Goal: Task Accomplishment & Management: Manage account settings

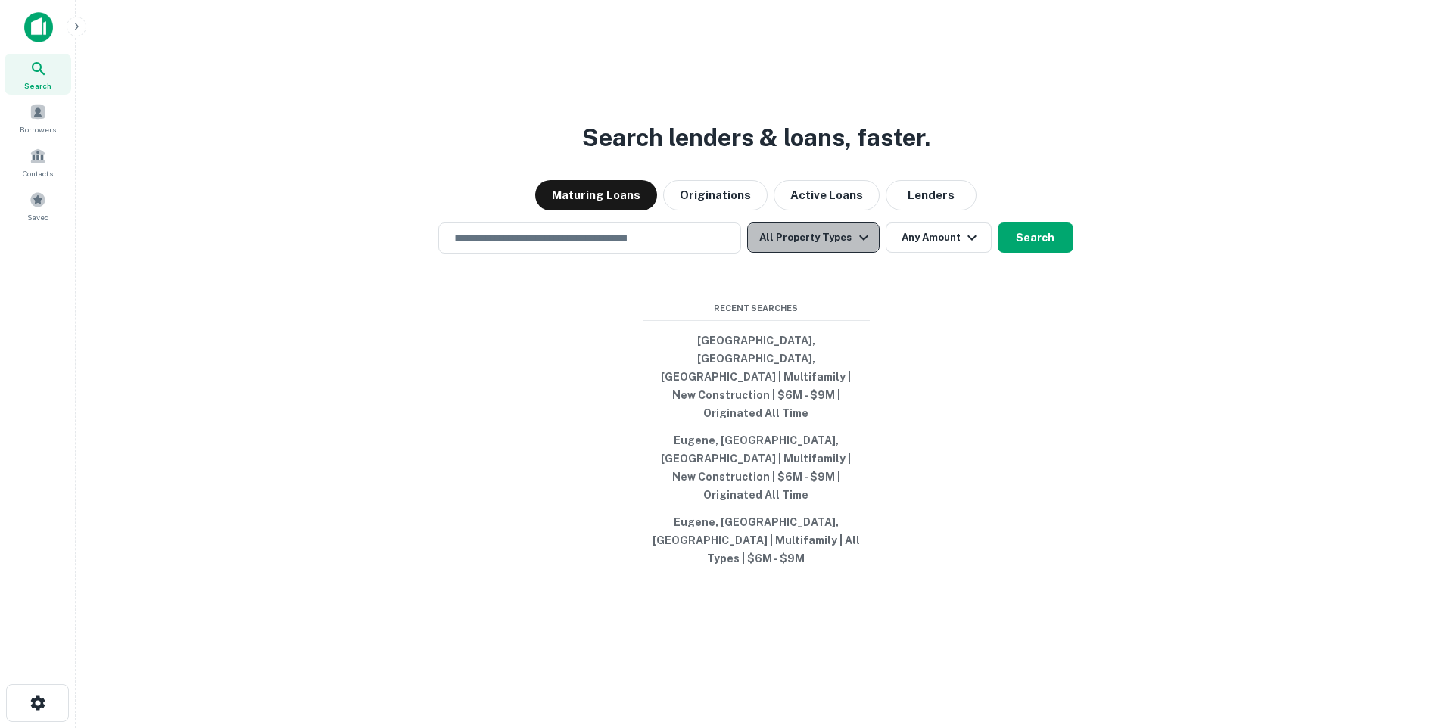
click at [858, 247] on icon "button" at bounding box center [864, 238] width 18 height 18
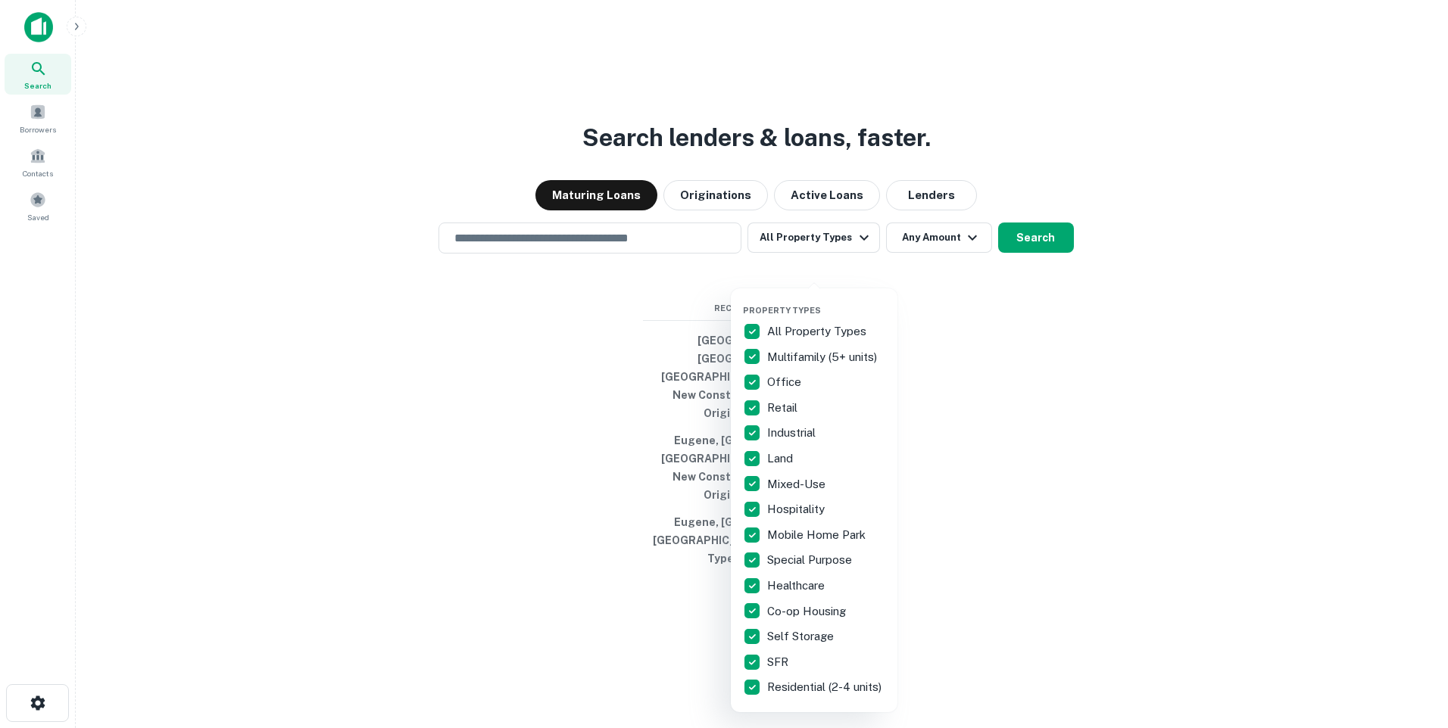
click at [801, 352] on p "Multifamily (5+ units)" at bounding box center [823, 357] width 113 height 18
click at [944, 273] on div at bounding box center [724, 364] width 1448 height 728
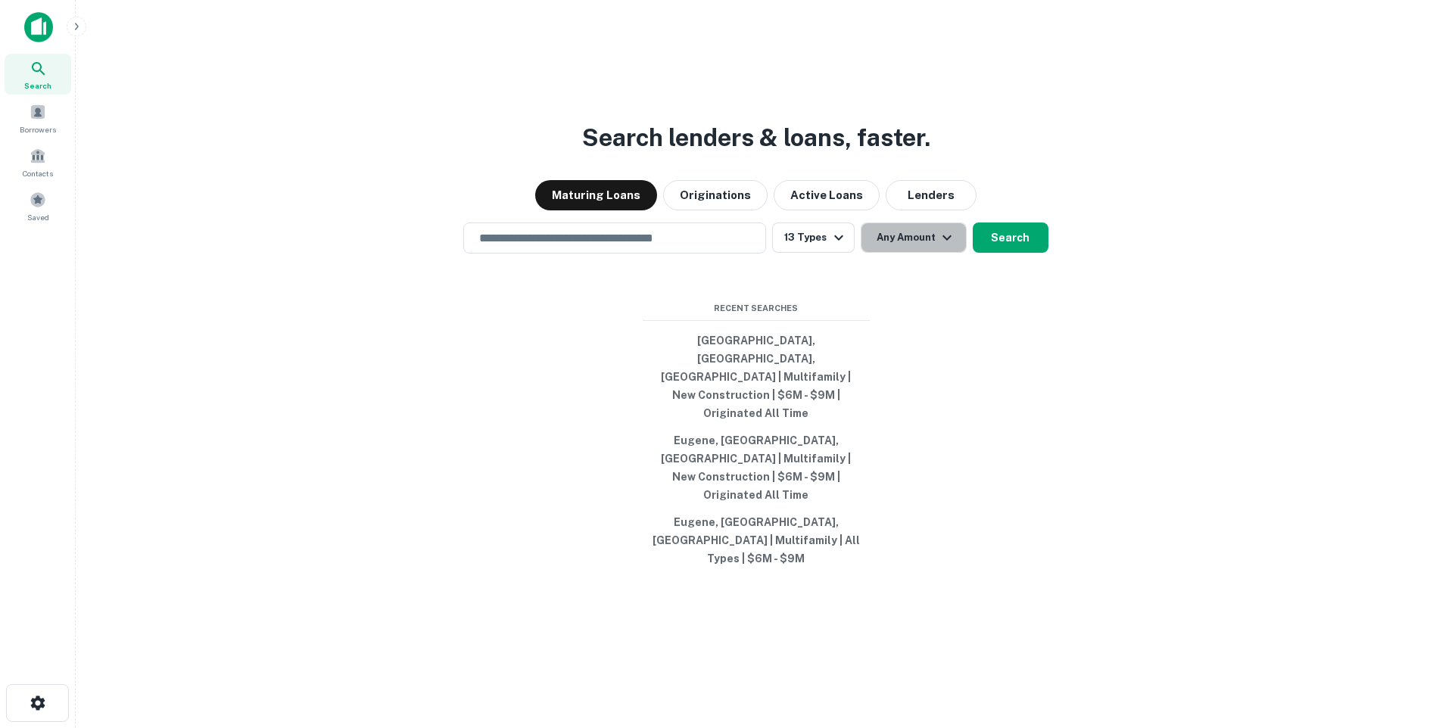
click at [944, 247] on icon "button" at bounding box center [947, 238] width 18 height 18
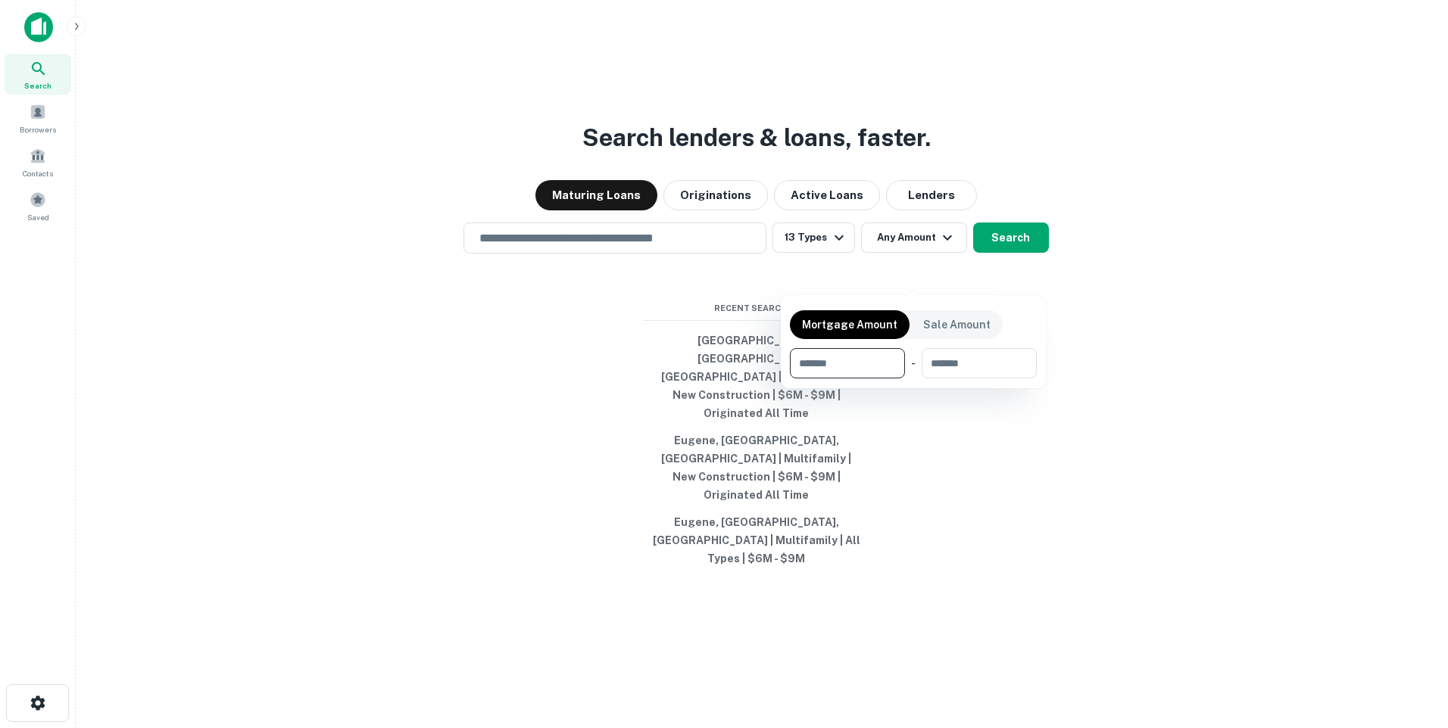
click at [807, 360] on input "number" at bounding box center [842, 363] width 104 height 30
type input "*******"
click at [952, 361] on input "number" at bounding box center [978, 363] width 96 height 30
type input "*******"
click at [1114, 448] on div at bounding box center [724, 364] width 1448 height 728
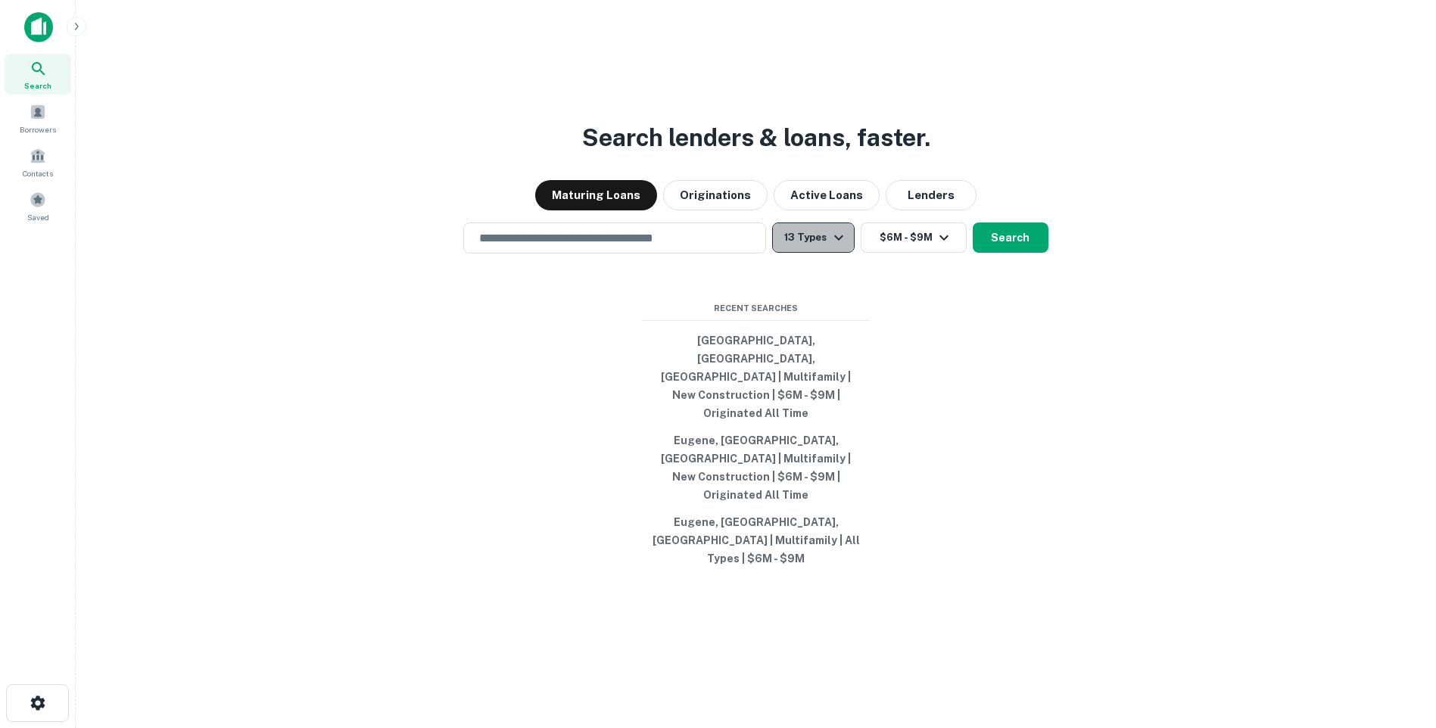
click at [838, 247] on icon "button" at bounding box center [839, 238] width 18 height 18
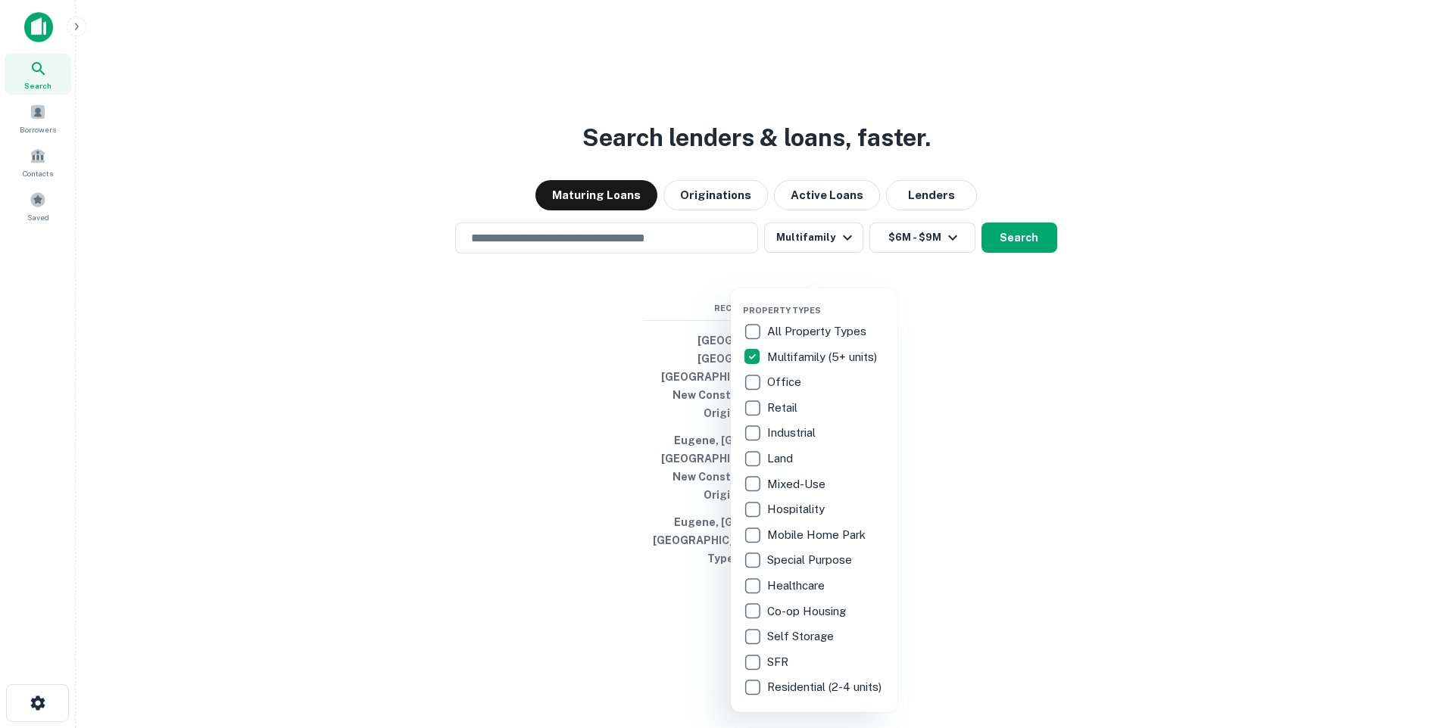
click at [485, 271] on div at bounding box center [724, 364] width 1448 height 728
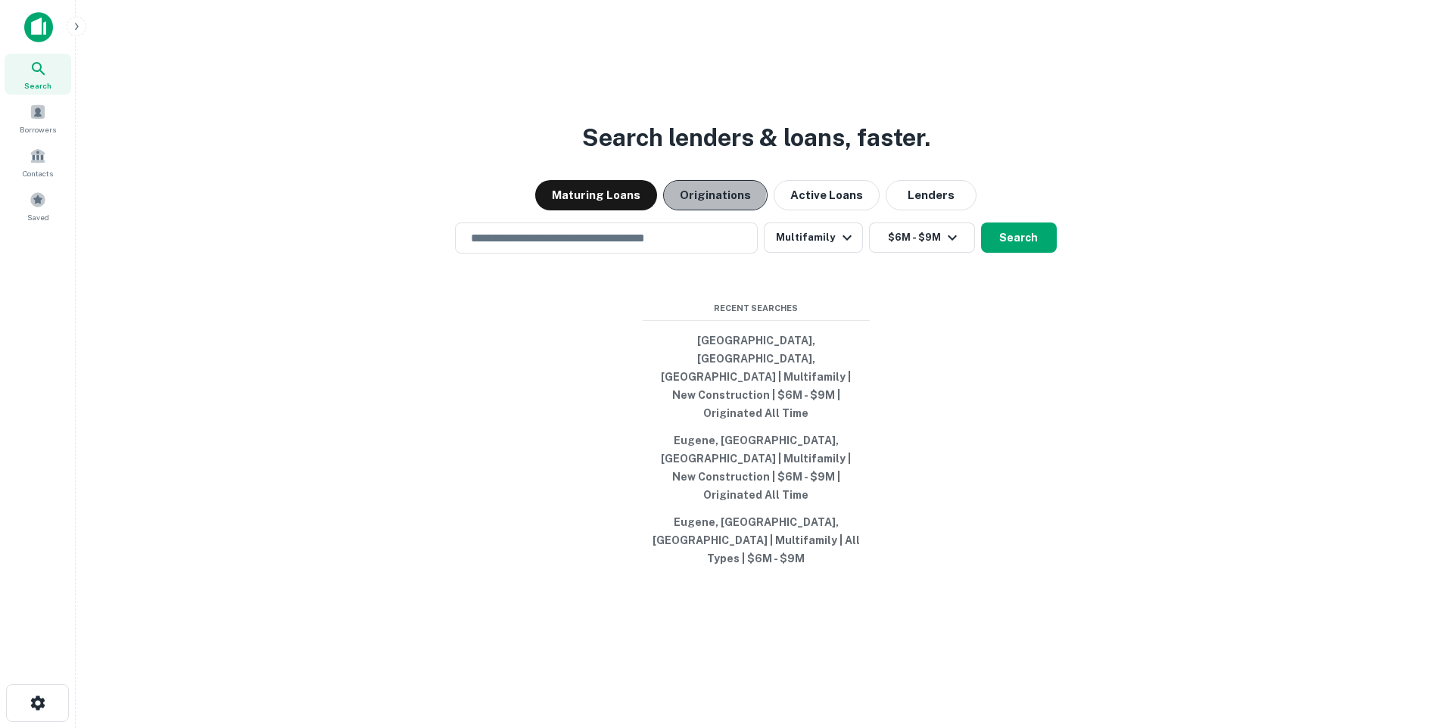
click at [711, 211] on button "Originations" at bounding box center [715, 195] width 104 height 30
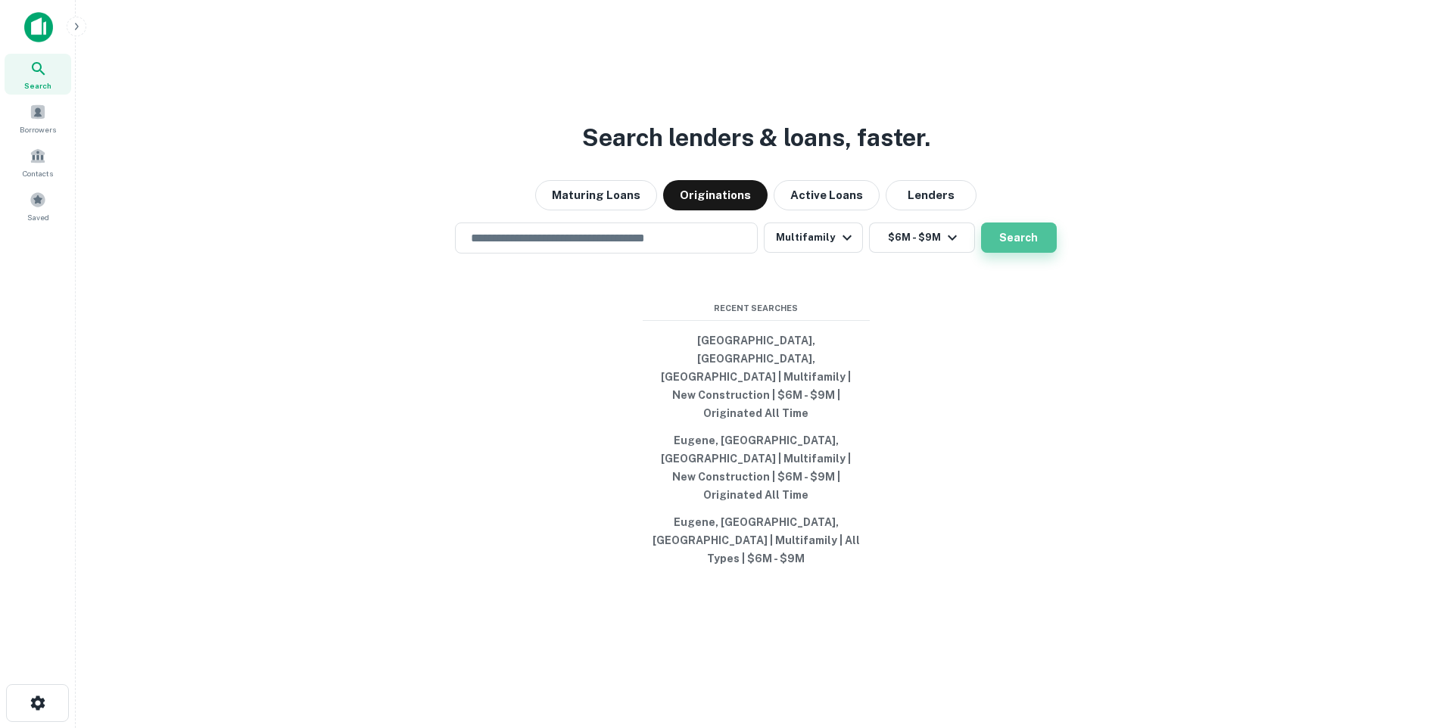
click at [1010, 253] on button "Search" at bounding box center [1019, 238] width 76 height 30
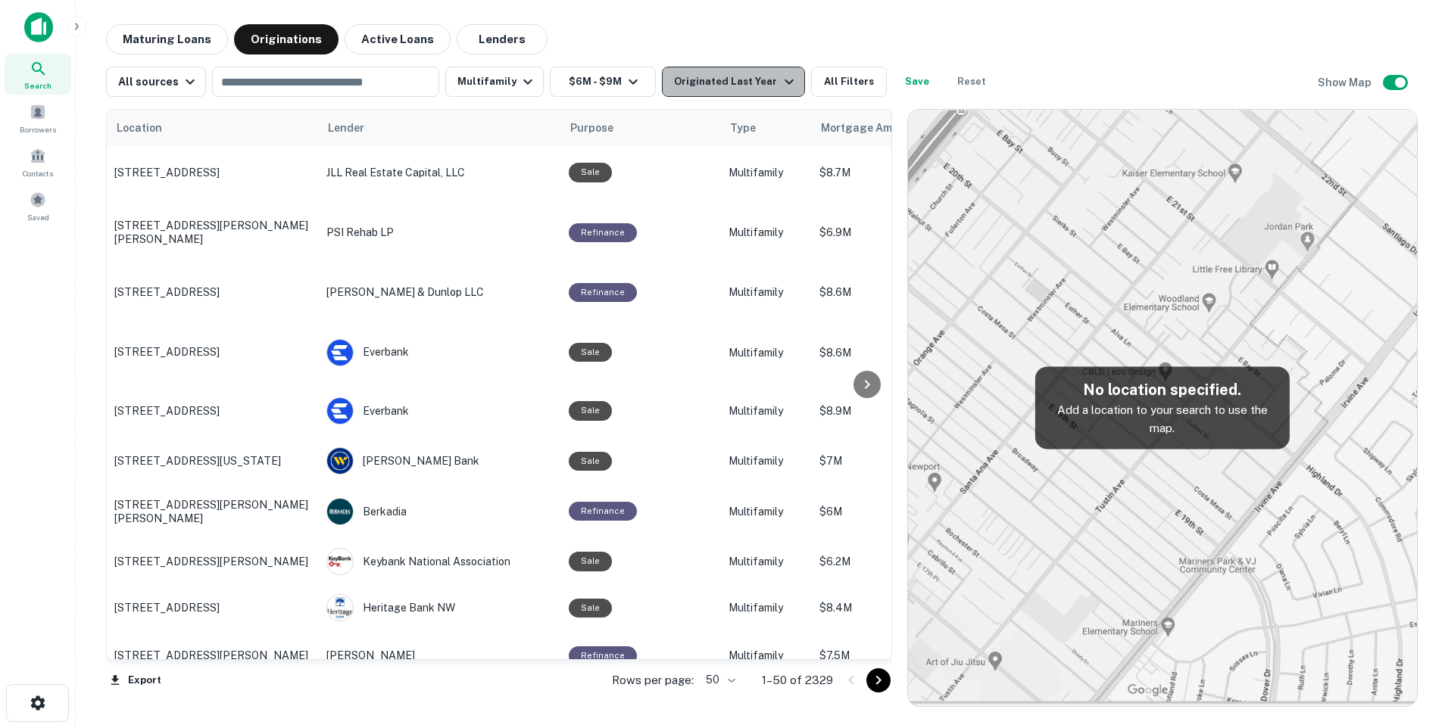
click at [780, 80] on icon "button" at bounding box center [789, 82] width 18 height 18
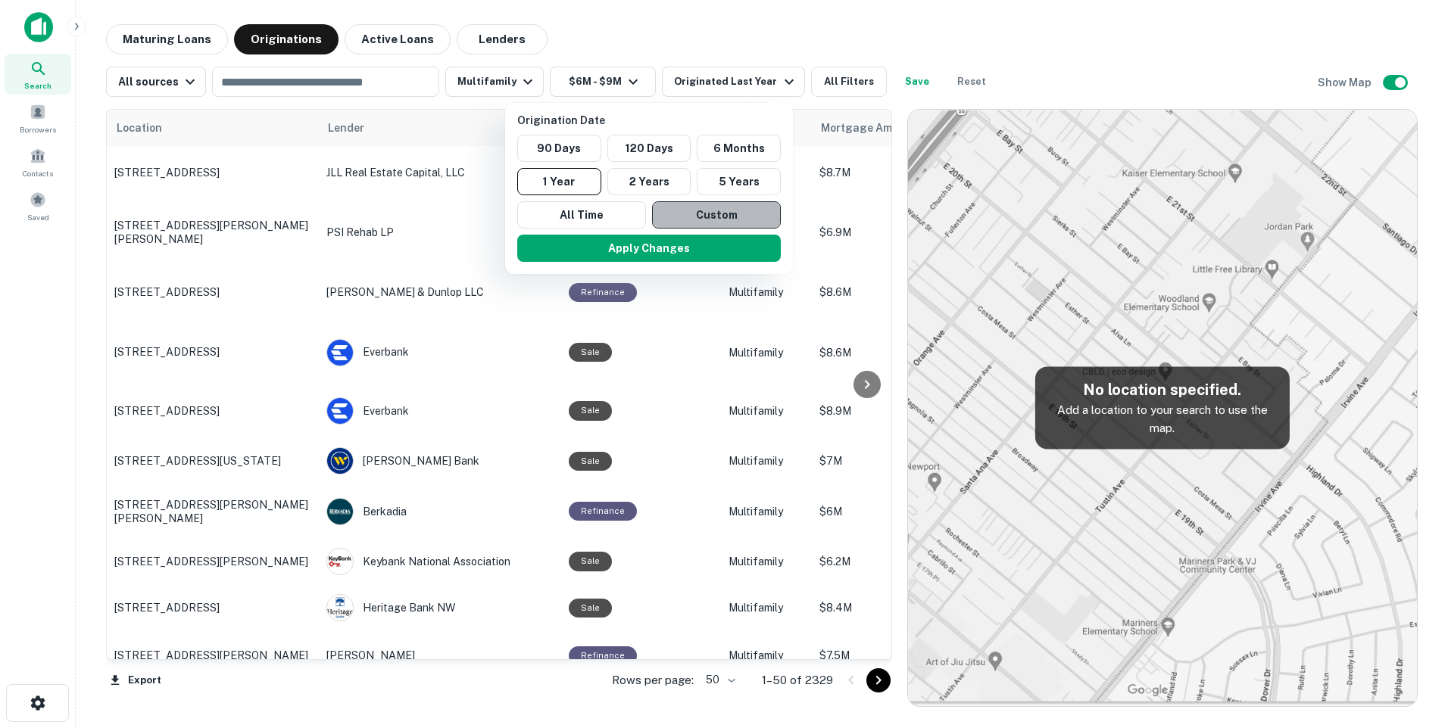
click at [704, 214] on button "Custom" at bounding box center [716, 214] width 129 height 27
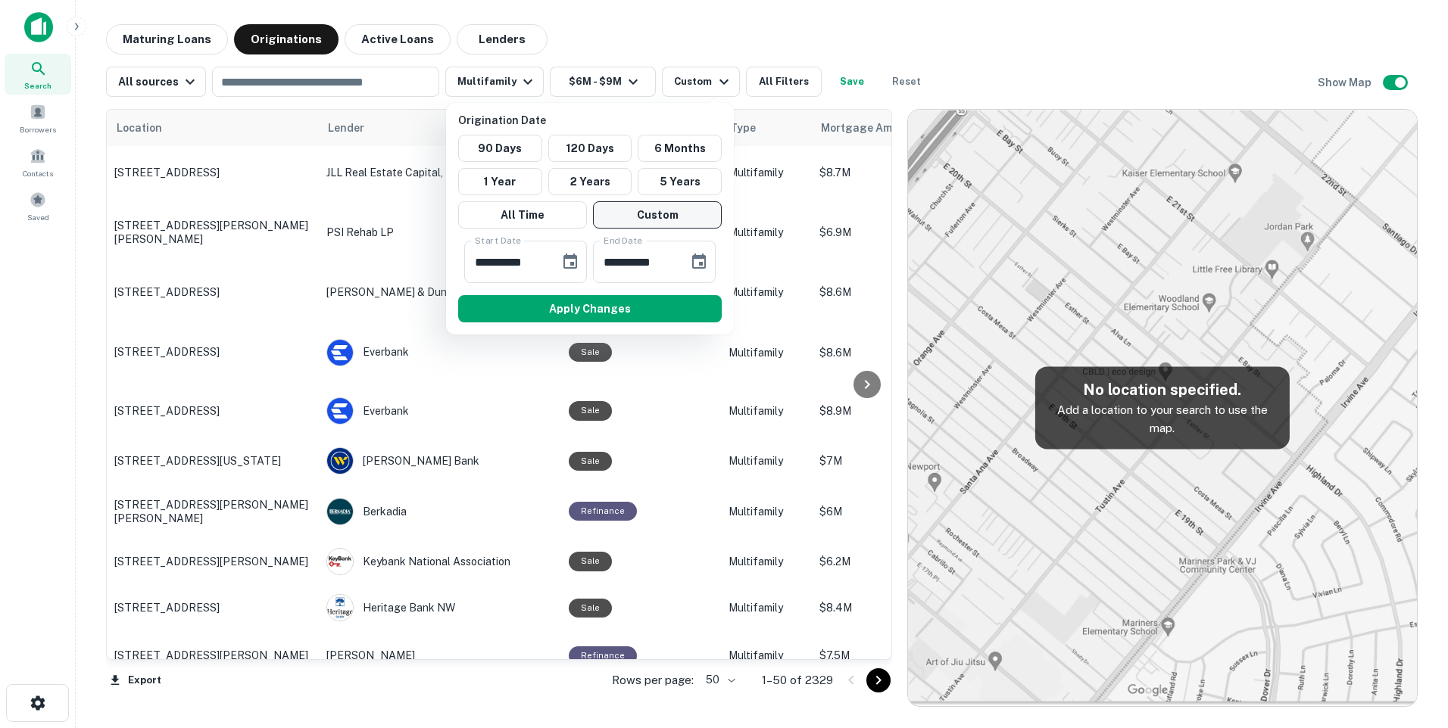
click at [658, 204] on button "Custom" at bounding box center [657, 214] width 129 height 27
click at [665, 209] on button "Custom" at bounding box center [657, 214] width 129 height 27
click at [635, 217] on button "Custom" at bounding box center [657, 214] width 129 height 27
click at [544, 259] on input "**********" at bounding box center [506, 262] width 85 height 42
click at [546, 260] on input "**********" at bounding box center [506, 262] width 85 height 42
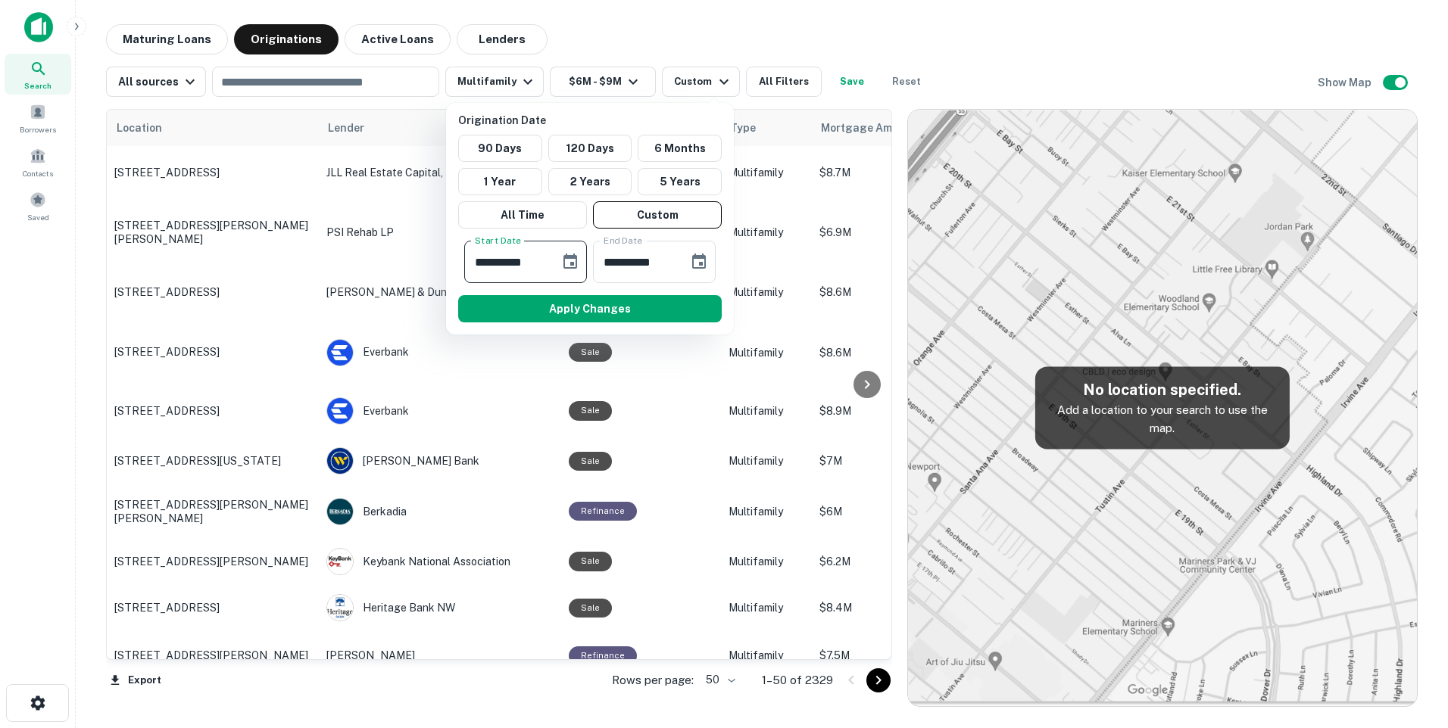
click at [485, 262] on input "**********" at bounding box center [506, 262] width 85 height 42
click at [539, 259] on input "**********" at bounding box center [506, 262] width 85 height 42
type input "**********"
click at [667, 257] on input "**********" at bounding box center [635, 262] width 85 height 42
type input "**********"
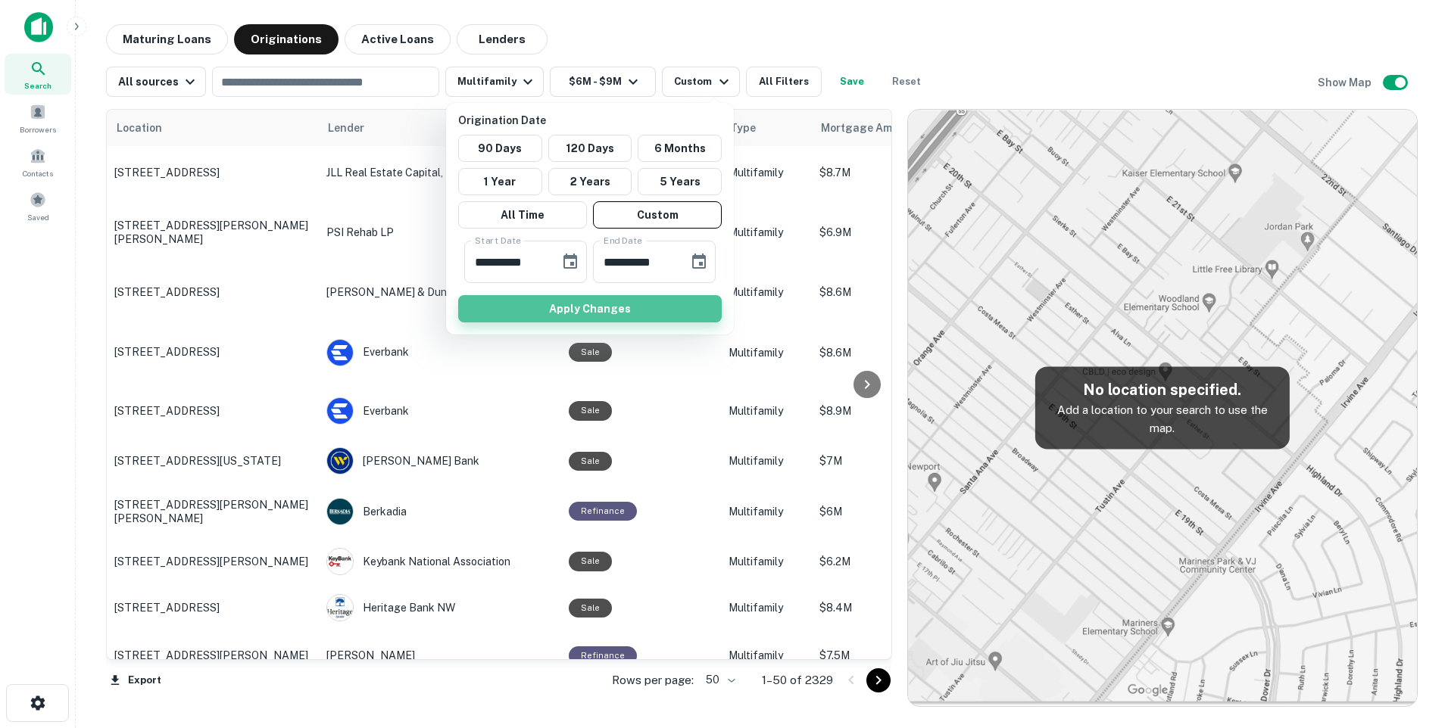
click at [586, 311] on button "Apply Changes" at bounding box center [590, 308] width 264 height 27
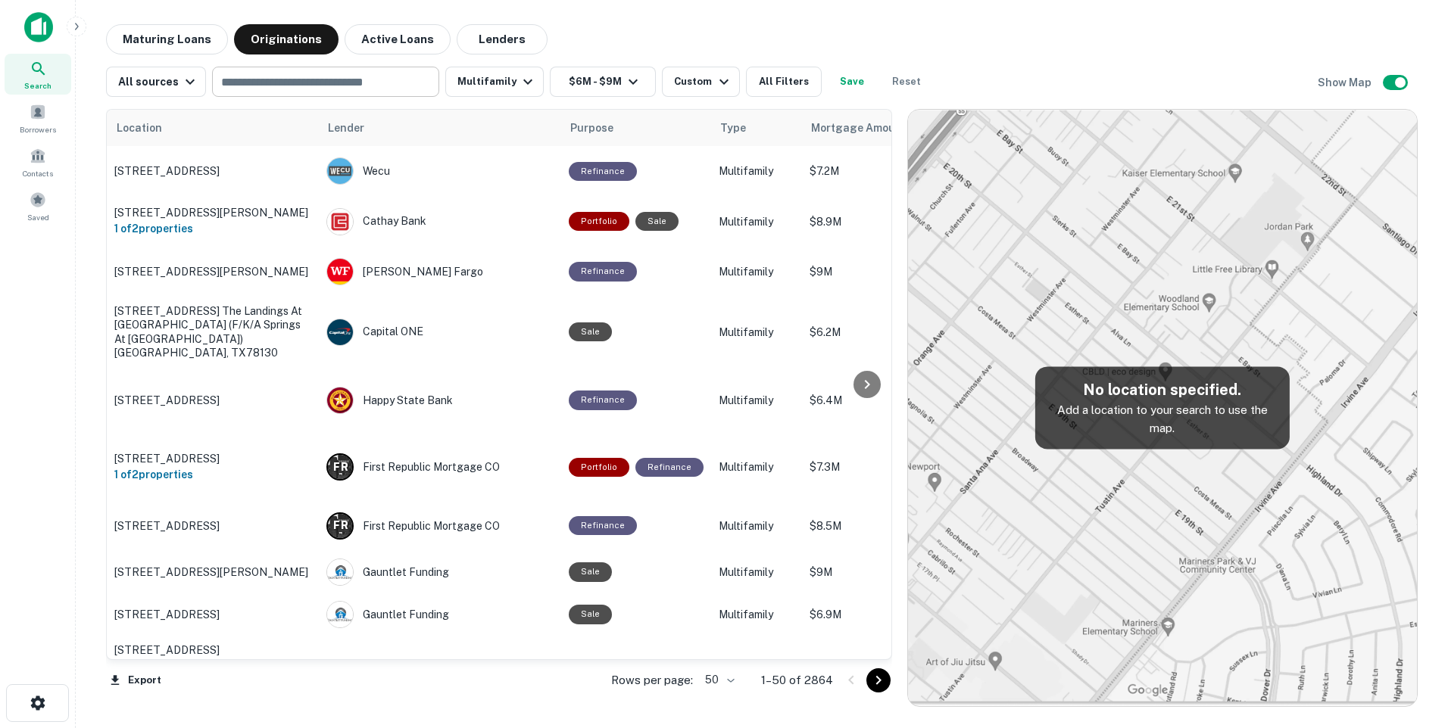
click at [320, 86] on input "text" at bounding box center [325, 81] width 216 height 21
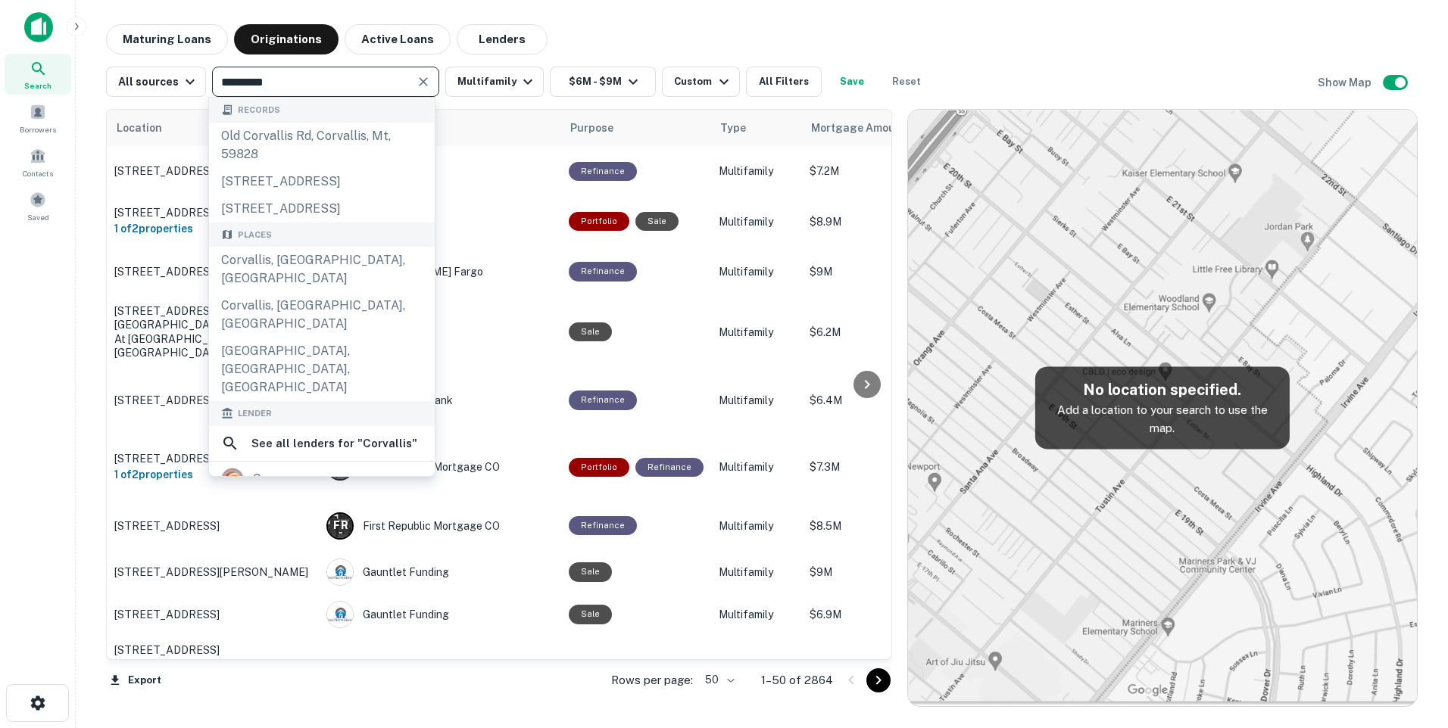
click at [289, 86] on input "*********" at bounding box center [313, 81] width 193 height 21
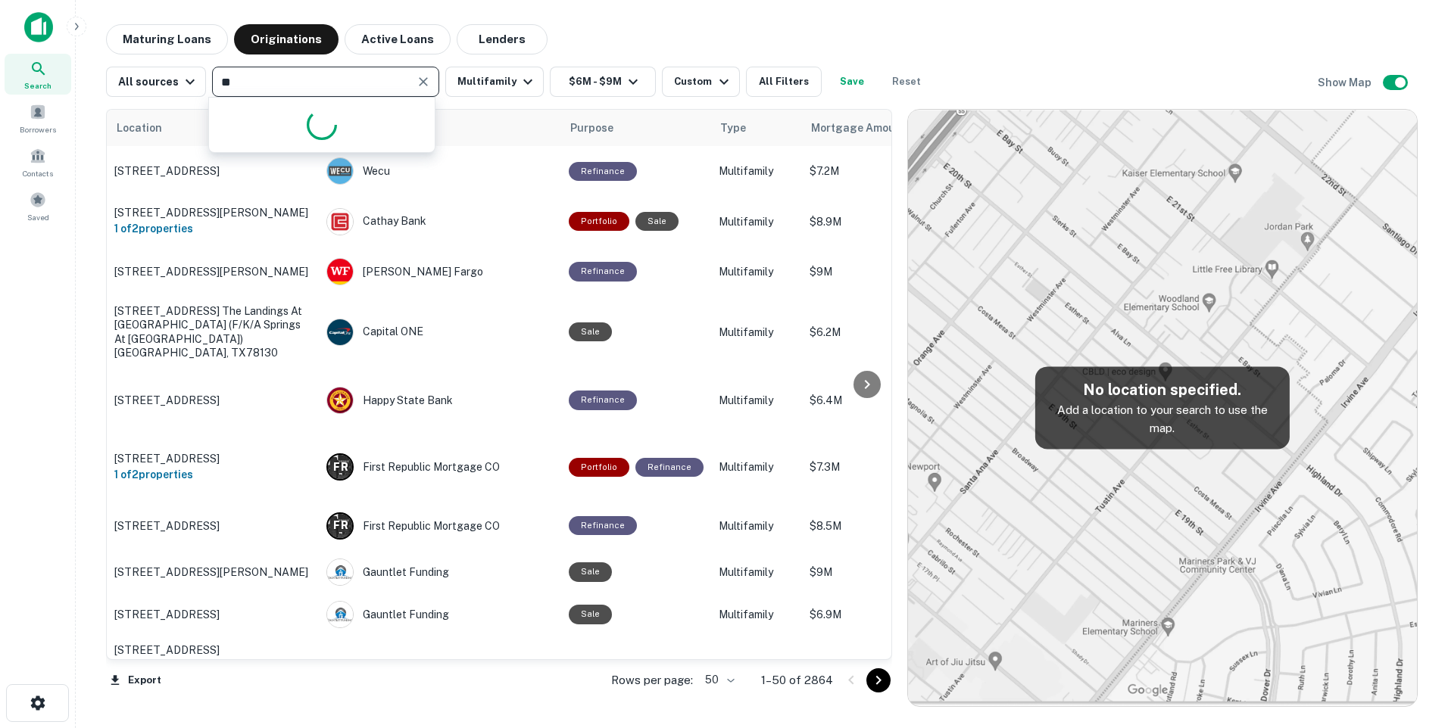
type input "*"
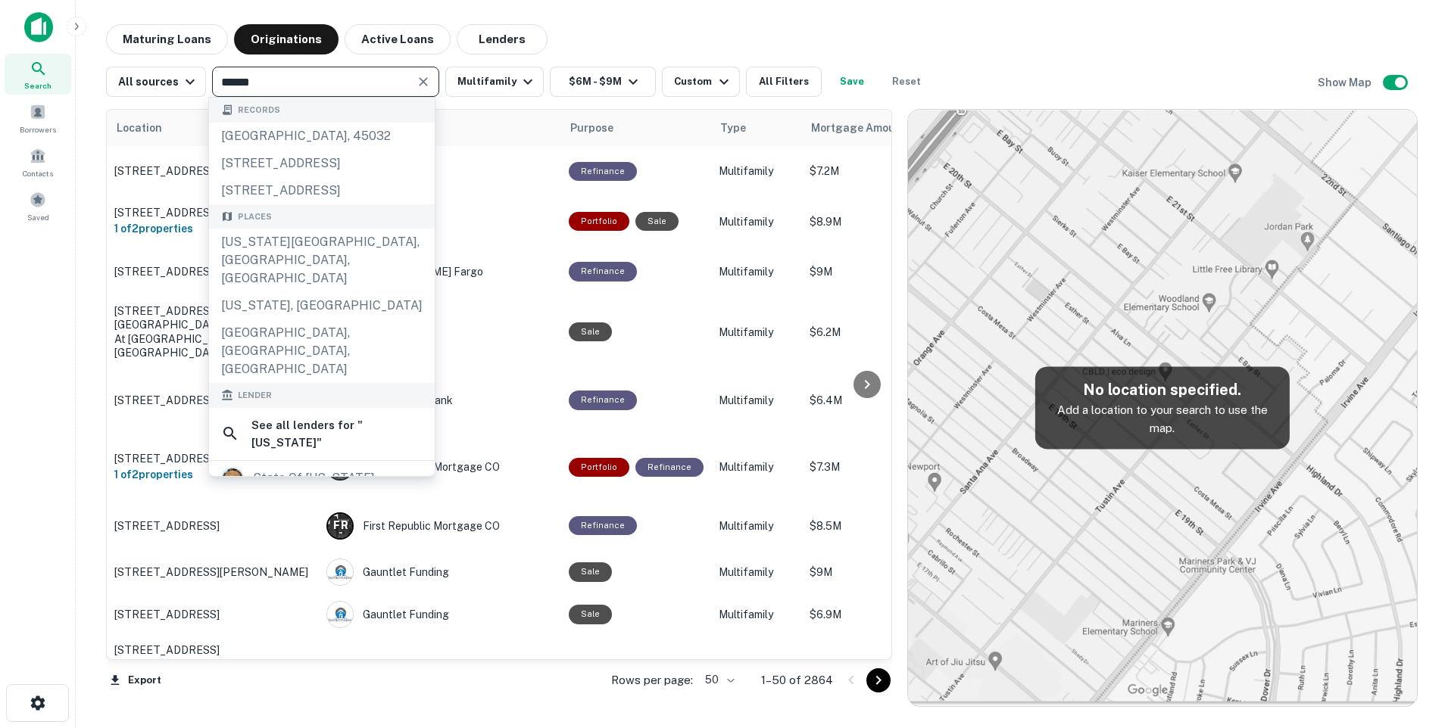
type input "******"
click at [327, 467] on div "state of oregon" at bounding box center [314, 478] width 122 height 23
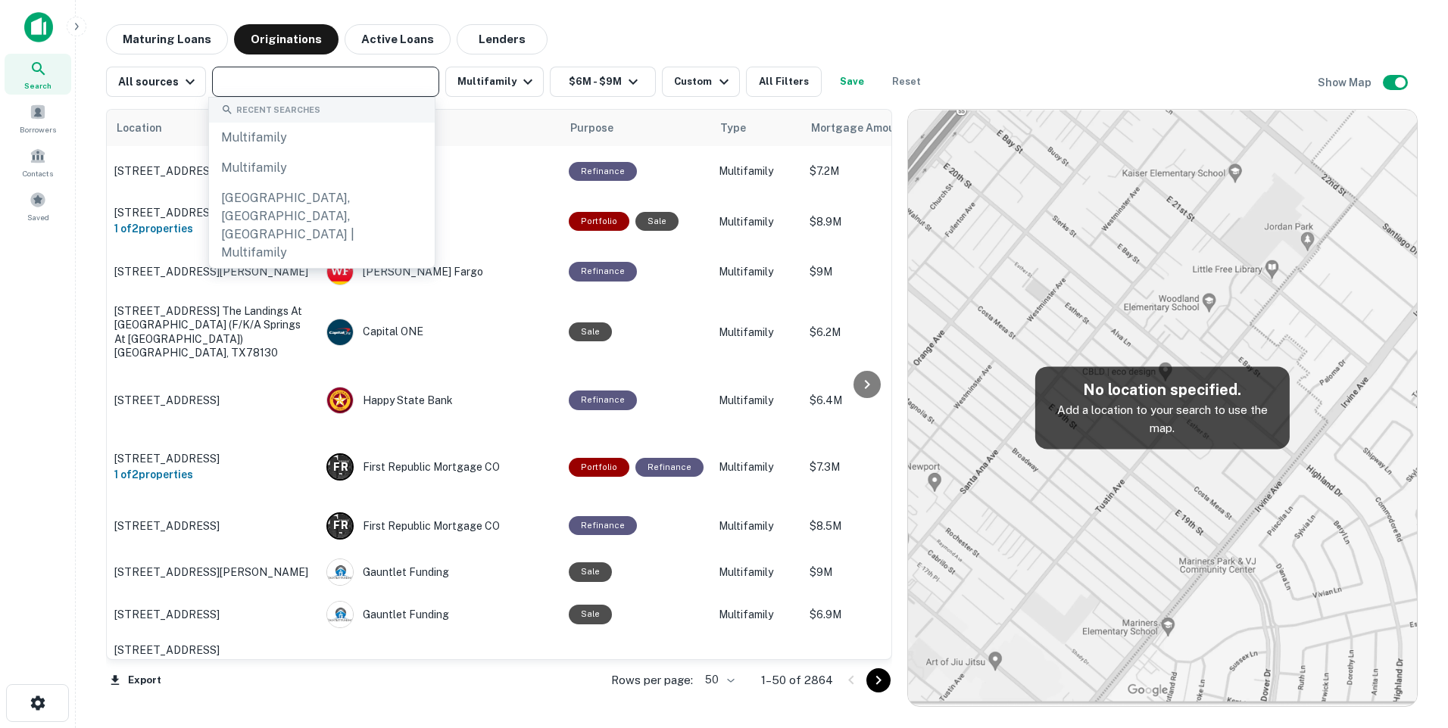
click at [249, 77] on input "text" at bounding box center [325, 81] width 216 height 21
click at [185, 76] on icon "button" at bounding box center [190, 82] width 18 height 18
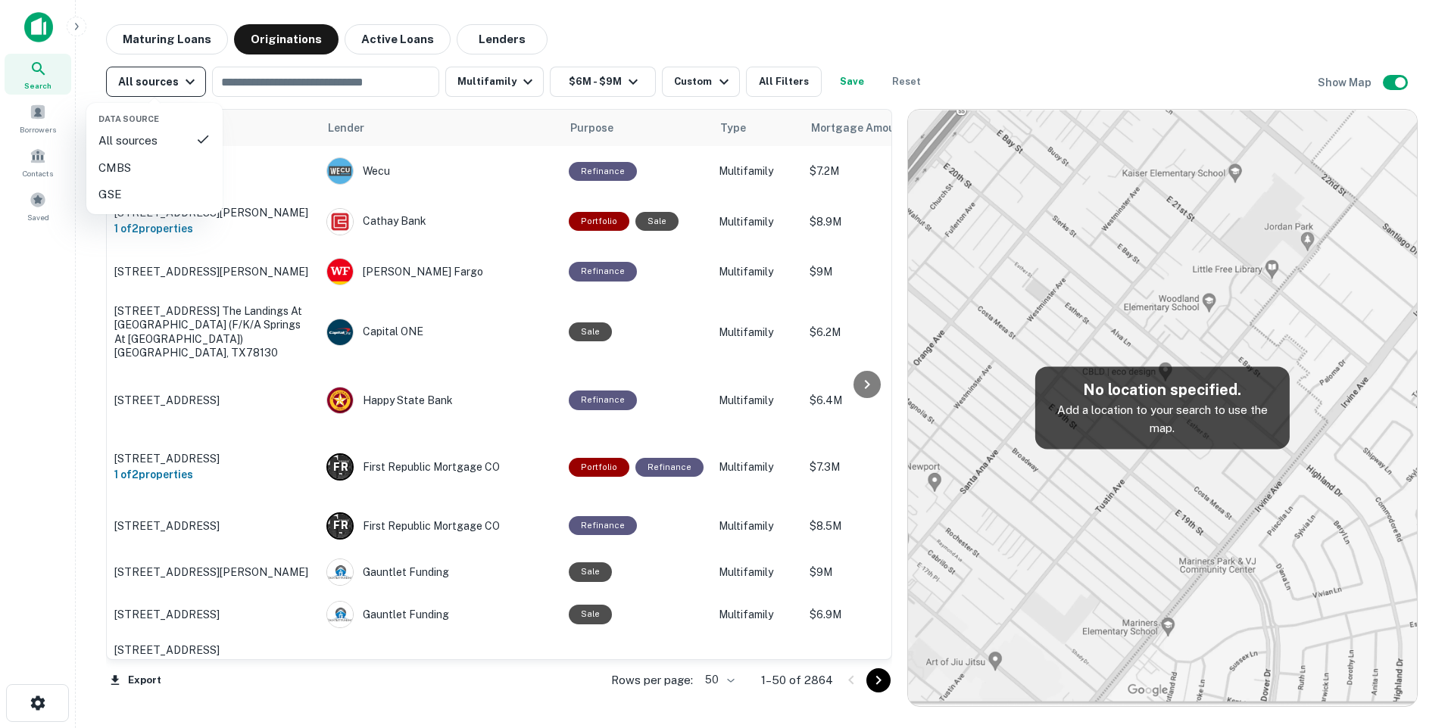
click at [185, 76] on div at bounding box center [724, 364] width 1448 height 728
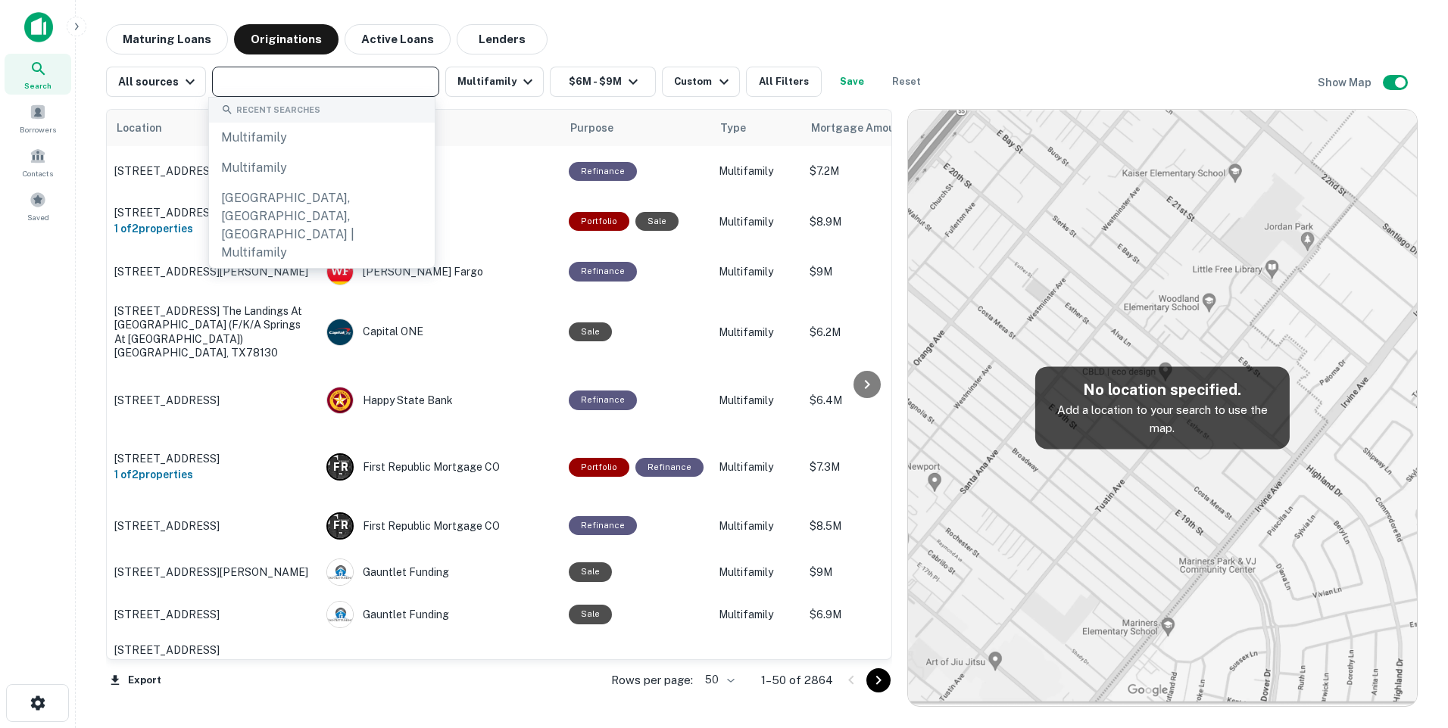
click at [239, 77] on input "text" at bounding box center [325, 81] width 216 height 21
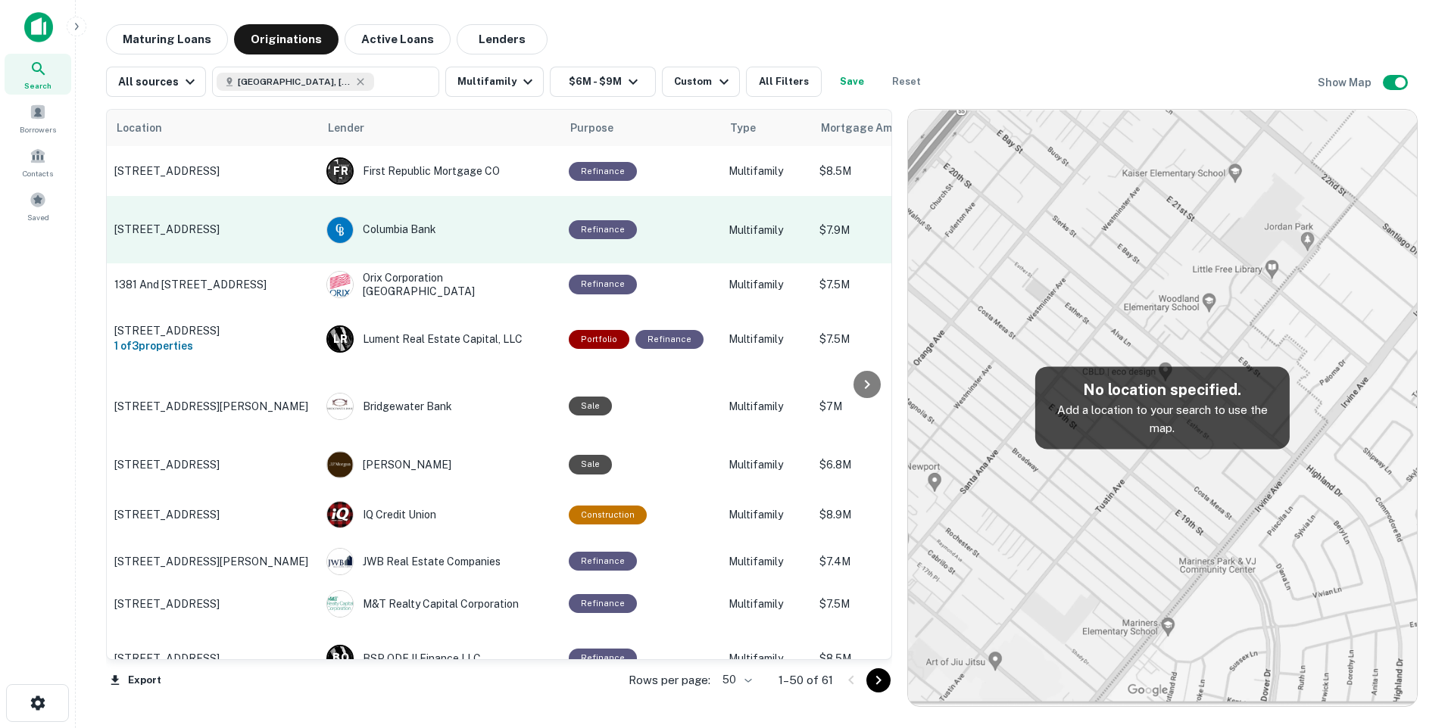
click at [220, 223] on p "2929 Ne 65th Ave Vancouver, WA98661" at bounding box center [212, 230] width 197 height 14
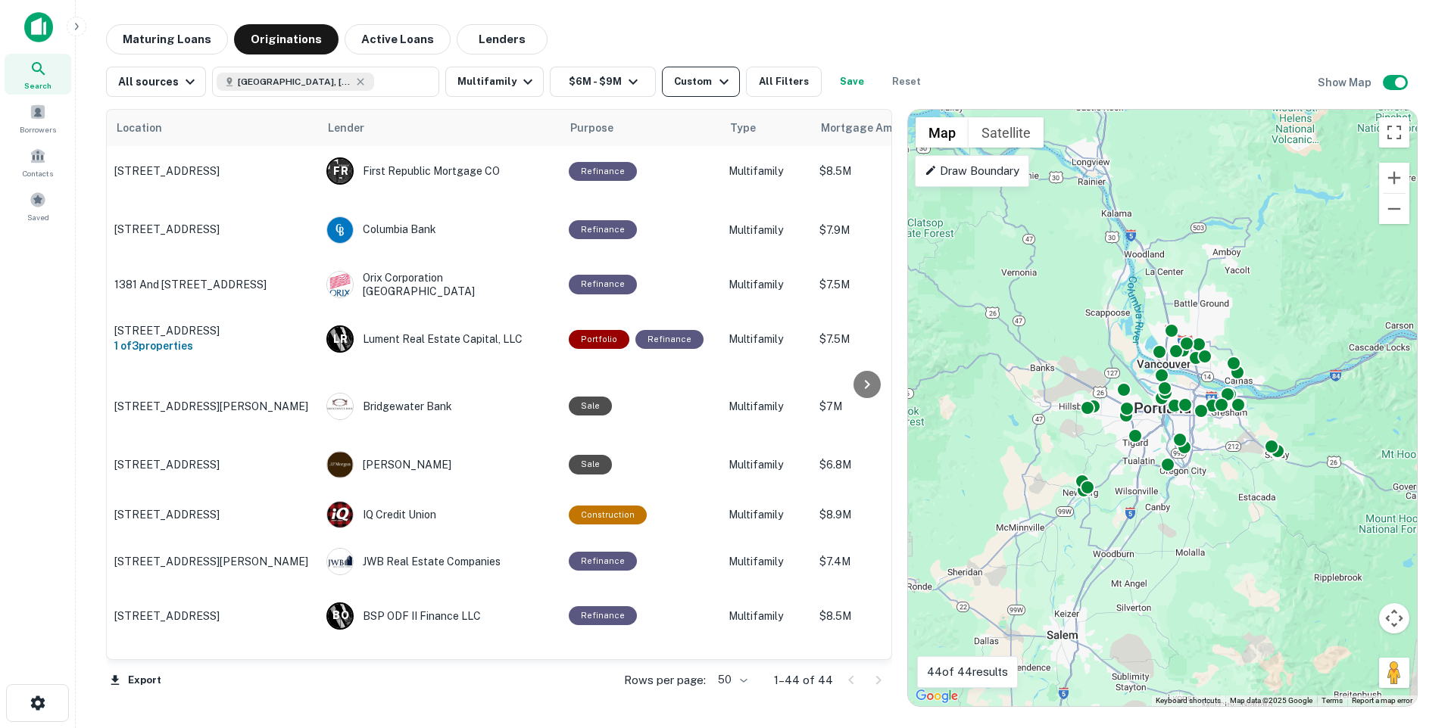
click at [715, 83] on icon "button" at bounding box center [724, 82] width 18 height 18
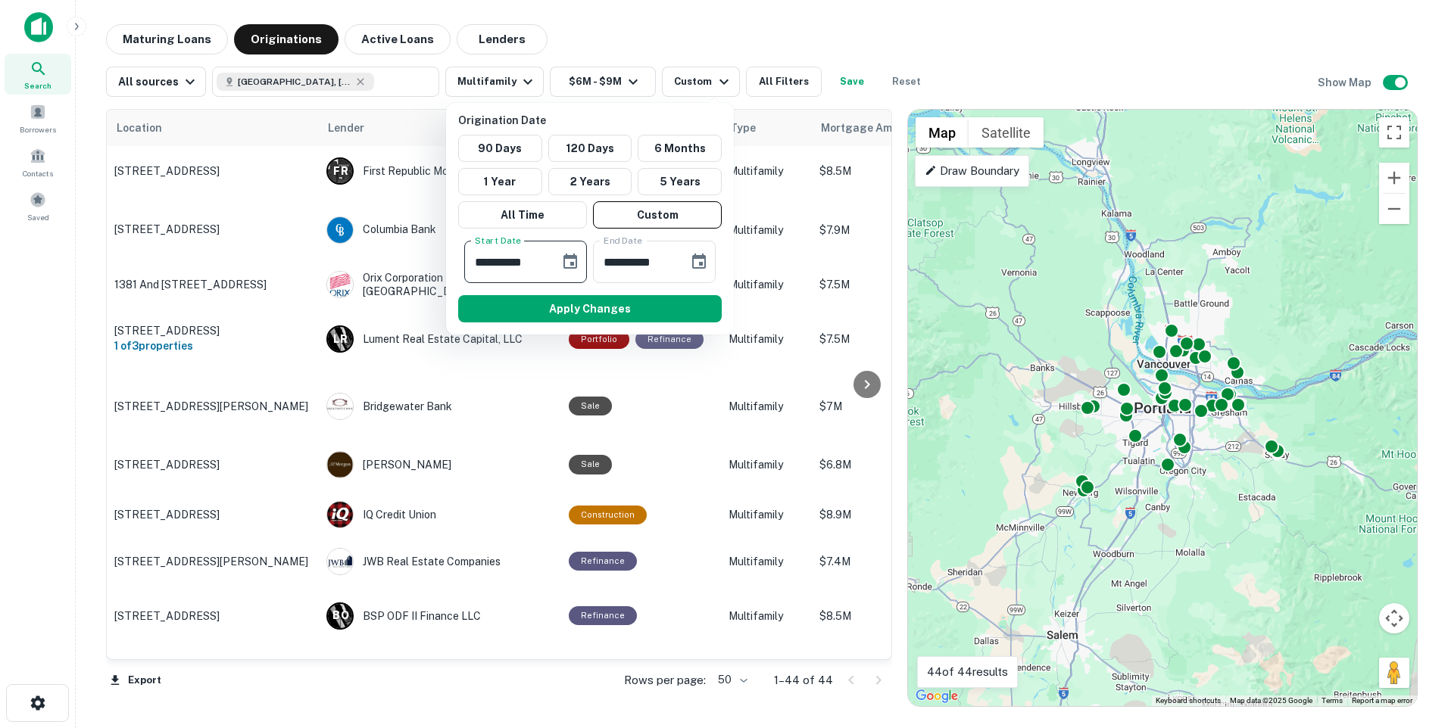
click at [538, 260] on input "**********" at bounding box center [506, 262] width 85 height 42
click at [488, 260] on input "**********" at bounding box center [506, 262] width 85 height 42
type input "**********"
click at [666, 261] on input "**********" at bounding box center [635, 262] width 85 height 42
click at [669, 264] on input "**********" at bounding box center [635, 262] width 85 height 42
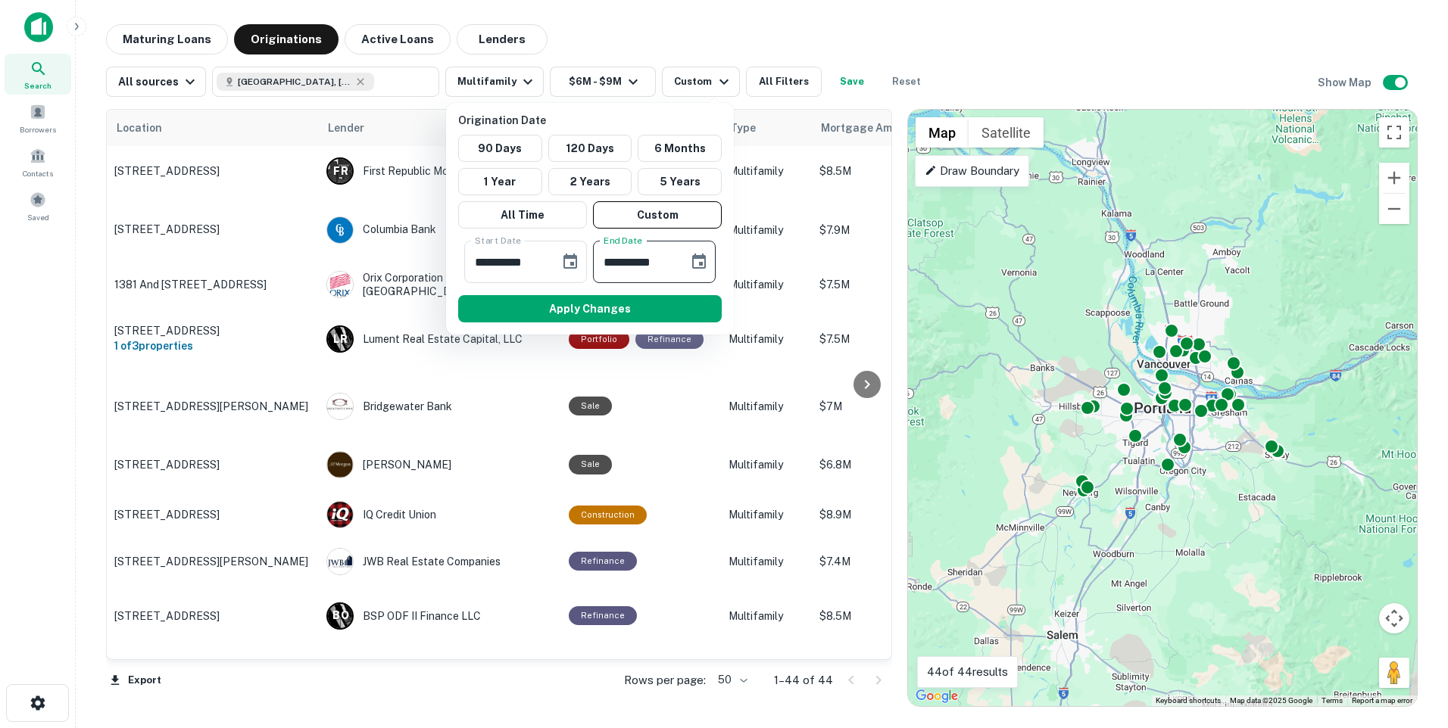
click at [654, 263] on input "**********" at bounding box center [635, 262] width 85 height 42
type input "**********"
click at [593, 309] on button "Apply Changes" at bounding box center [590, 308] width 264 height 27
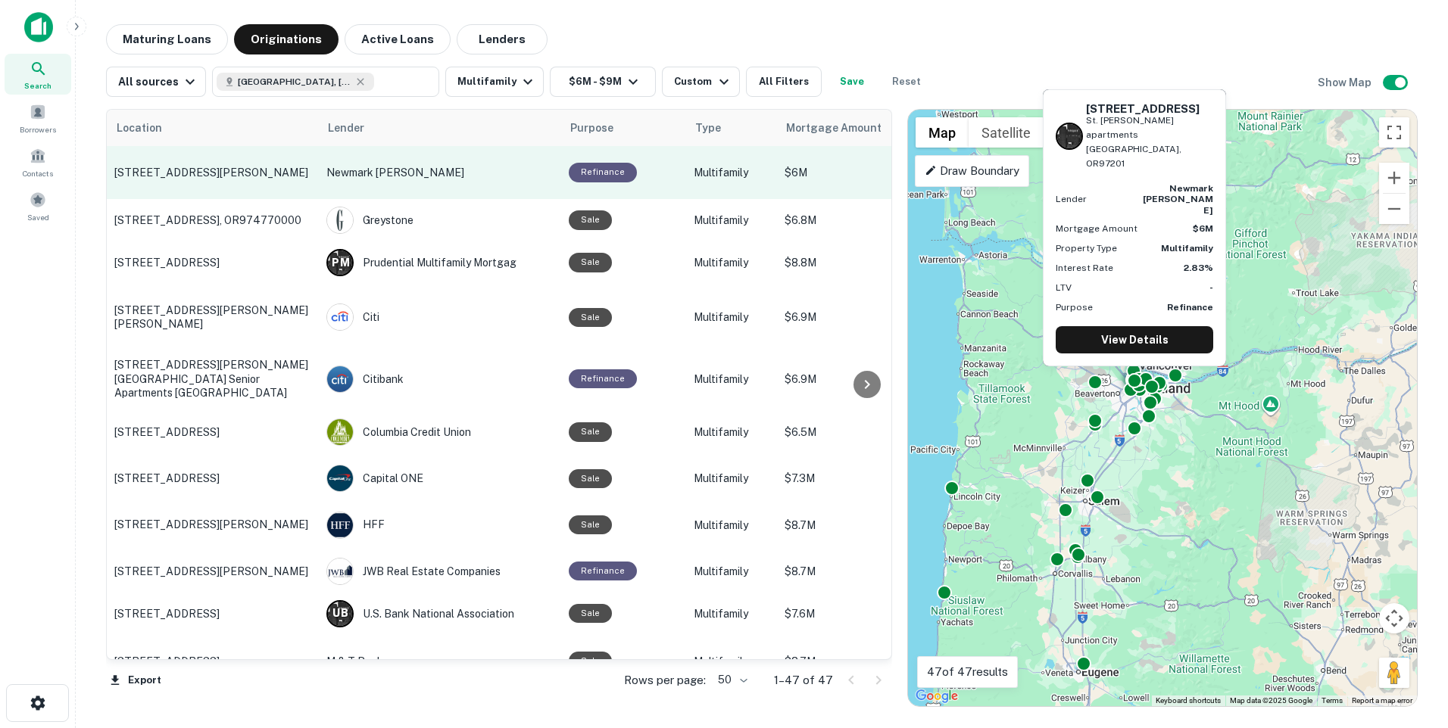
click at [370, 173] on p "Newmark Knight Frank" at bounding box center [439, 172] width 227 height 17
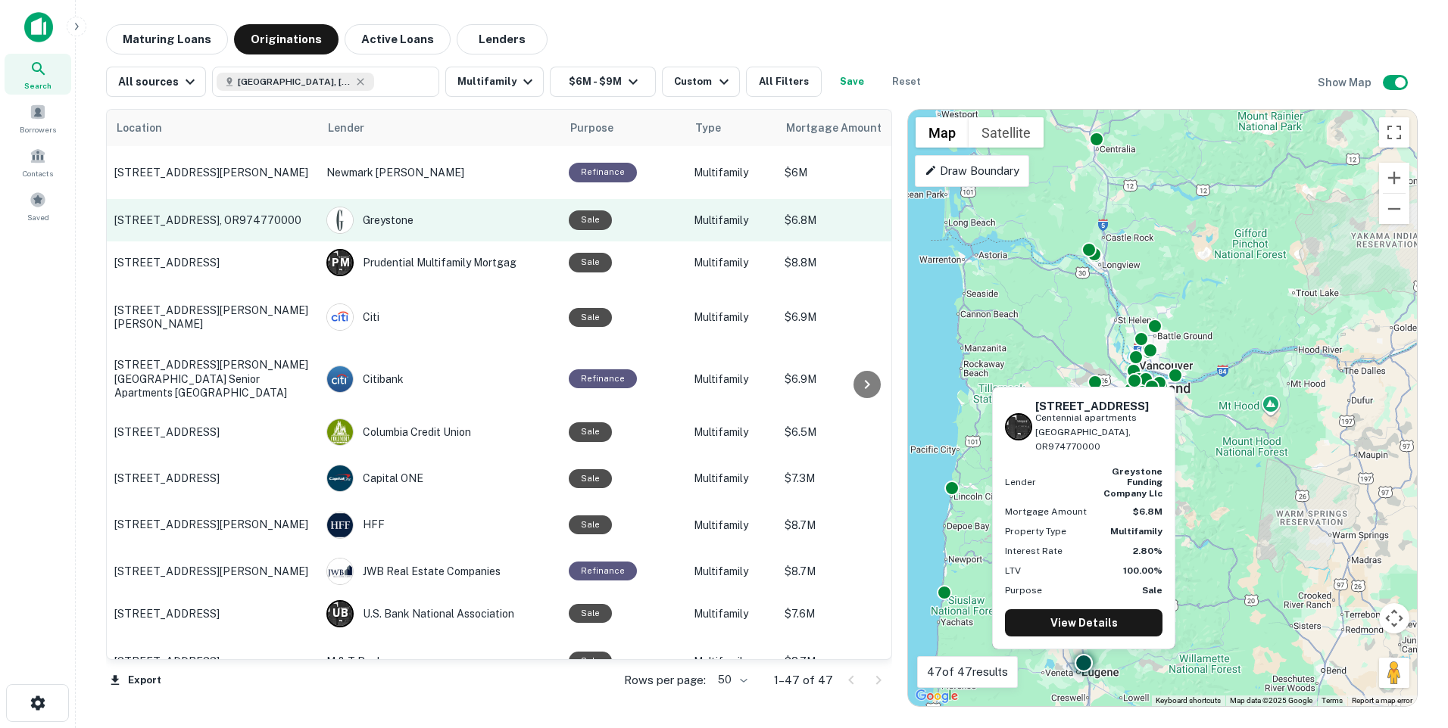
click at [257, 227] on p "506 West Centennial Boulevard Centennial apartments Springfield, OR974770000" at bounding box center [212, 221] width 197 height 14
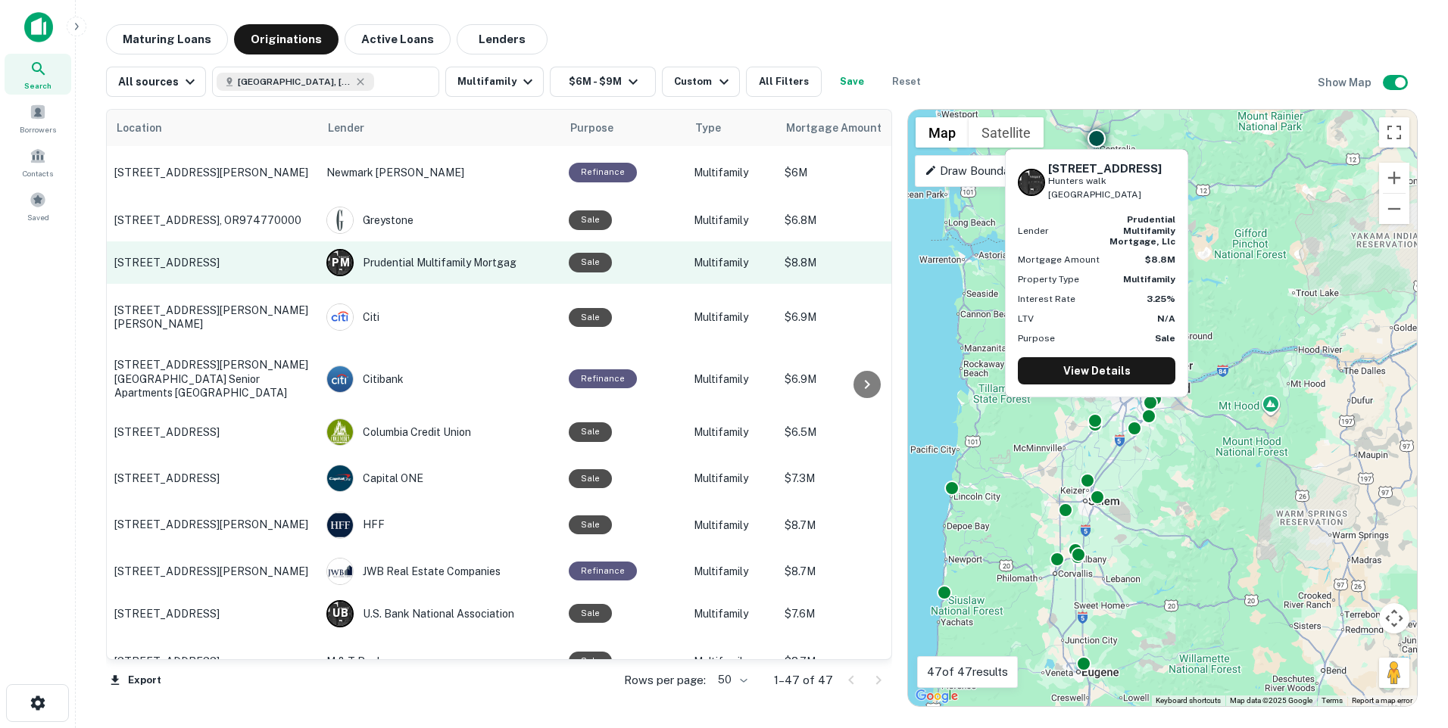
click at [264, 270] on p "201 West Oakview Avenue Hunters walk mhc Centralia, WA98531" at bounding box center [212, 263] width 197 height 14
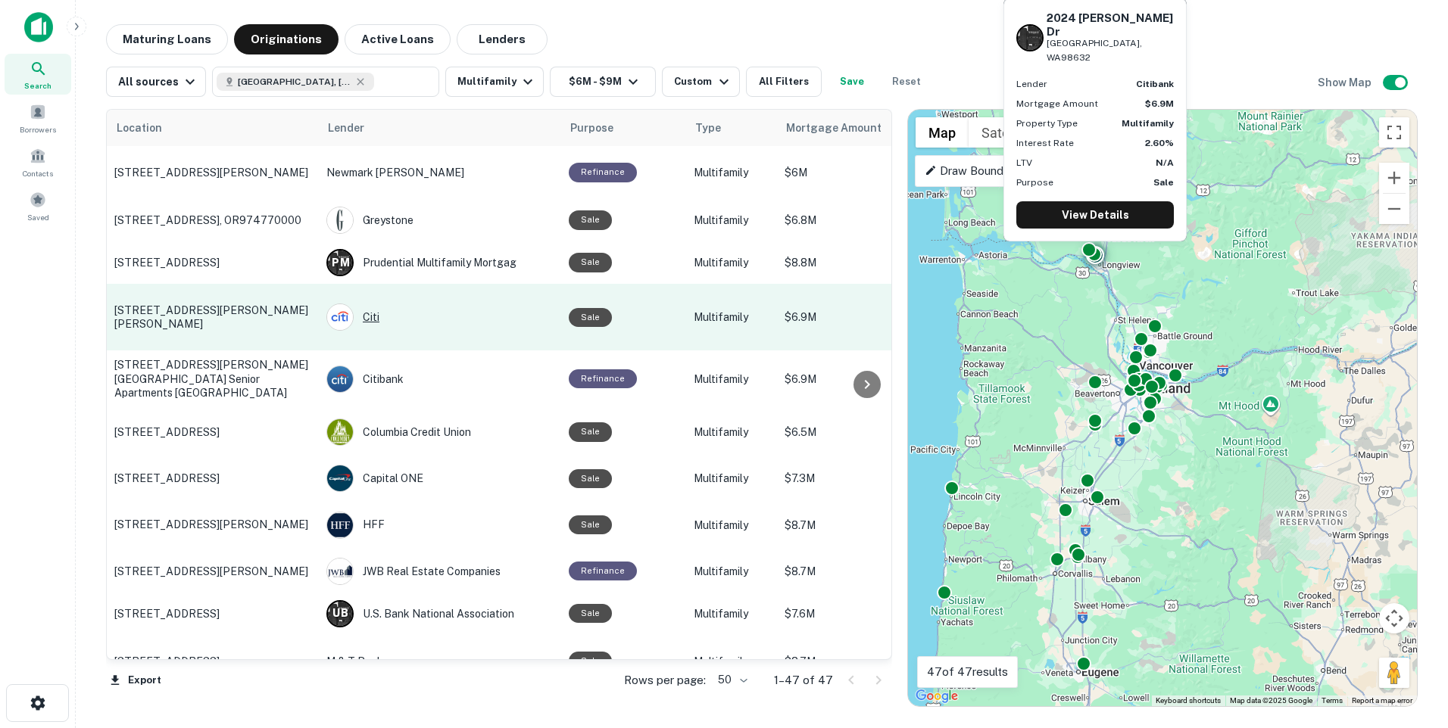
click at [412, 331] on div "Citi" at bounding box center [439, 317] width 227 height 27
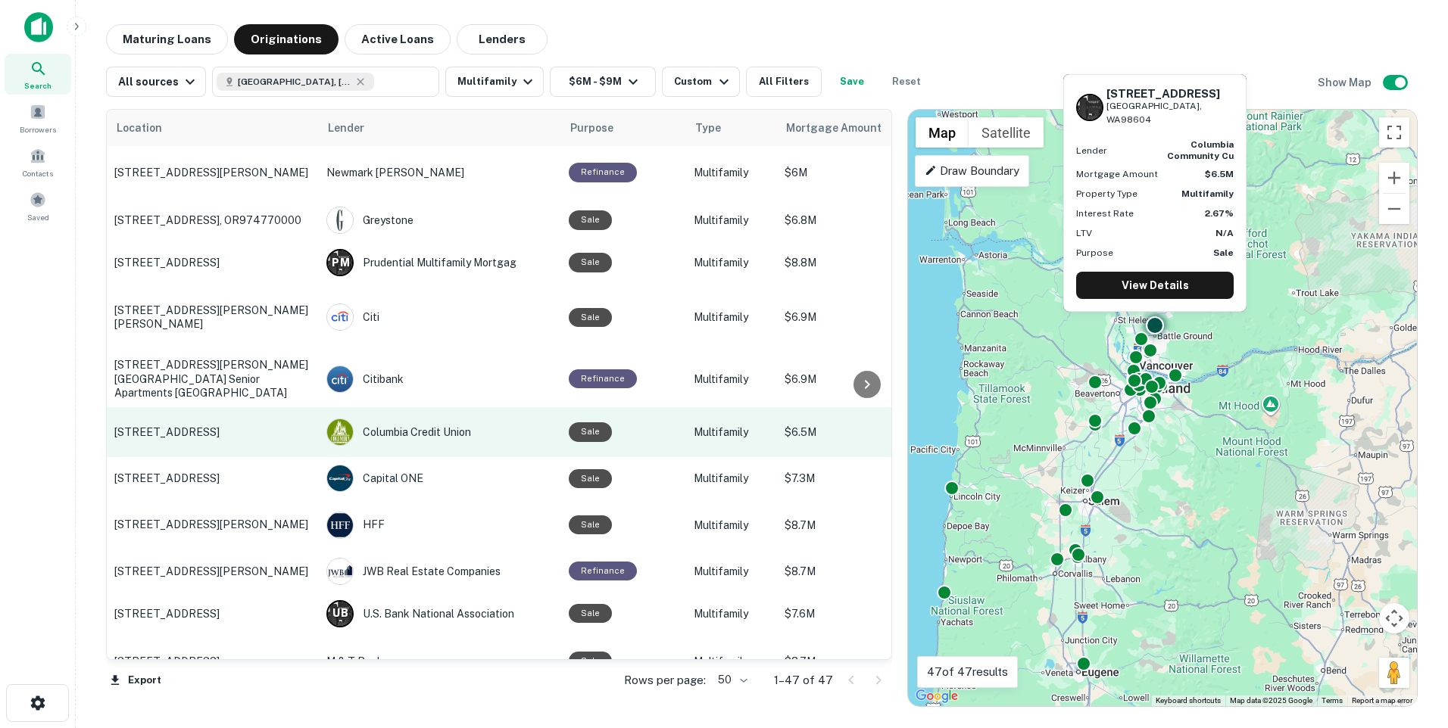
click at [239, 431] on p "1407 Ne 2nd Ave Battle Ground, WA98604" at bounding box center [212, 433] width 197 height 14
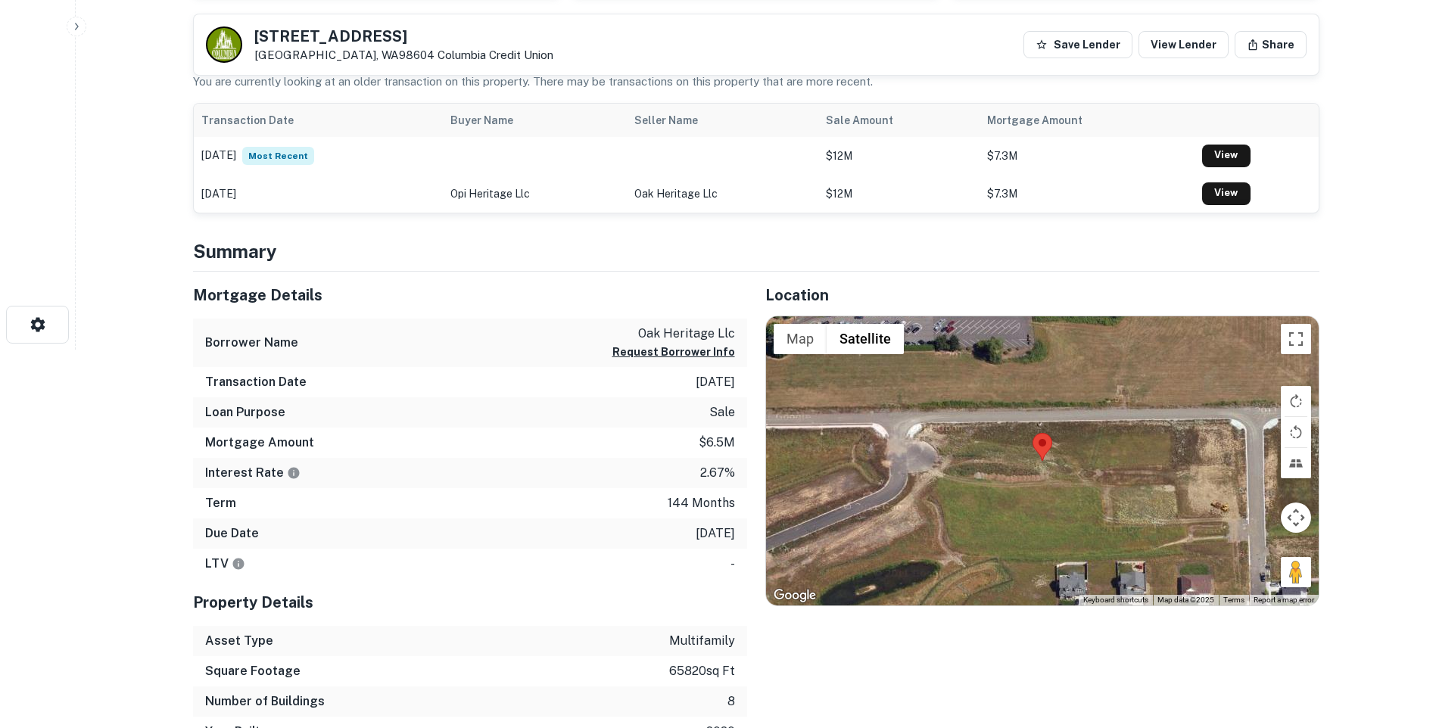
scroll to position [227, 0]
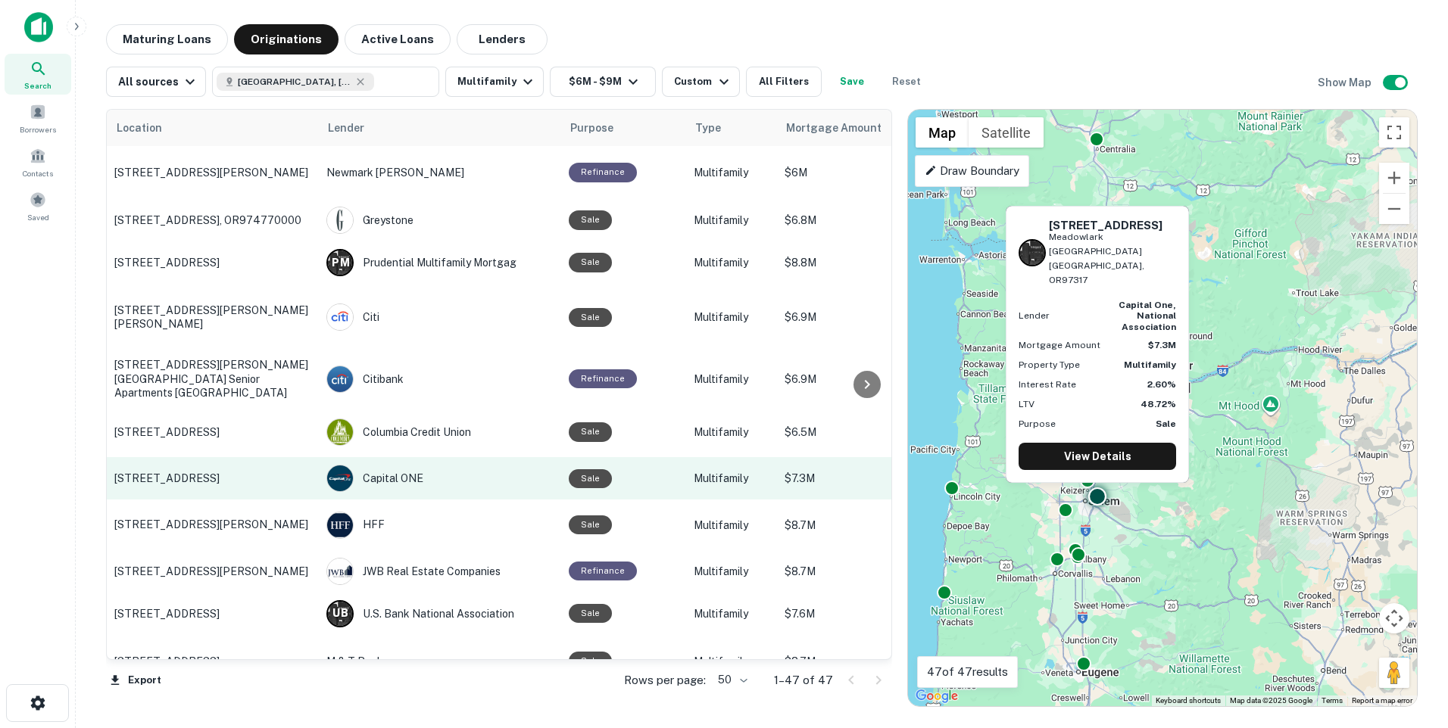
click at [258, 479] on p "2870 Lancaster Drive Southeast Meadowlark mobile manor Salem, OR97317" at bounding box center [212, 479] width 197 height 14
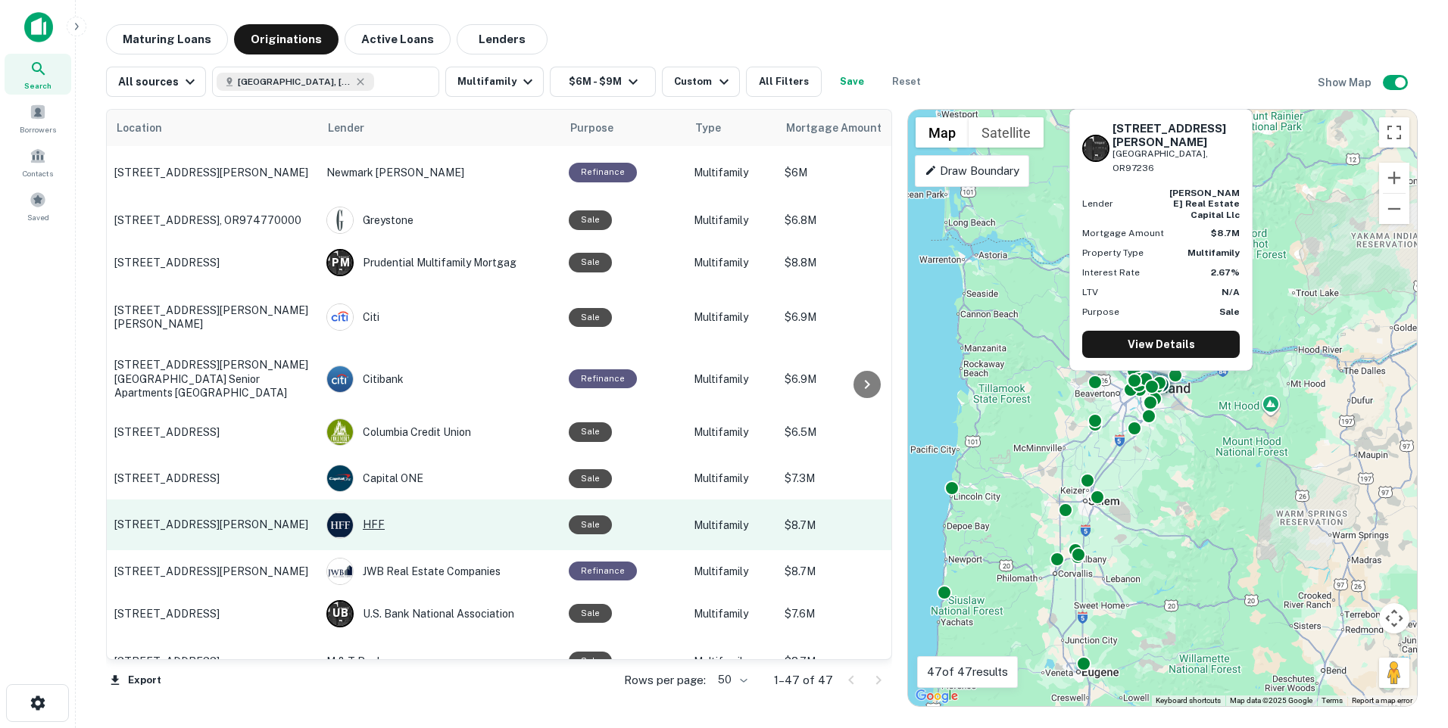
click at [395, 539] on div "HFF" at bounding box center [439, 525] width 227 height 27
click at [224, 531] on p "[STREET_ADDRESS][PERSON_NAME]" at bounding box center [212, 525] width 197 height 14
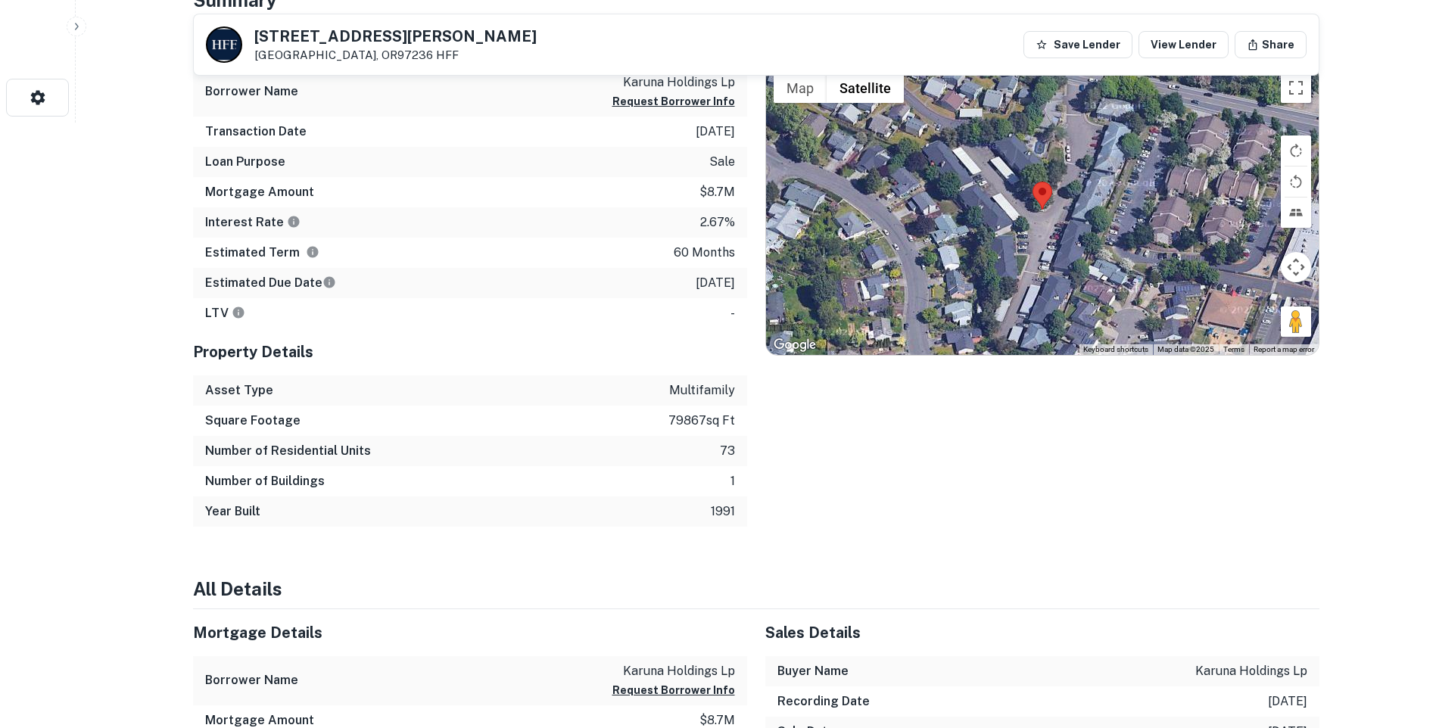
scroll to position [379, 0]
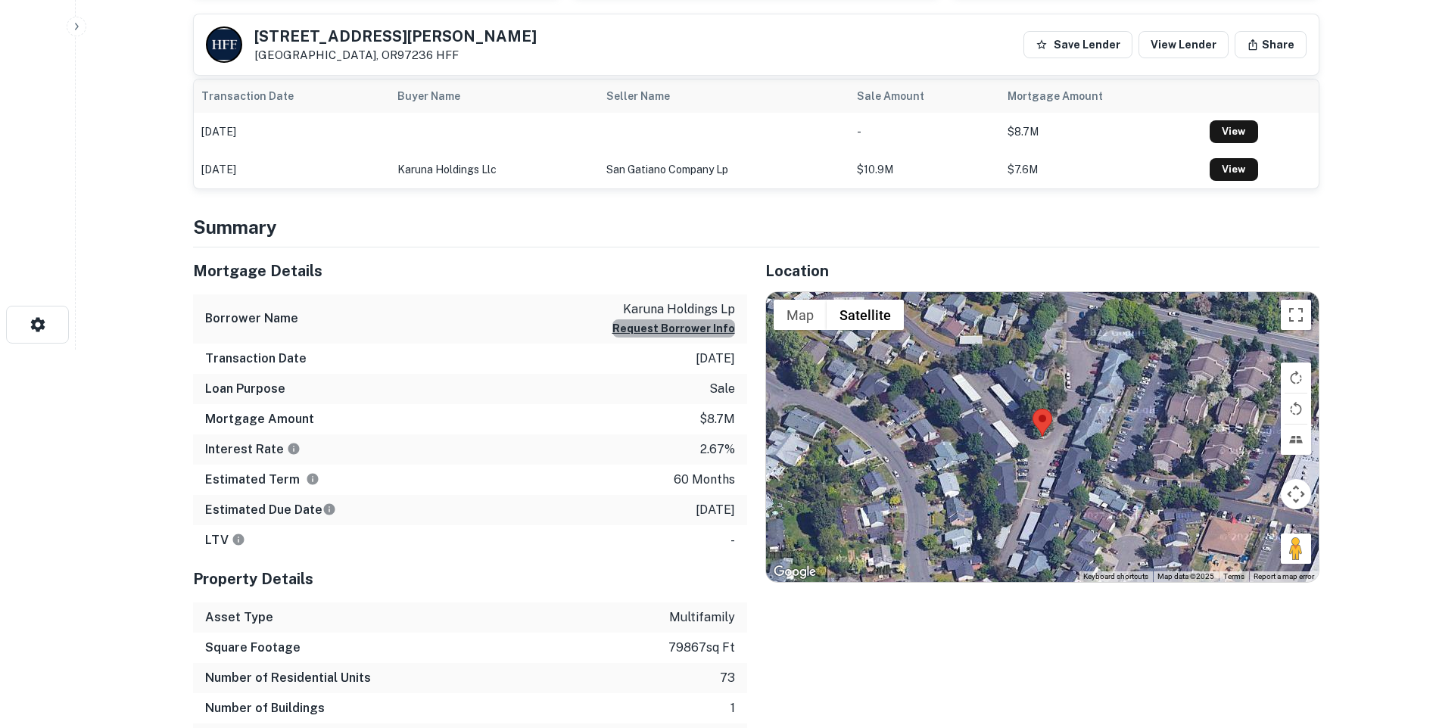
click at [685, 326] on button "Request Borrower Info" at bounding box center [674, 329] width 123 height 18
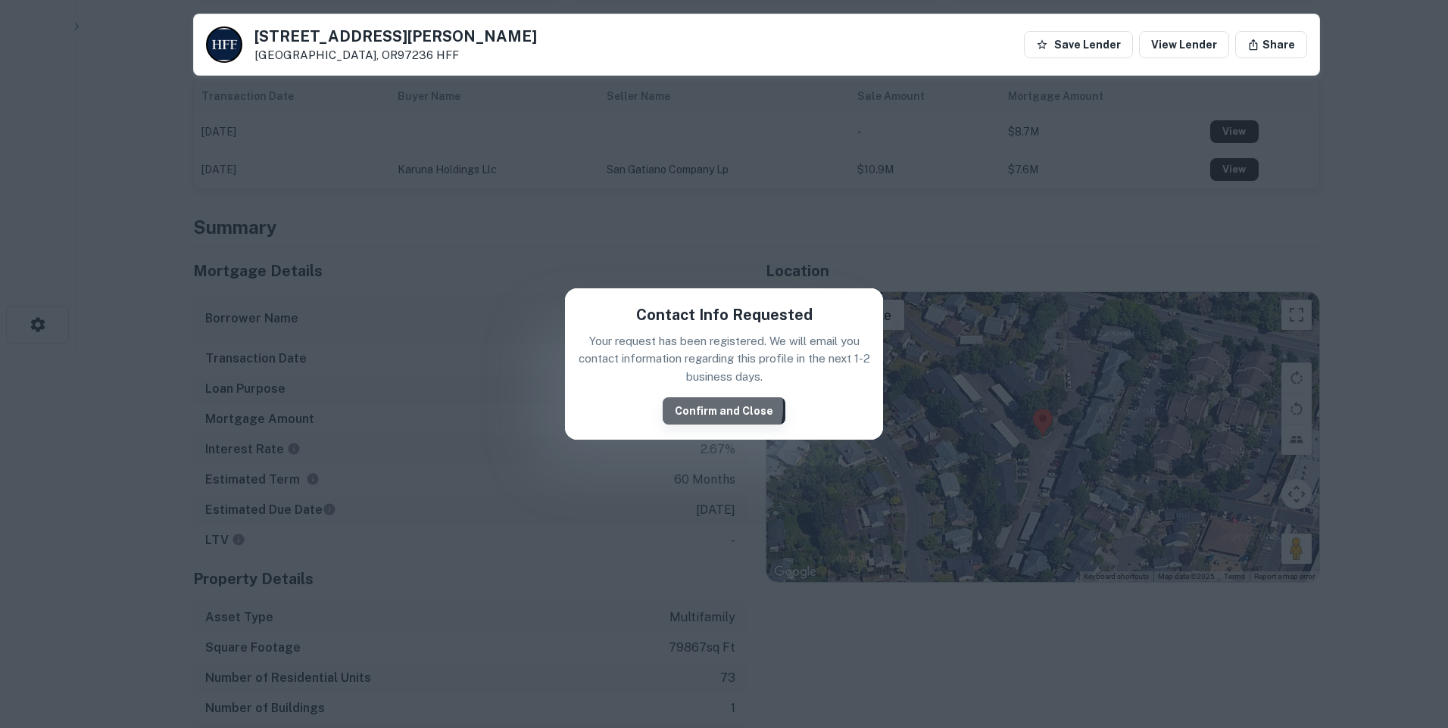
click at [719, 407] on button "Confirm and Close" at bounding box center [724, 411] width 123 height 27
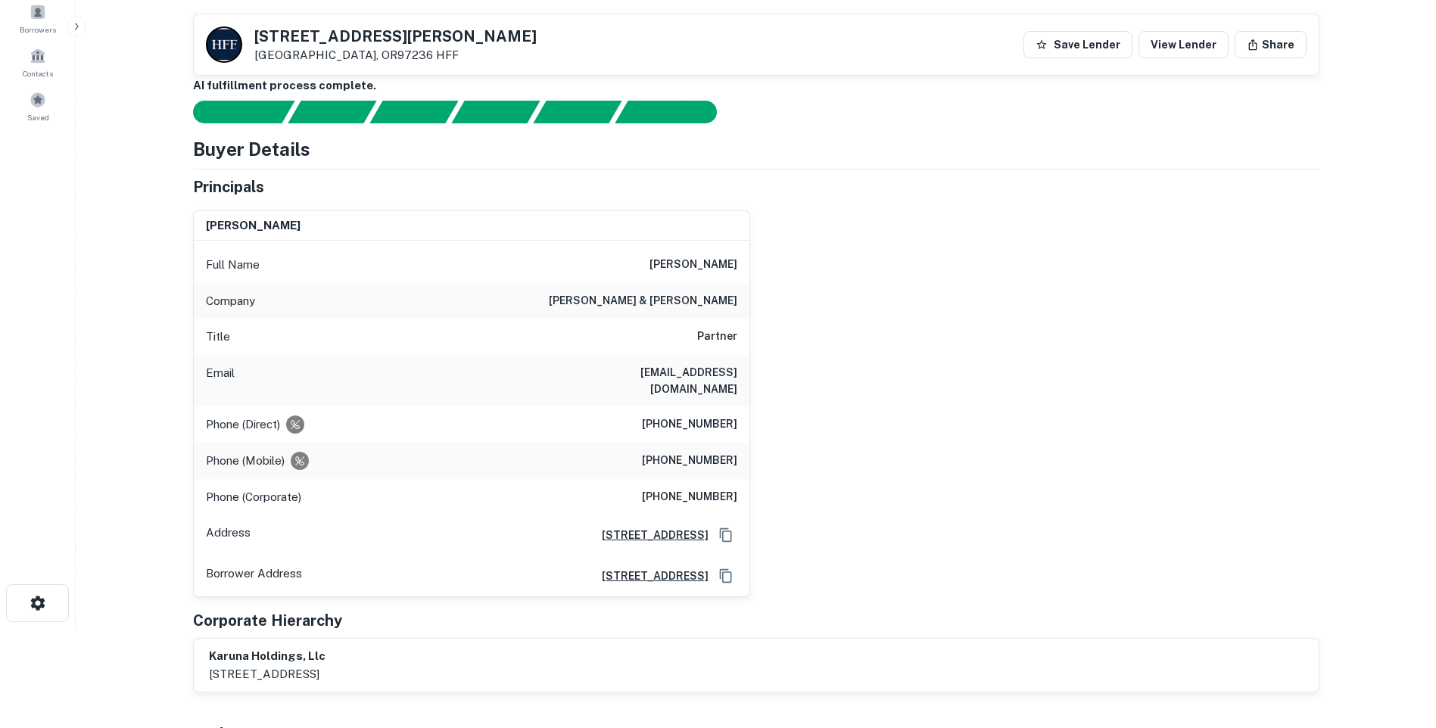
scroll to position [24, 0]
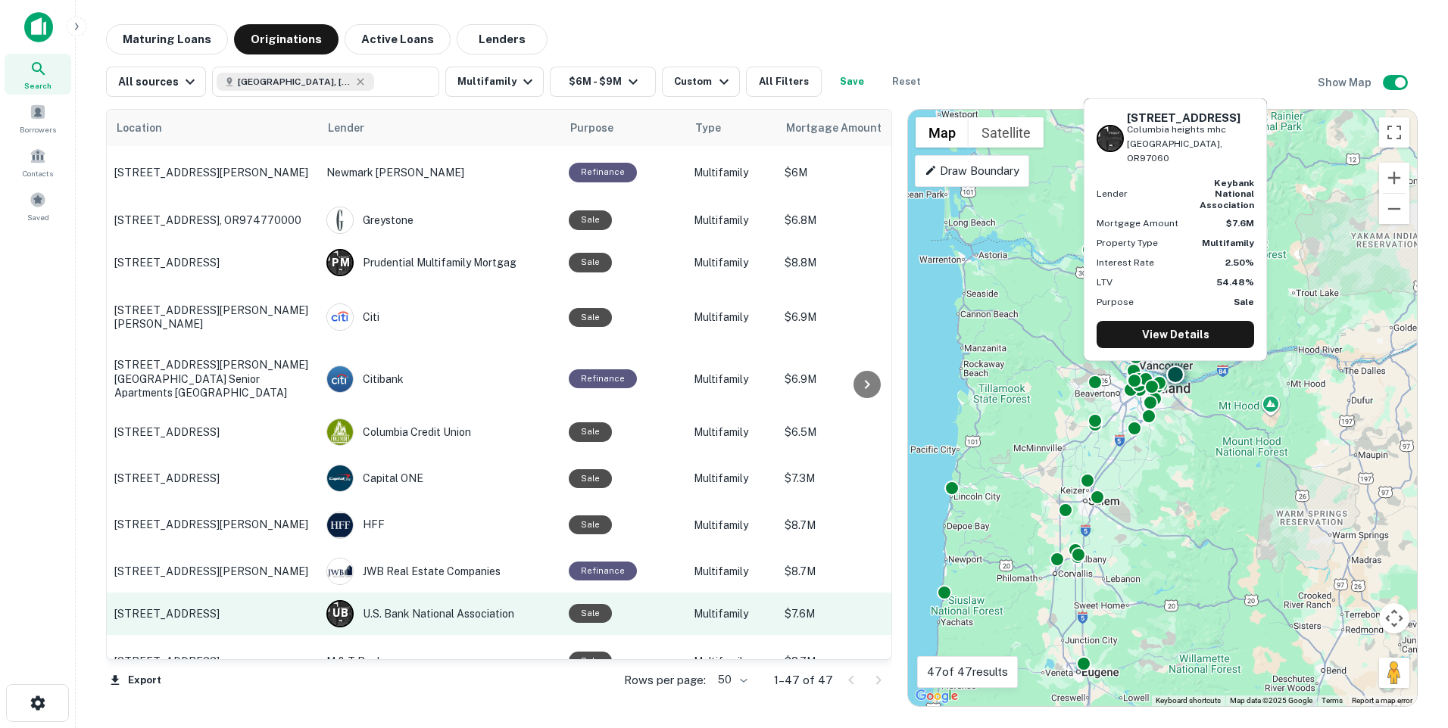
scroll to position [76, 0]
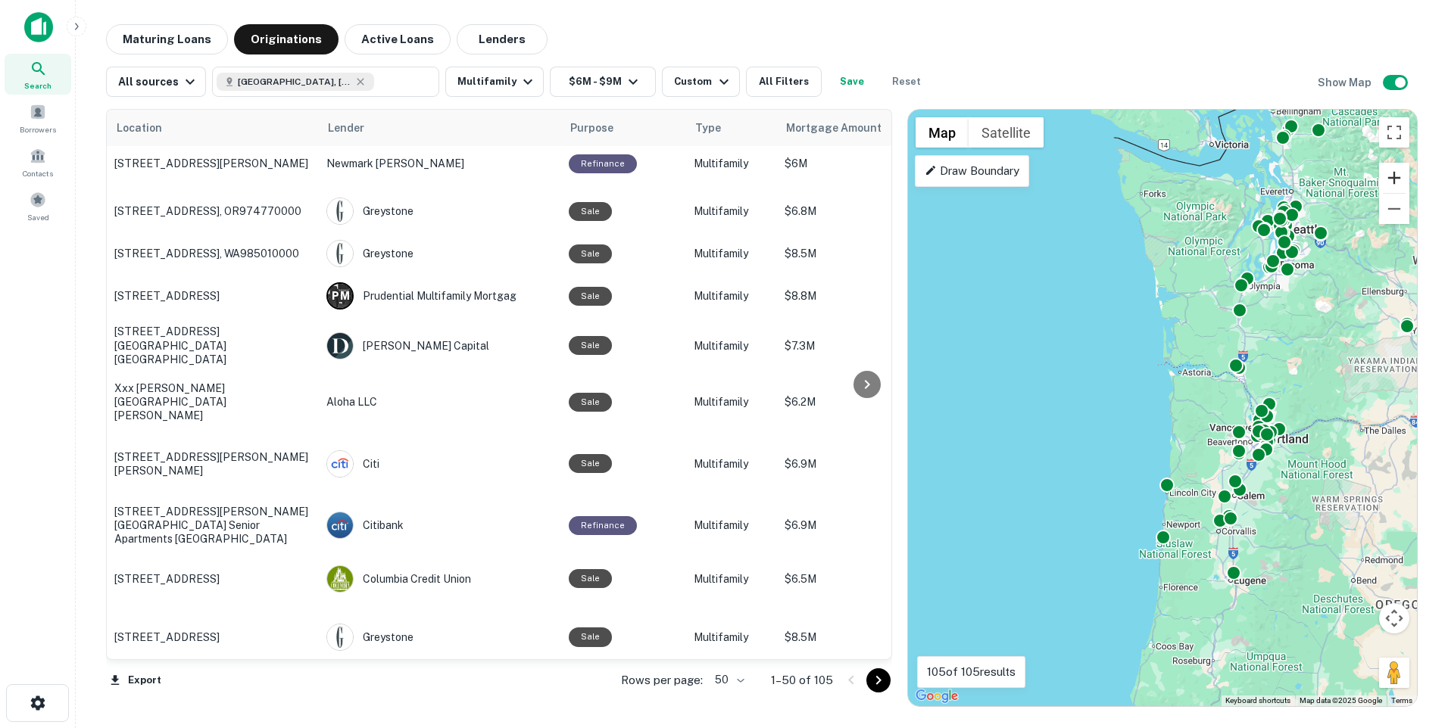
click at [1393, 173] on button "Zoom in" at bounding box center [1394, 178] width 30 height 30
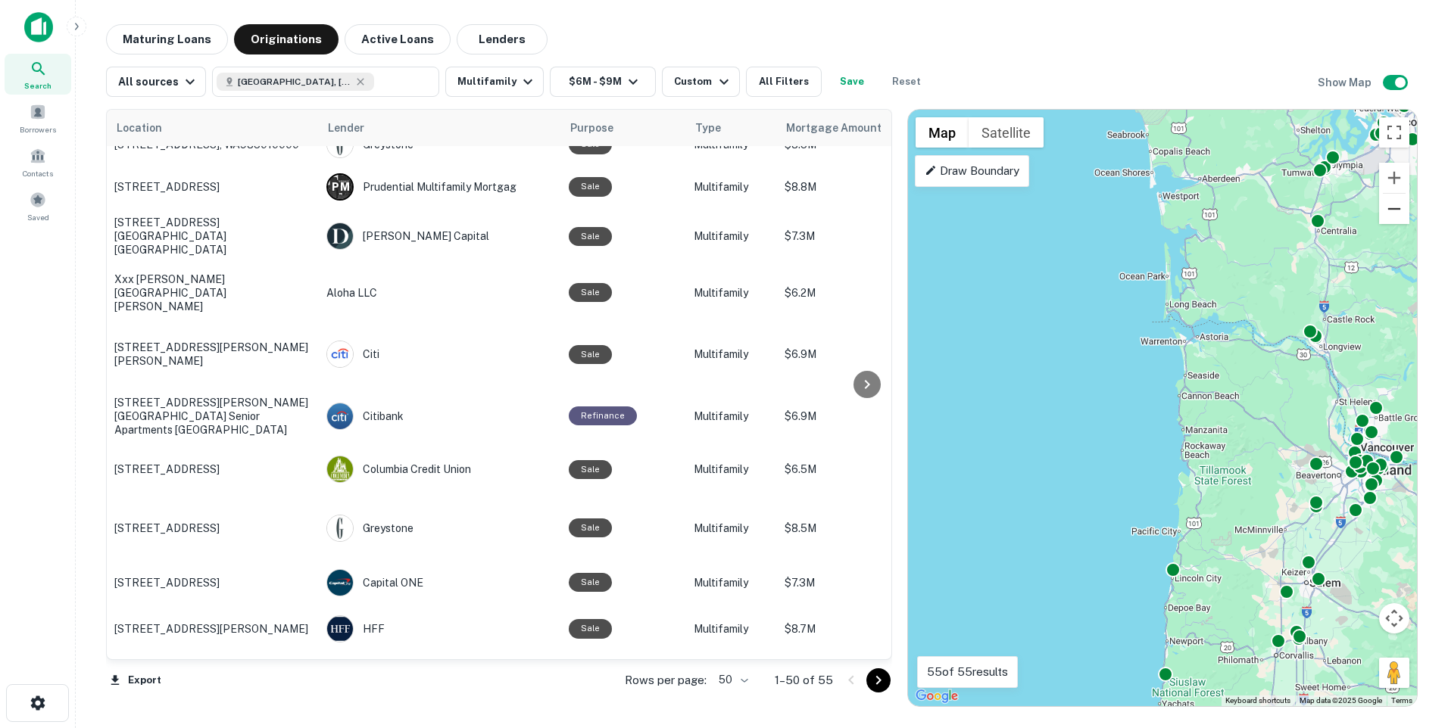
click at [1394, 207] on button "Zoom out" at bounding box center [1394, 209] width 30 height 30
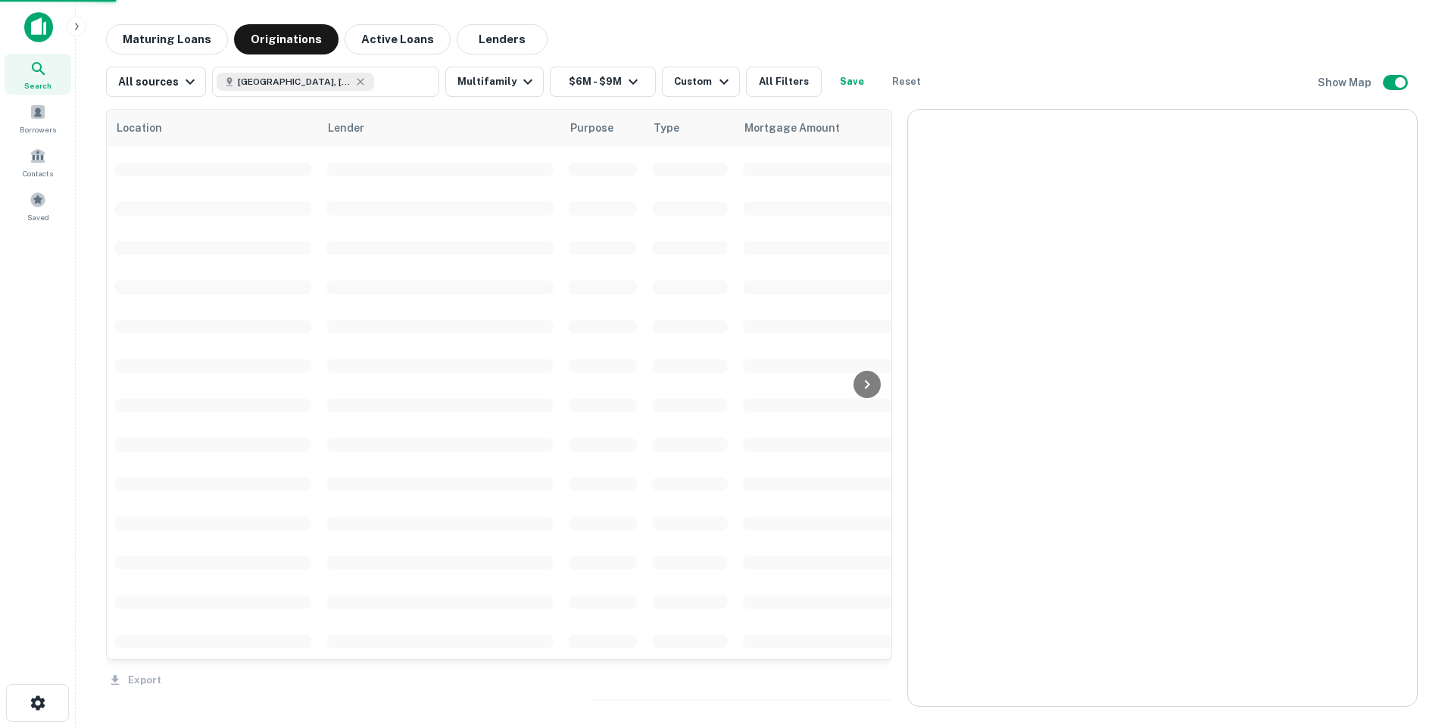
click at [1393, 209] on div at bounding box center [1162, 408] width 509 height 597
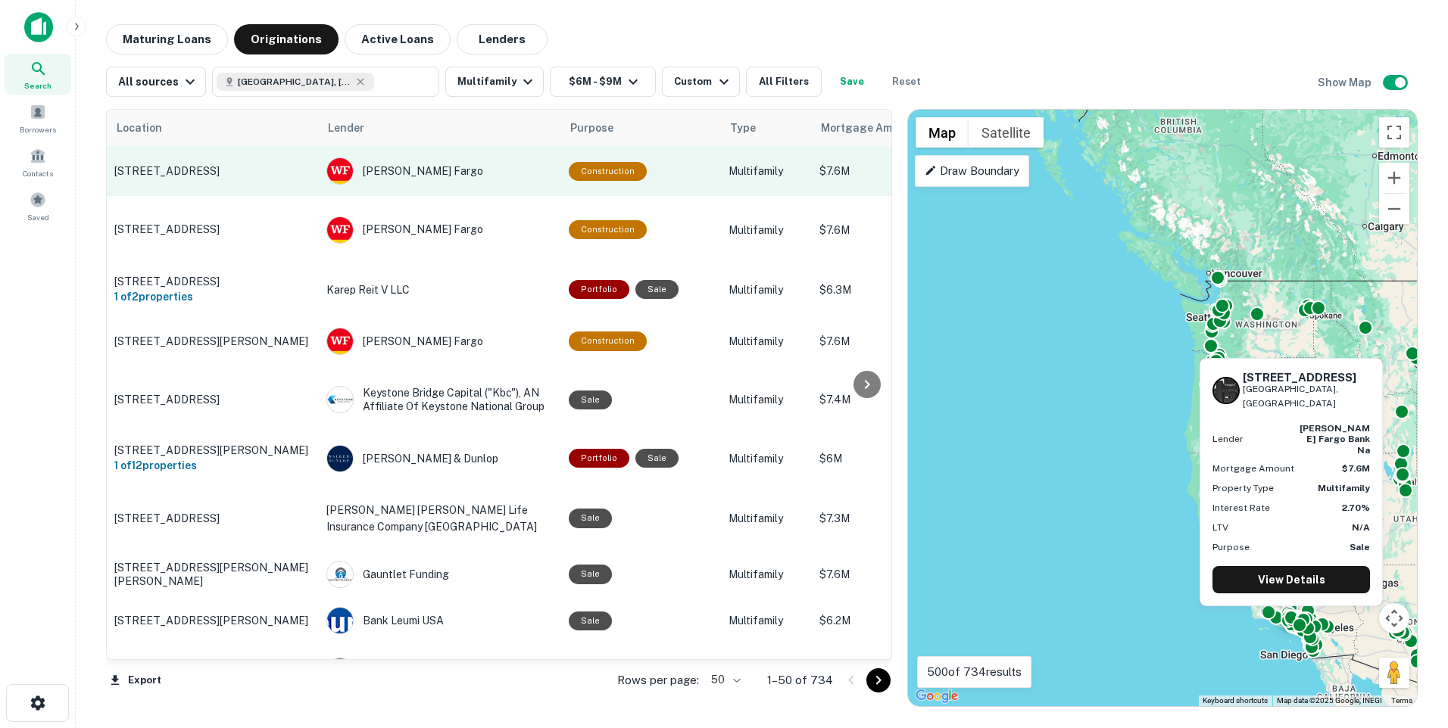
click at [218, 178] on p "4063 Nicolet Ave Los Angeles, CA90008" at bounding box center [212, 171] width 197 height 14
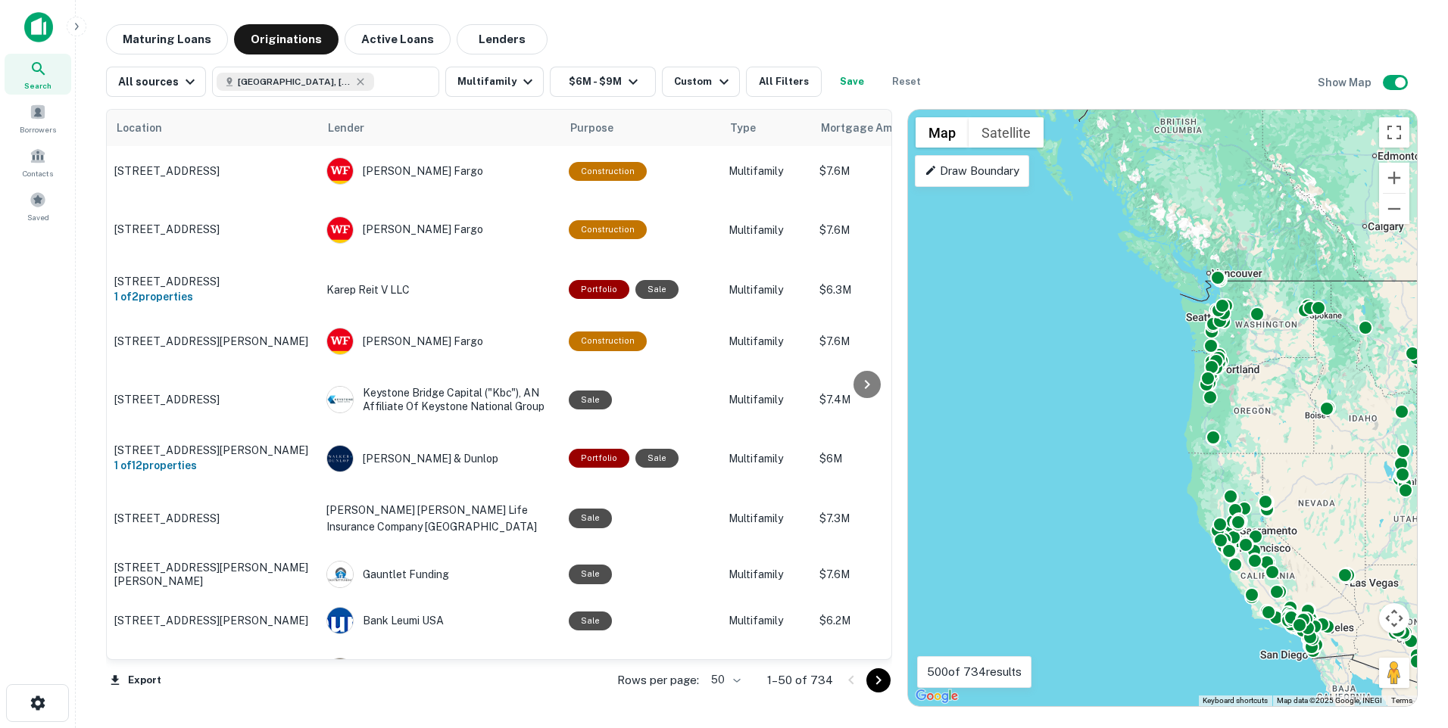
click at [1234, 416] on div "To activate drag with keyboard, press Alt + Enter. Once in keyboard drag state,…" at bounding box center [1162, 408] width 509 height 597
click at [1392, 179] on button "Zoom in" at bounding box center [1394, 178] width 30 height 30
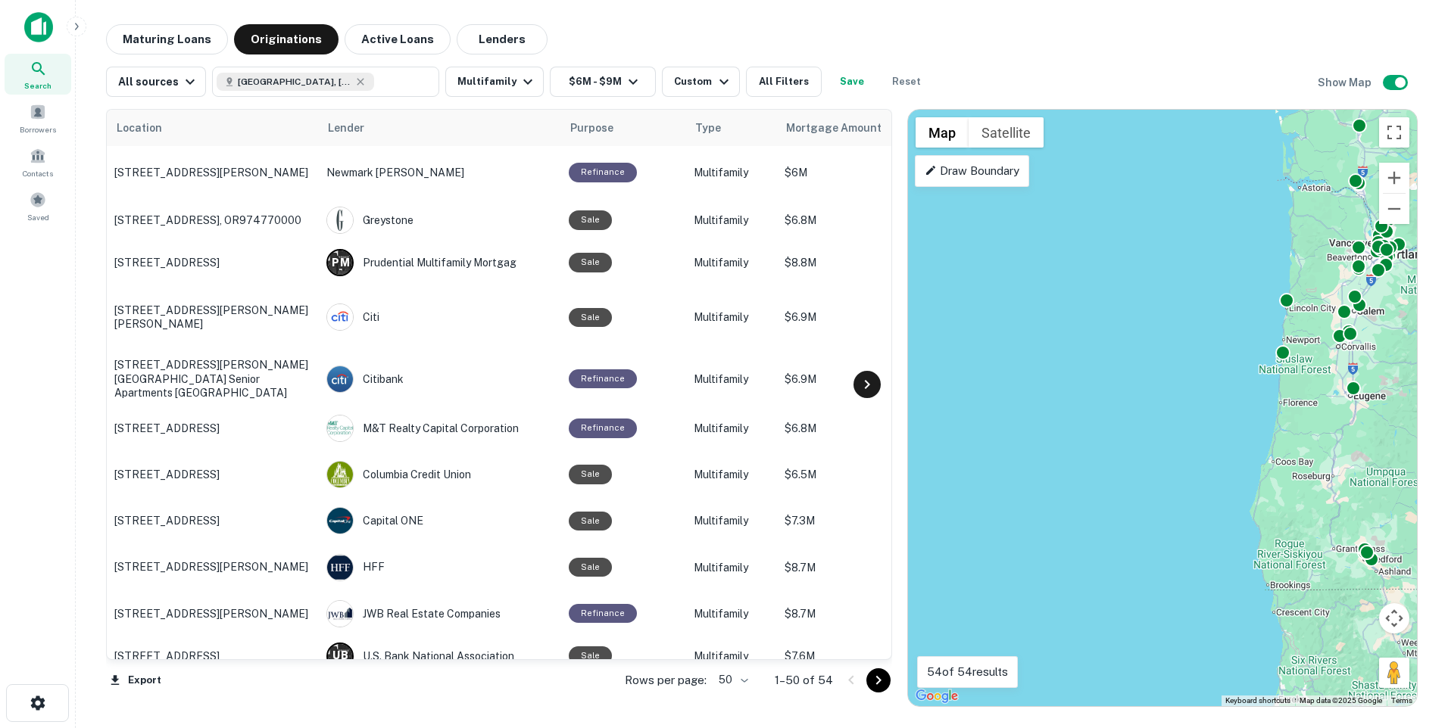
click at [861, 383] on icon at bounding box center [867, 385] width 18 height 18
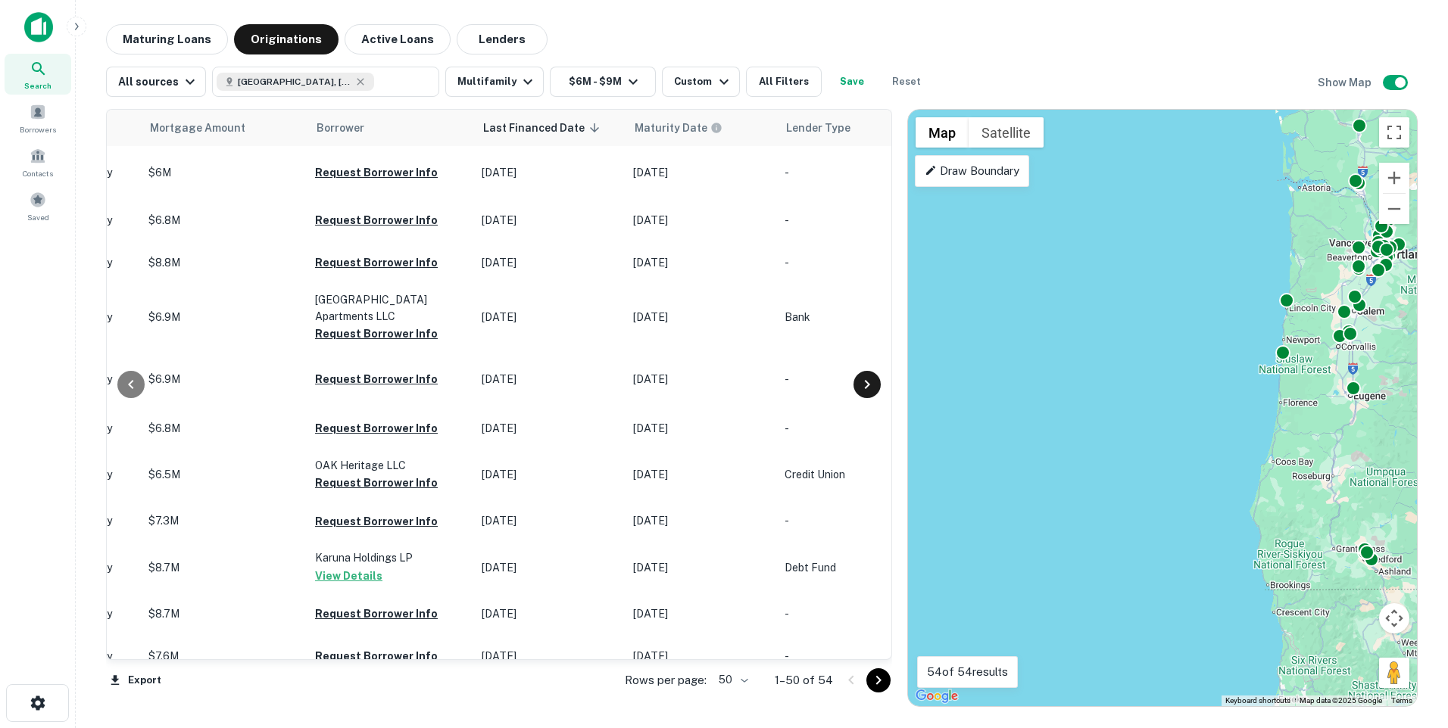
click at [861, 383] on icon at bounding box center [867, 385] width 18 height 18
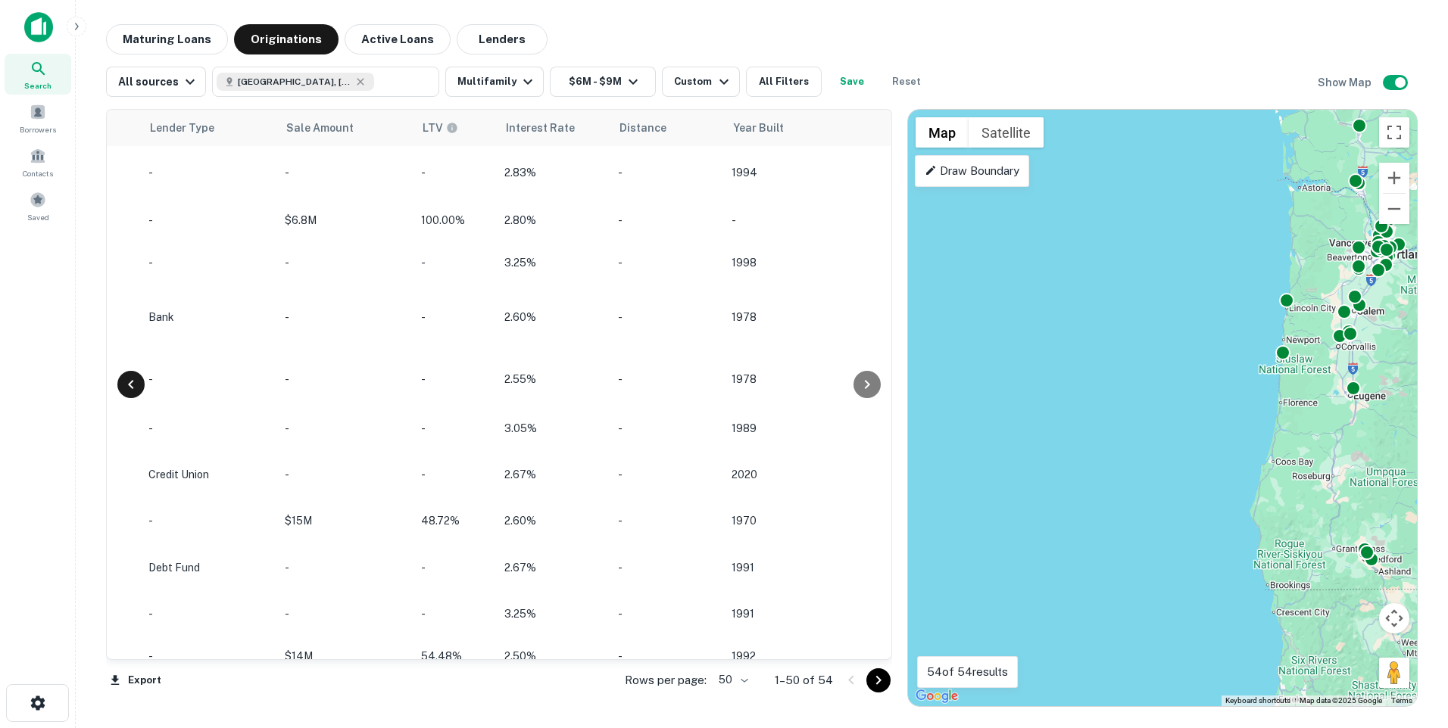
click at [126, 386] on icon at bounding box center [131, 385] width 18 height 18
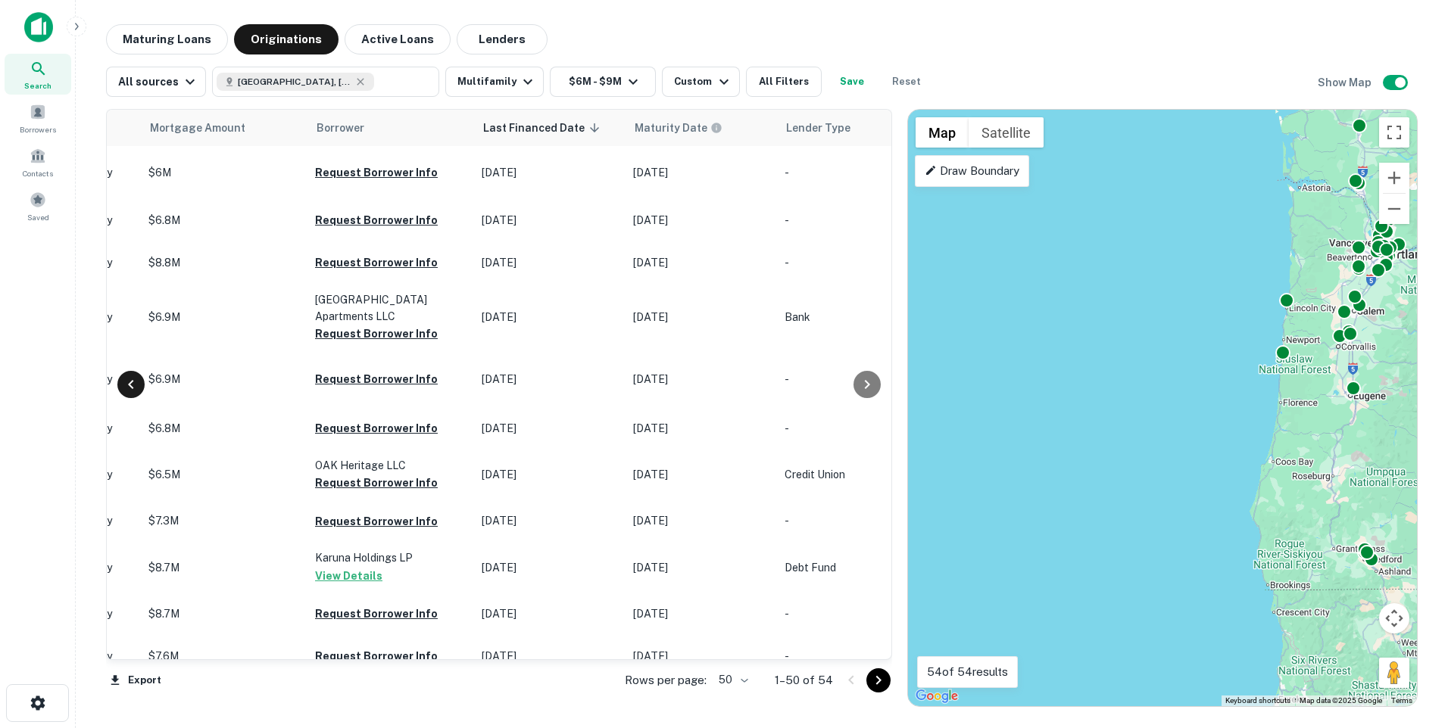
click at [126, 385] on icon at bounding box center [131, 385] width 18 height 18
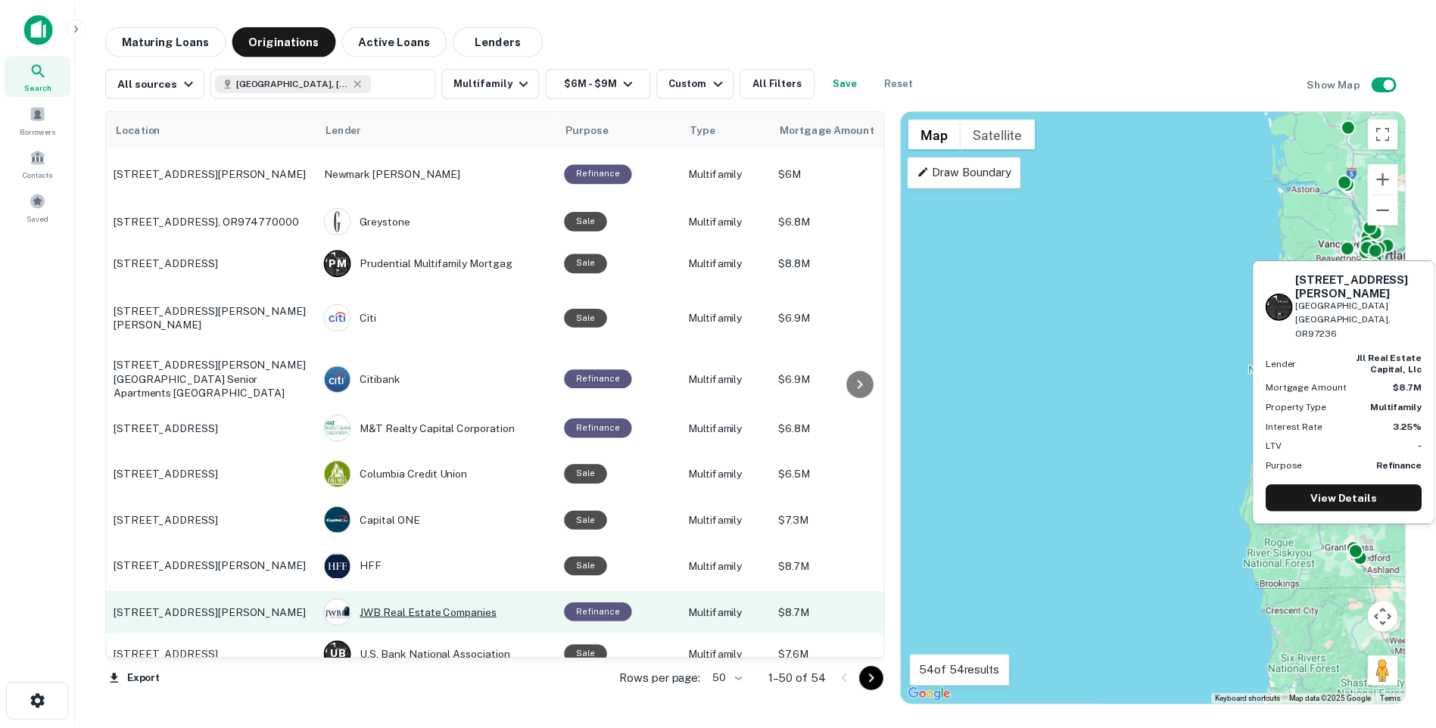
scroll to position [76, 0]
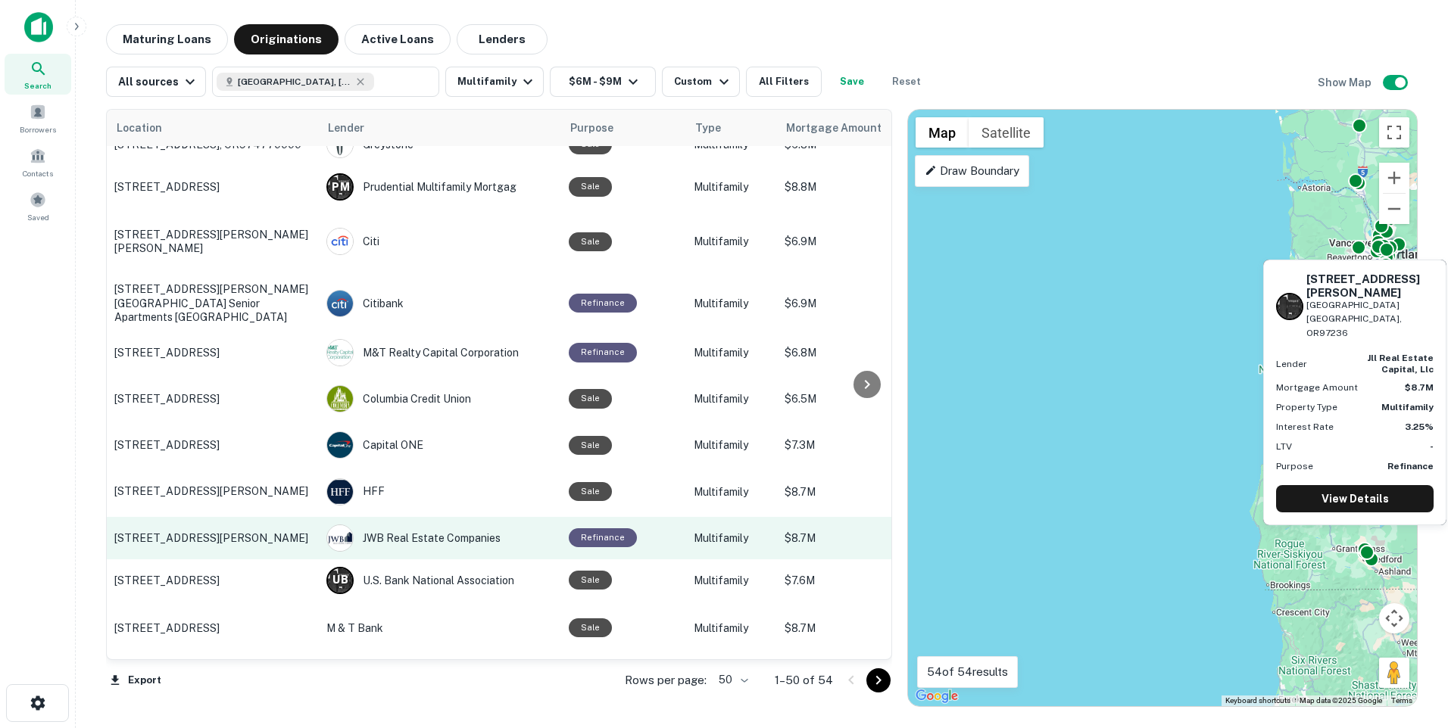
click at [239, 543] on p "16804 Se Powell Boulevard Sterling park apartments Portland, OR97236" at bounding box center [212, 539] width 197 height 14
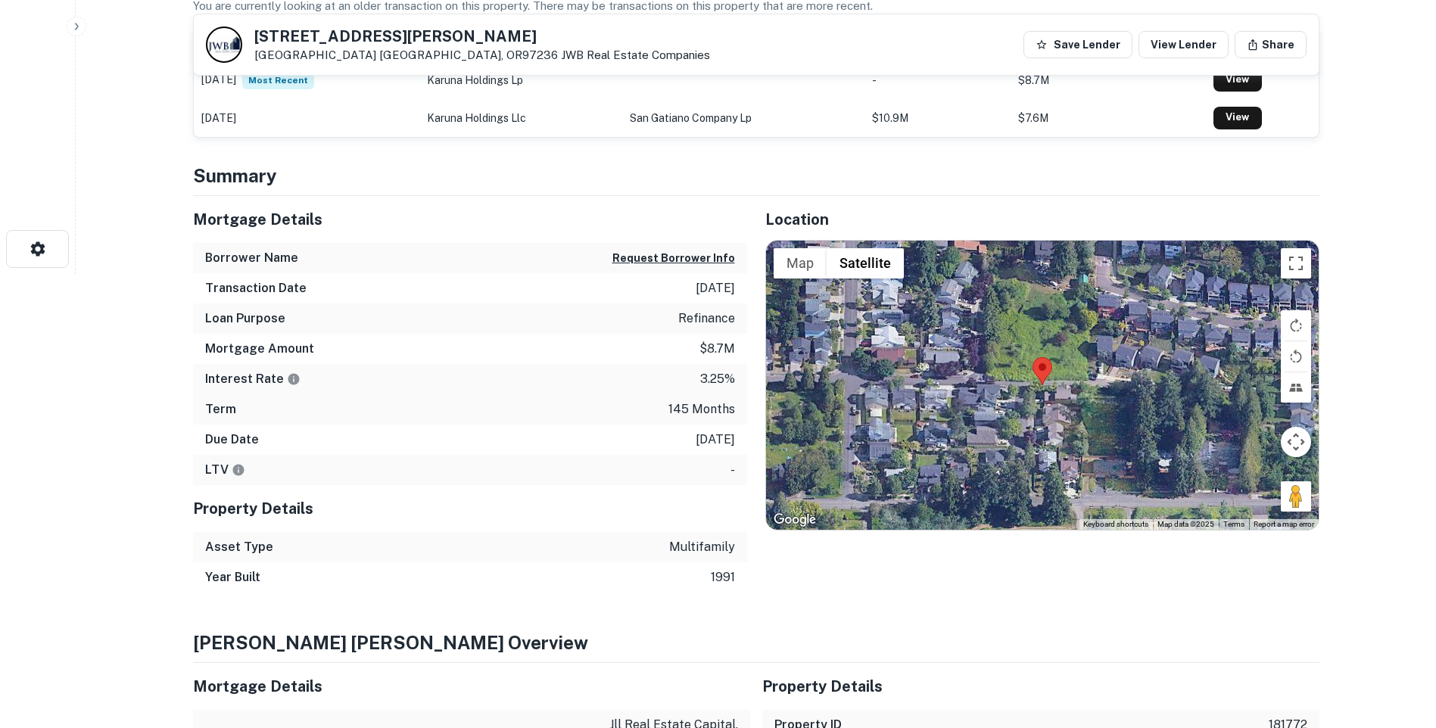
scroll to position [303, 0]
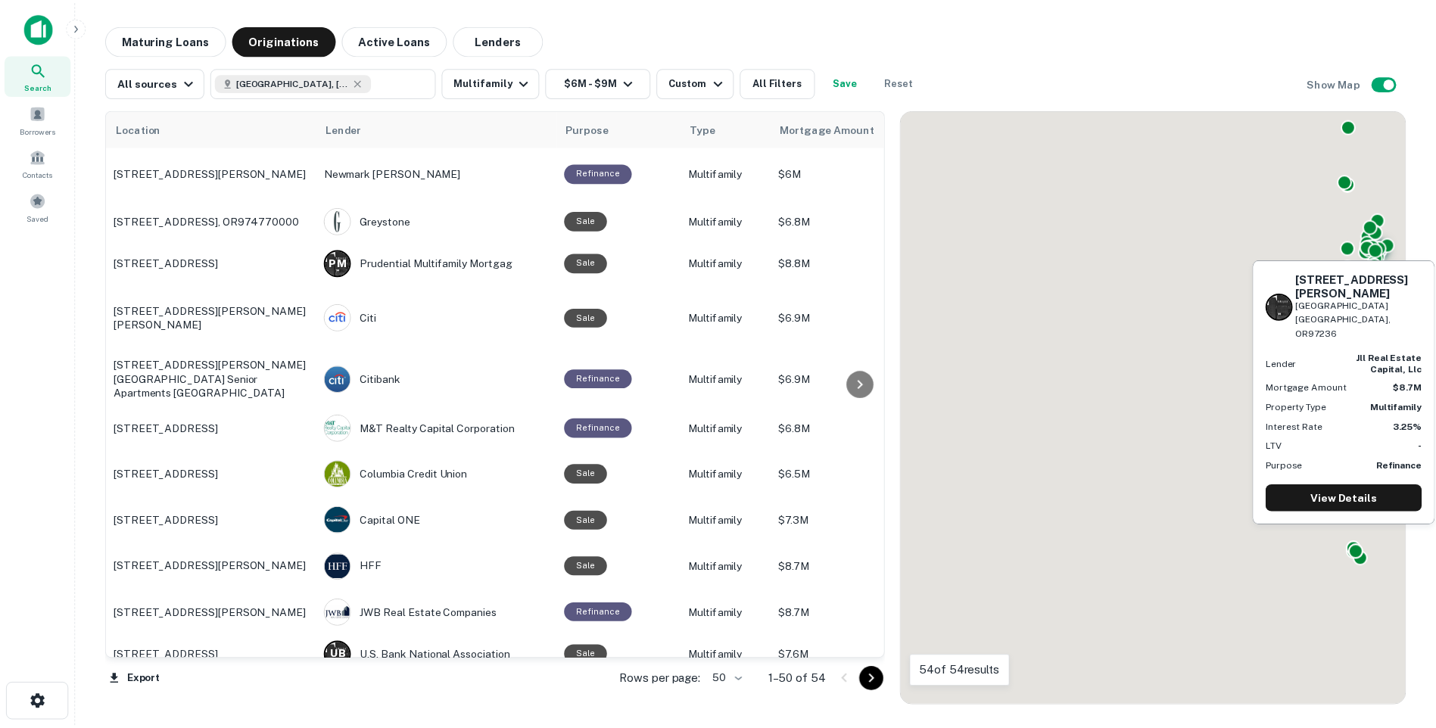
scroll to position [76, 0]
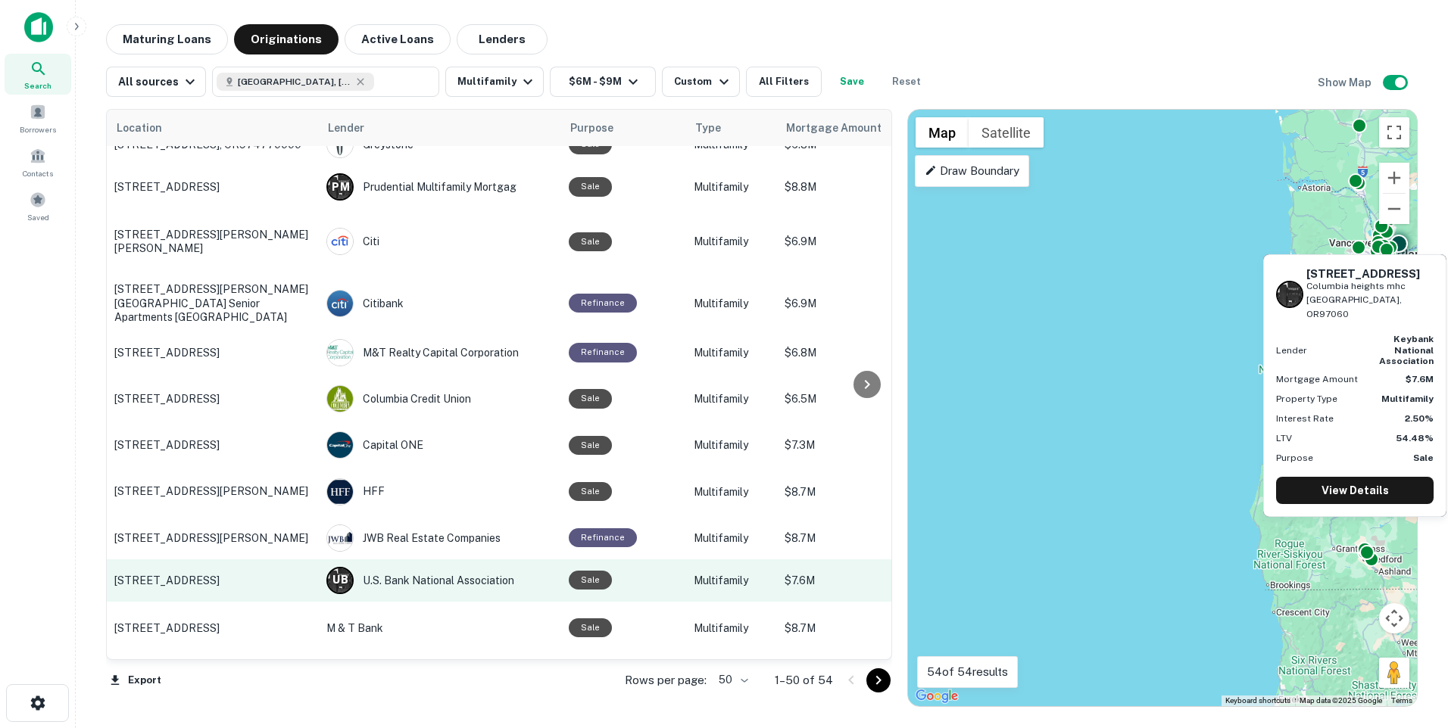
click at [201, 588] on p "843 Southwest Crestview Way Columbia heights mhc Troutdale, OR97060" at bounding box center [212, 581] width 197 height 14
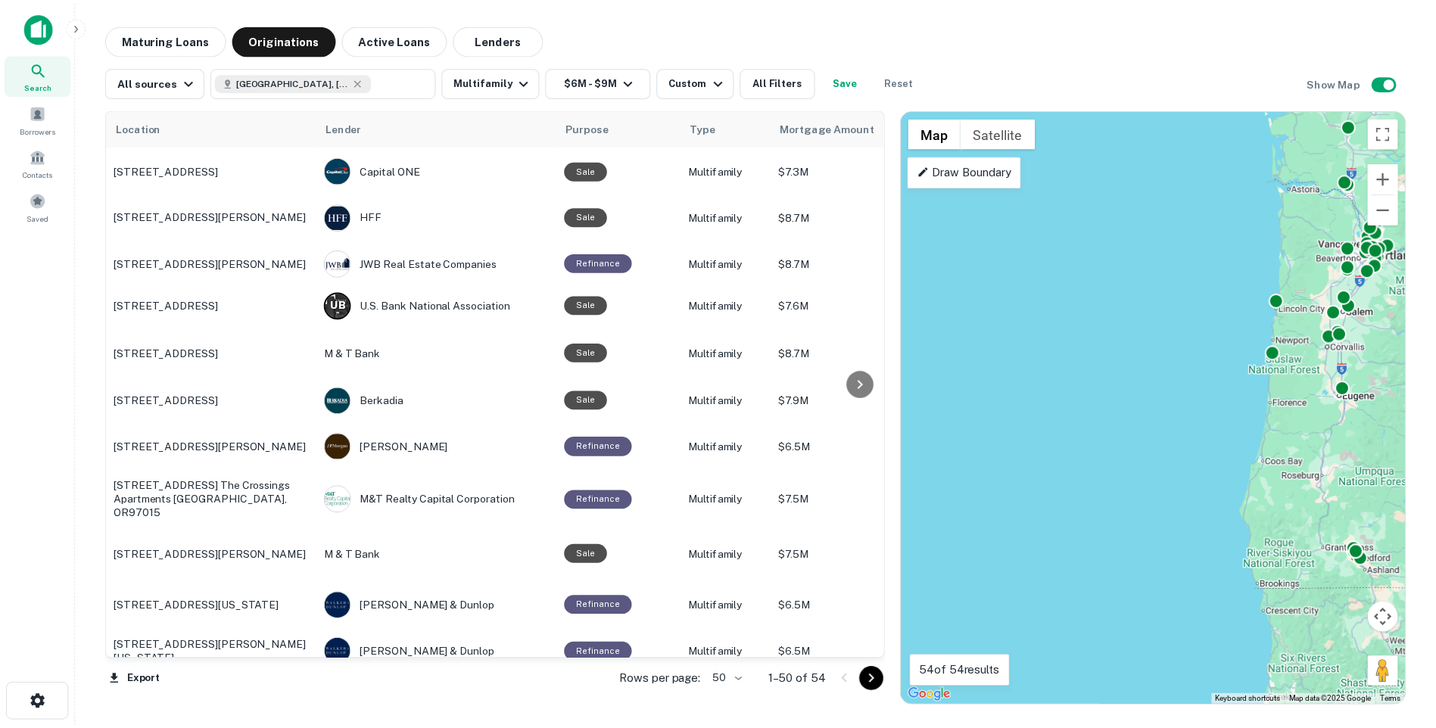
scroll to position [359, 0]
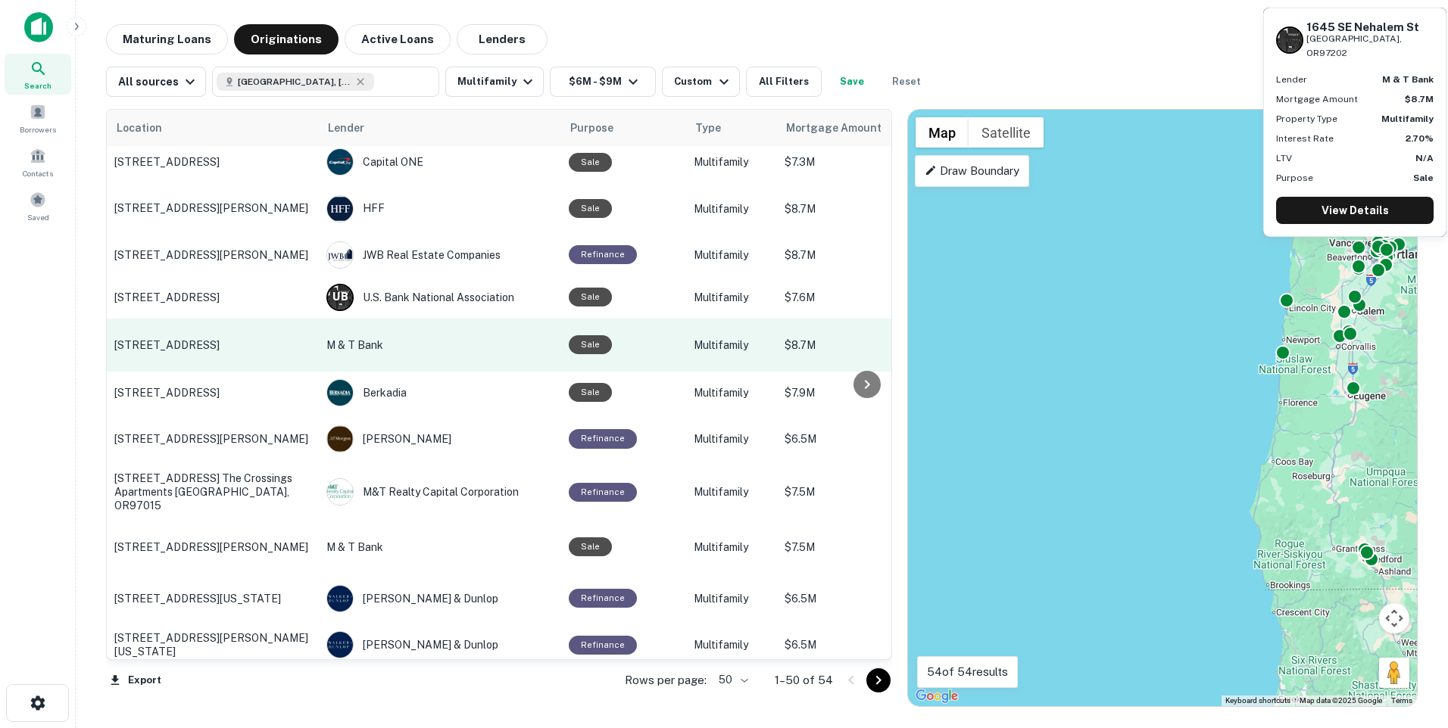
click at [268, 352] on p "1645 Se Nehalem St Portland, OR97202" at bounding box center [212, 345] width 197 height 14
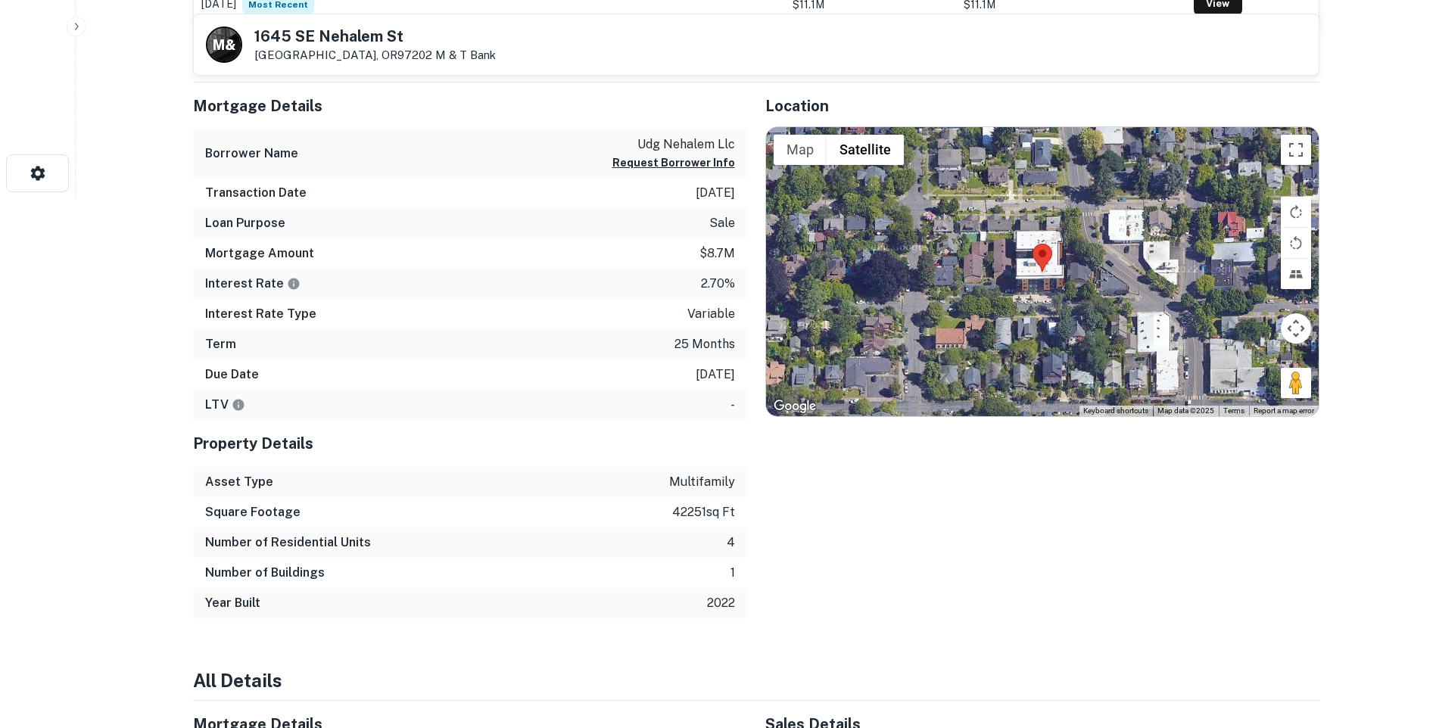
scroll to position [303, 0]
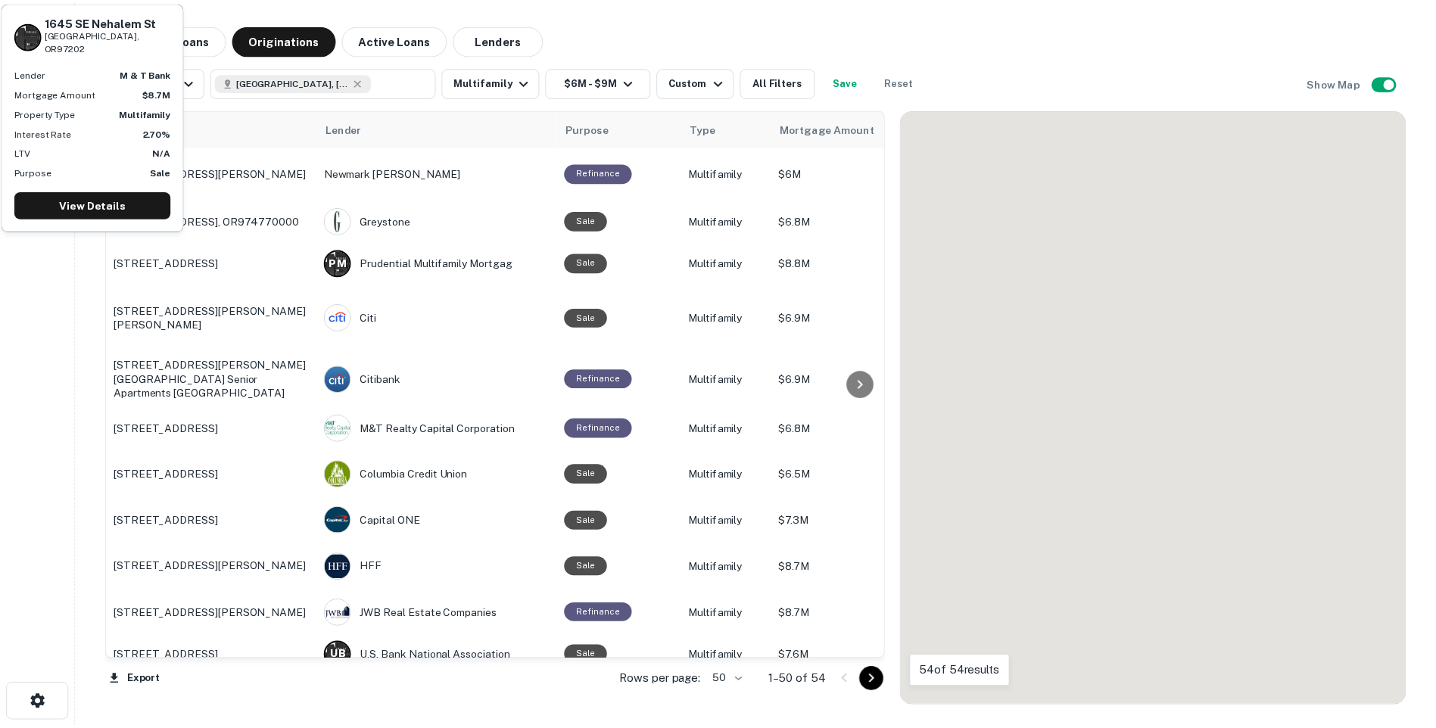
scroll to position [359, 0]
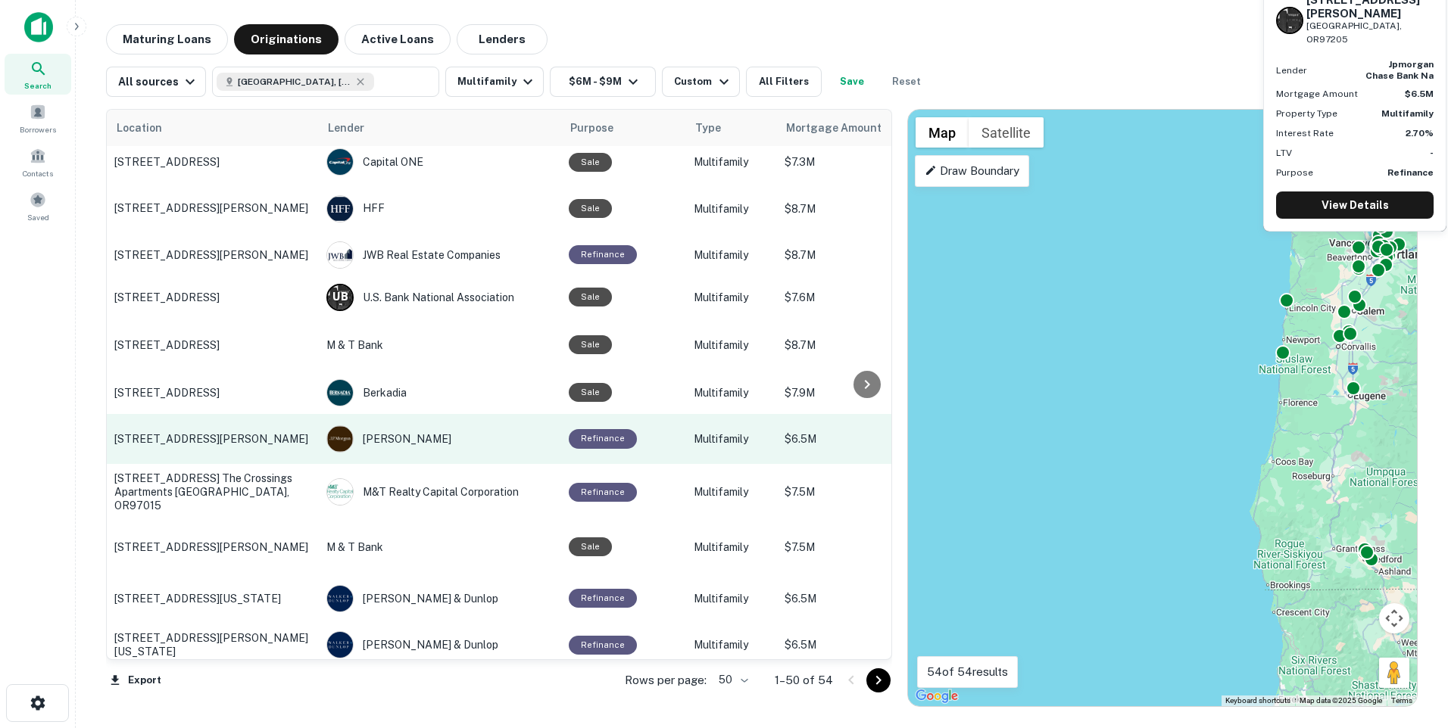
click at [277, 446] on p "[STREET_ADDRESS][PERSON_NAME]" at bounding box center [212, 439] width 197 height 14
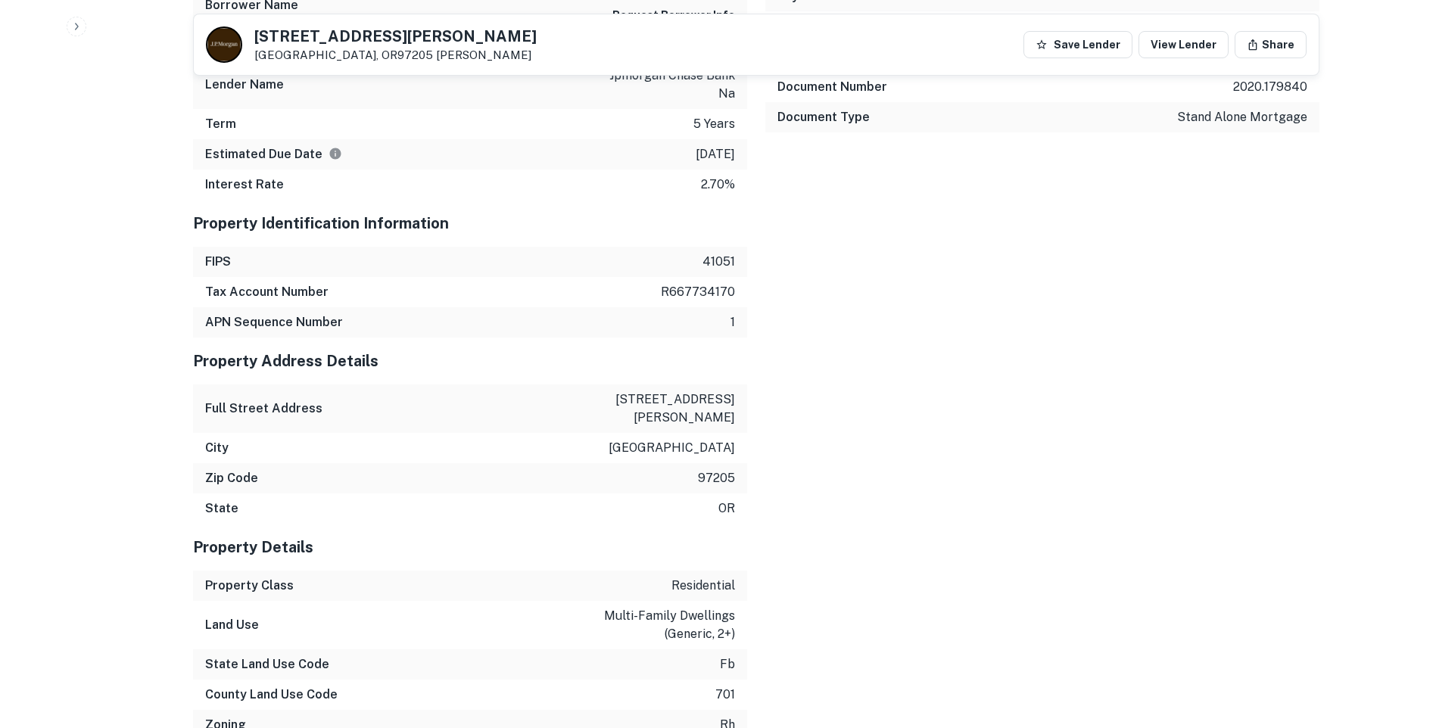
scroll to position [873, 0]
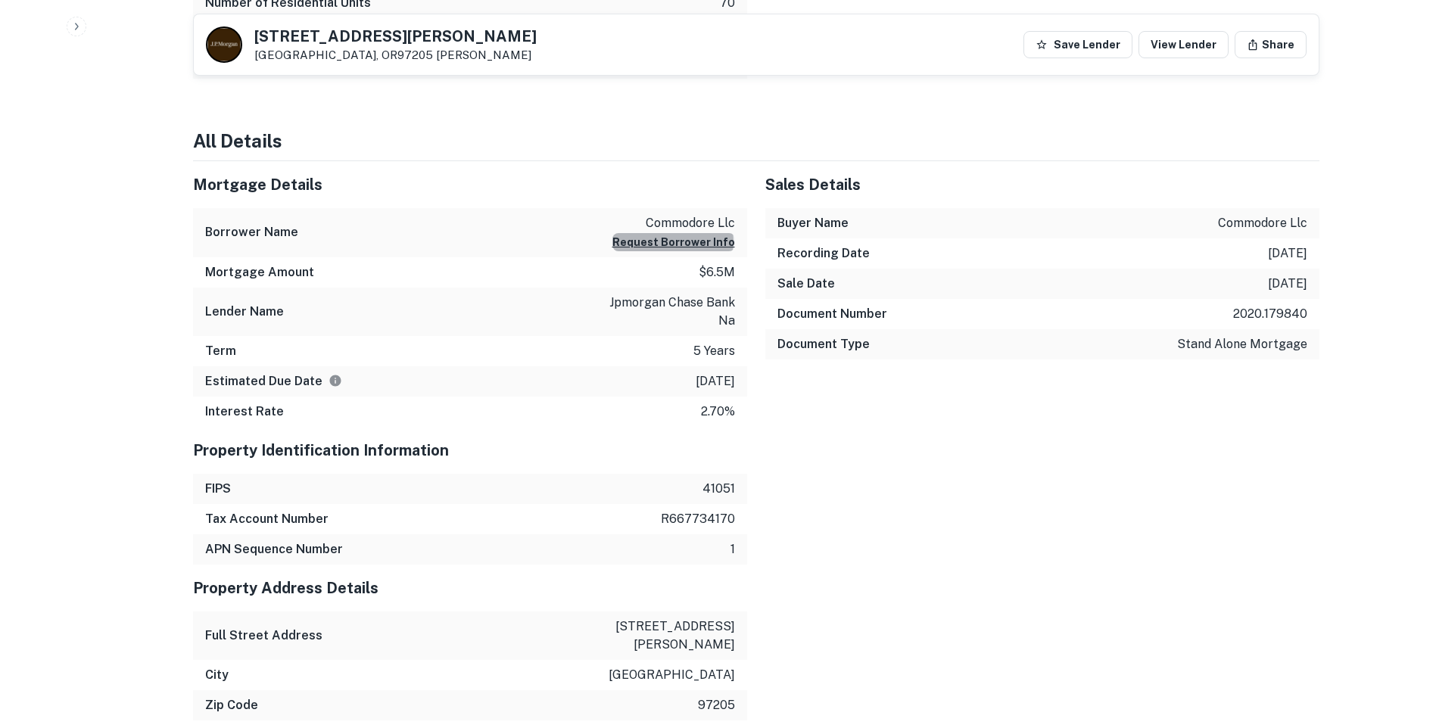
click at [682, 239] on button "Request Borrower Info" at bounding box center [674, 242] width 123 height 18
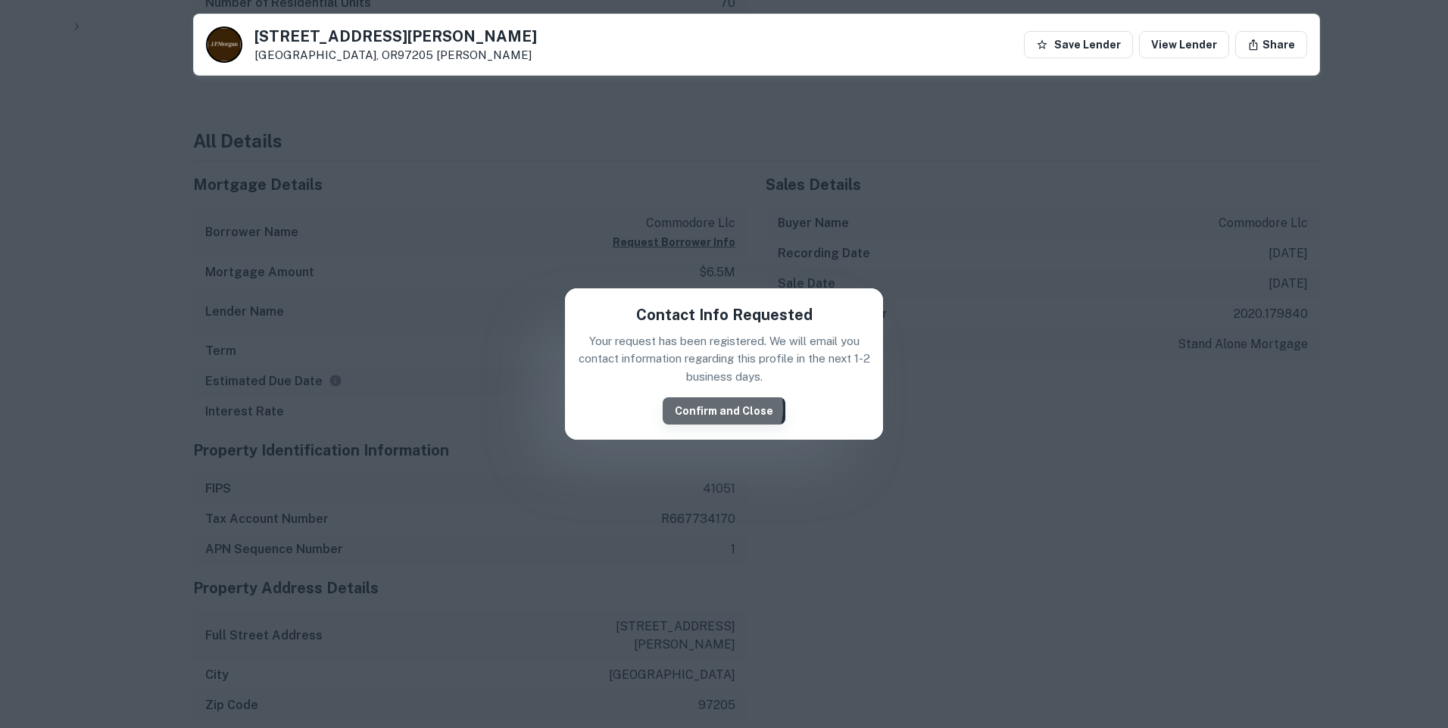
click at [722, 407] on button "Confirm and Close" at bounding box center [724, 411] width 123 height 27
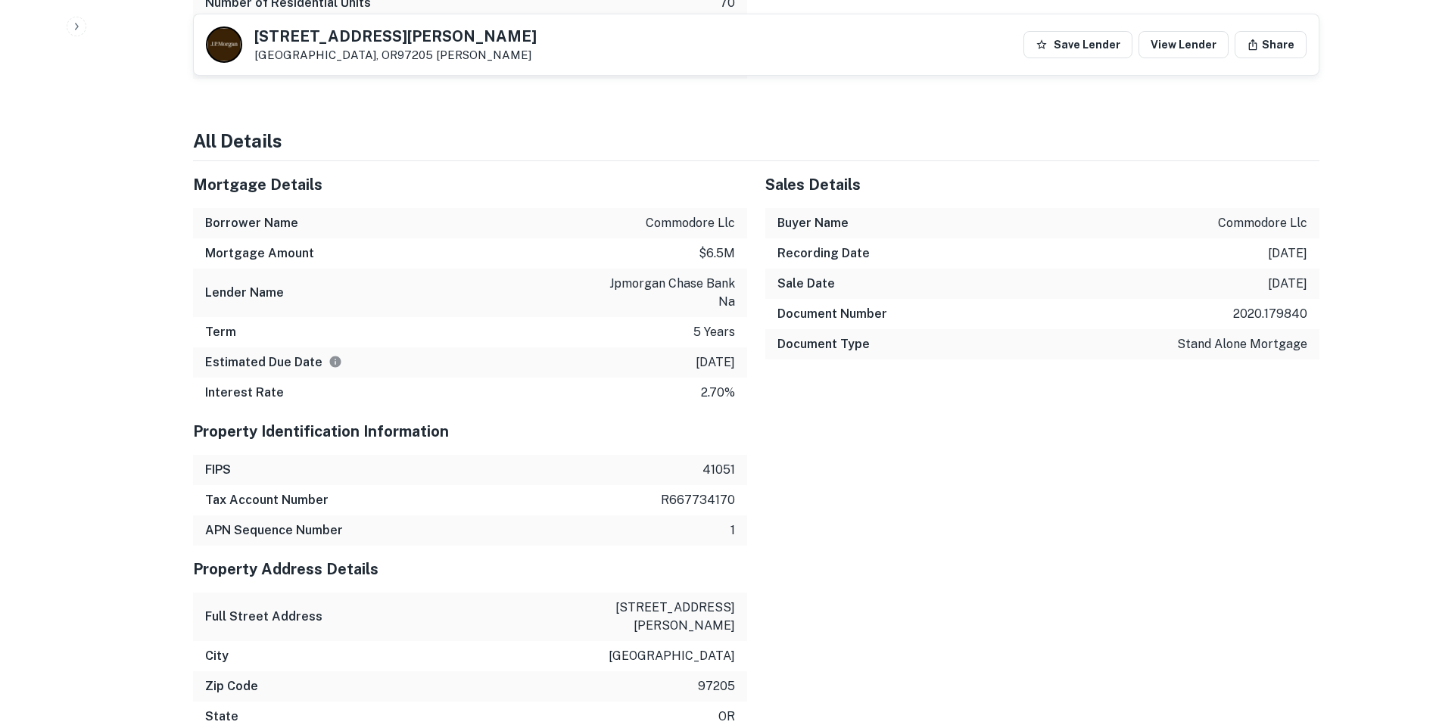
scroll to position [1371, 0]
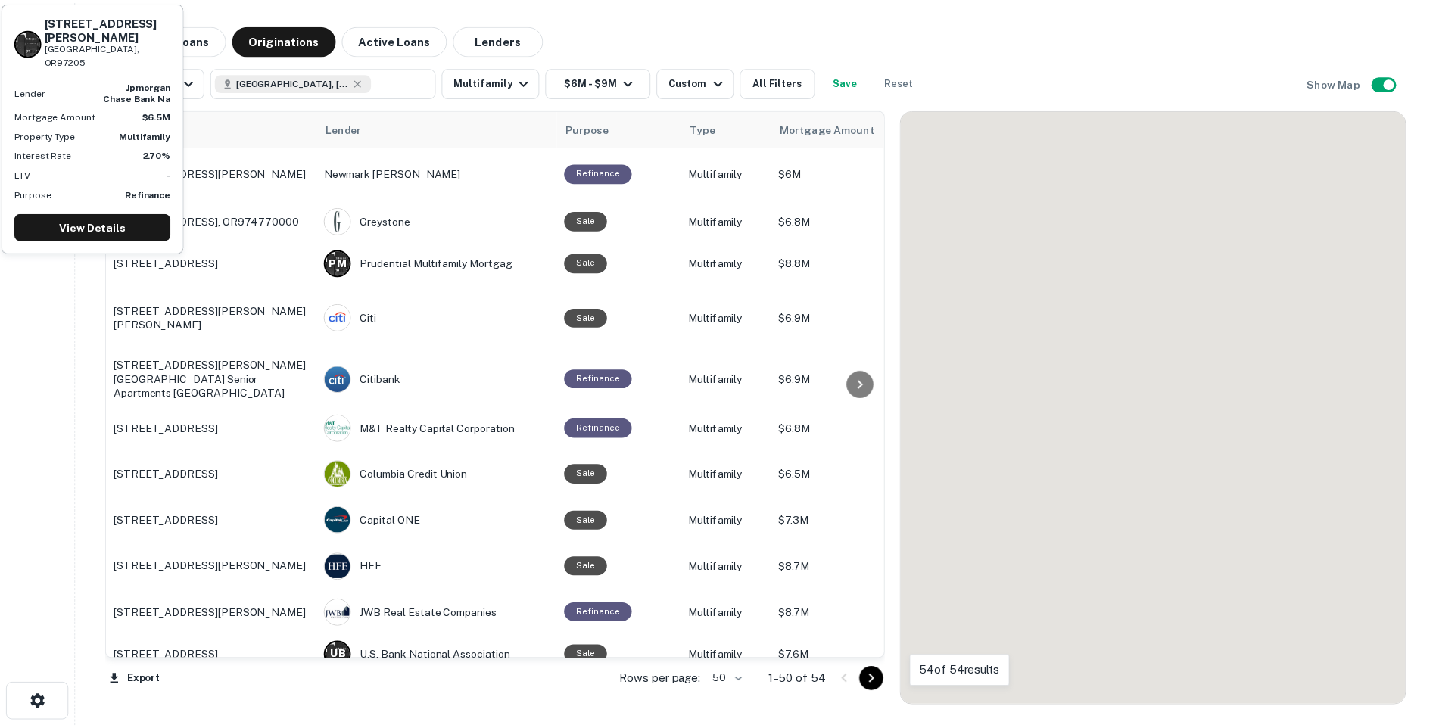
scroll to position [359, 0]
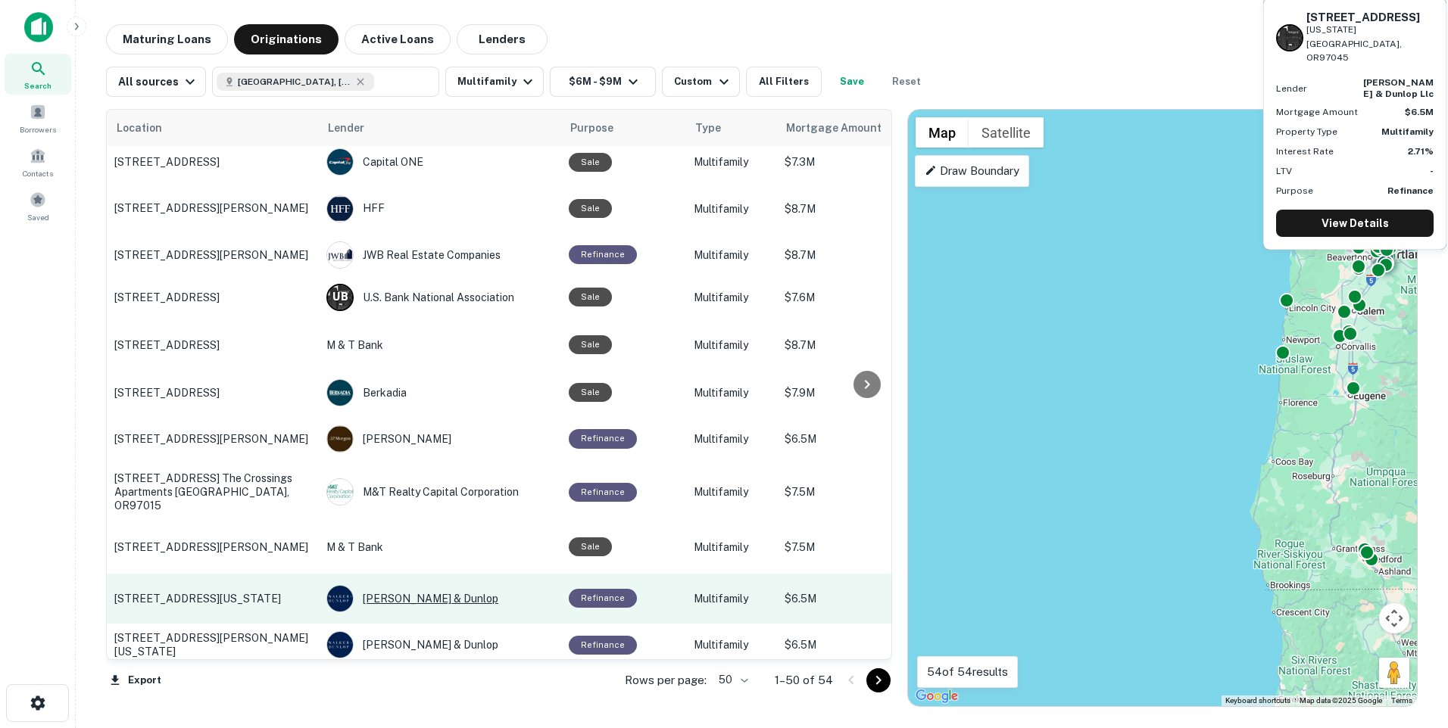
click at [391, 613] on div "Walker & Dunlop" at bounding box center [439, 598] width 227 height 27
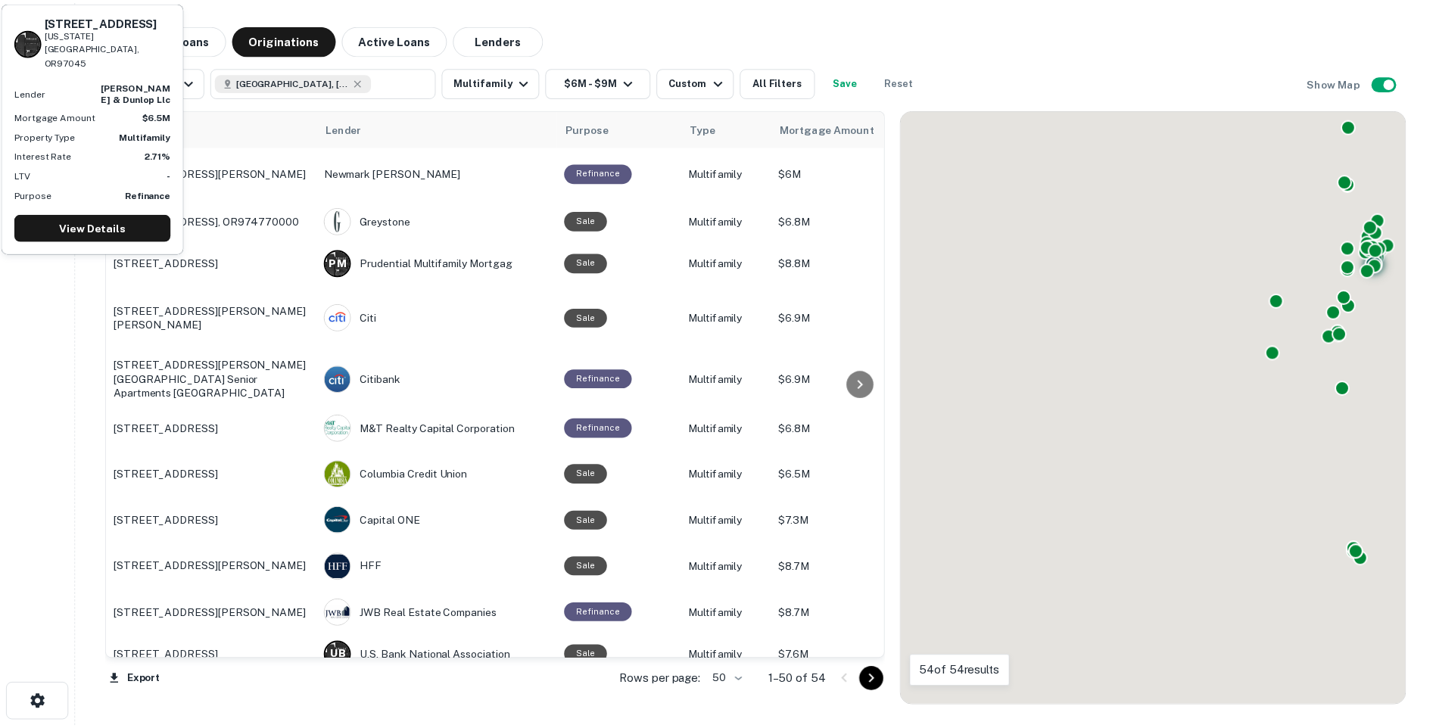
scroll to position [359, 0]
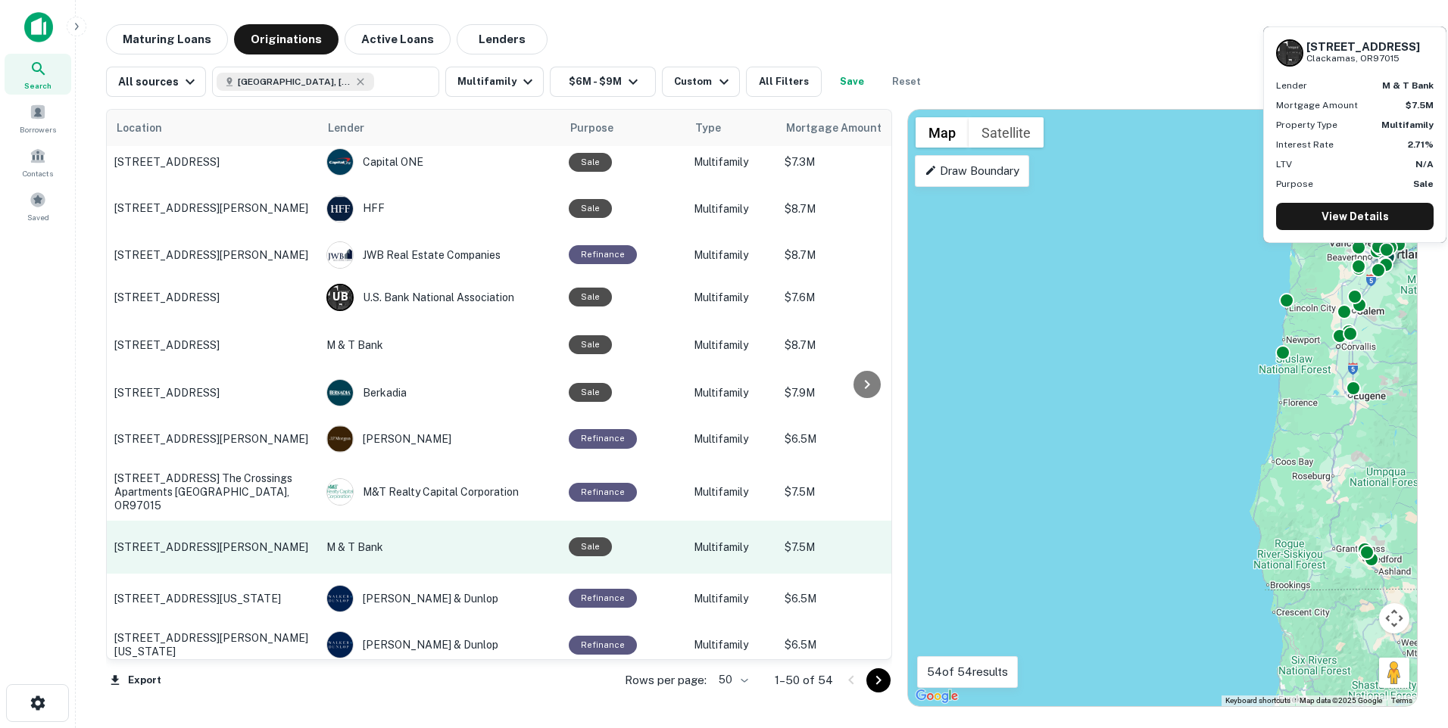
click at [254, 554] on p "16500 Se 82nd Dr Clackamas, OR97015" at bounding box center [212, 548] width 197 height 14
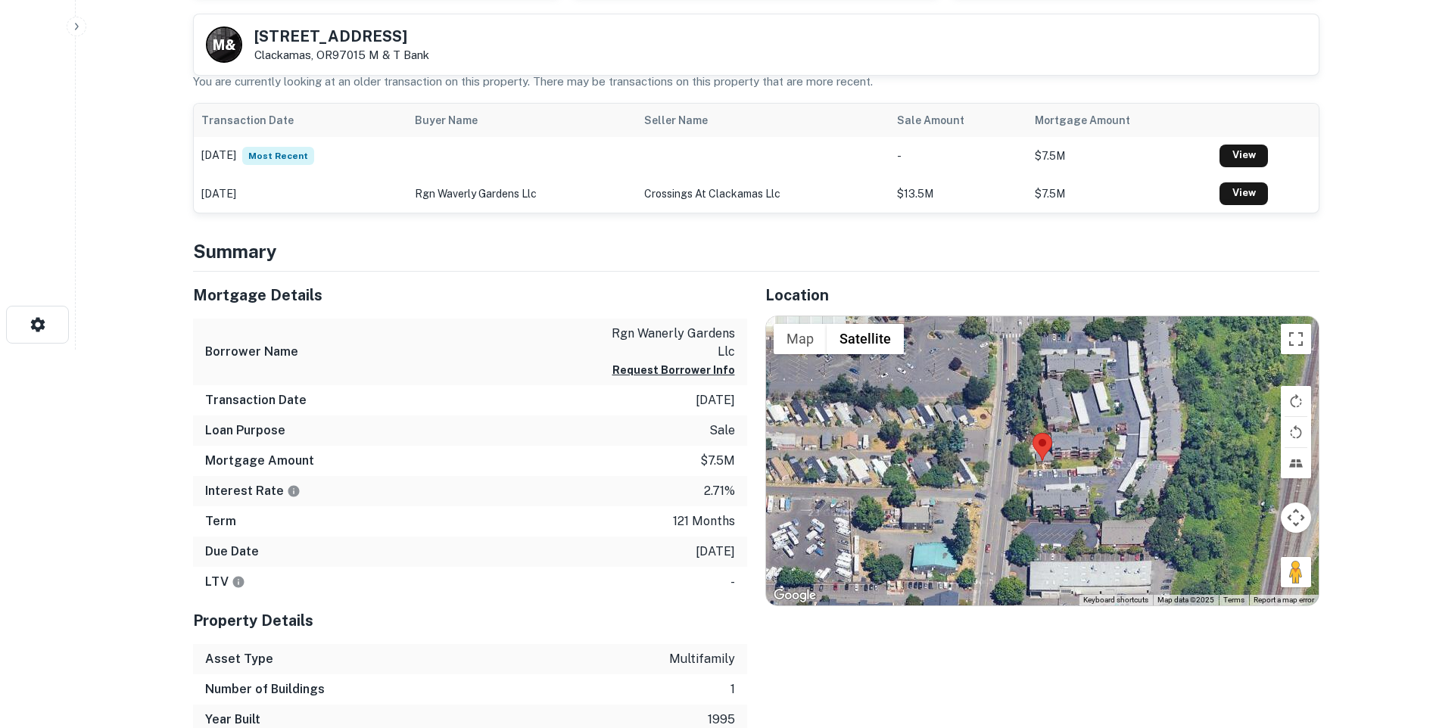
scroll to position [227, 0]
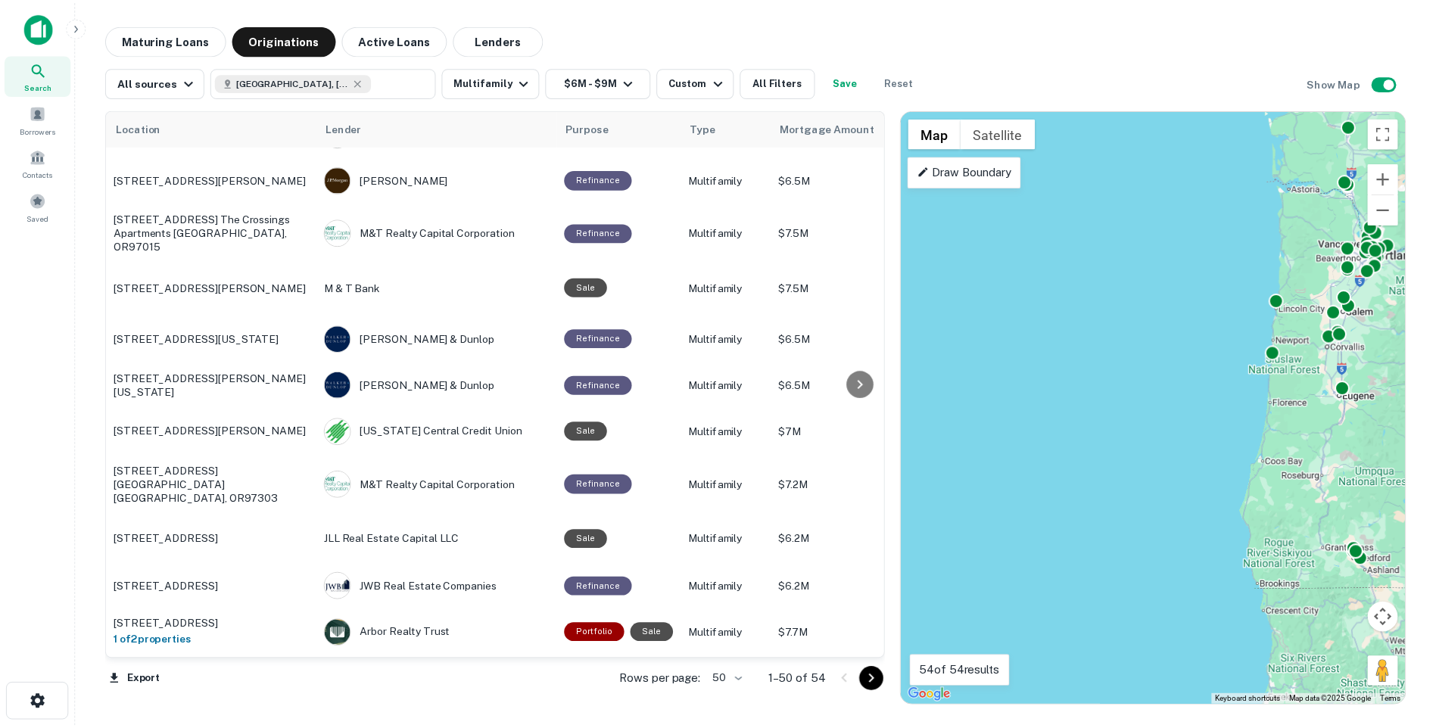
scroll to position [657, 0]
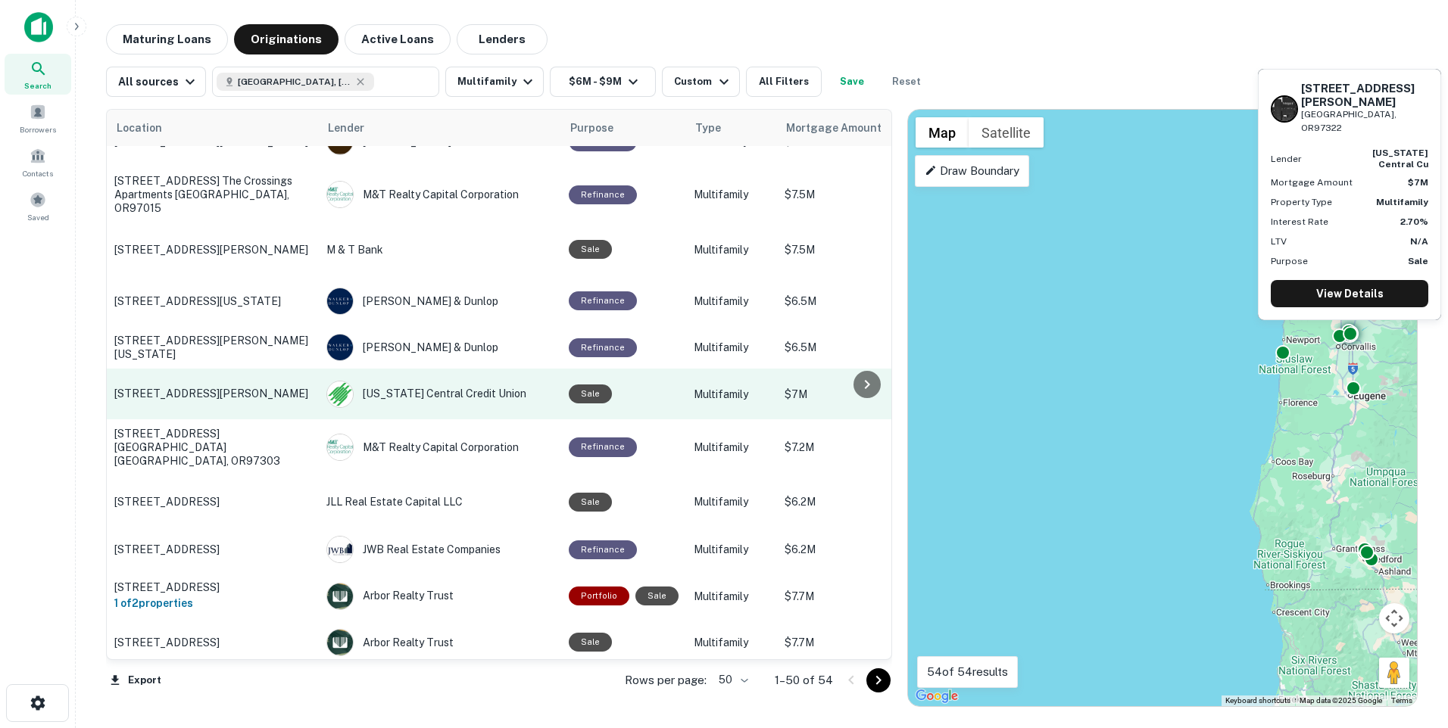
click at [307, 401] on p "[STREET_ADDRESS][PERSON_NAME]" at bounding box center [212, 394] width 197 height 14
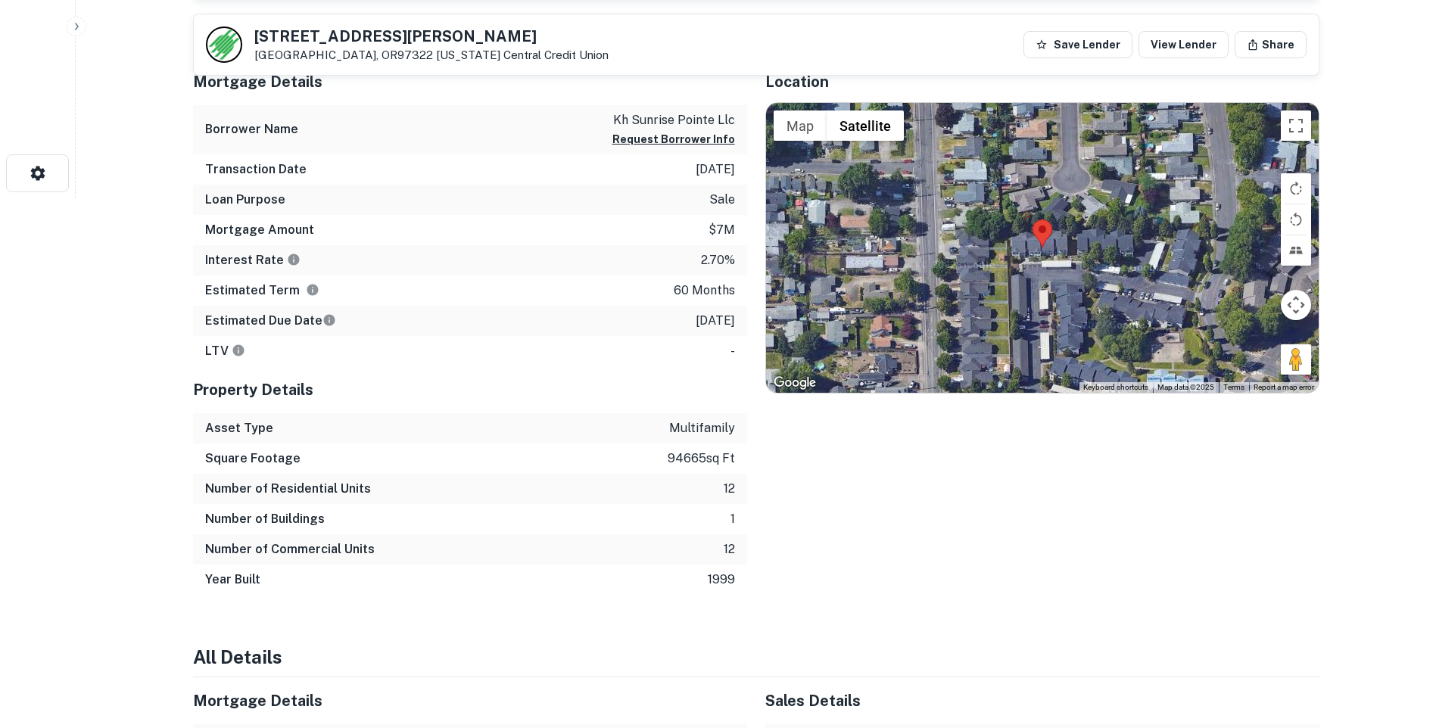
scroll to position [454, 0]
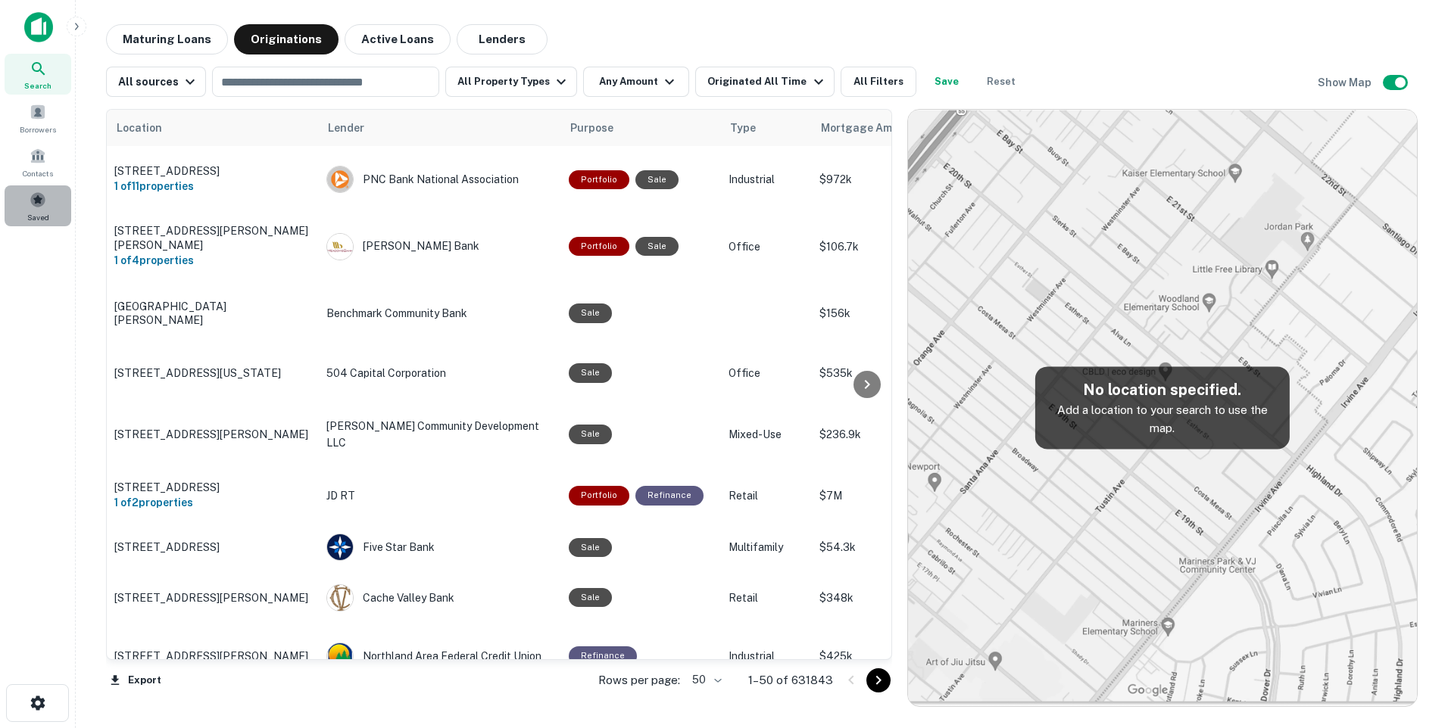
click at [45, 205] on span at bounding box center [38, 200] width 17 height 17
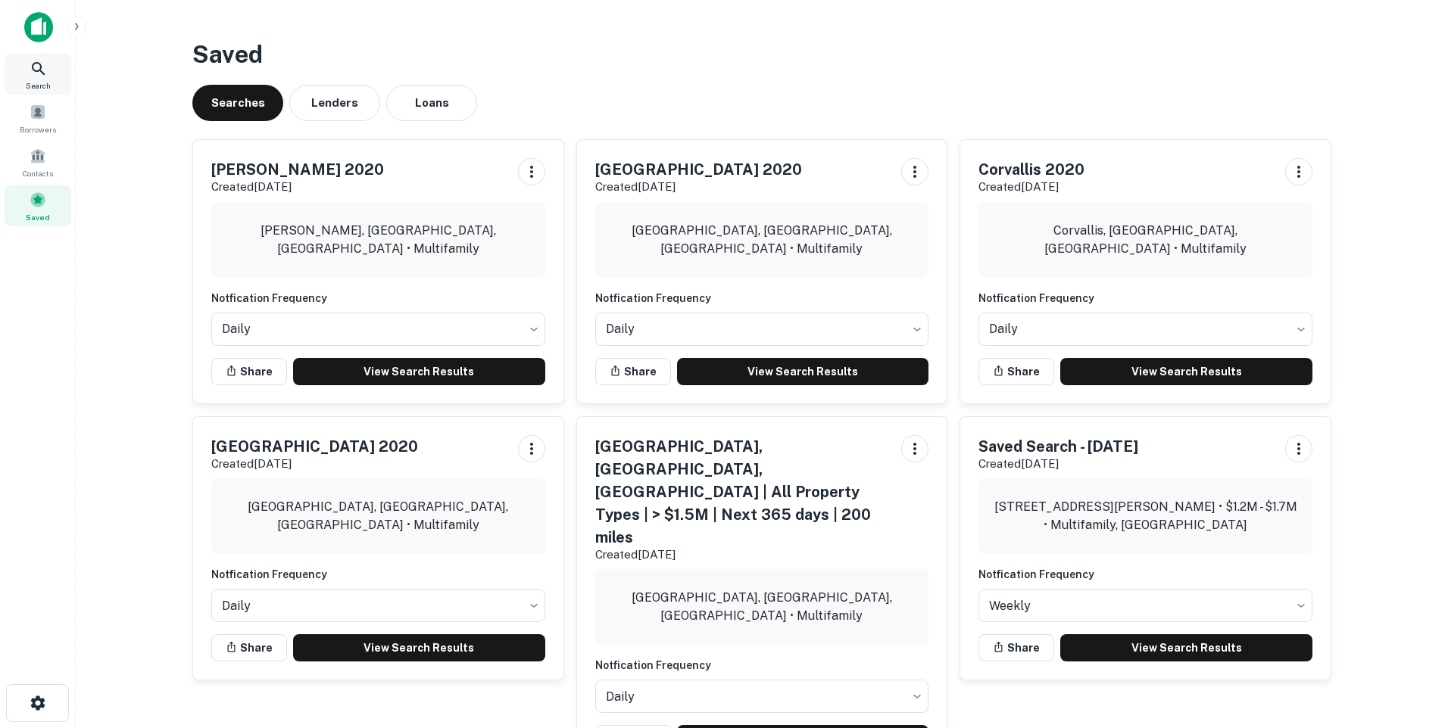
click at [36, 67] on icon at bounding box center [39, 69] width 18 height 18
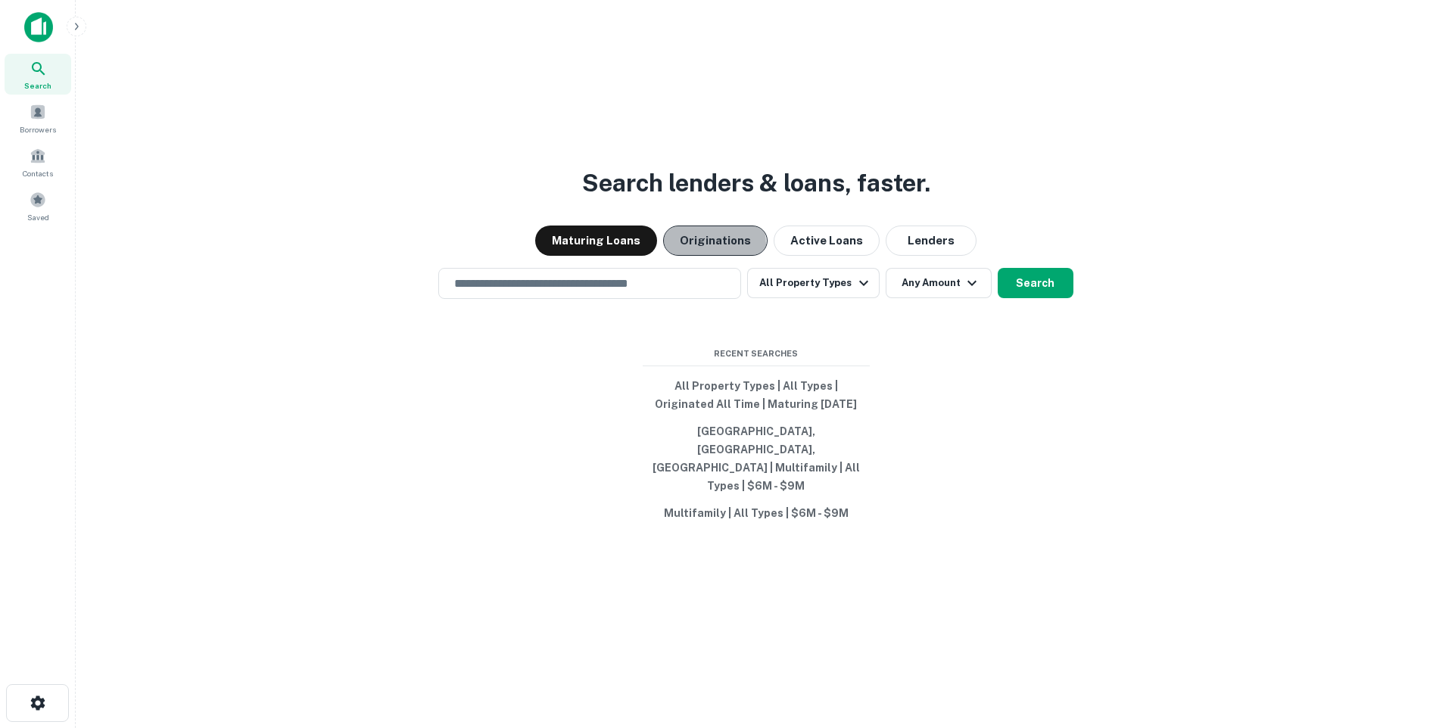
click at [706, 256] on button "Originations" at bounding box center [715, 241] width 104 height 30
click at [859, 292] on icon "button" at bounding box center [864, 283] width 18 height 18
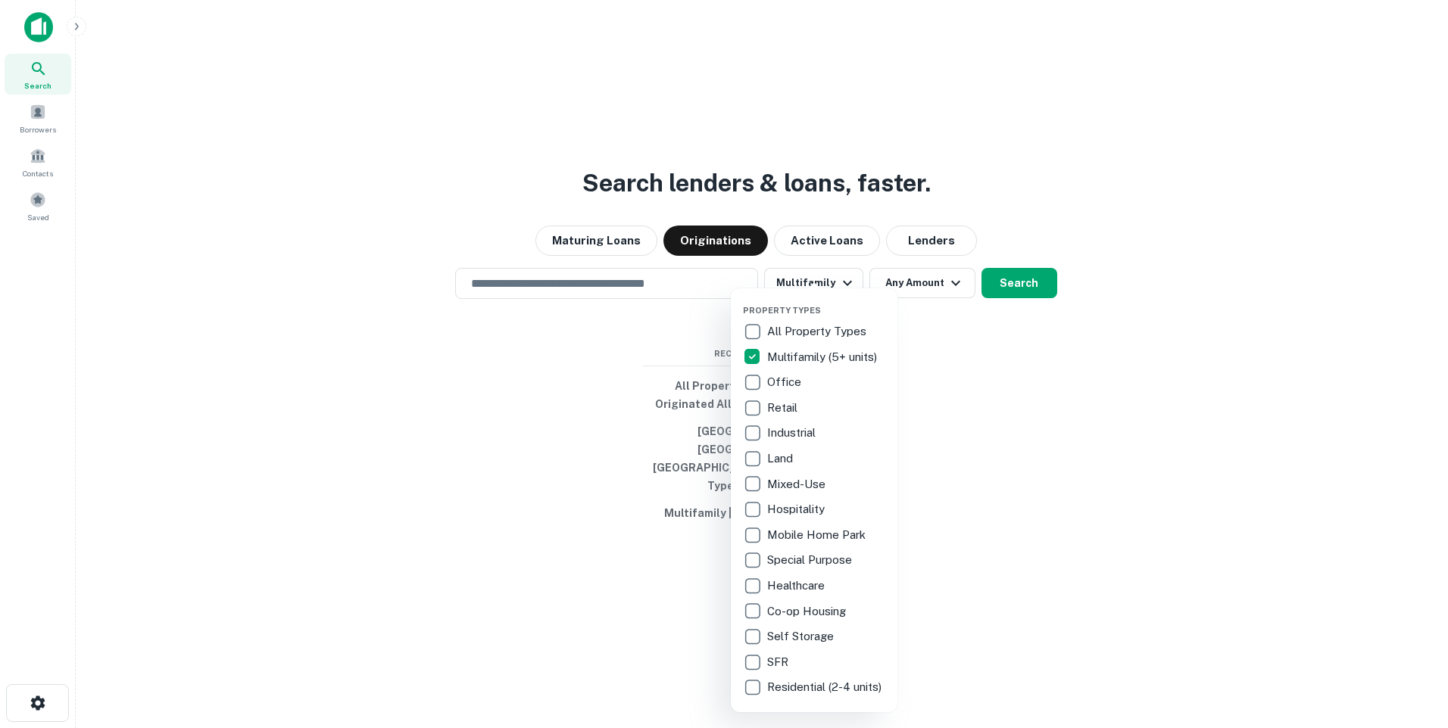
click at [924, 351] on div at bounding box center [724, 364] width 1448 height 728
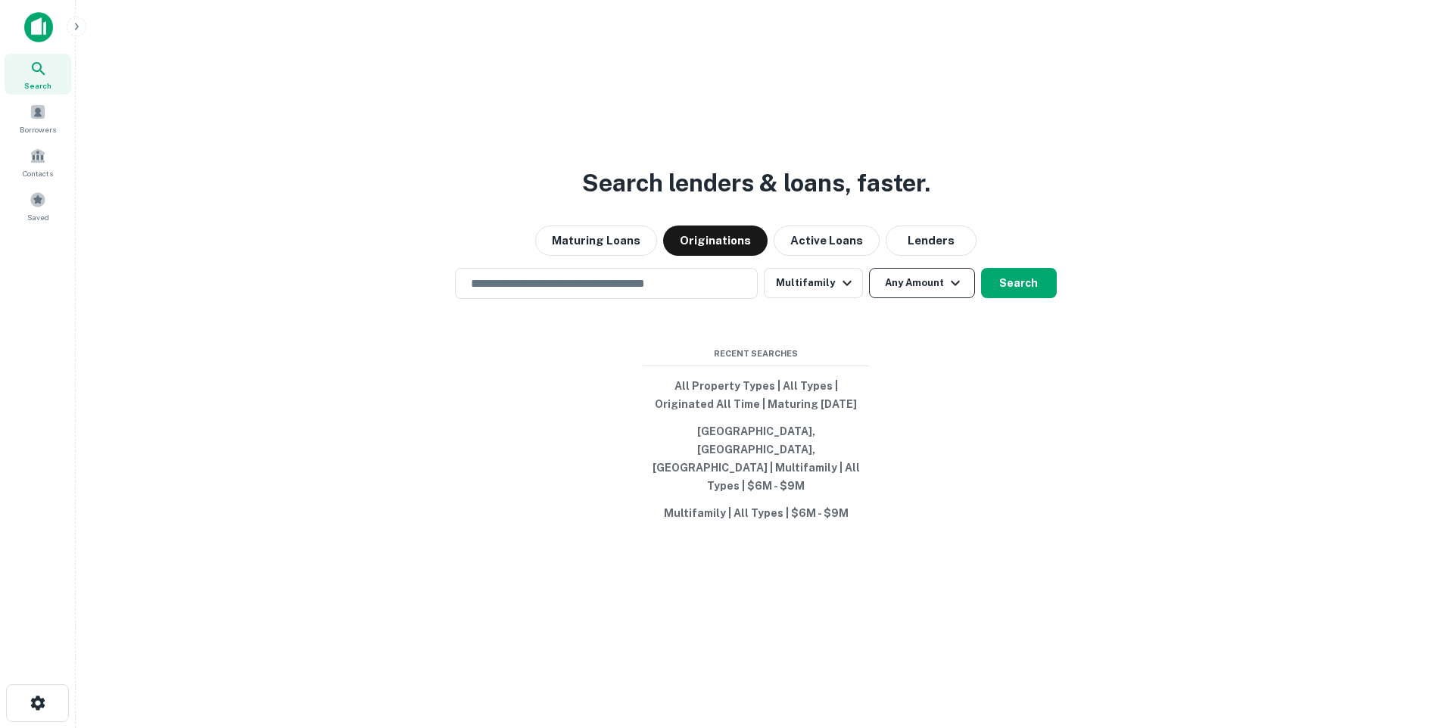
click at [952, 285] on icon "button" at bounding box center [955, 282] width 9 height 5
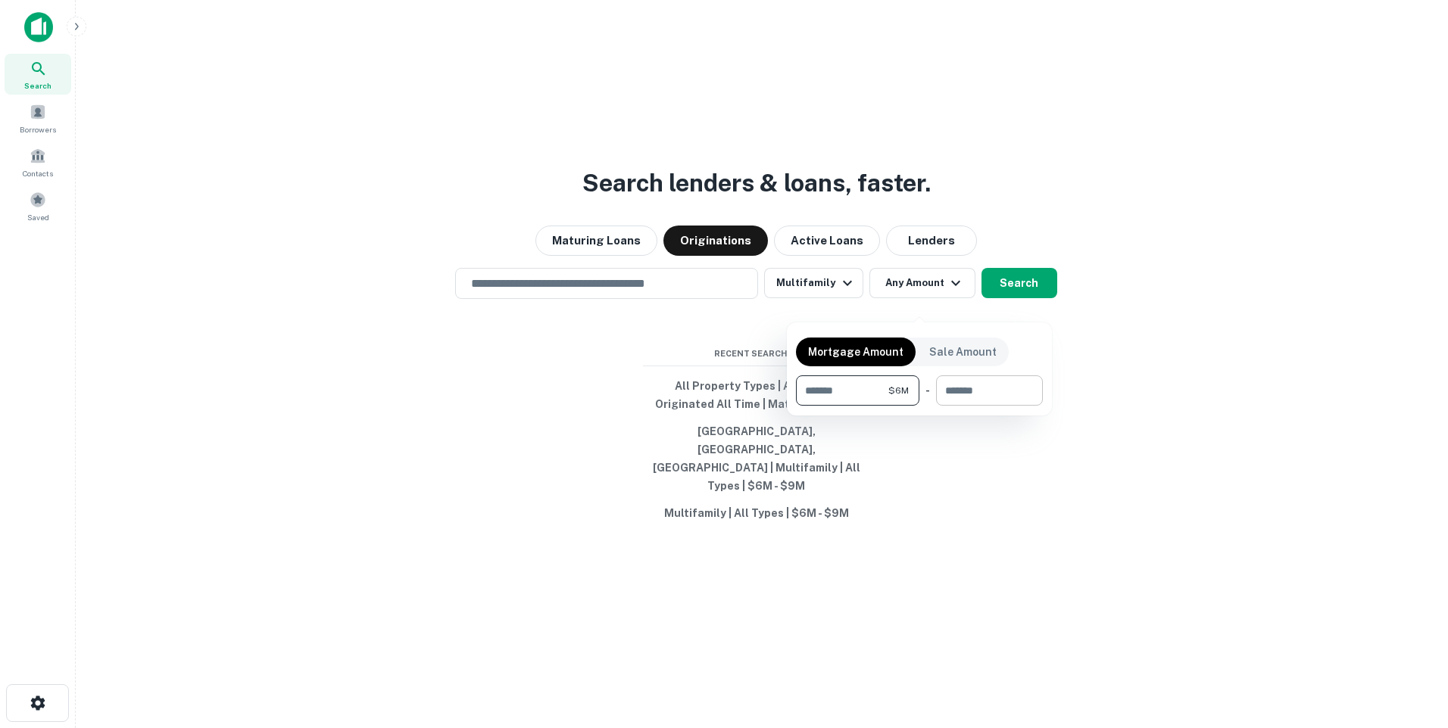
type input "*******"
click at [972, 393] on input "number" at bounding box center [984, 391] width 96 height 30
type input "*******"
click at [1117, 332] on div at bounding box center [724, 364] width 1448 height 728
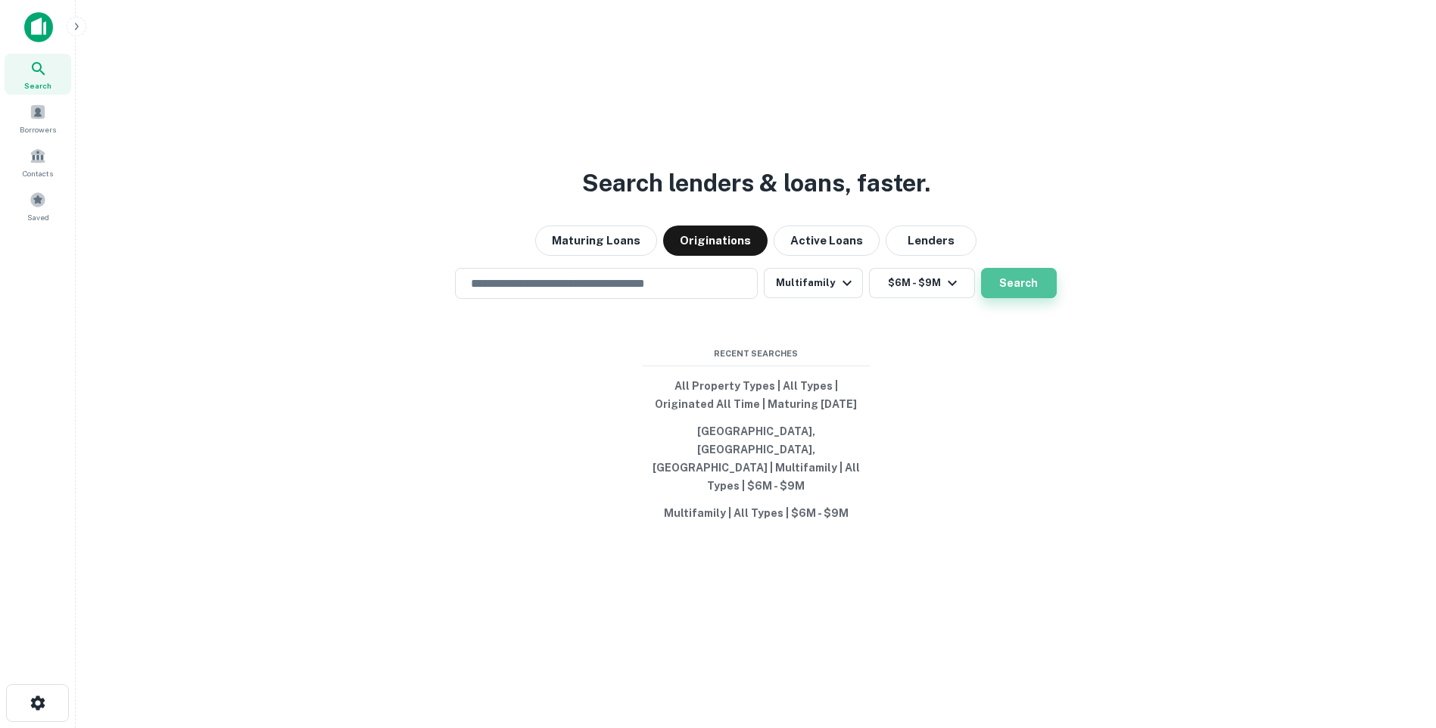
click at [1009, 298] on button "Search" at bounding box center [1019, 283] width 76 height 30
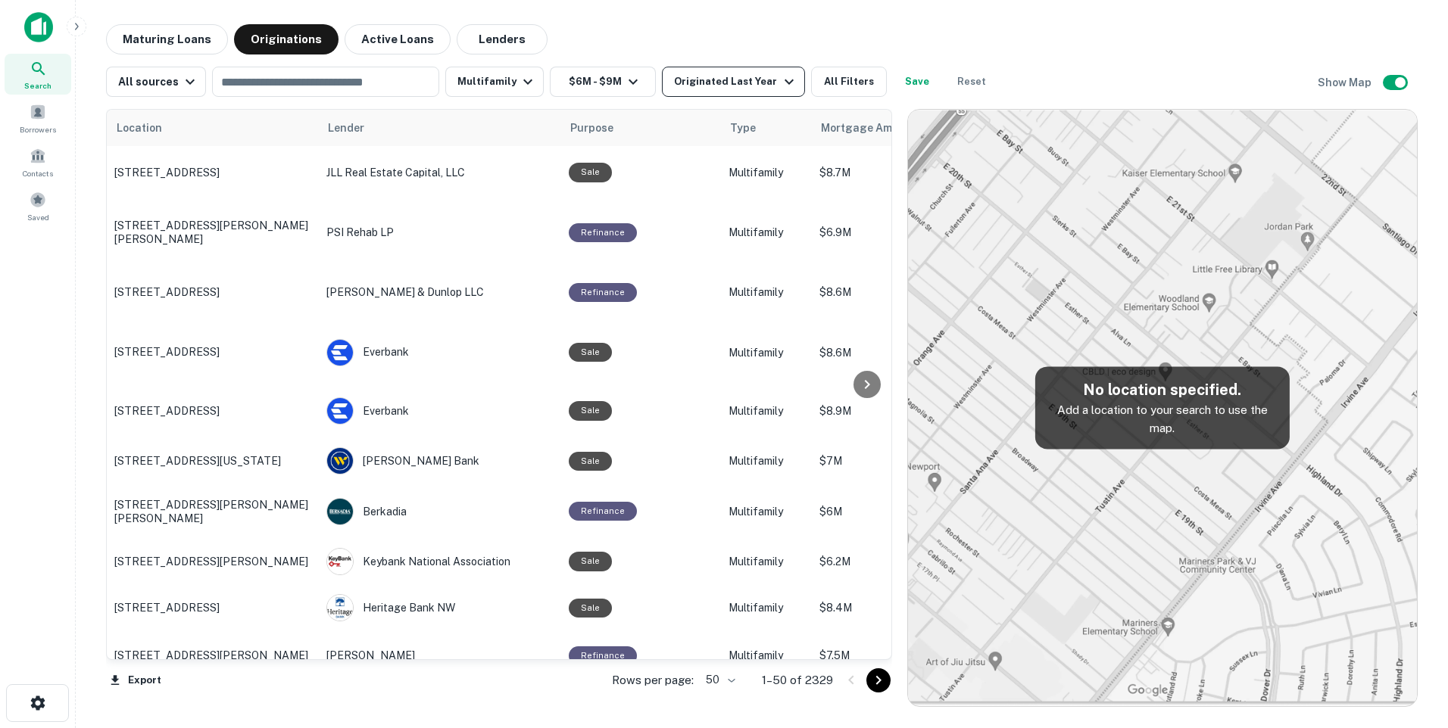
click at [780, 83] on icon "button" at bounding box center [789, 82] width 18 height 18
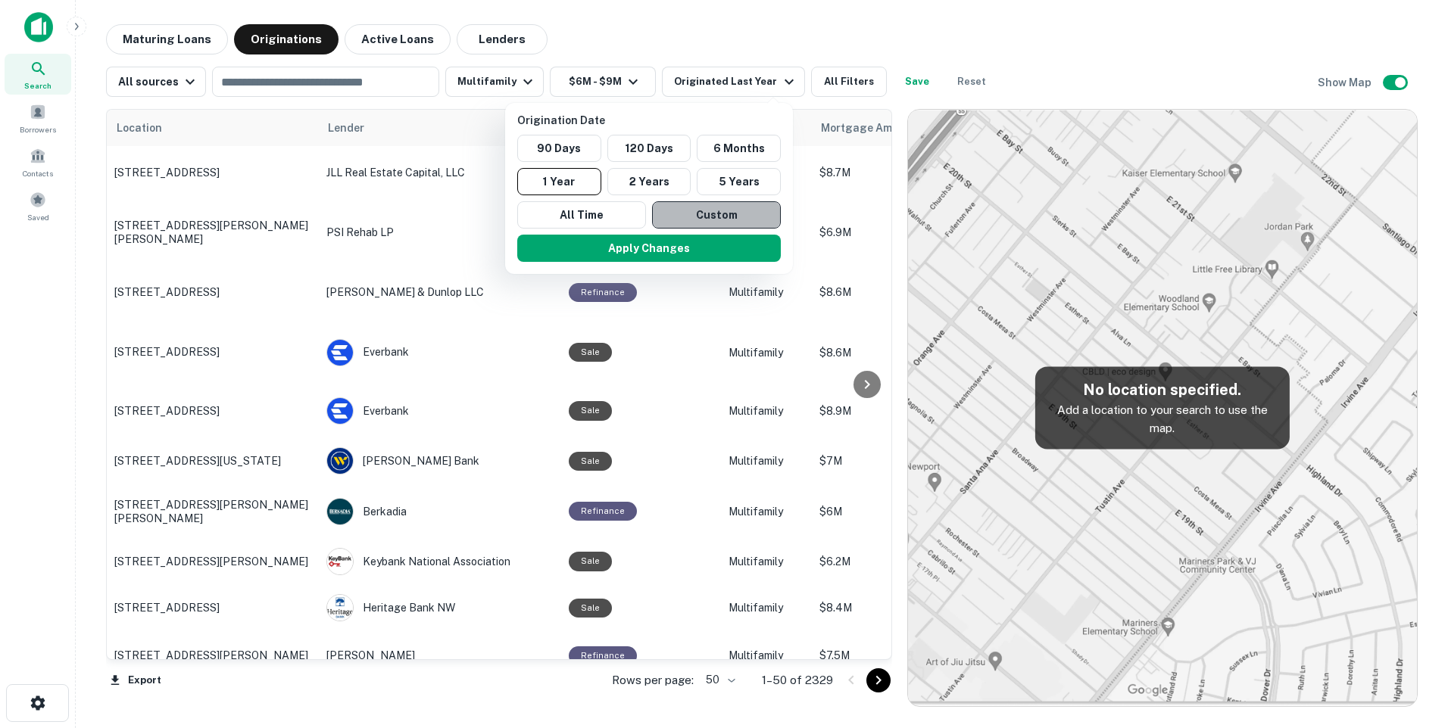
click at [700, 209] on button "Custom" at bounding box center [716, 214] width 129 height 27
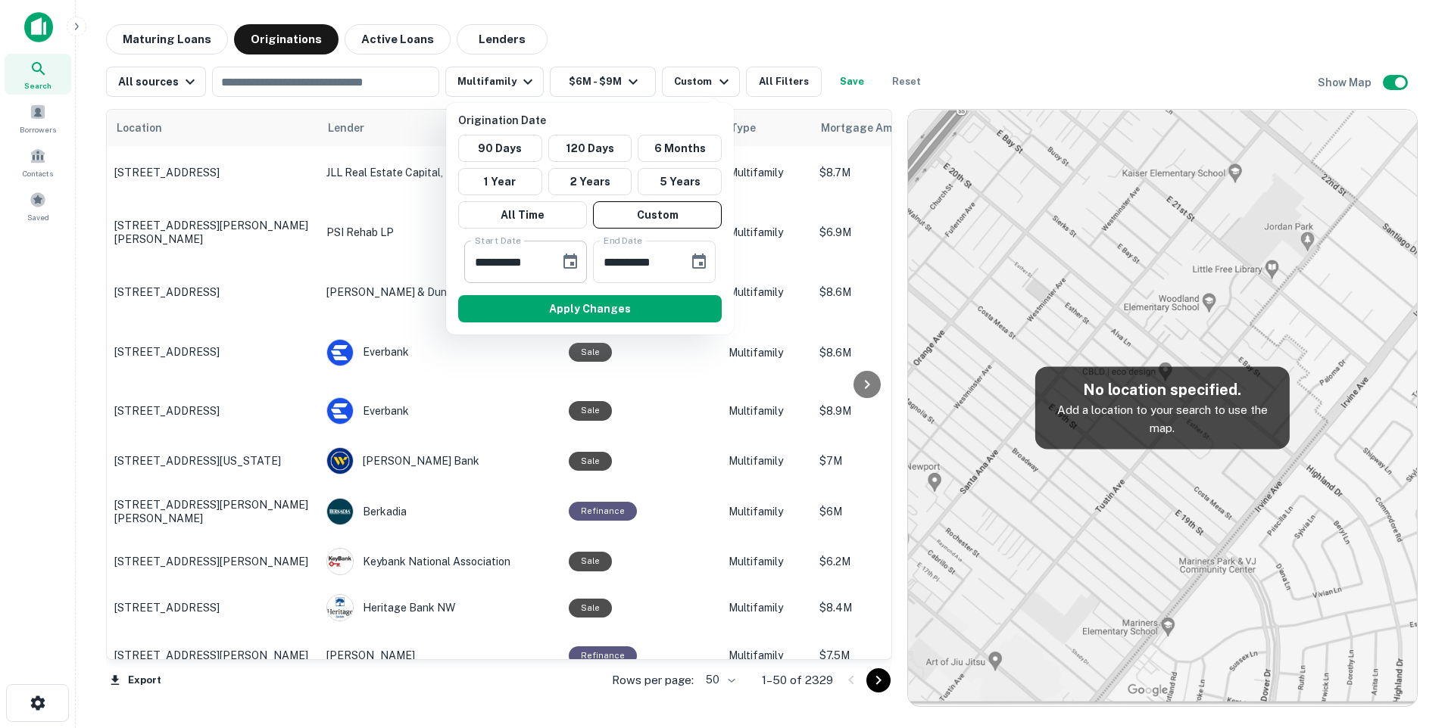
click at [543, 260] on input "**********" at bounding box center [506, 262] width 85 height 42
type input "**********"
click at [657, 261] on input "**********" at bounding box center [635, 262] width 85 height 42
click at [609, 260] on input "**********" at bounding box center [635, 262] width 85 height 42
type input "**********"
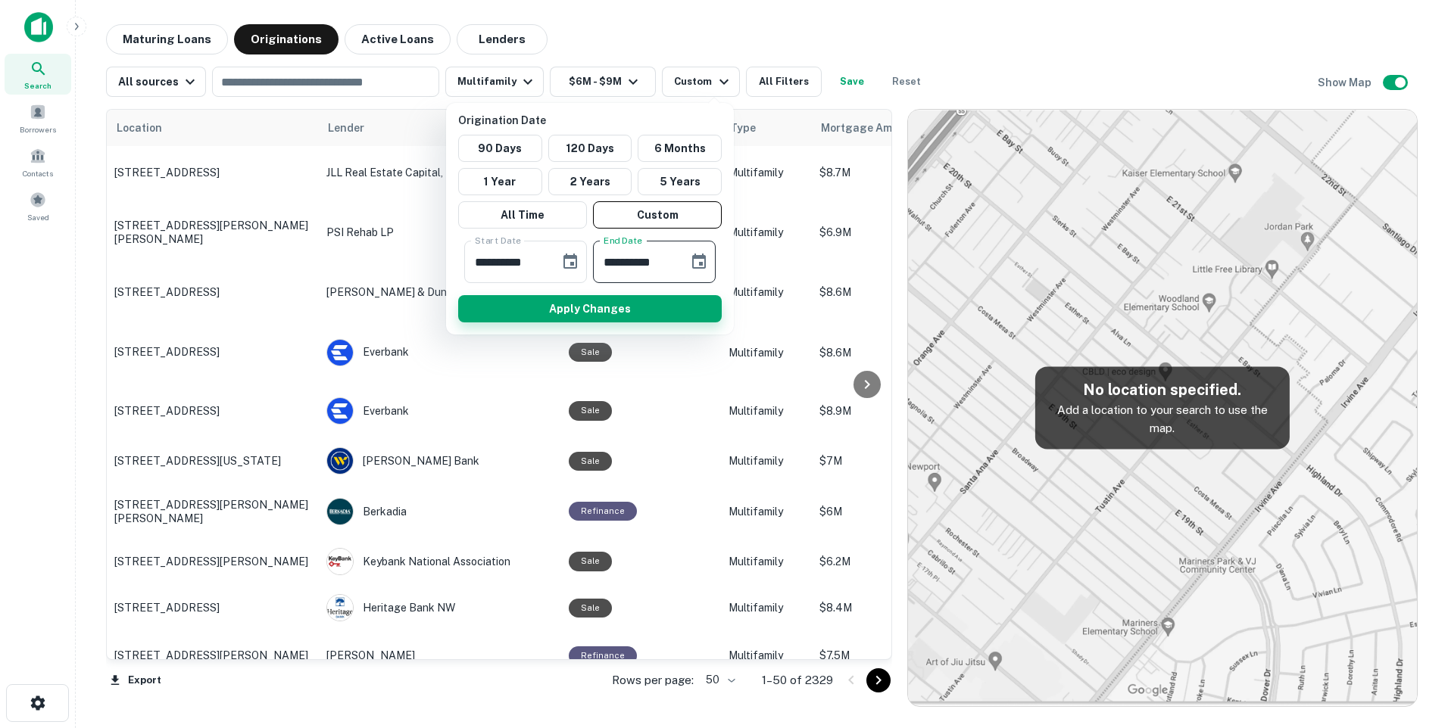
click at [622, 306] on button "Apply Changes" at bounding box center [590, 308] width 264 height 27
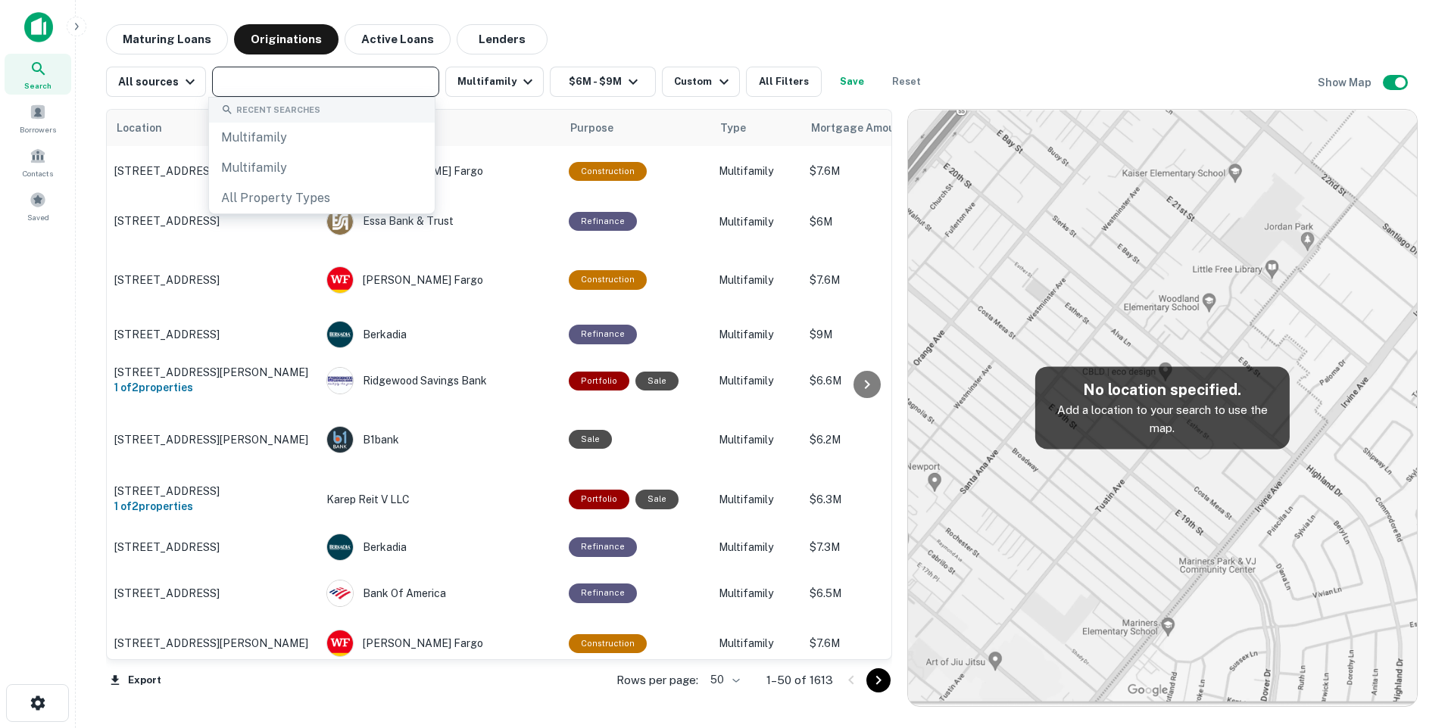
click at [267, 86] on input "text" at bounding box center [325, 81] width 216 height 21
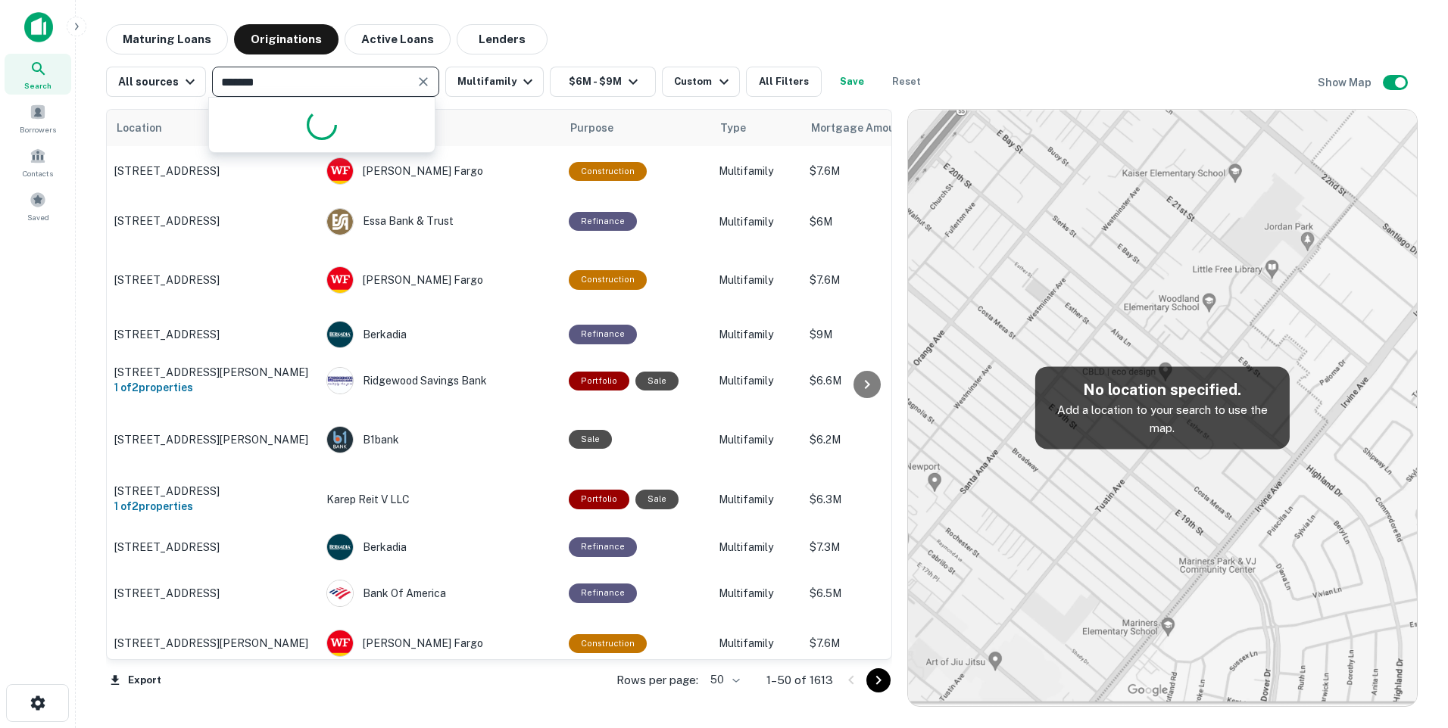
type input "********"
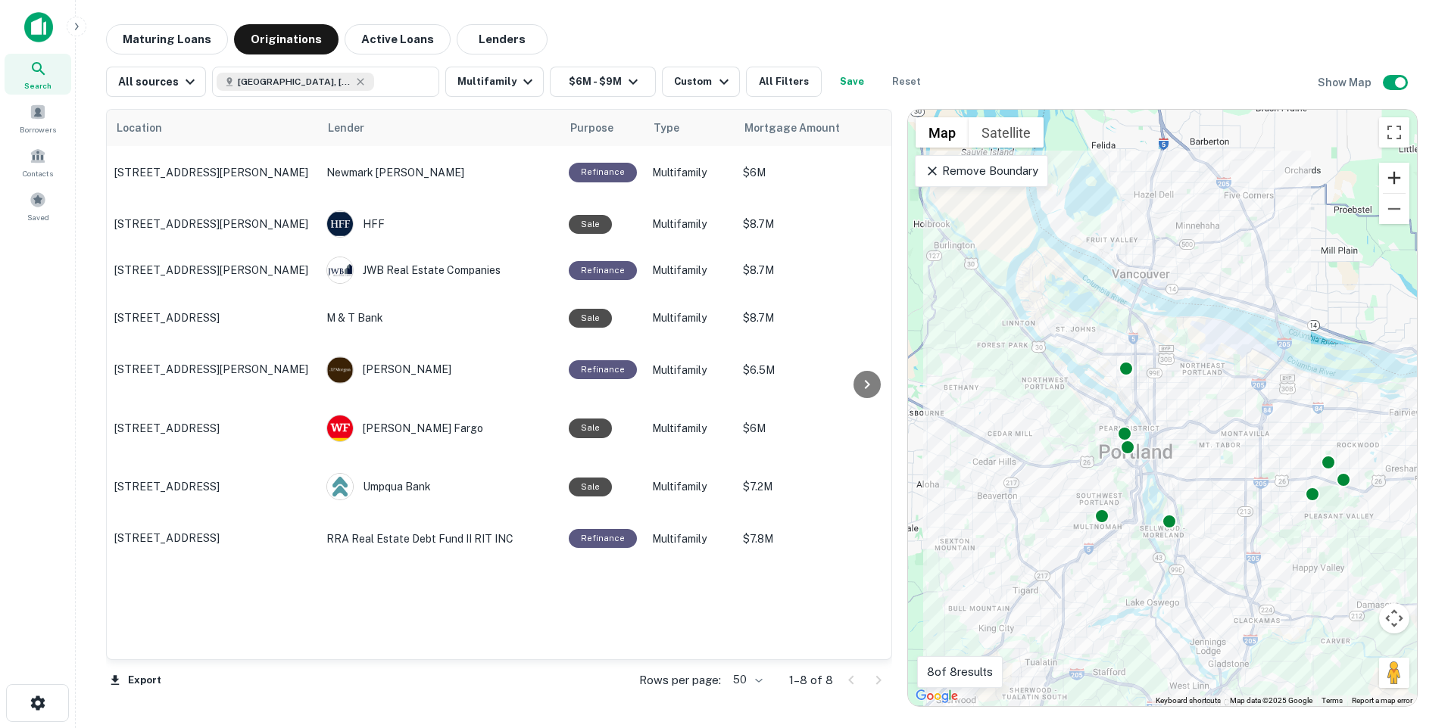
click at [1392, 181] on button "Zoom in" at bounding box center [1394, 178] width 30 height 30
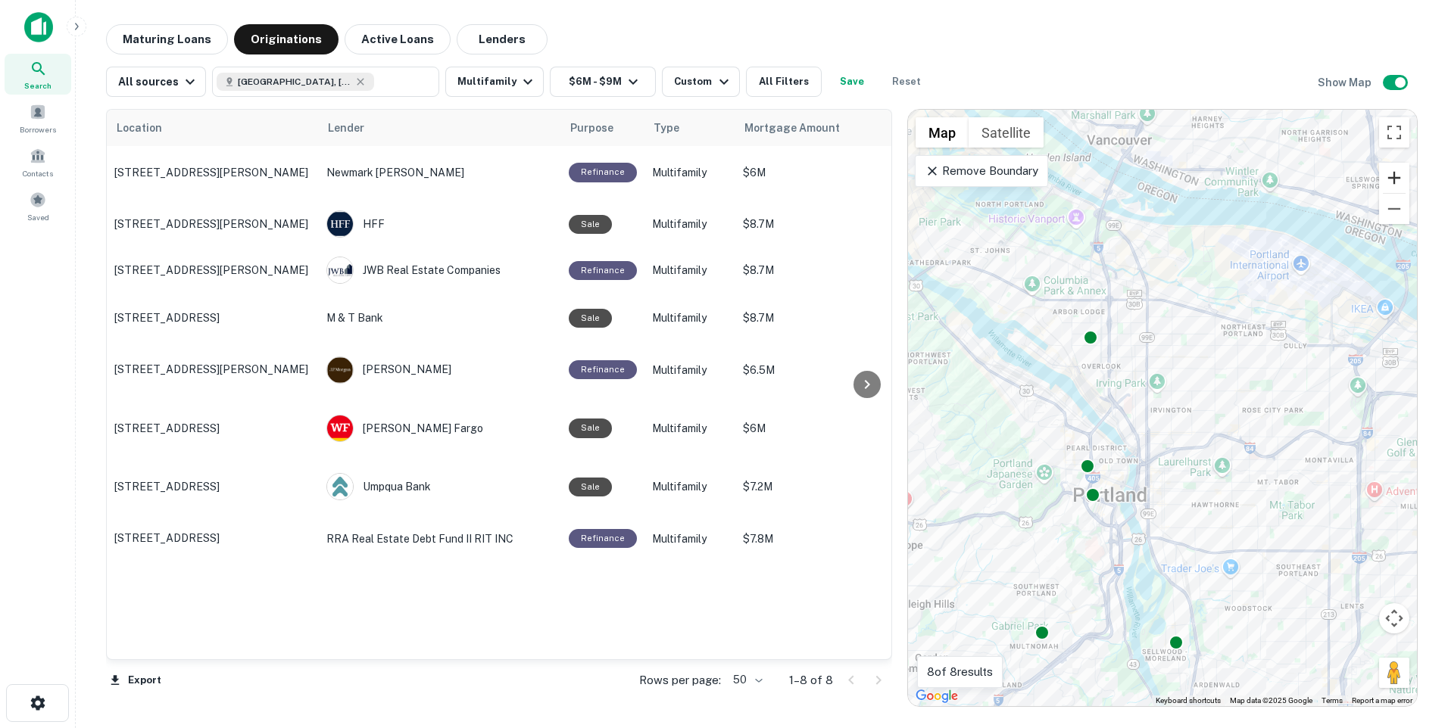
click at [1393, 181] on button "Zoom in" at bounding box center [1394, 178] width 30 height 30
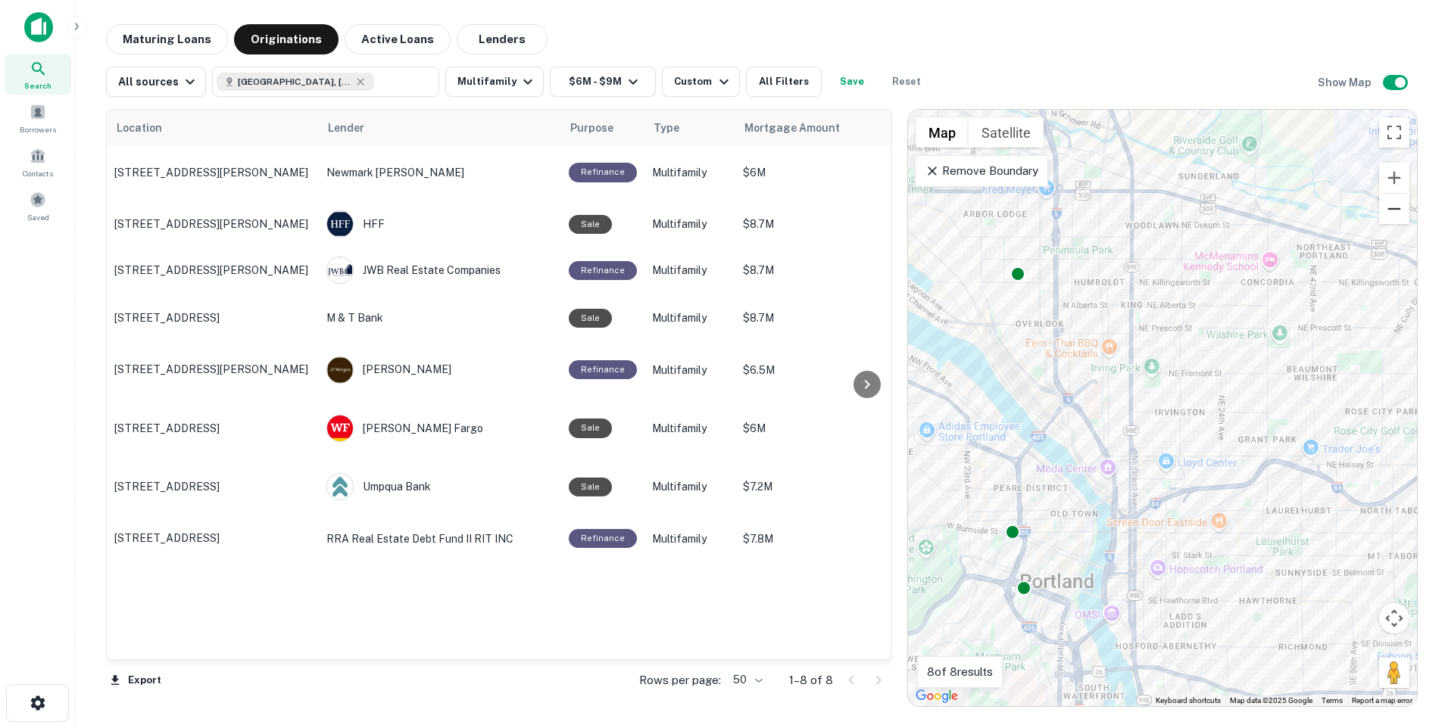
click at [1397, 208] on button "Zoom out" at bounding box center [1394, 209] width 30 height 30
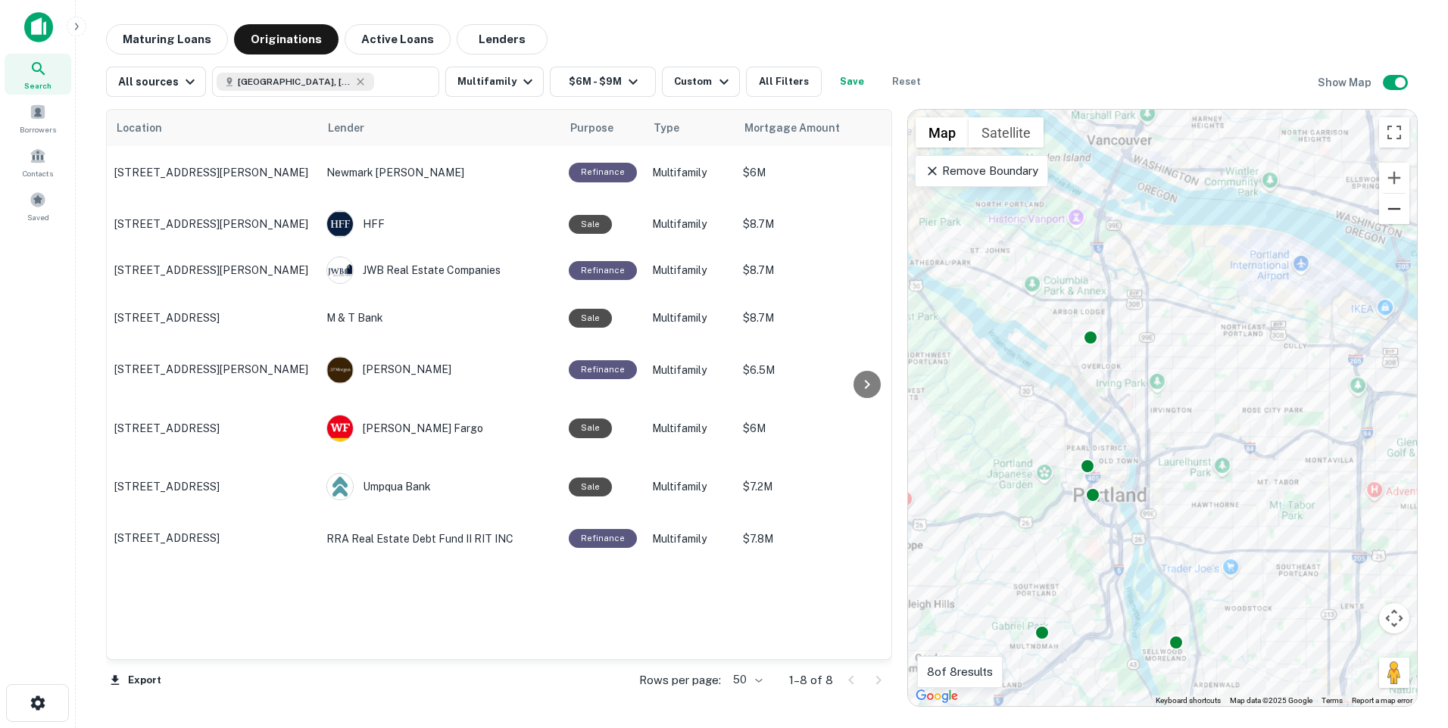
click at [1397, 208] on button "Zoom out" at bounding box center [1394, 209] width 30 height 30
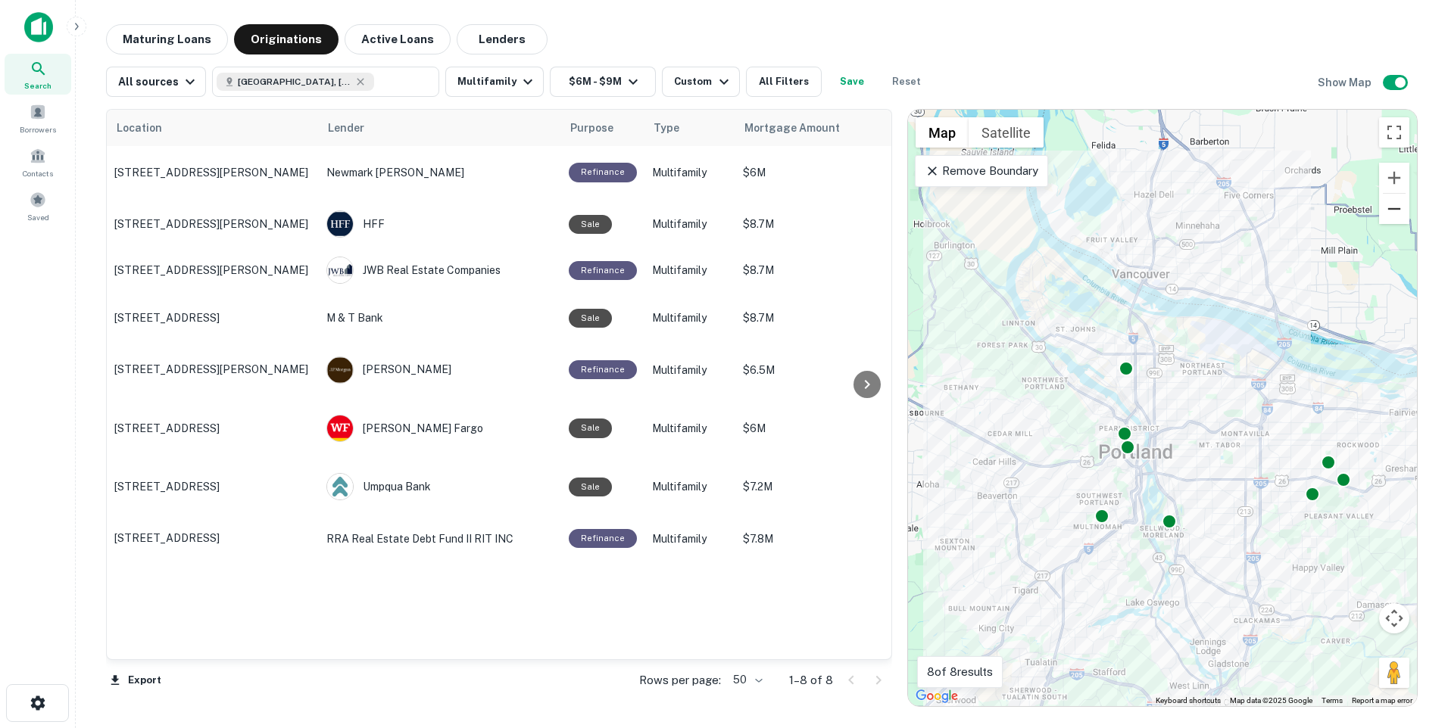
click at [1397, 208] on button "Zoom out" at bounding box center [1394, 209] width 30 height 30
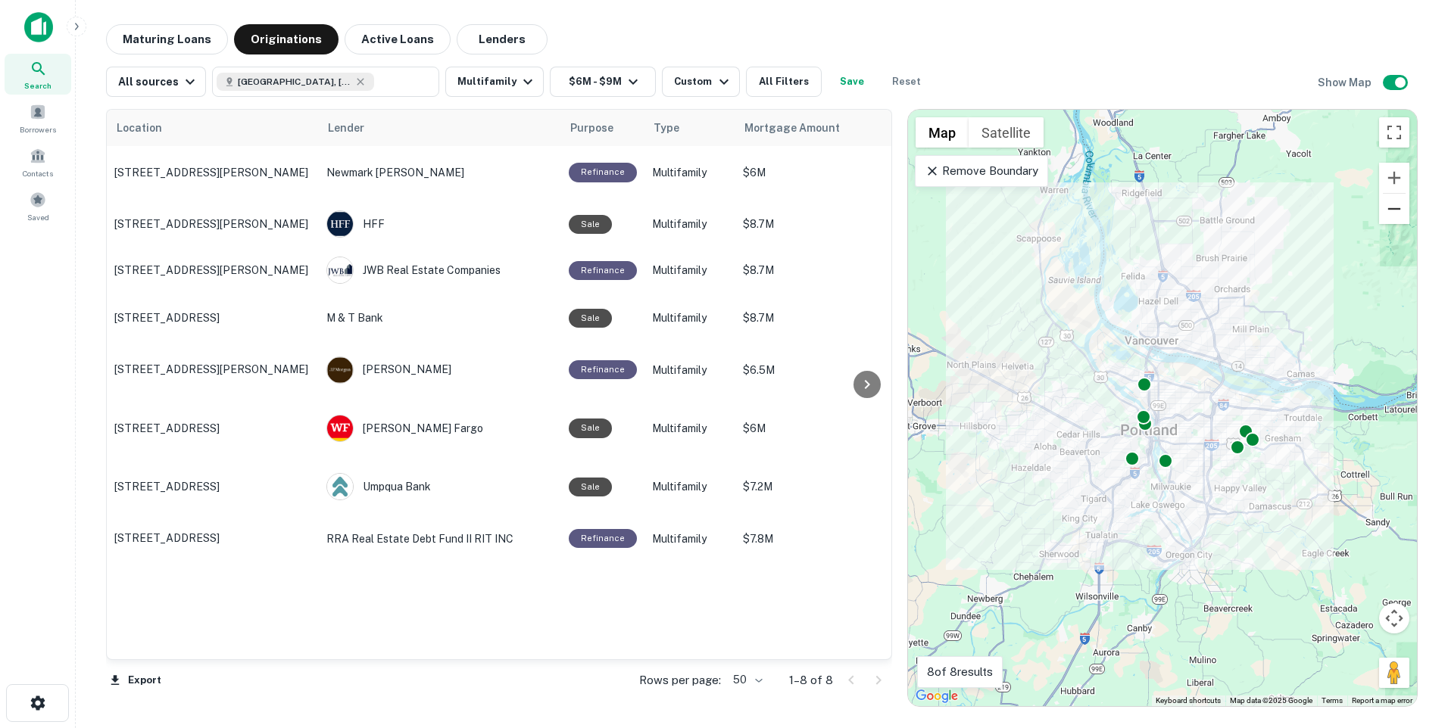
click at [1397, 208] on button "Zoom out" at bounding box center [1394, 209] width 30 height 30
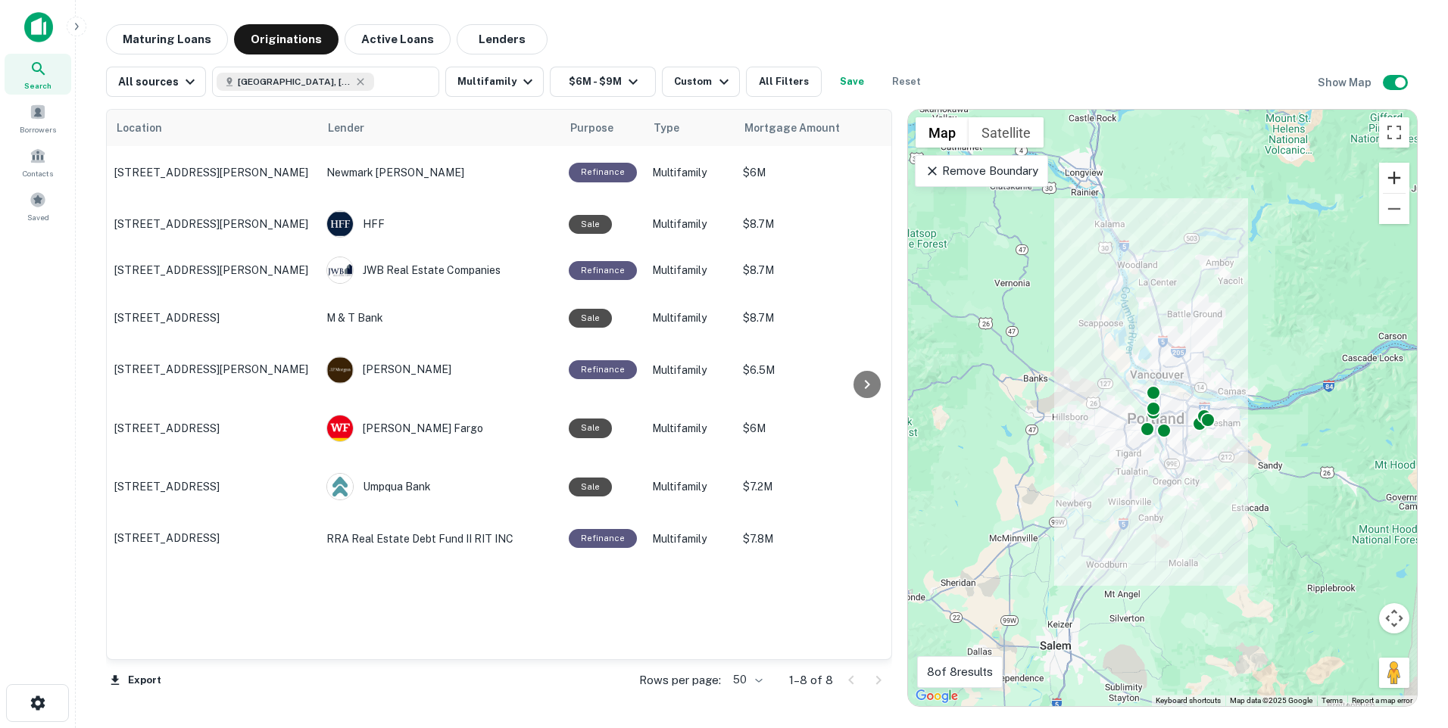
click at [1396, 176] on button "Zoom in" at bounding box center [1394, 178] width 30 height 30
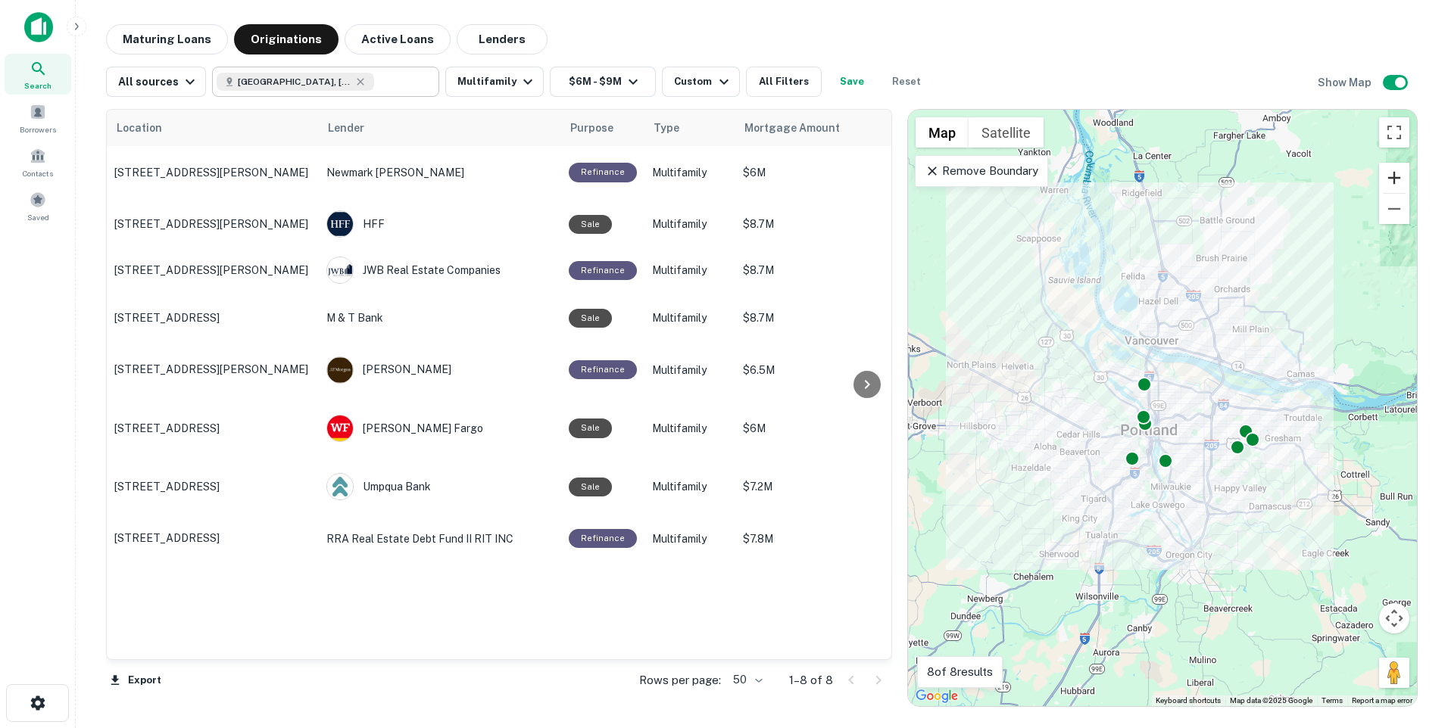
click at [332, 83] on div "Portland, OR, USA" at bounding box center [296, 82] width 158 height 18
type input "*"
type input "******"
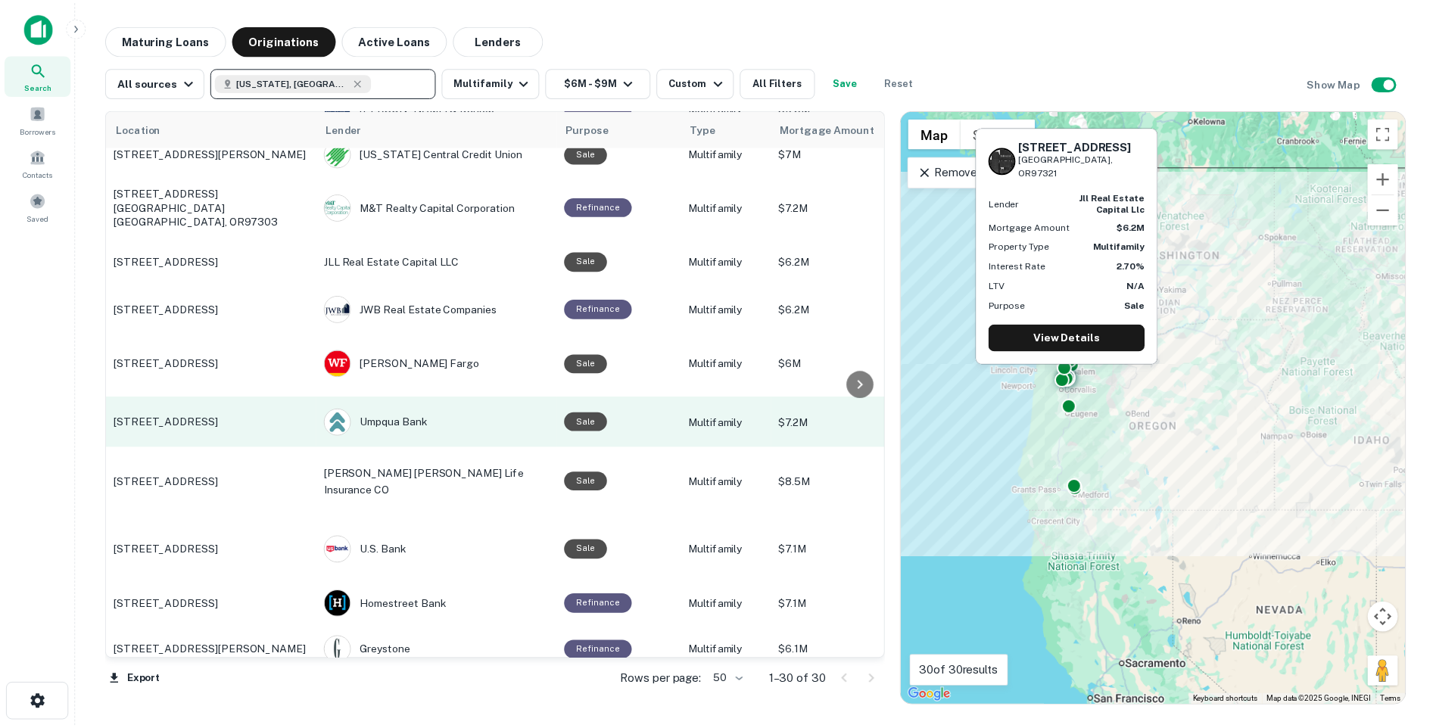
scroll to position [757, 0]
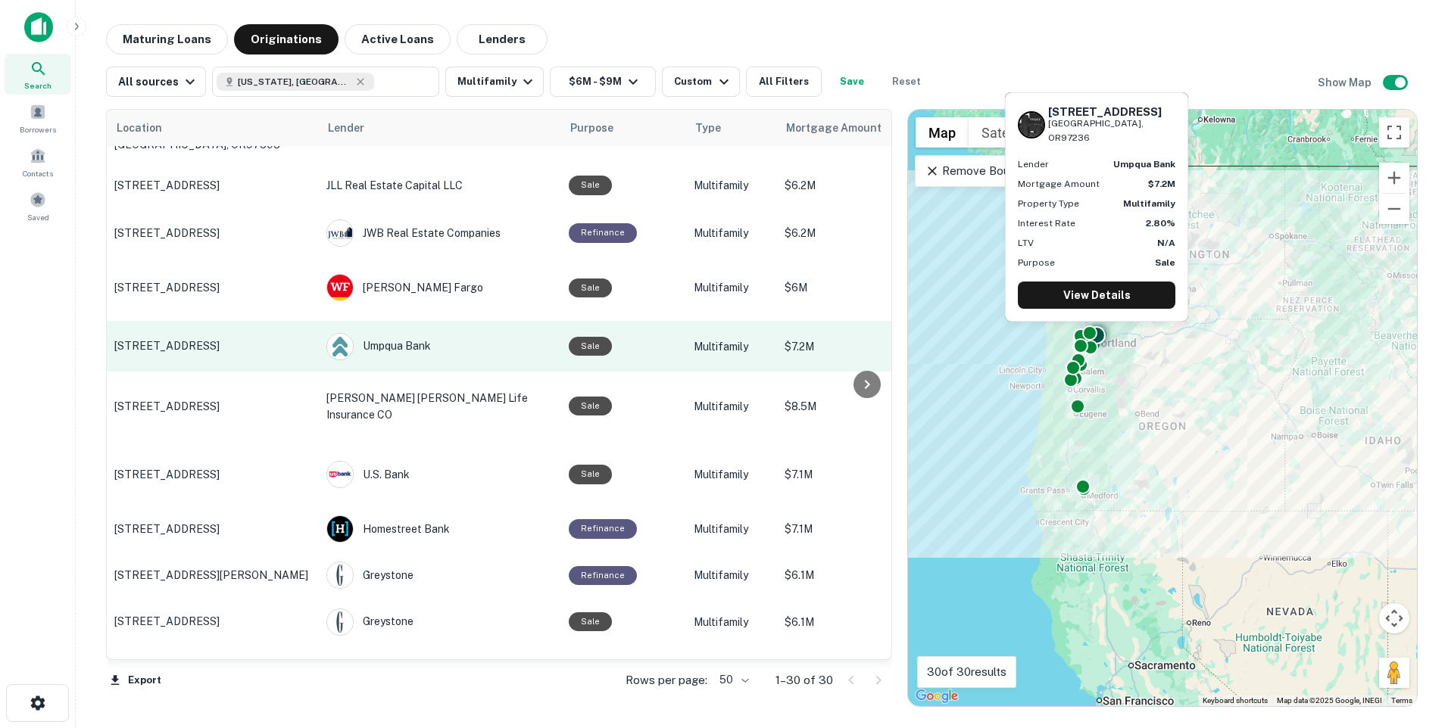
click at [185, 348] on p "[STREET_ADDRESS]" at bounding box center [212, 346] width 197 height 14
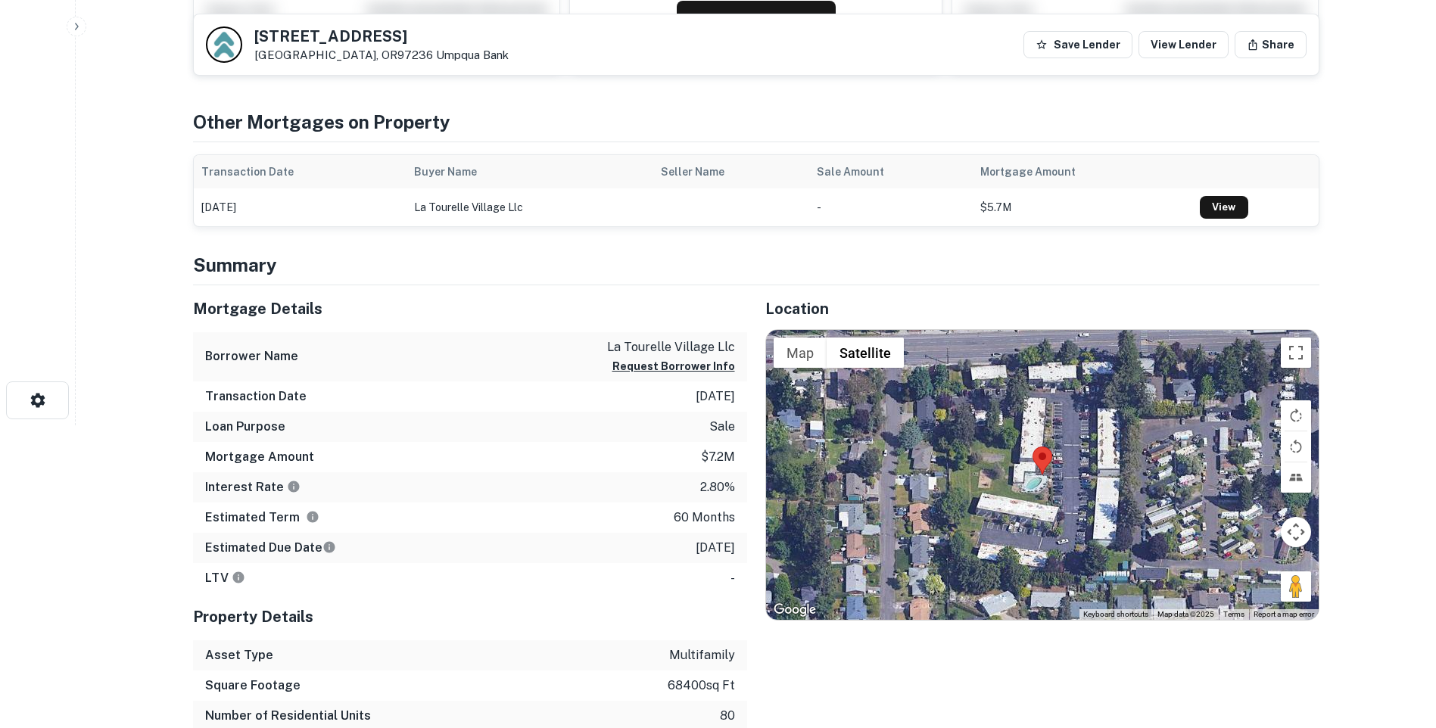
scroll to position [151, 0]
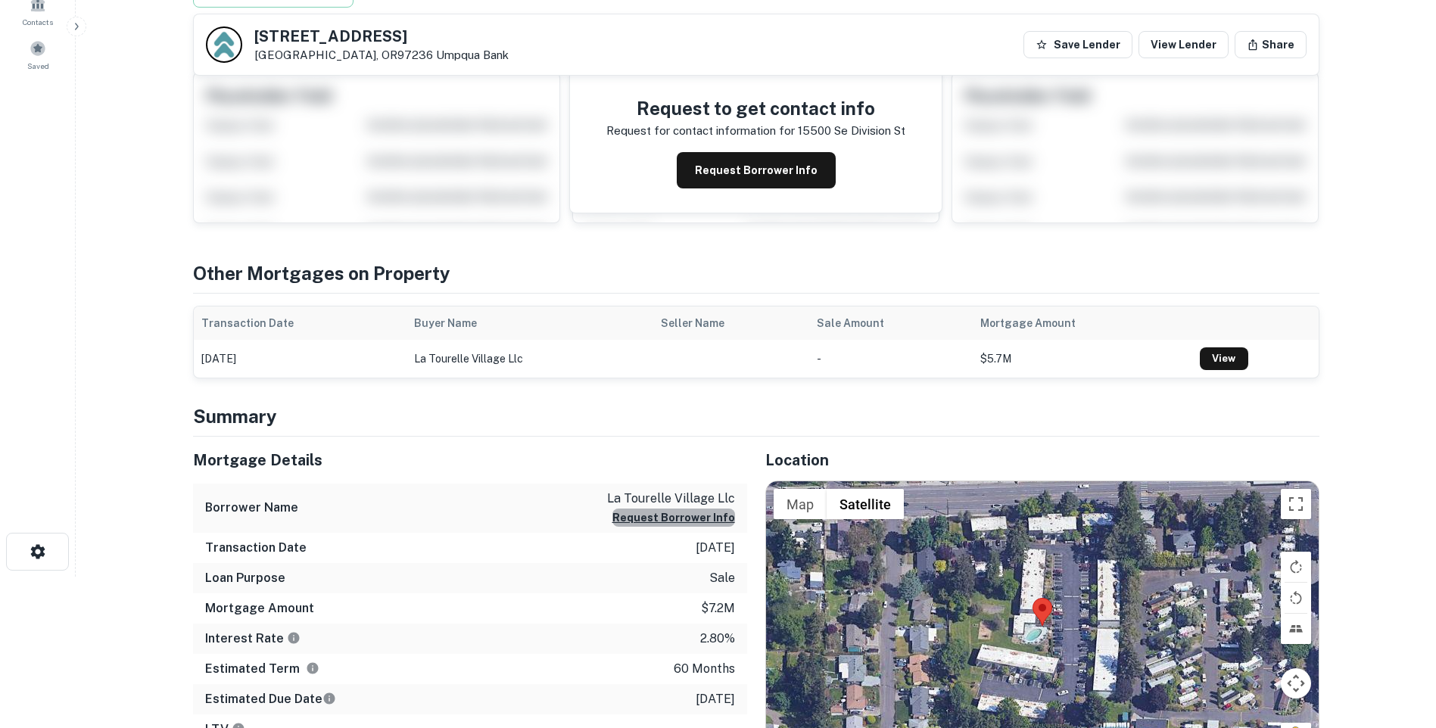
click at [687, 516] on button "Request Borrower Info" at bounding box center [674, 518] width 123 height 18
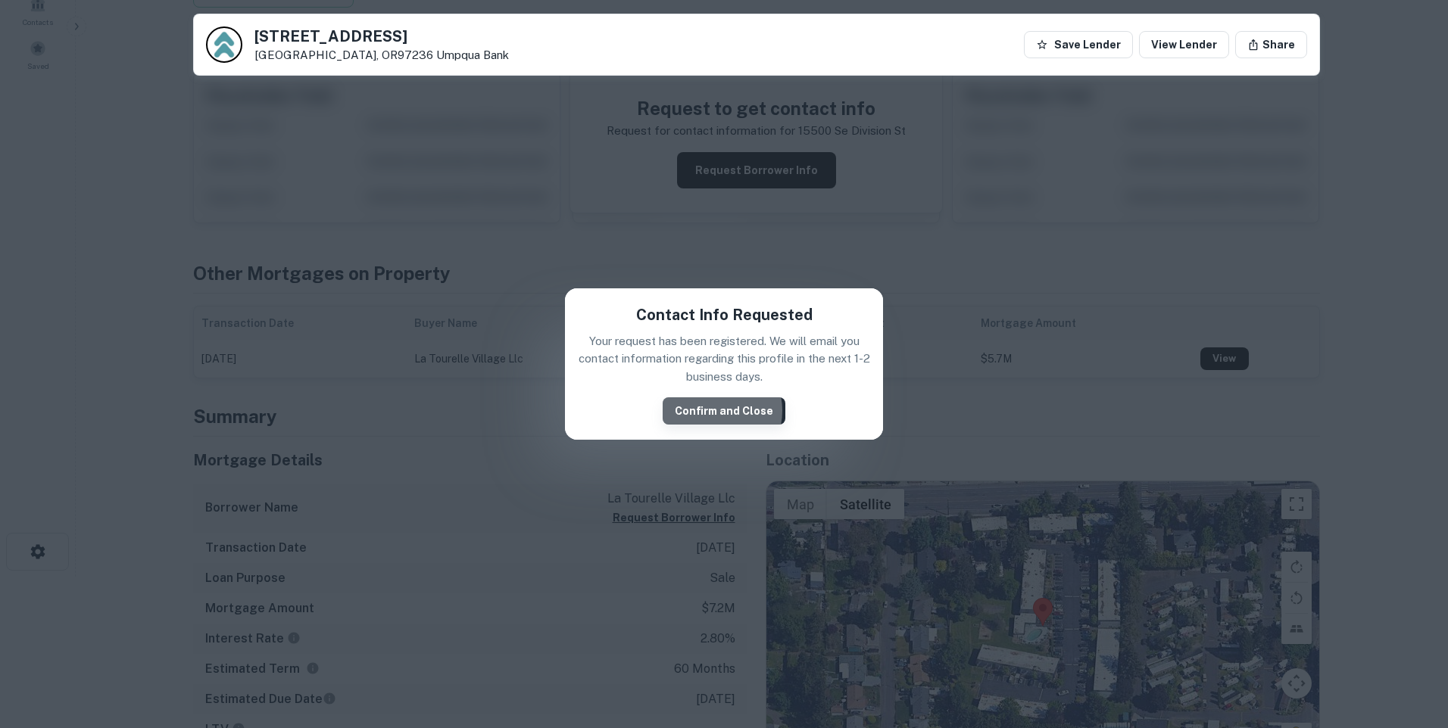
click at [719, 410] on button "Confirm and Close" at bounding box center [724, 411] width 123 height 27
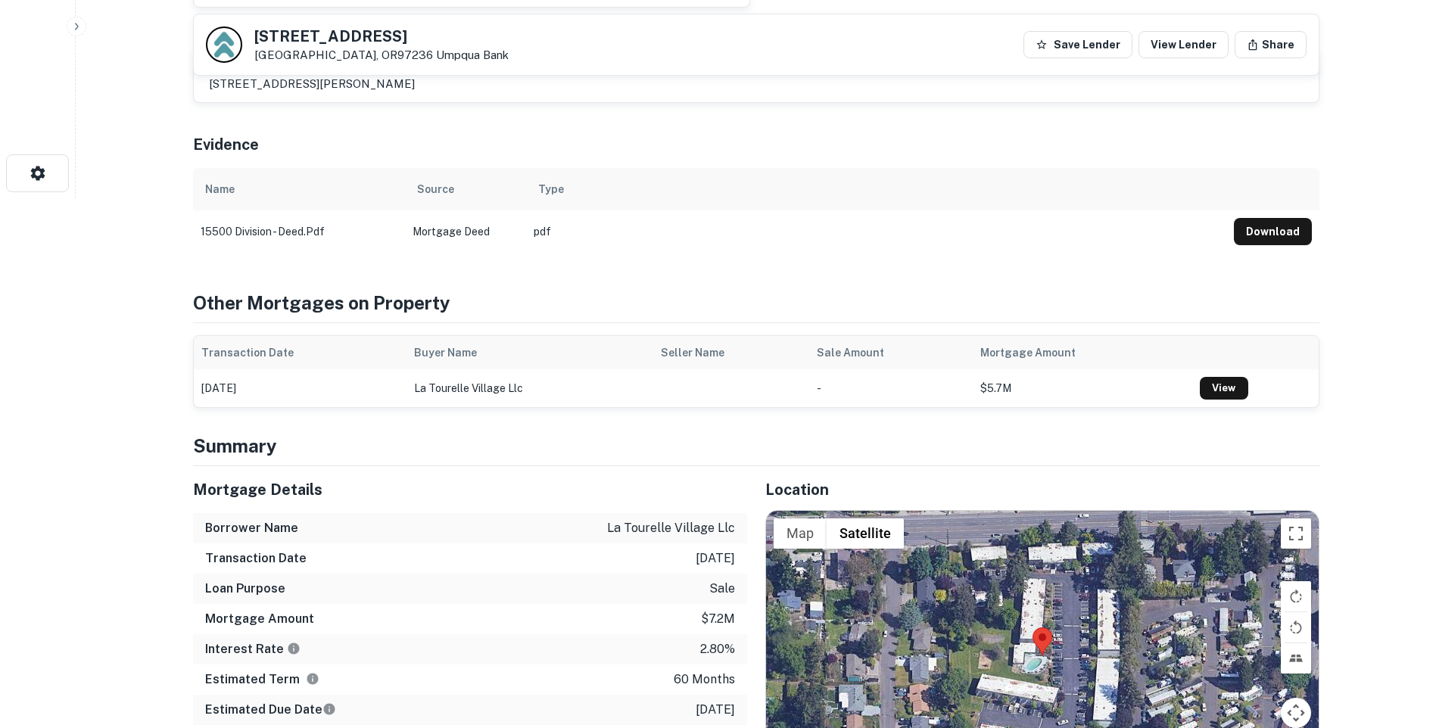
scroll to position [379, 0]
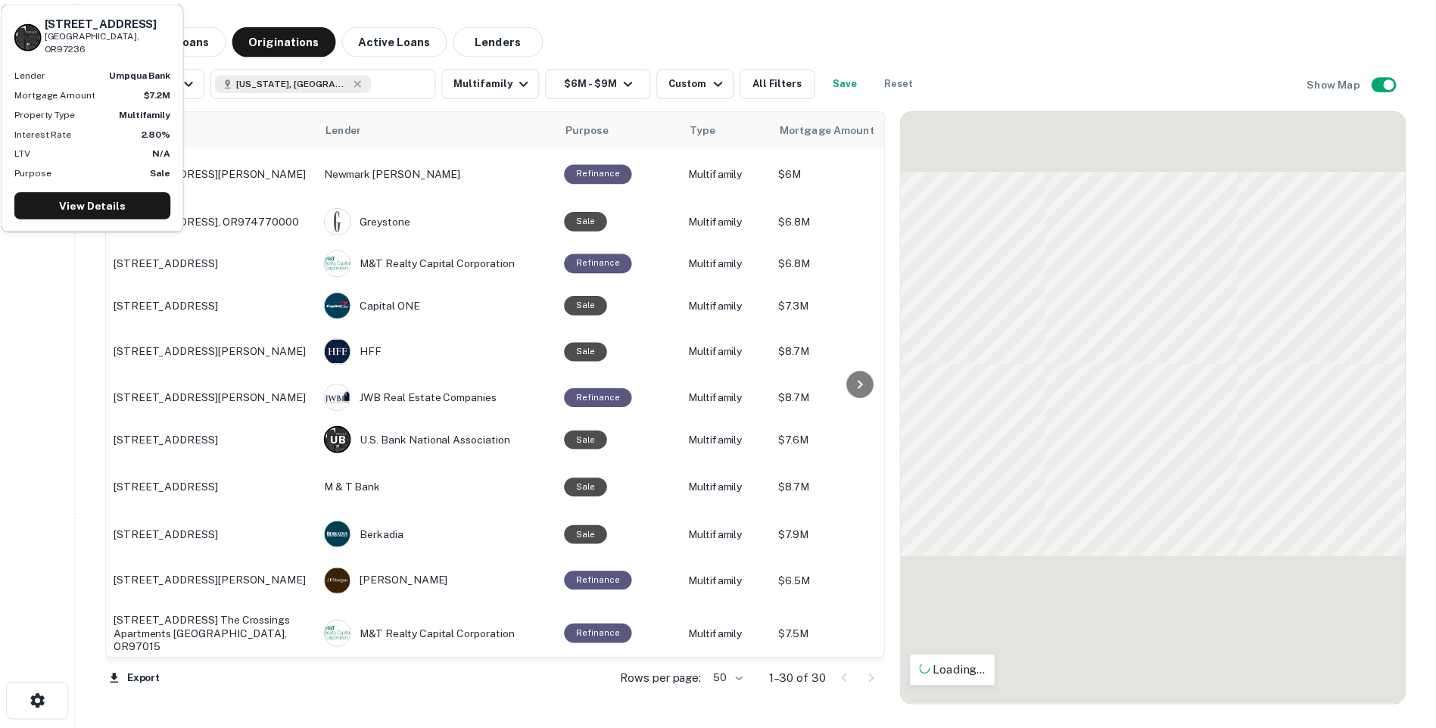
scroll to position [757, 0]
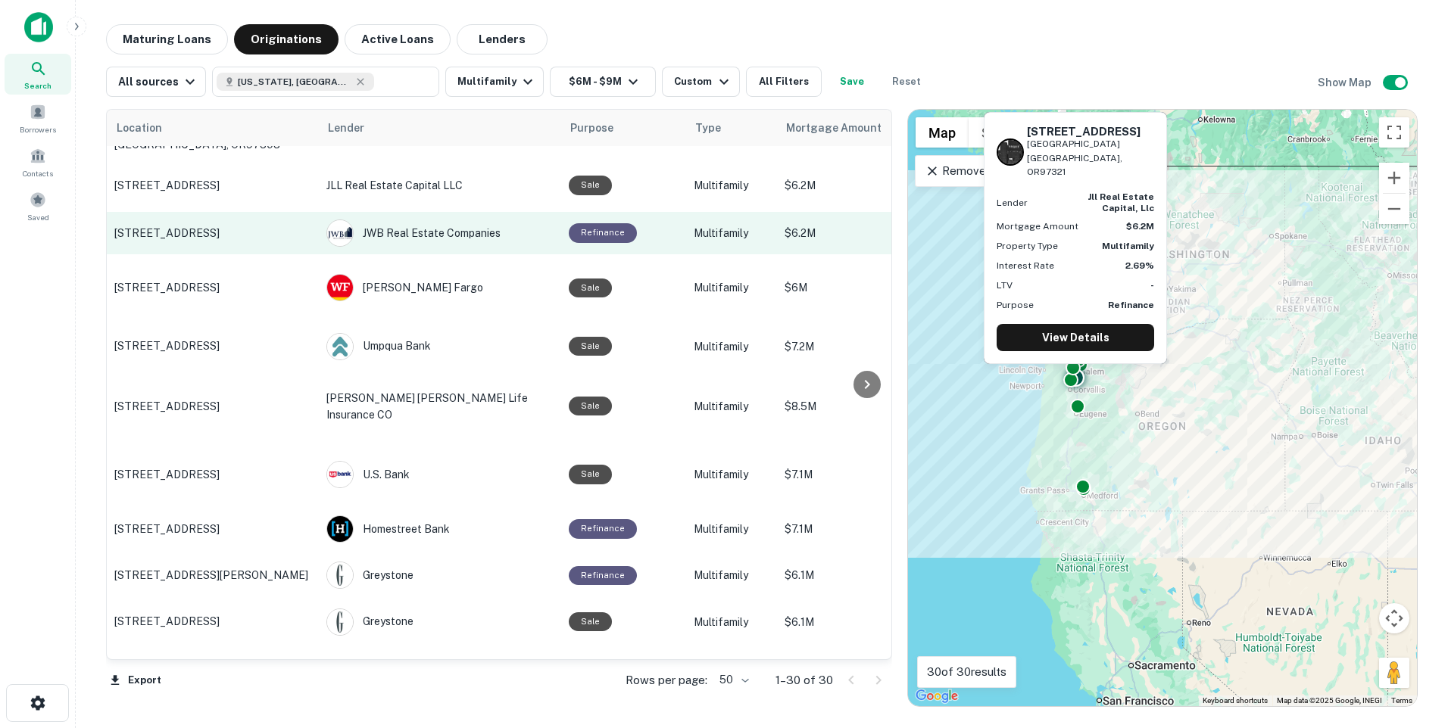
click at [213, 240] on p "765 Hickory Street Nw Hickory hollow apartments Albany, OR97321" at bounding box center [212, 233] width 197 height 14
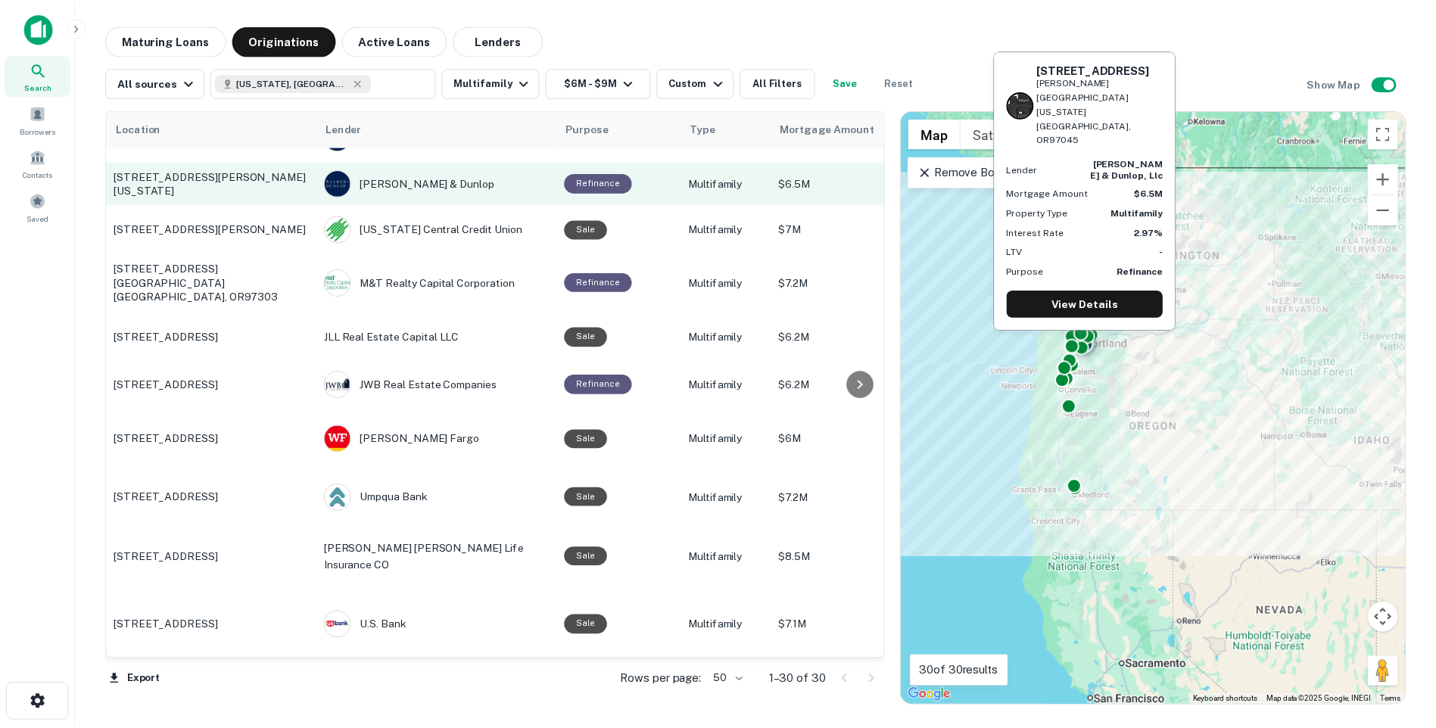
scroll to position [454, 0]
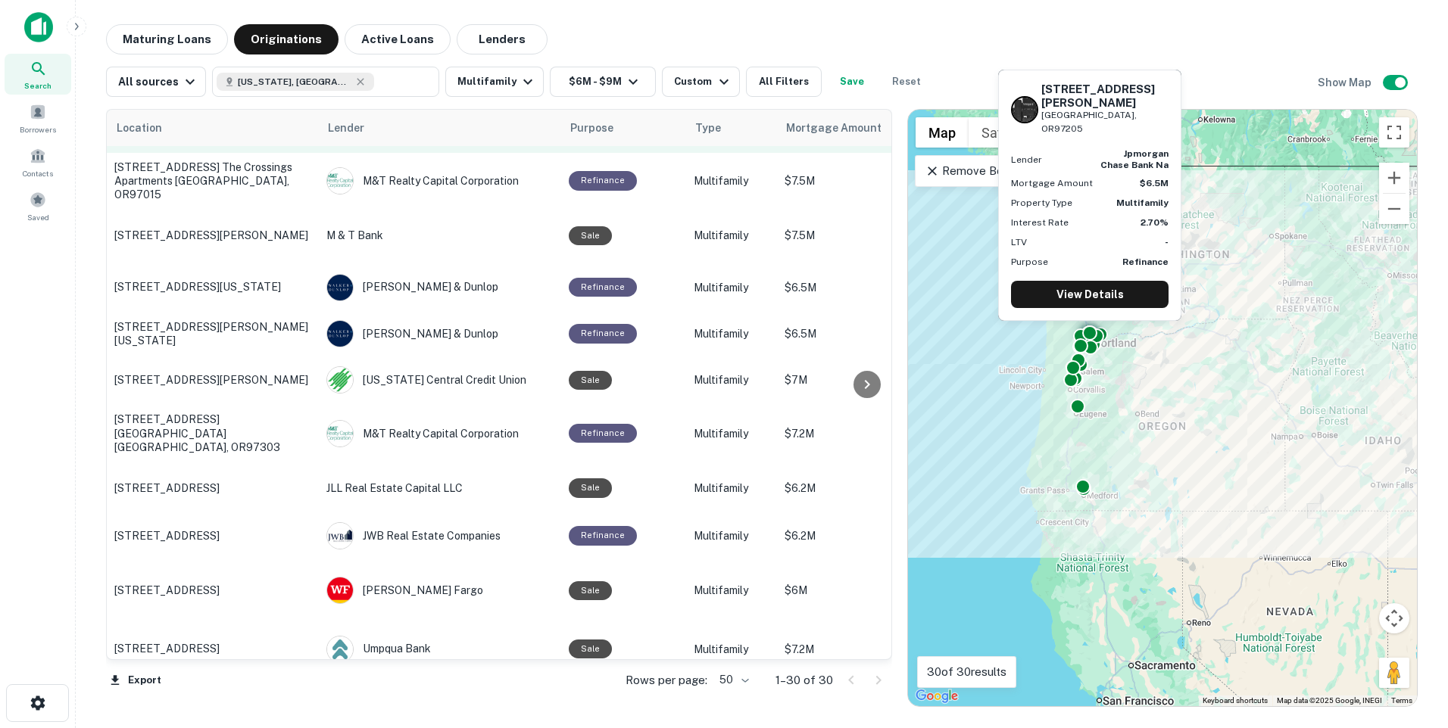
click at [226, 134] on p "[STREET_ADDRESS][PERSON_NAME]" at bounding box center [212, 127] width 197 height 14
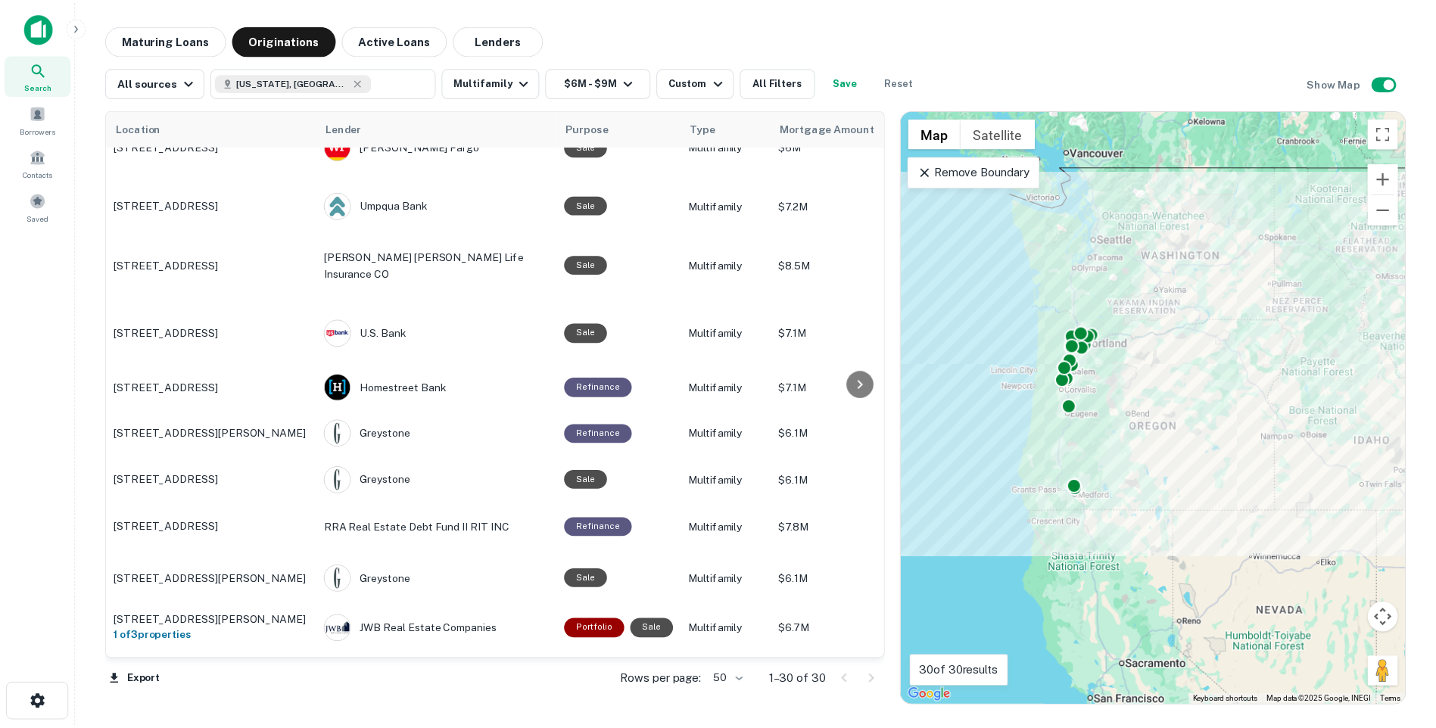
scroll to position [897, 0]
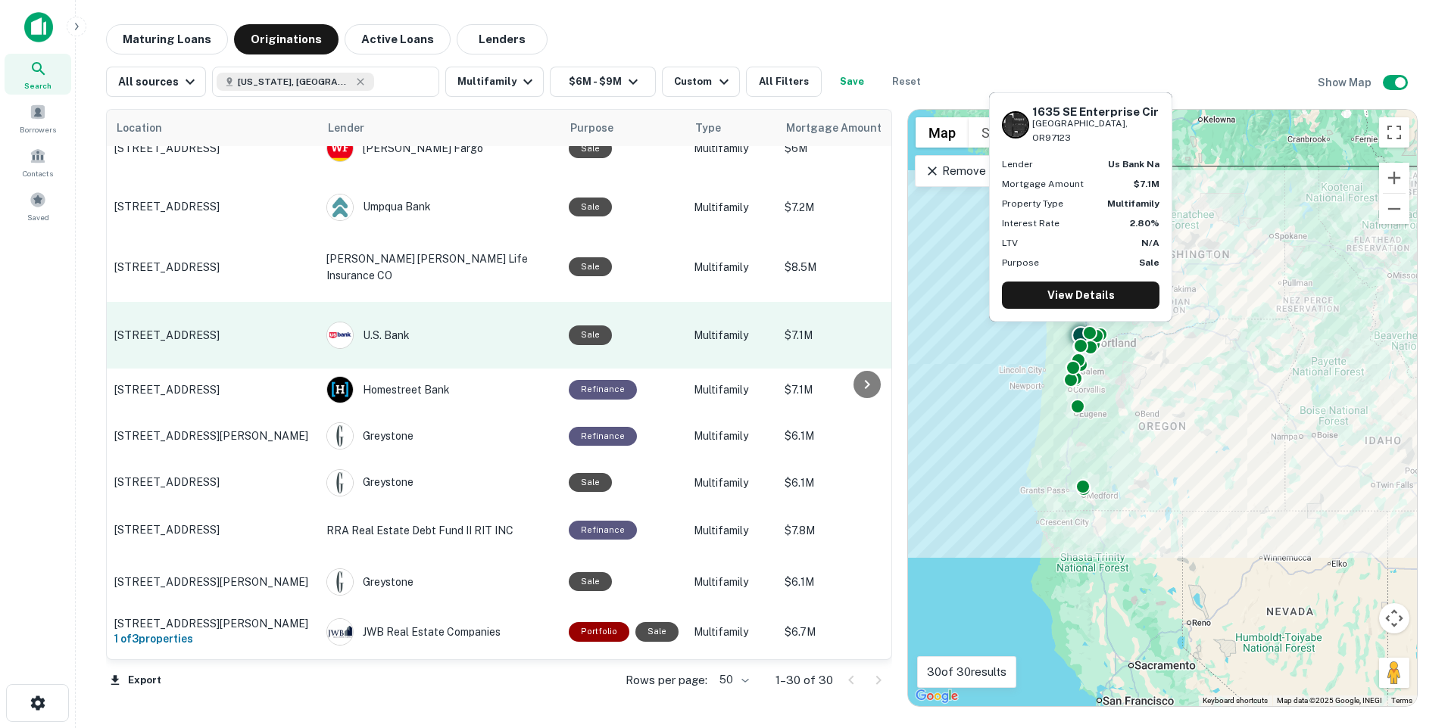
click at [269, 332] on p "[STREET_ADDRESS]" at bounding box center [212, 336] width 197 height 14
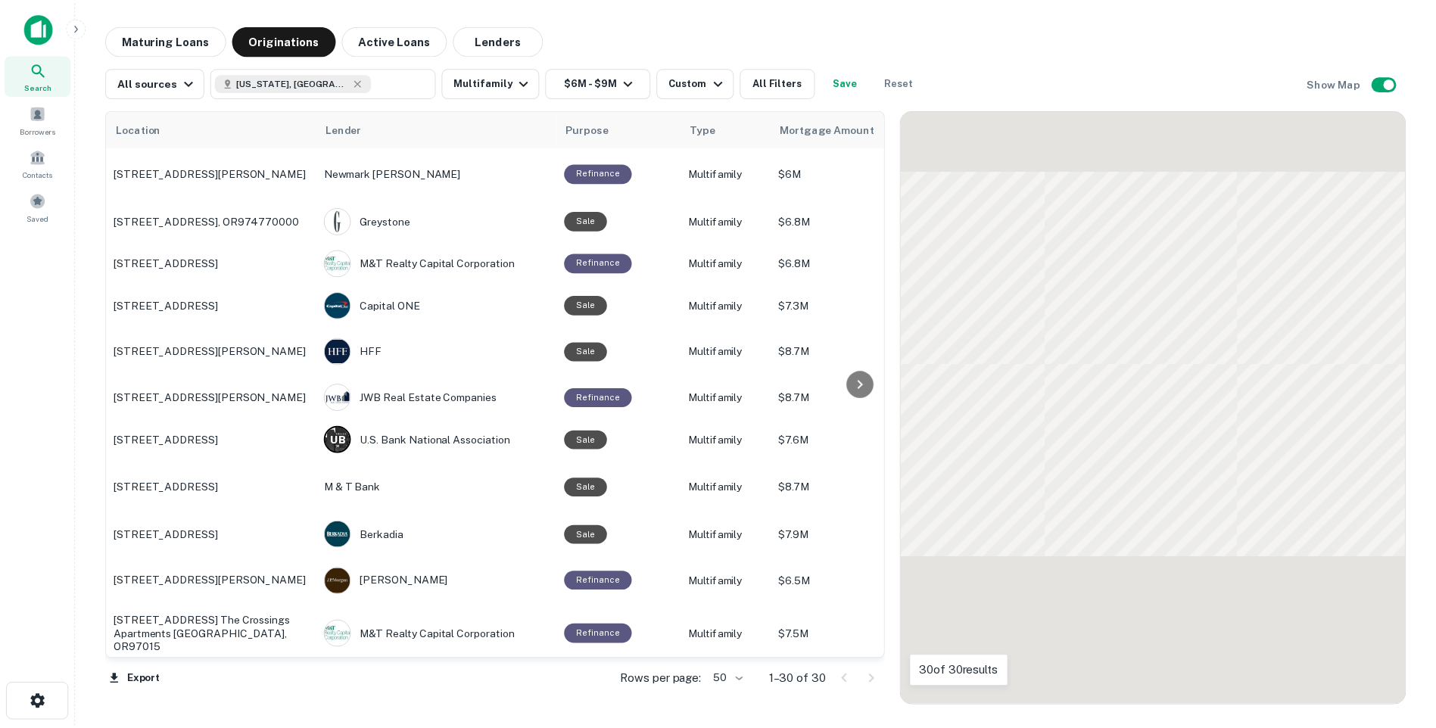
scroll to position [897, 0]
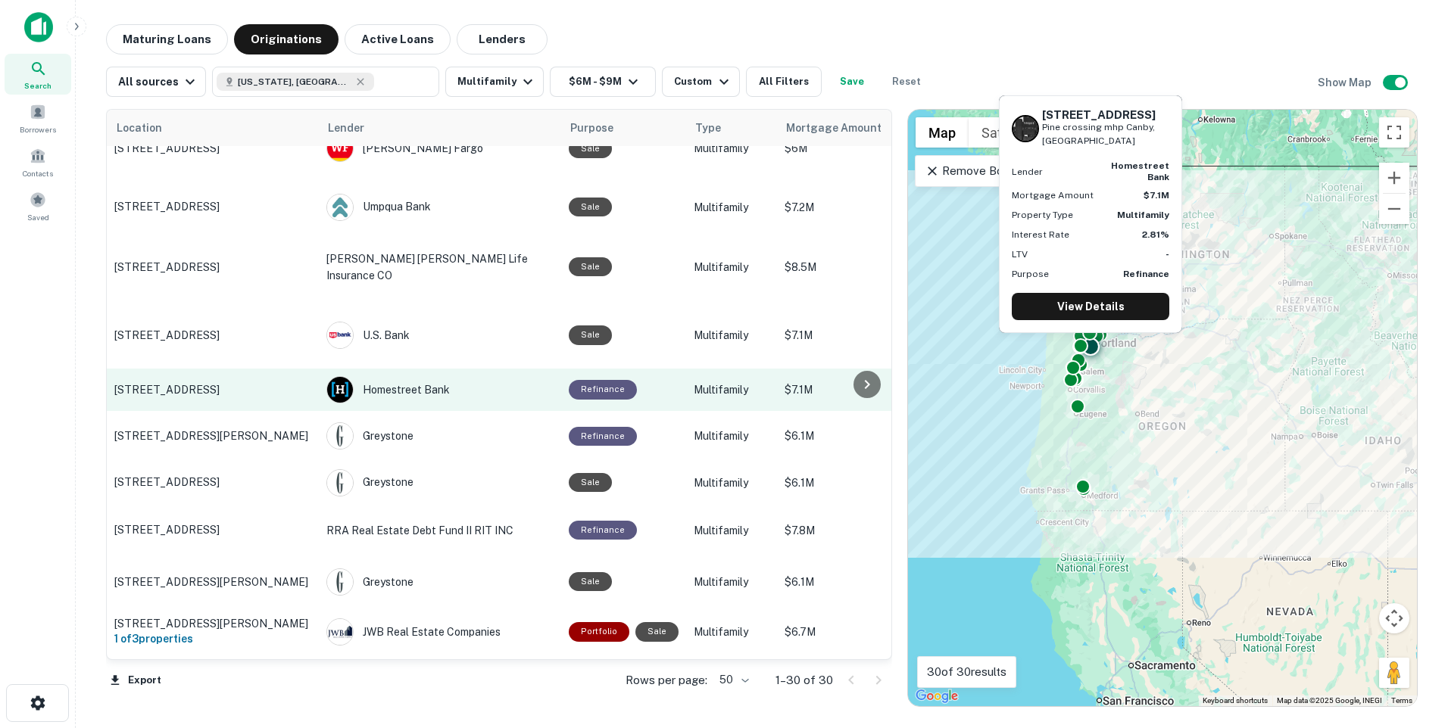
click at [217, 388] on p "1111 Se 3rd Avenue Pine crossing mhp Canby, OR97013" at bounding box center [212, 390] width 197 height 14
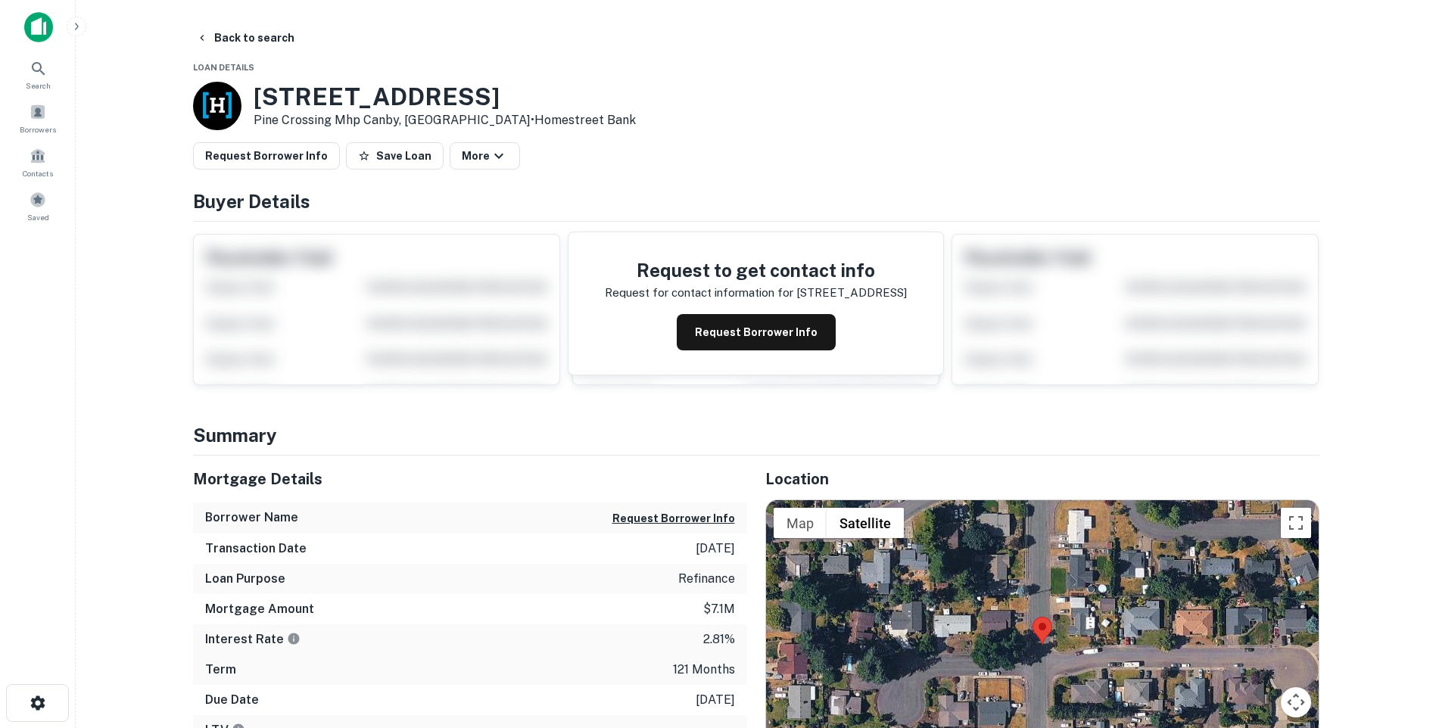
scroll to position [151, 0]
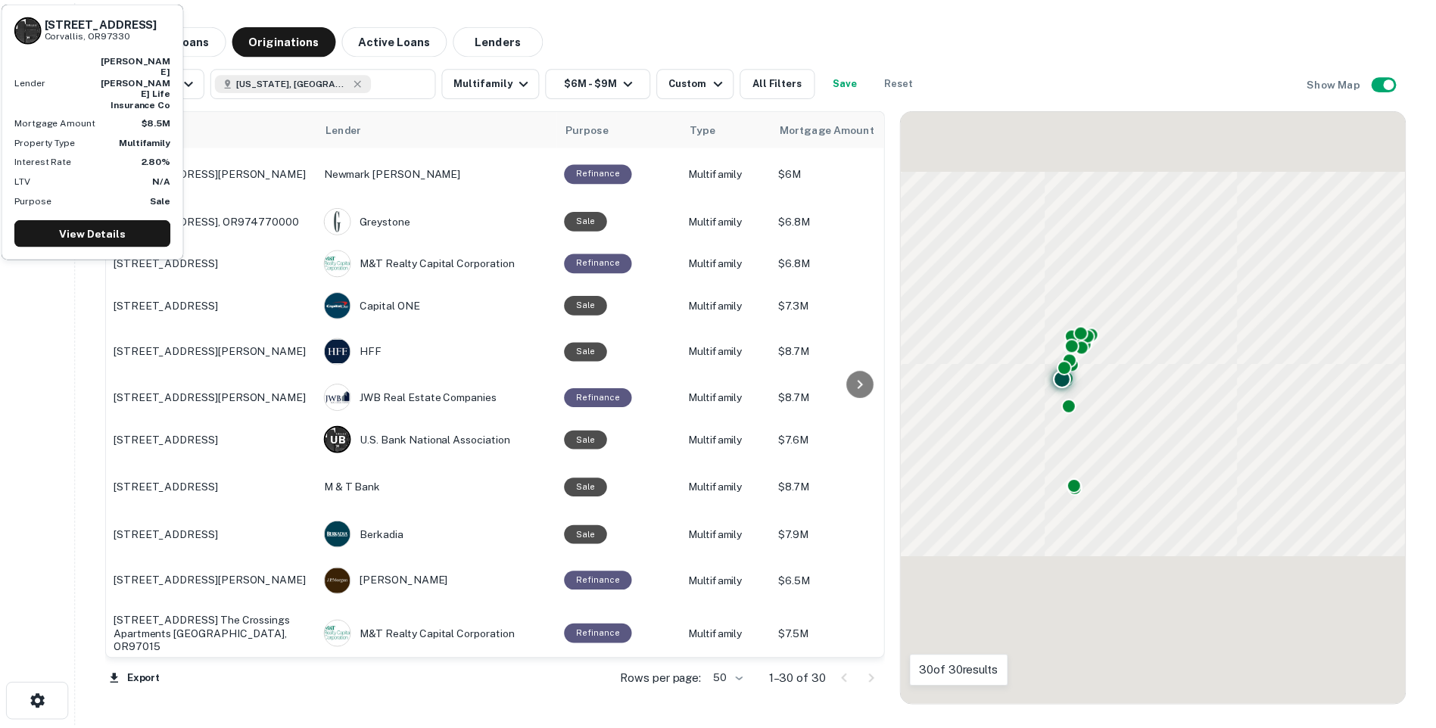
scroll to position [897, 0]
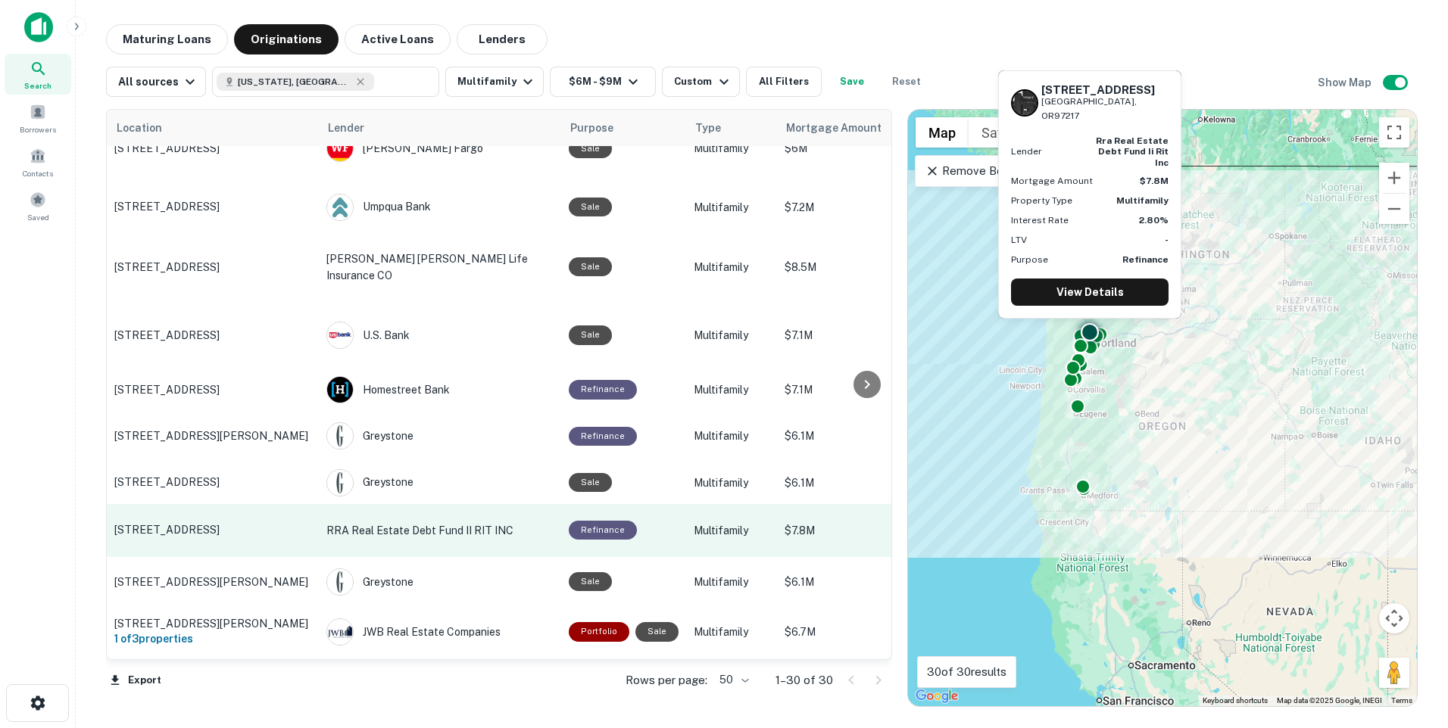
click at [283, 525] on p "[STREET_ADDRESS]" at bounding box center [212, 530] width 197 height 14
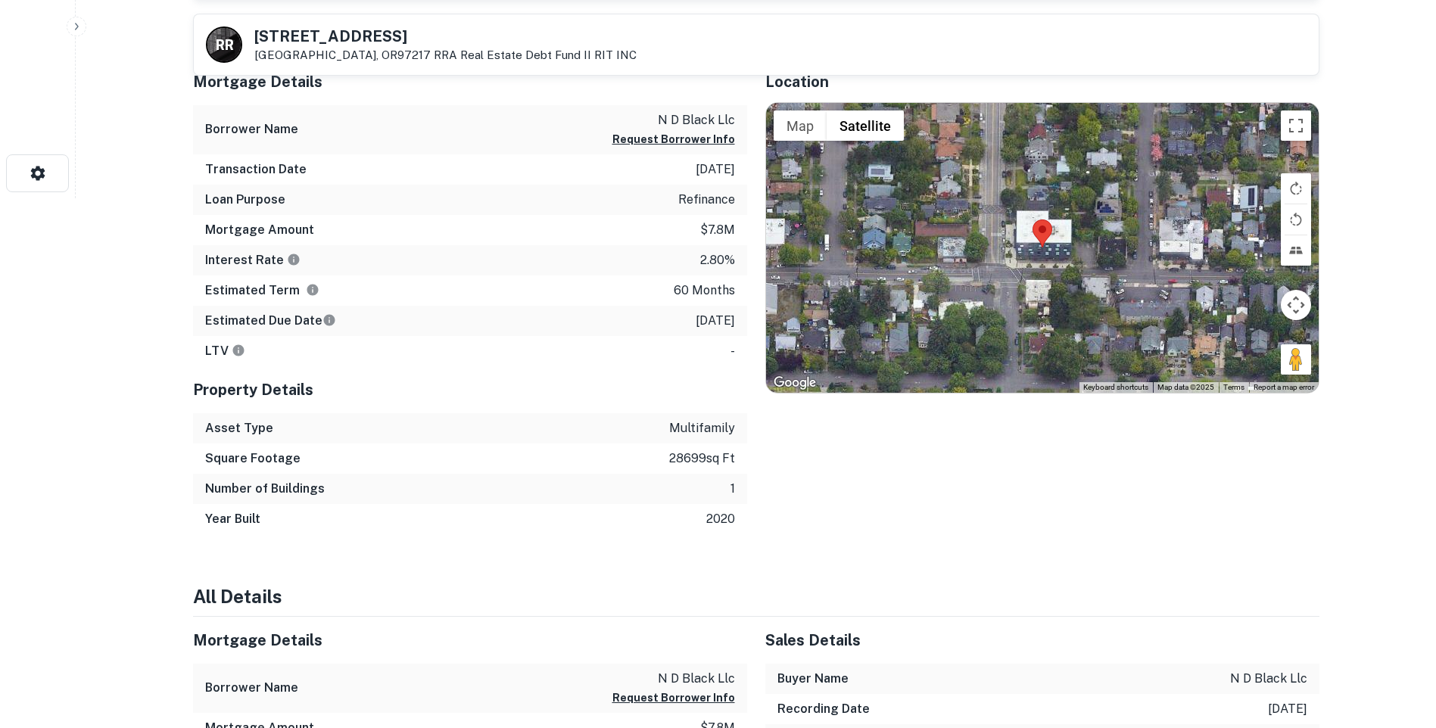
scroll to position [303, 0]
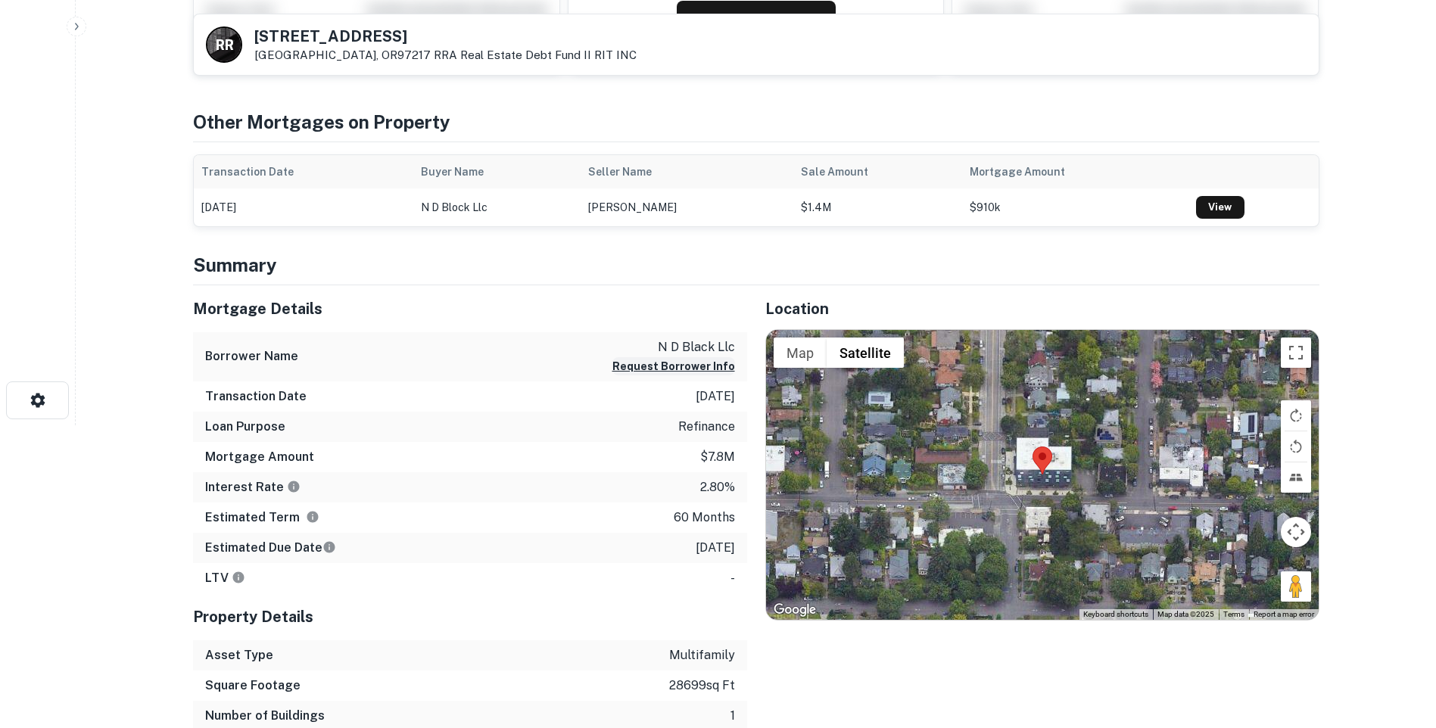
click at [691, 363] on button "Request Borrower Info" at bounding box center [674, 366] width 123 height 18
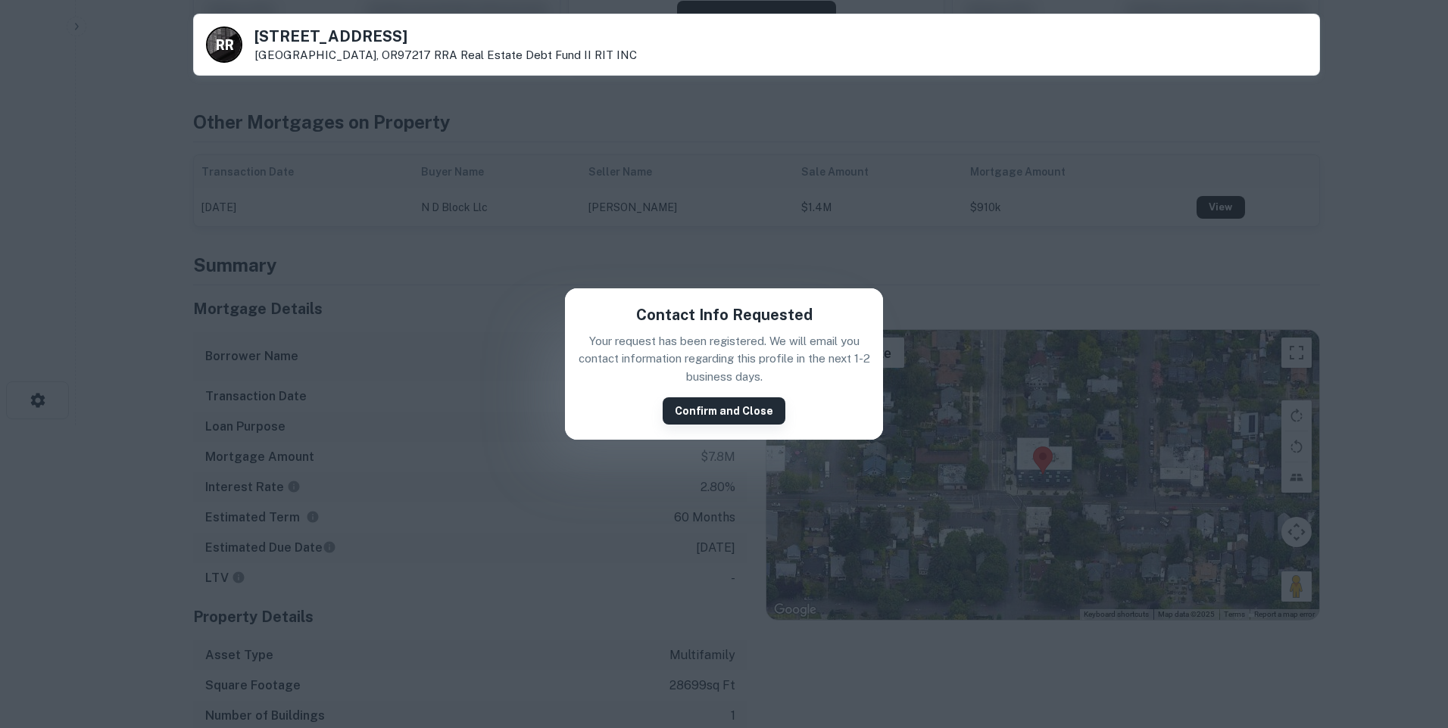
click at [720, 409] on button "Confirm and Close" at bounding box center [724, 411] width 123 height 27
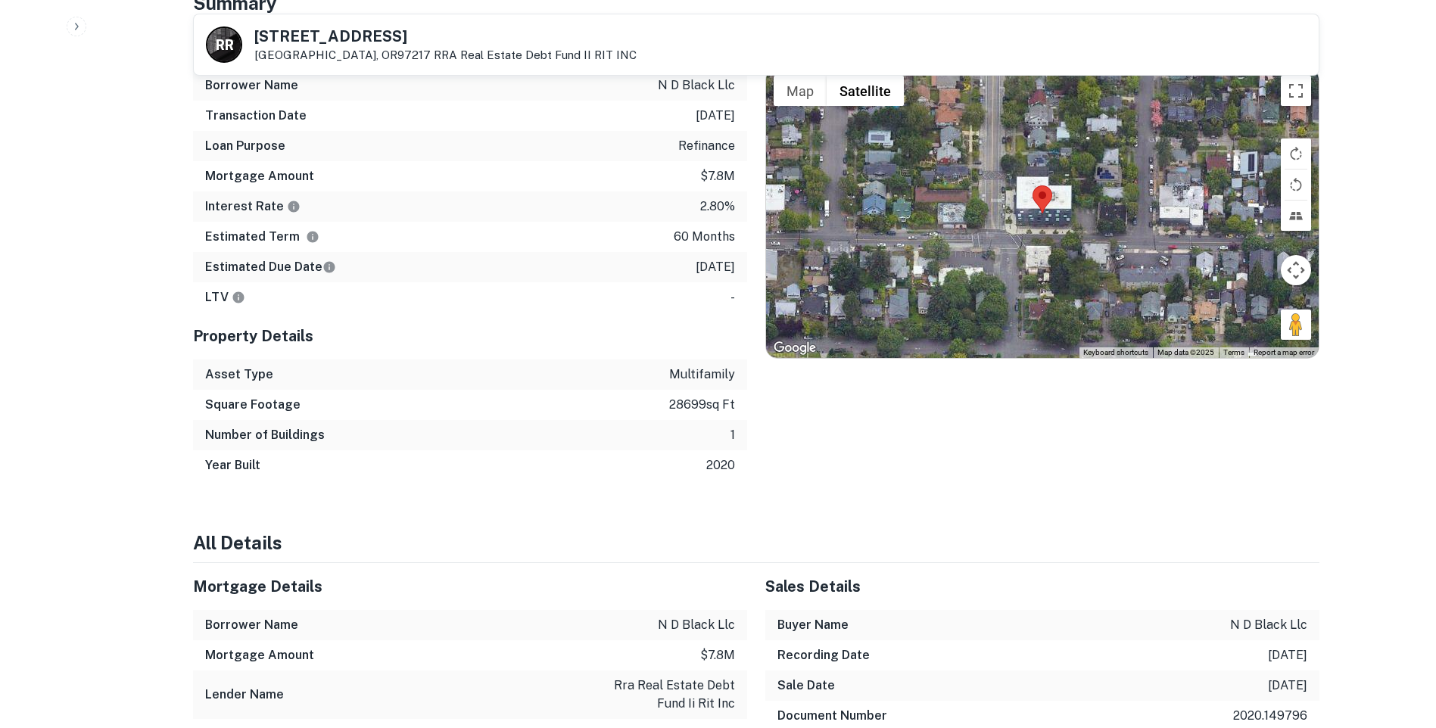
scroll to position [833, 0]
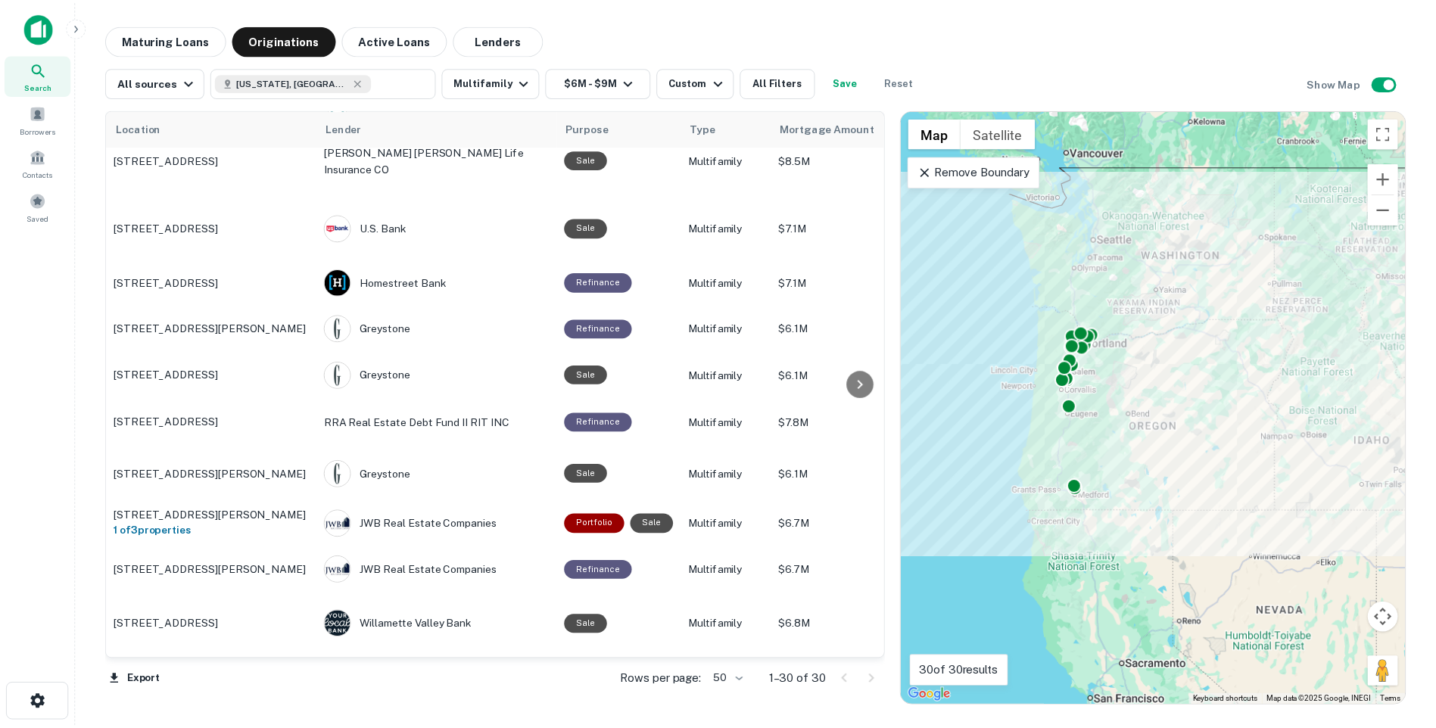
scroll to position [1015, 0]
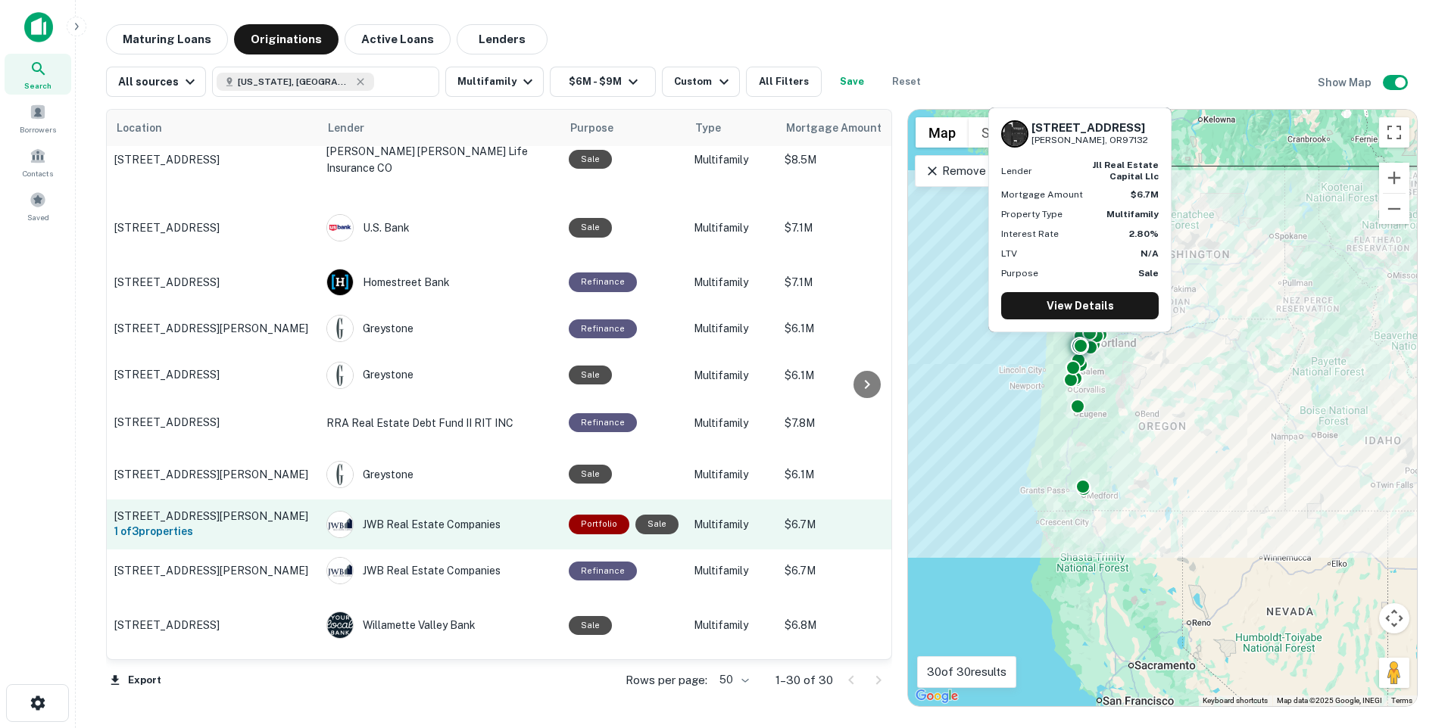
click at [186, 510] on p "[STREET_ADDRESS][PERSON_NAME]" at bounding box center [212, 517] width 197 height 14
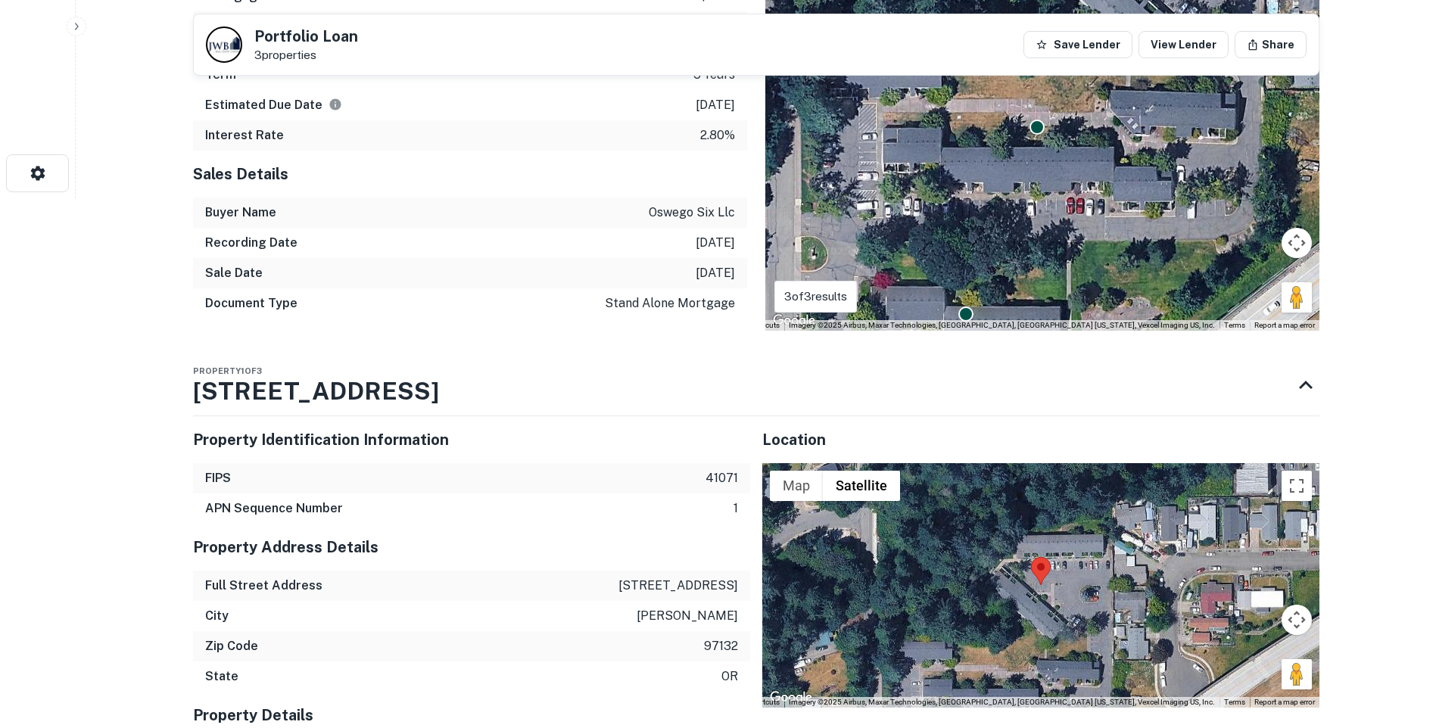
scroll to position [227, 0]
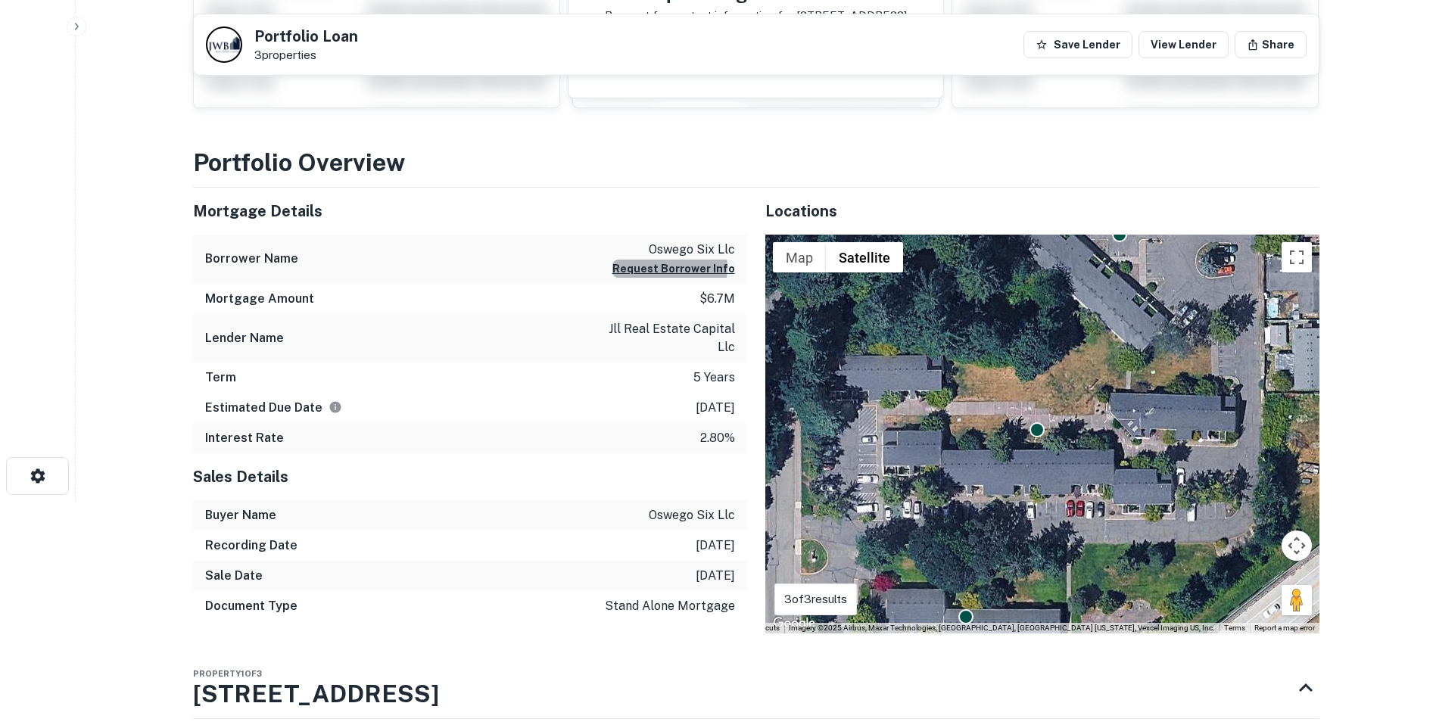
click at [678, 268] on button "Request Borrower Info" at bounding box center [674, 269] width 123 height 18
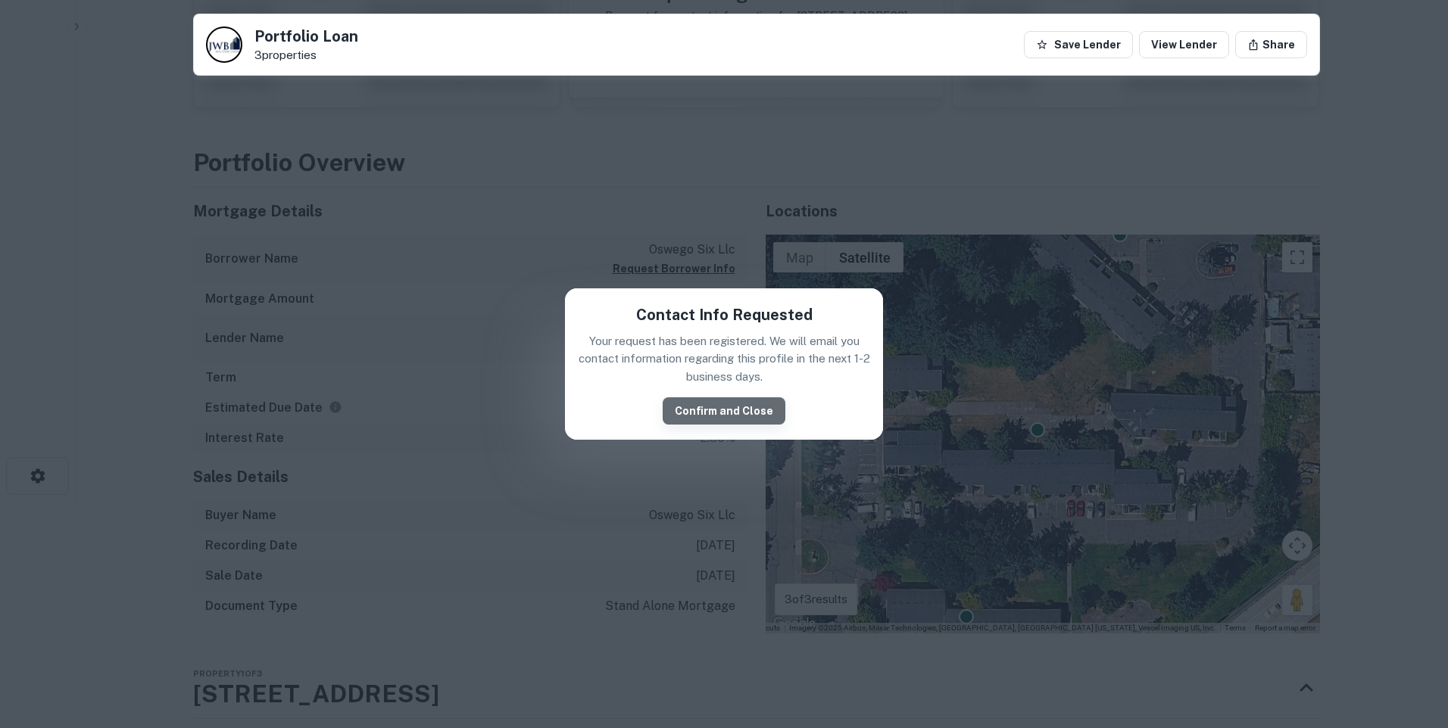
click at [726, 412] on button "Confirm and Close" at bounding box center [724, 411] width 123 height 27
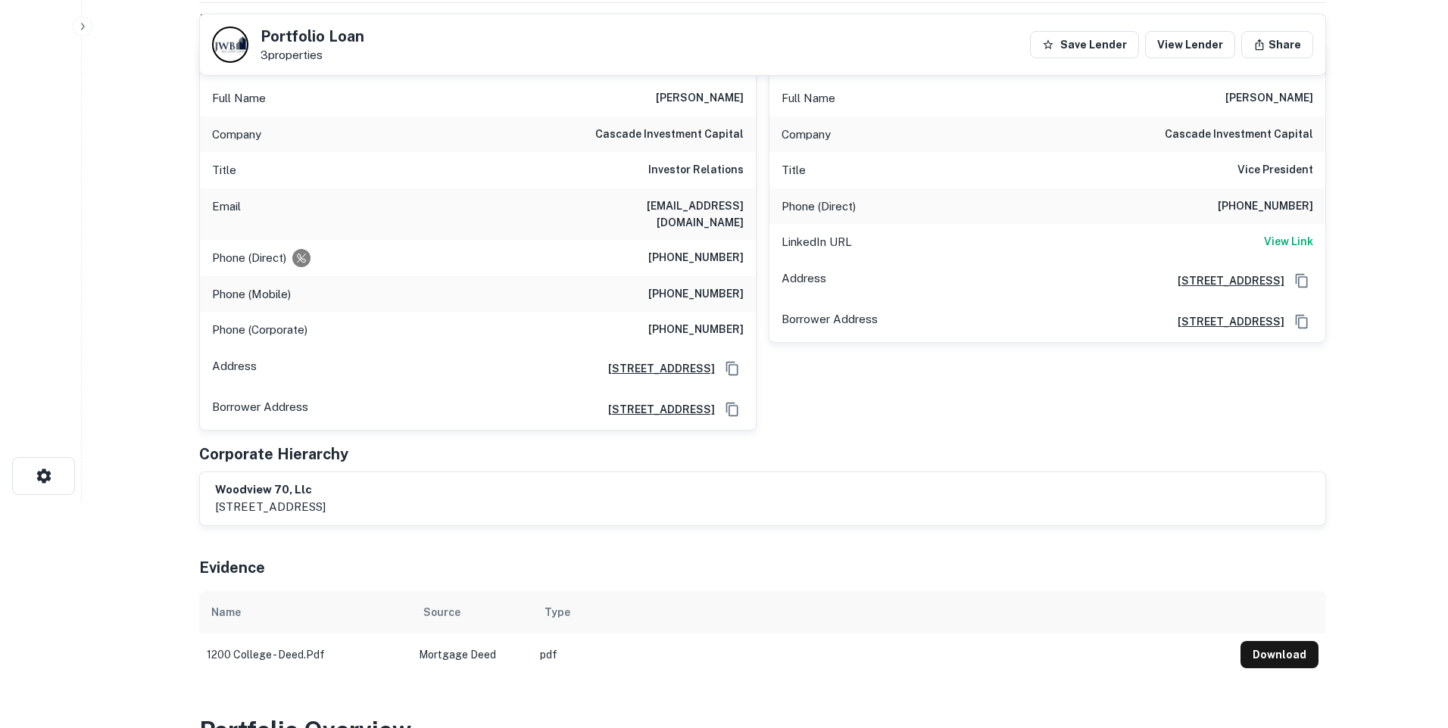
scroll to position [0, 0]
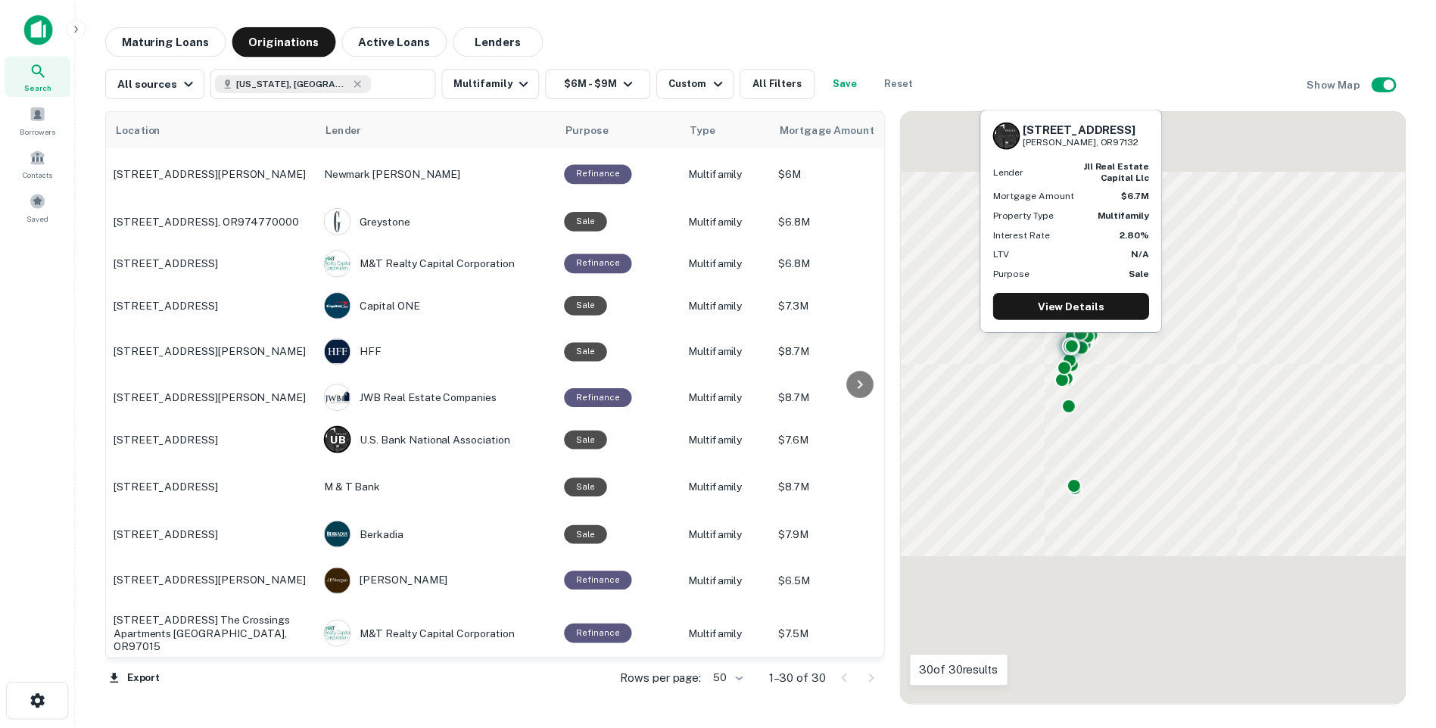
scroll to position [1015, 0]
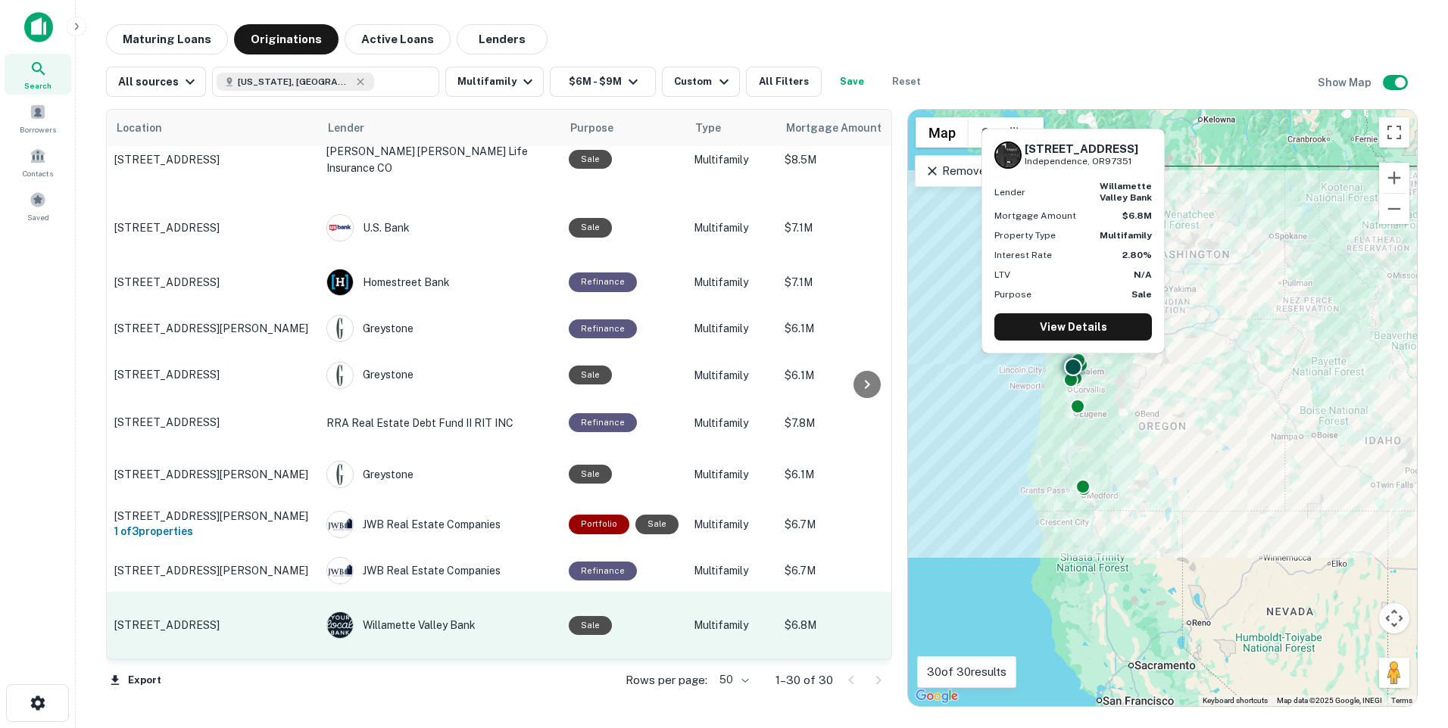
click at [225, 606] on td "75 C St Independence, OR97351" at bounding box center [213, 625] width 212 height 67
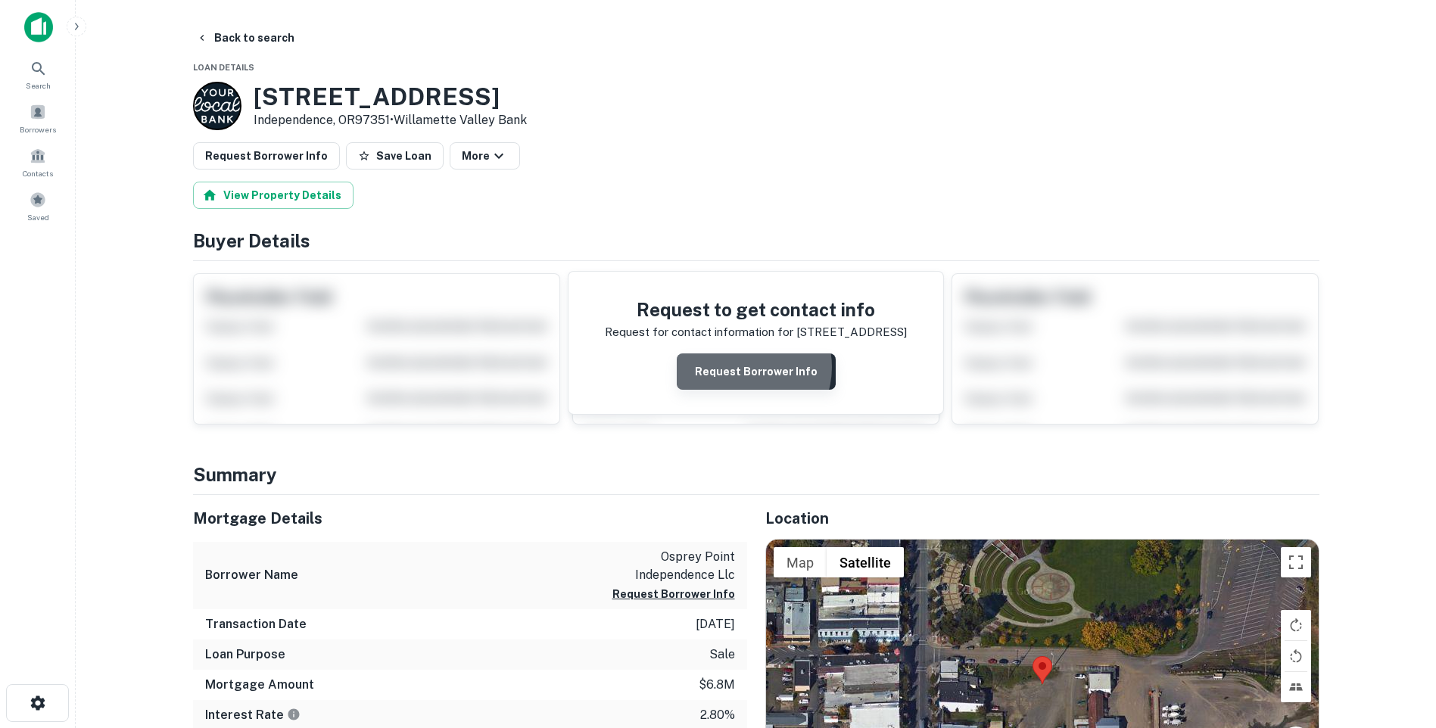
click at [745, 367] on button "Request Borrower Info" at bounding box center [756, 372] width 159 height 36
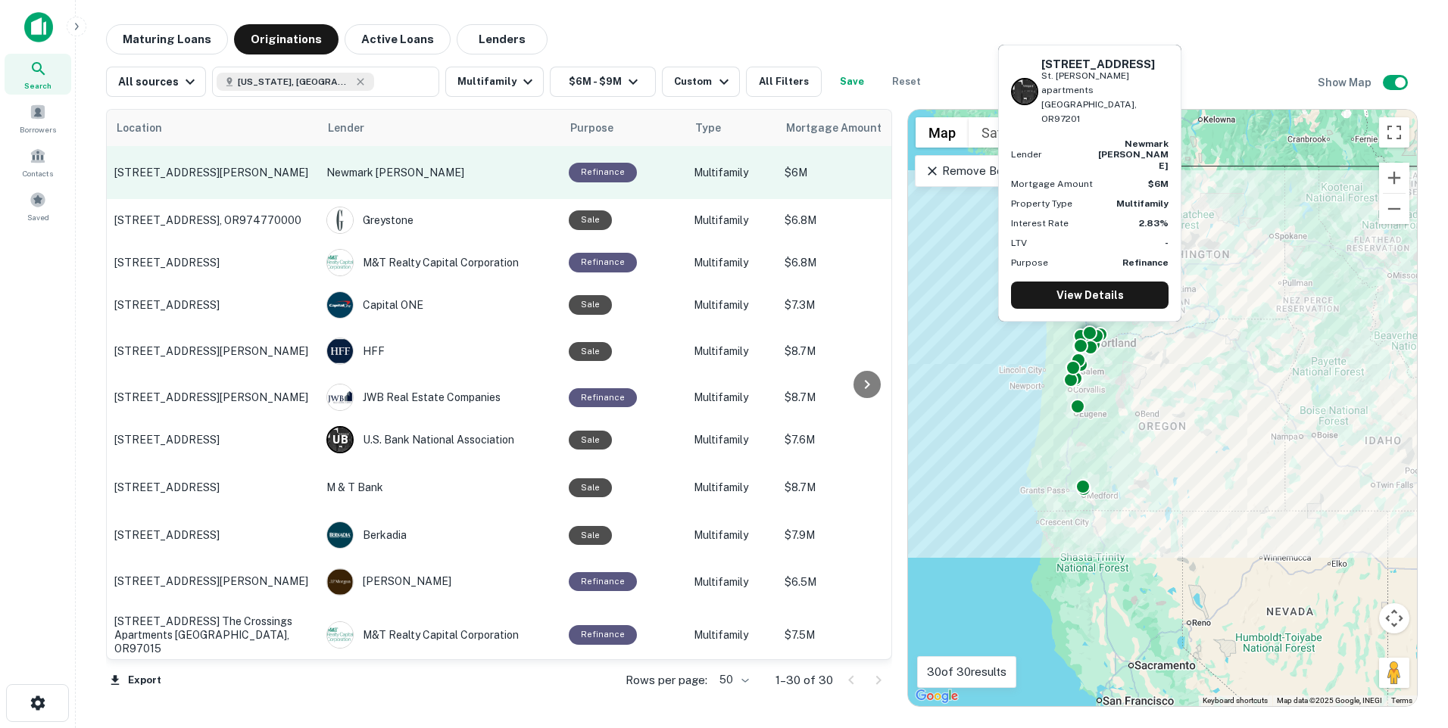
click at [208, 172] on p "1312 Sw 10th Avenue St. james apartments Portland, OR97201" at bounding box center [212, 173] width 197 height 14
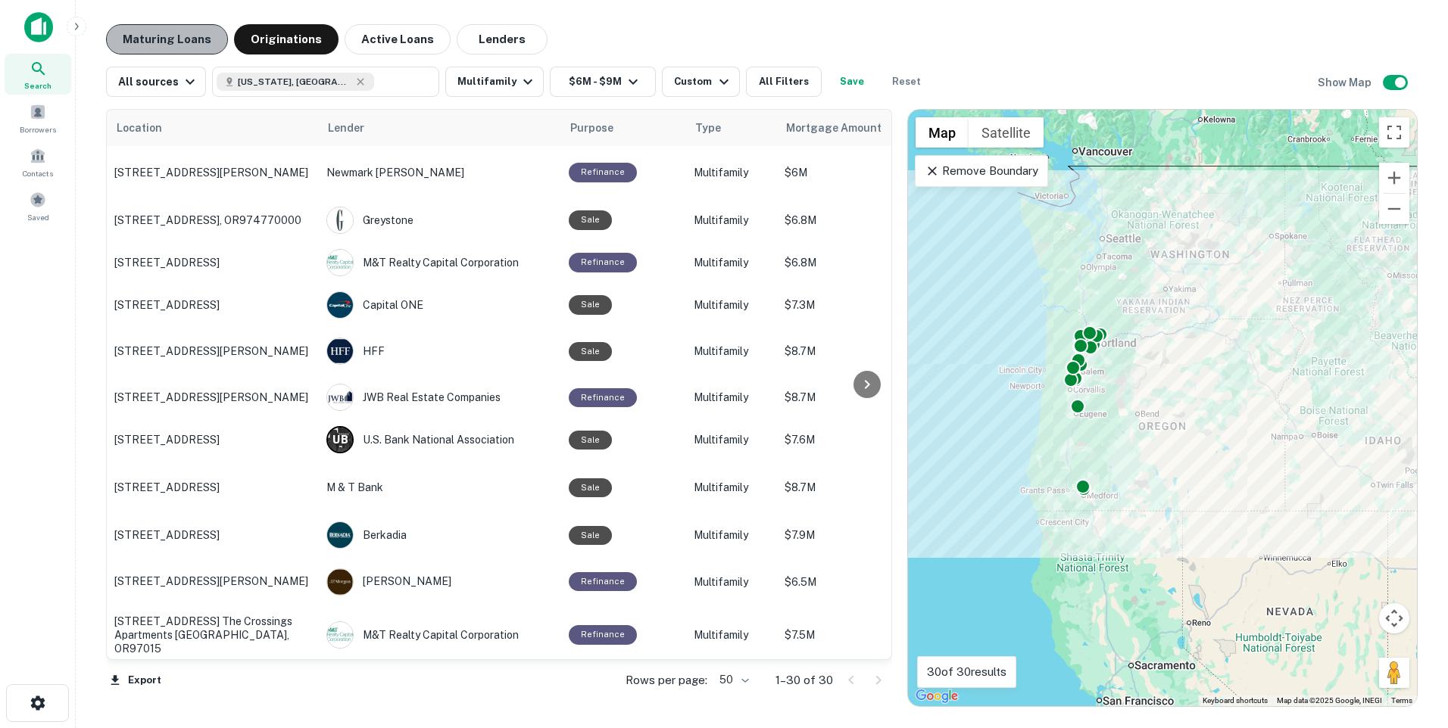
drag, startPoint x: 190, startPoint y: 41, endPoint x: 198, endPoint y: 45, distance: 8.5
click at [190, 40] on button "Maturing Loans" at bounding box center [167, 39] width 122 height 30
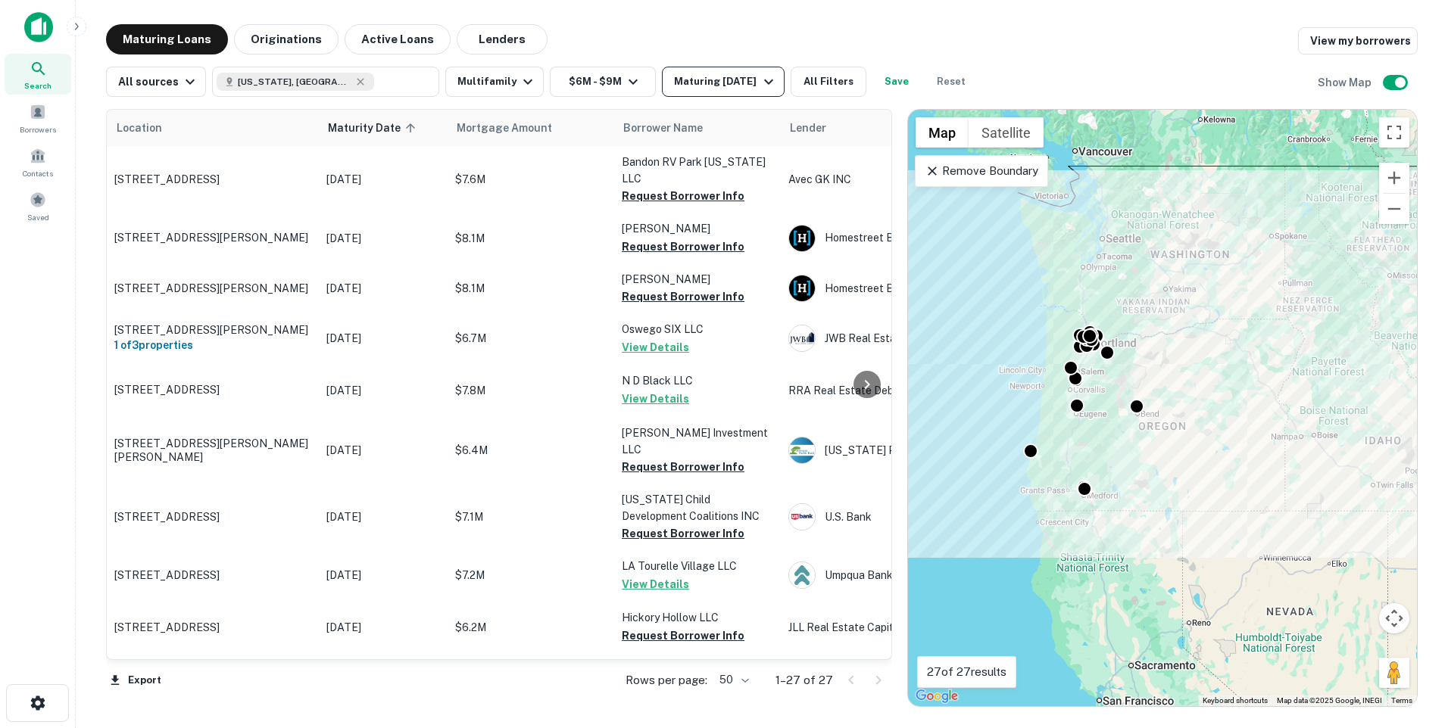
click at [764, 82] on icon "button" at bounding box center [769, 82] width 18 height 18
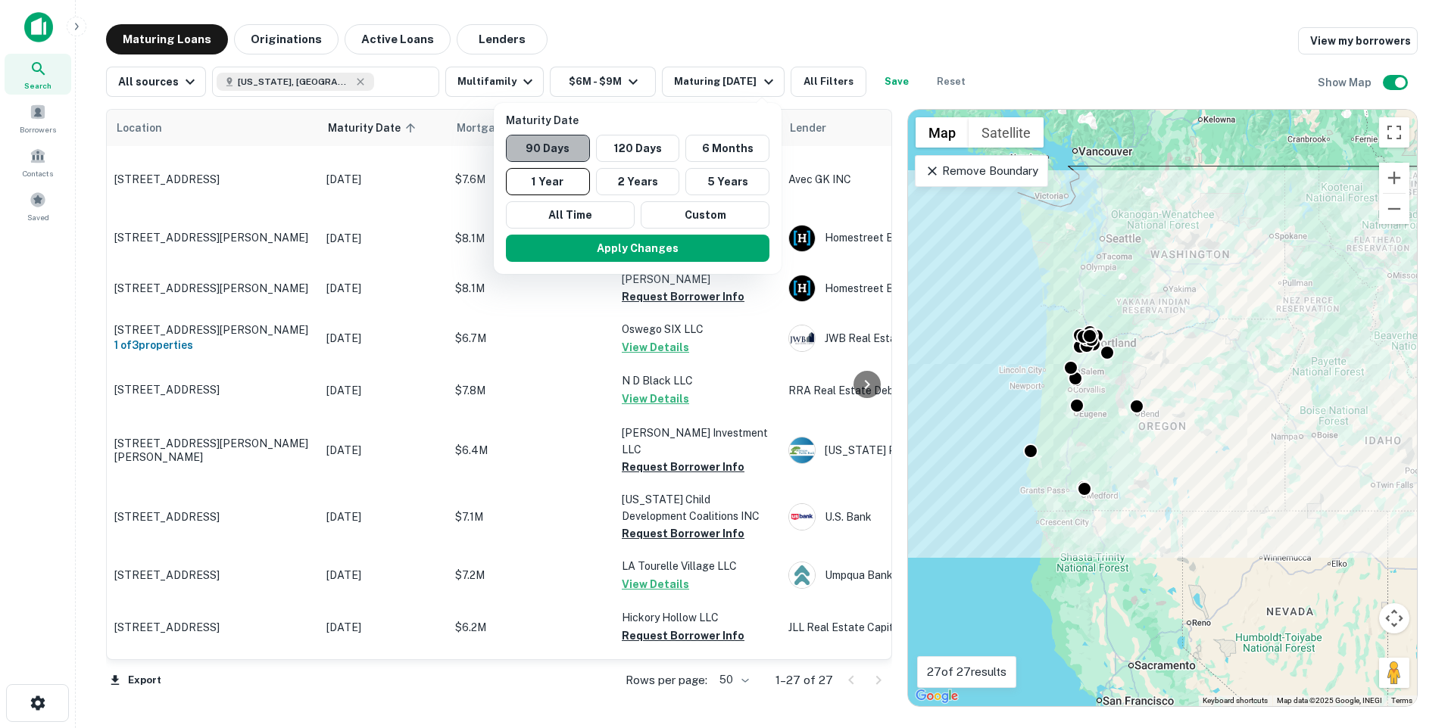
click at [567, 146] on button "90 Days" at bounding box center [548, 148] width 84 height 27
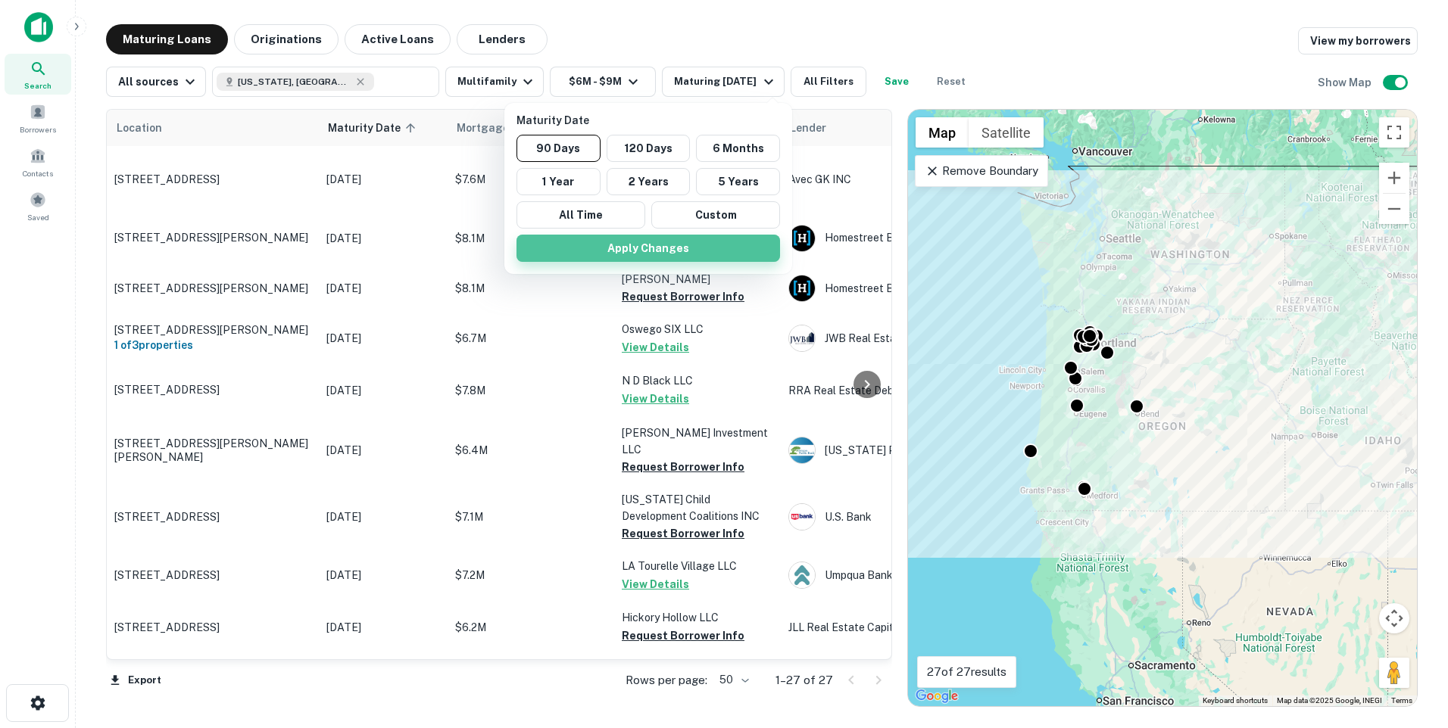
click at [662, 246] on button "Apply Changes" at bounding box center [648, 248] width 264 height 27
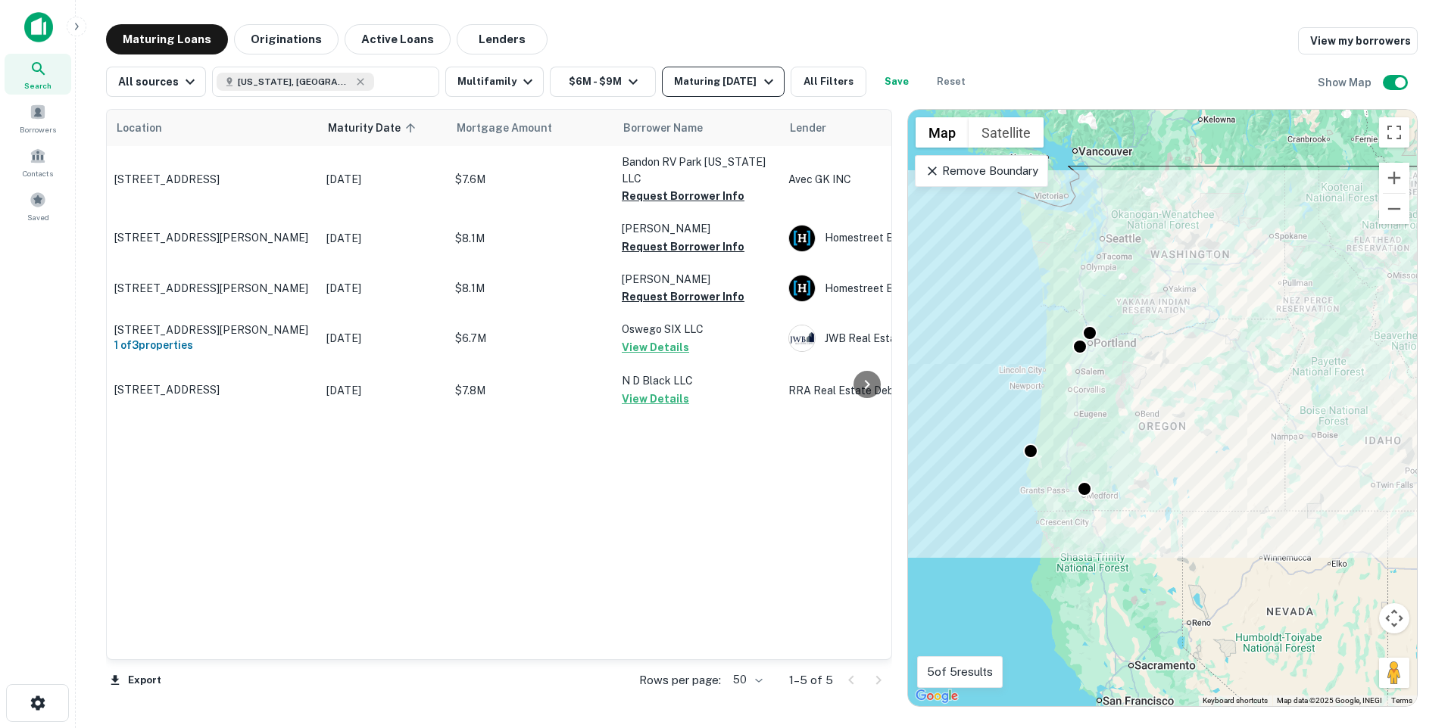
click at [773, 82] on icon "button" at bounding box center [768, 82] width 9 height 5
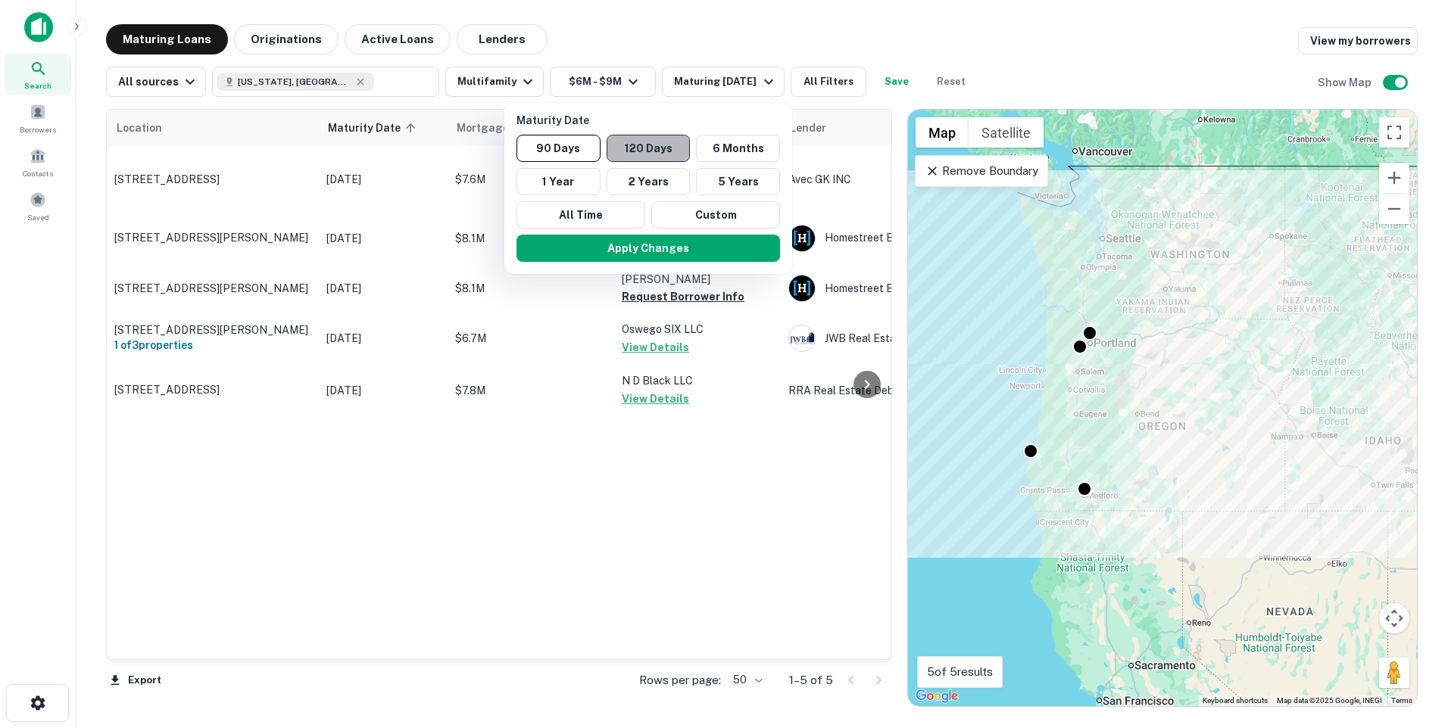
click at [660, 144] on button "120 Days" at bounding box center [649, 148] width 84 height 27
click at [649, 251] on button "Apply Changes" at bounding box center [652, 248] width 264 height 27
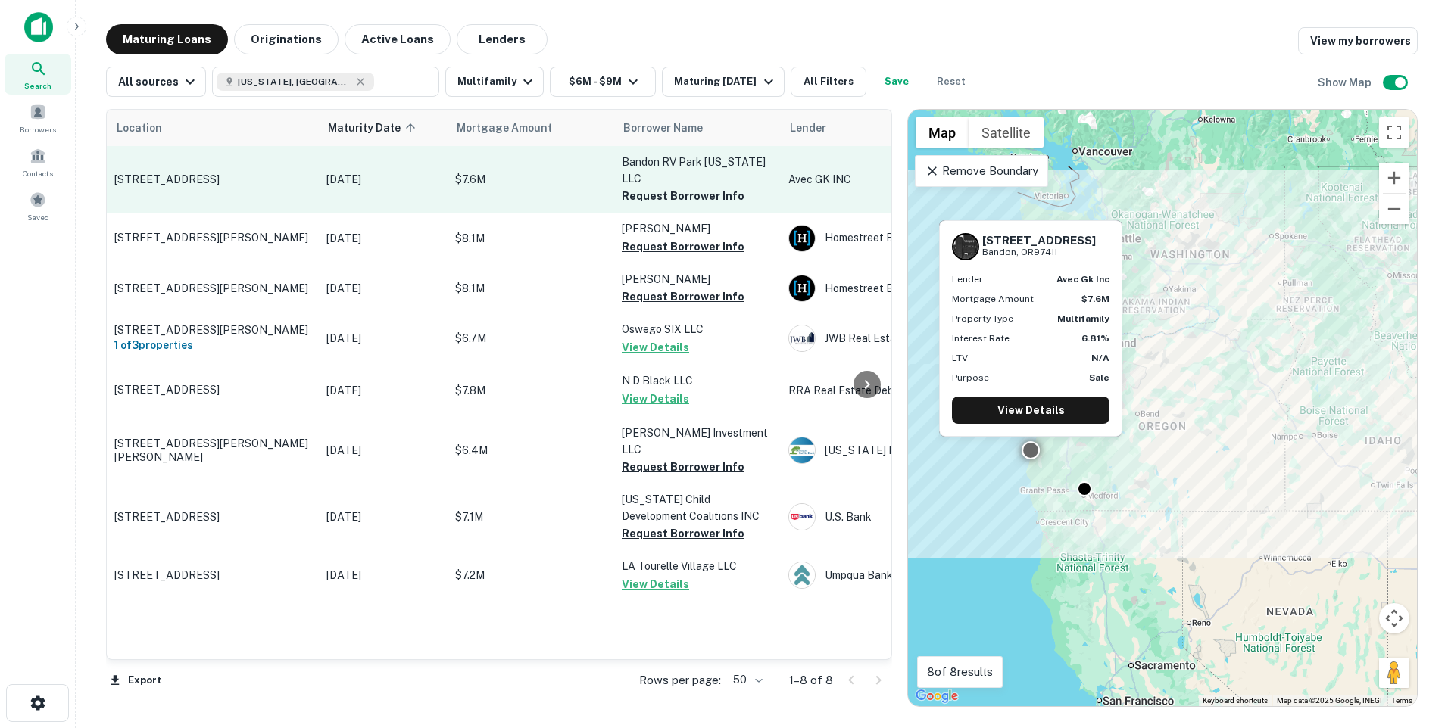
click at [370, 175] on p "[DATE]" at bounding box center [383, 179] width 114 height 17
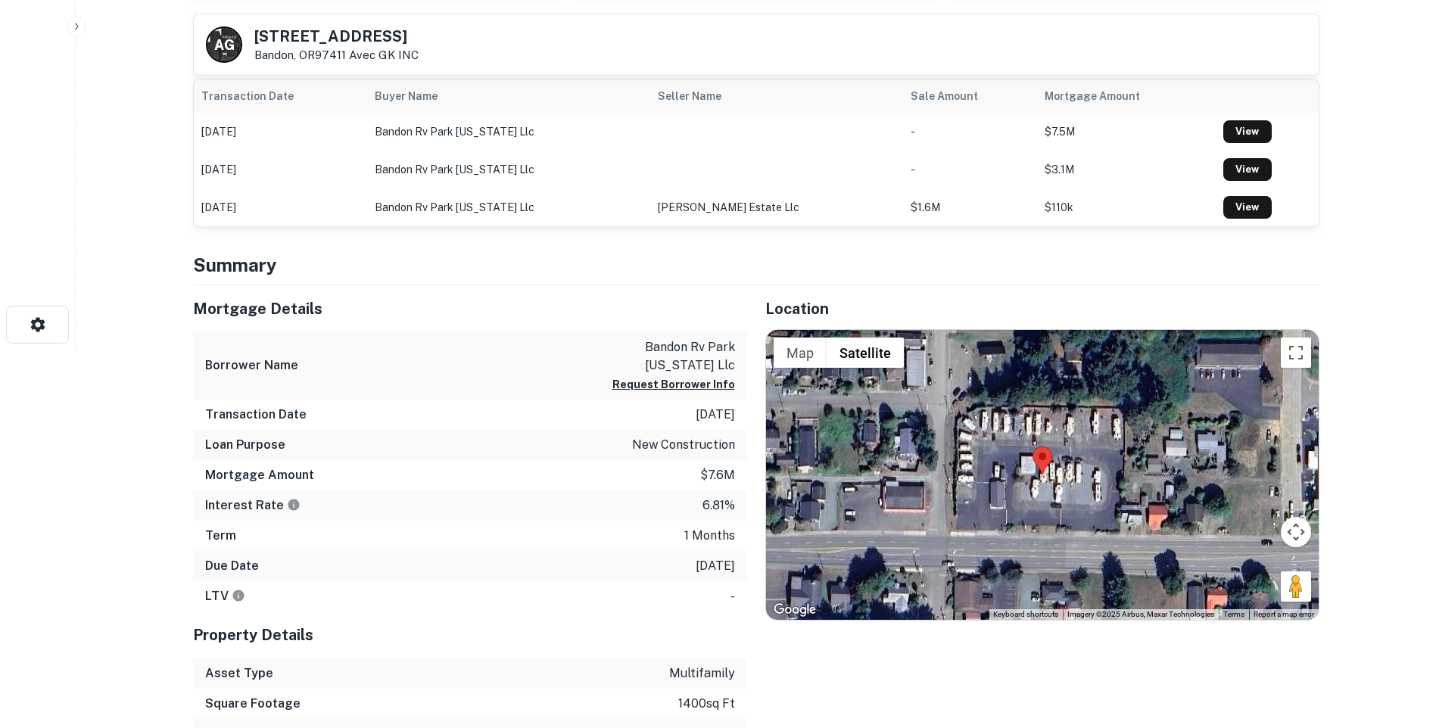
scroll to position [151, 0]
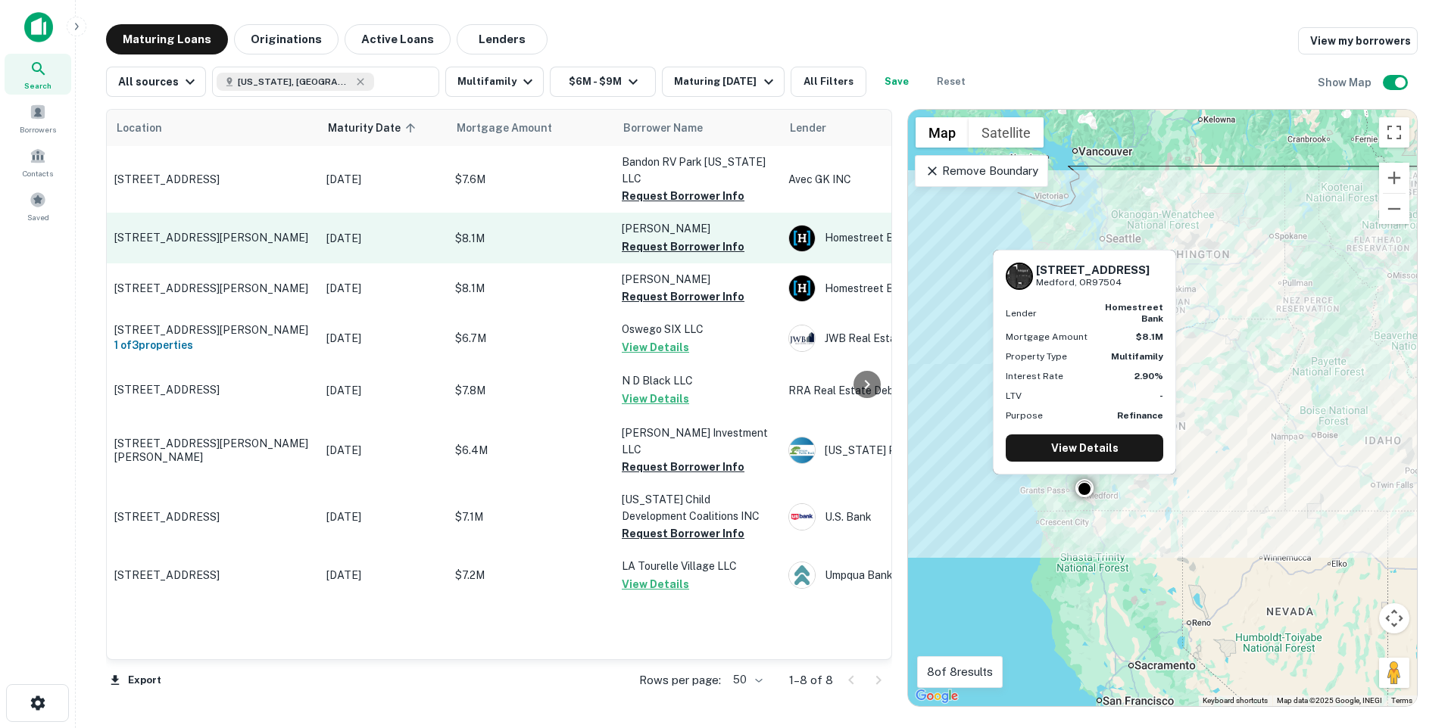
click at [201, 231] on p "[STREET_ADDRESS][PERSON_NAME]" at bounding box center [212, 238] width 197 height 14
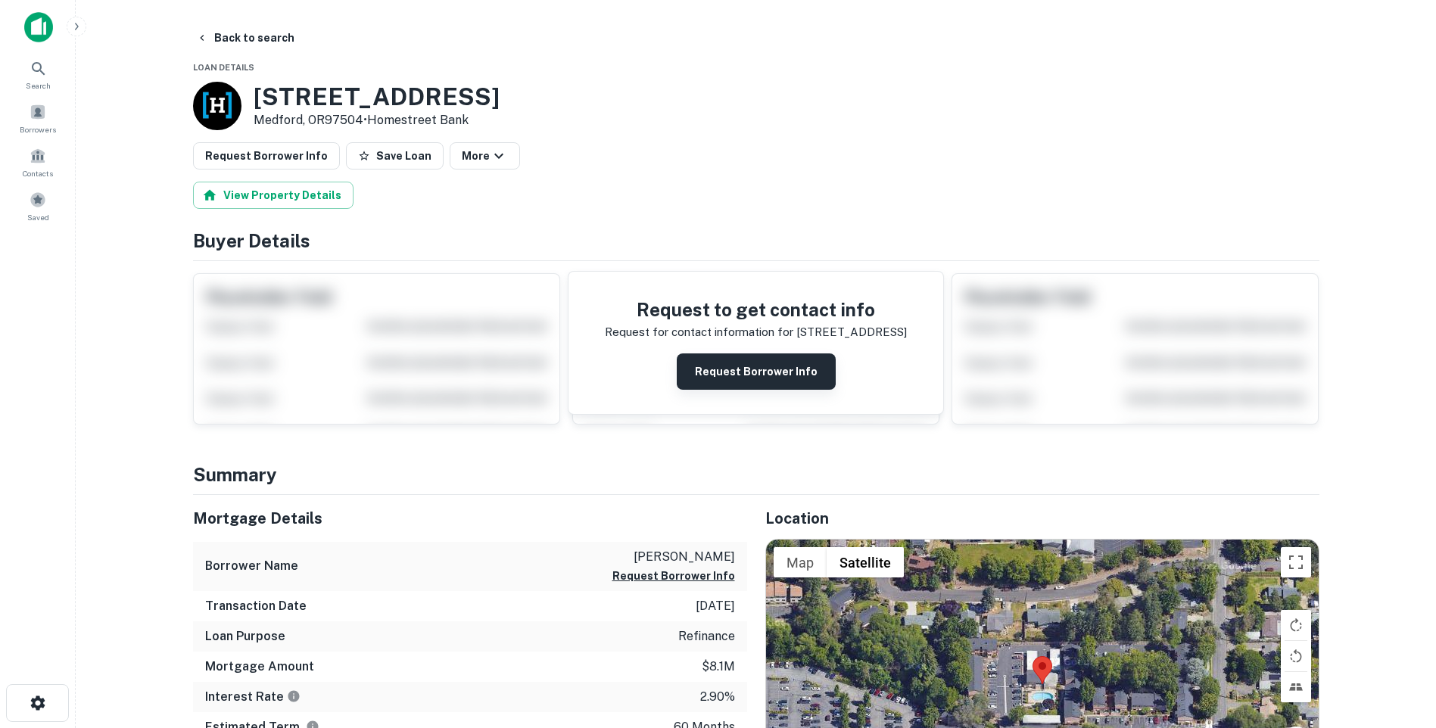
click at [769, 373] on button "Request Borrower Info" at bounding box center [756, 372] width 159 height 36
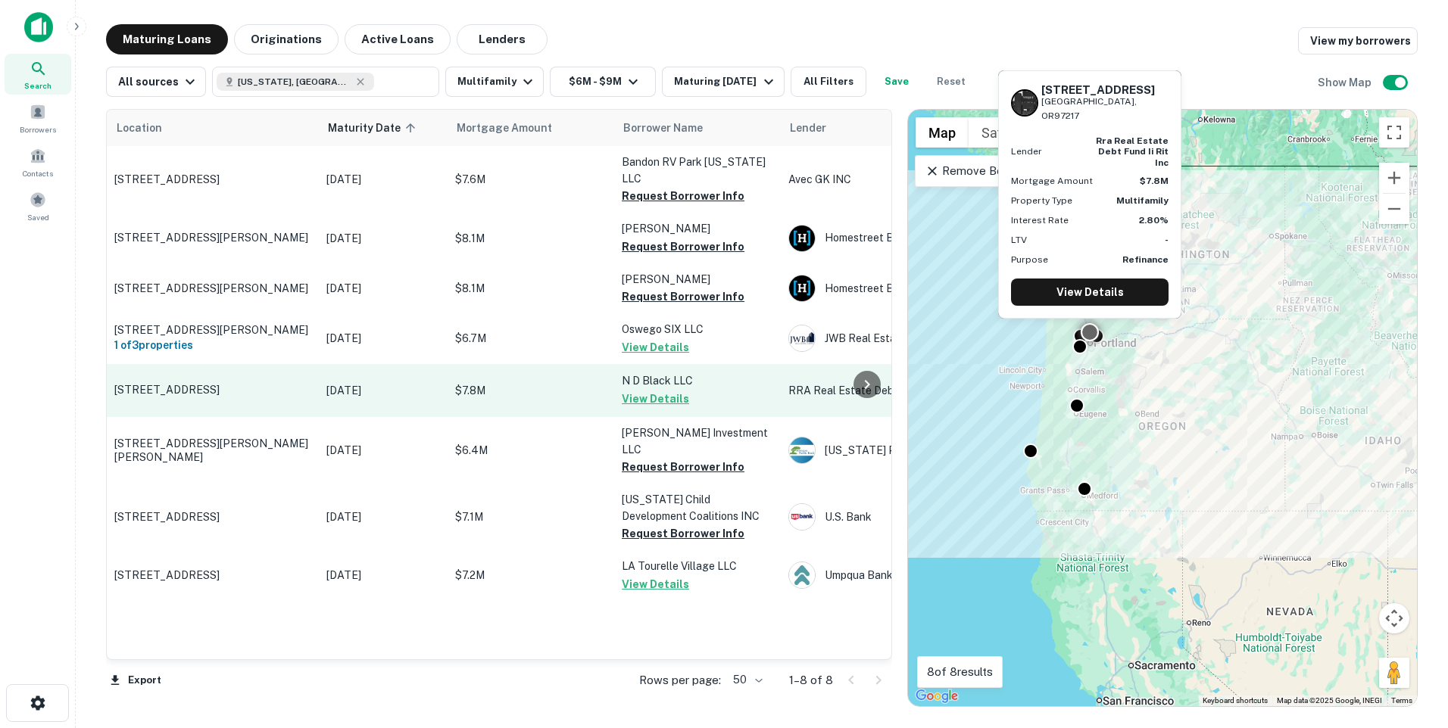
click at [354, 382] on p "[DATE]" at bounding box center [383, 390] width 114 height 17
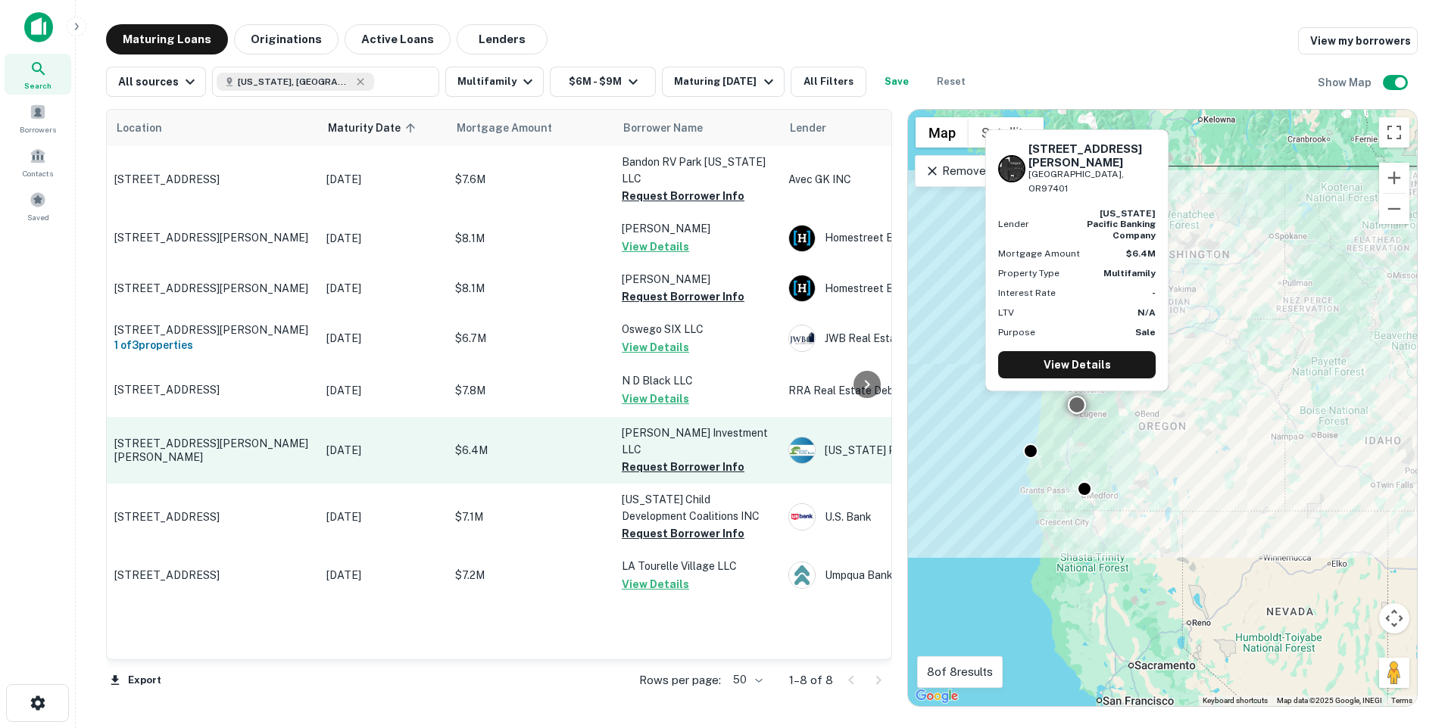
click at [362, 442] on p "[DATE]" at bounding box center [383, 450] width 114 height 17
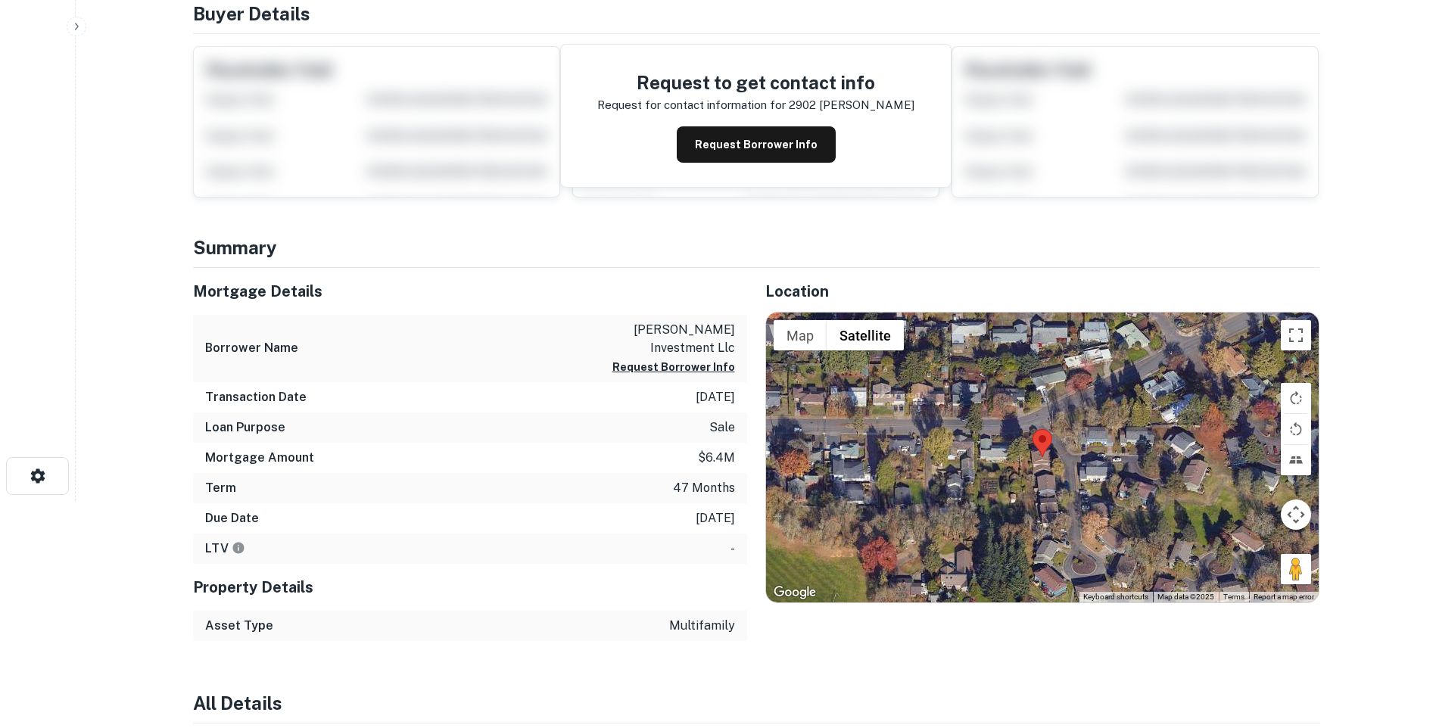
scroll to position [76, 0]
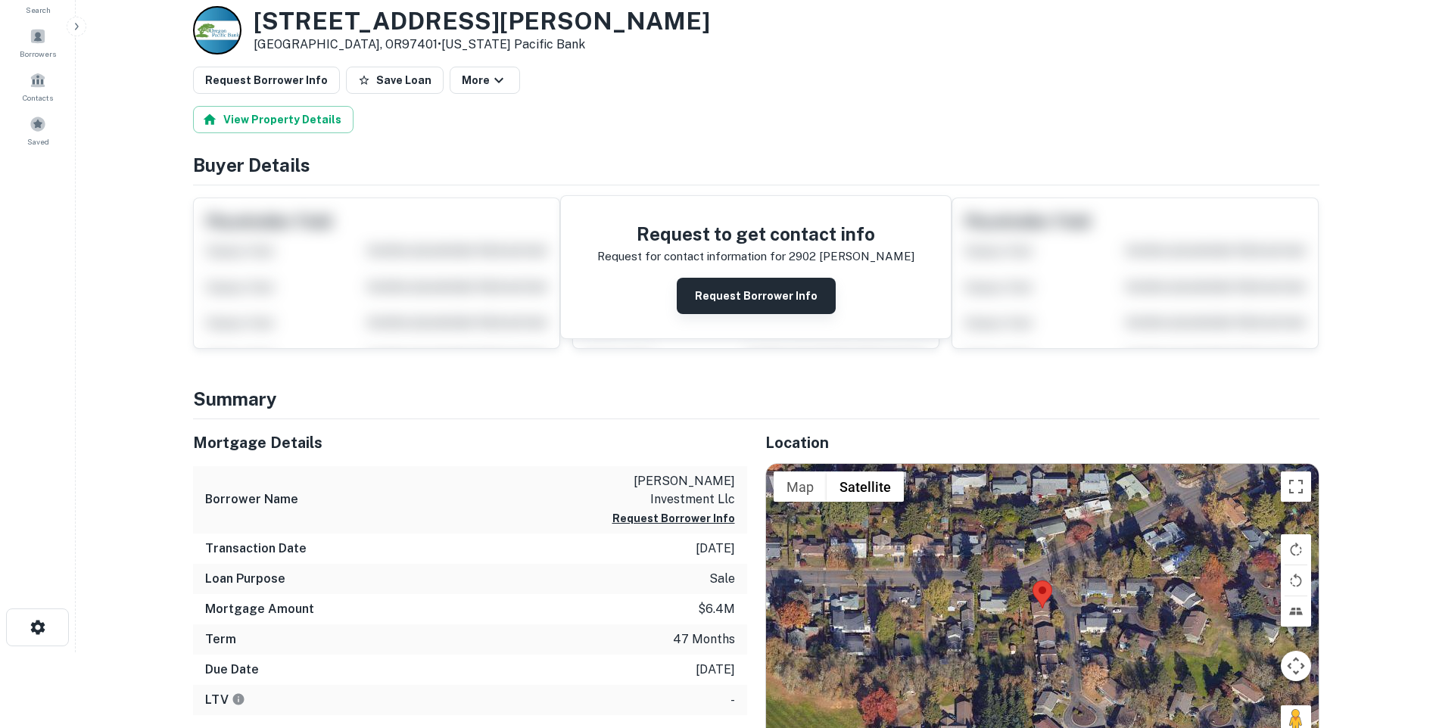
click at [745, 301] on button "Request Borrower Info" at bounding box center [756, 296] width 159 height 36
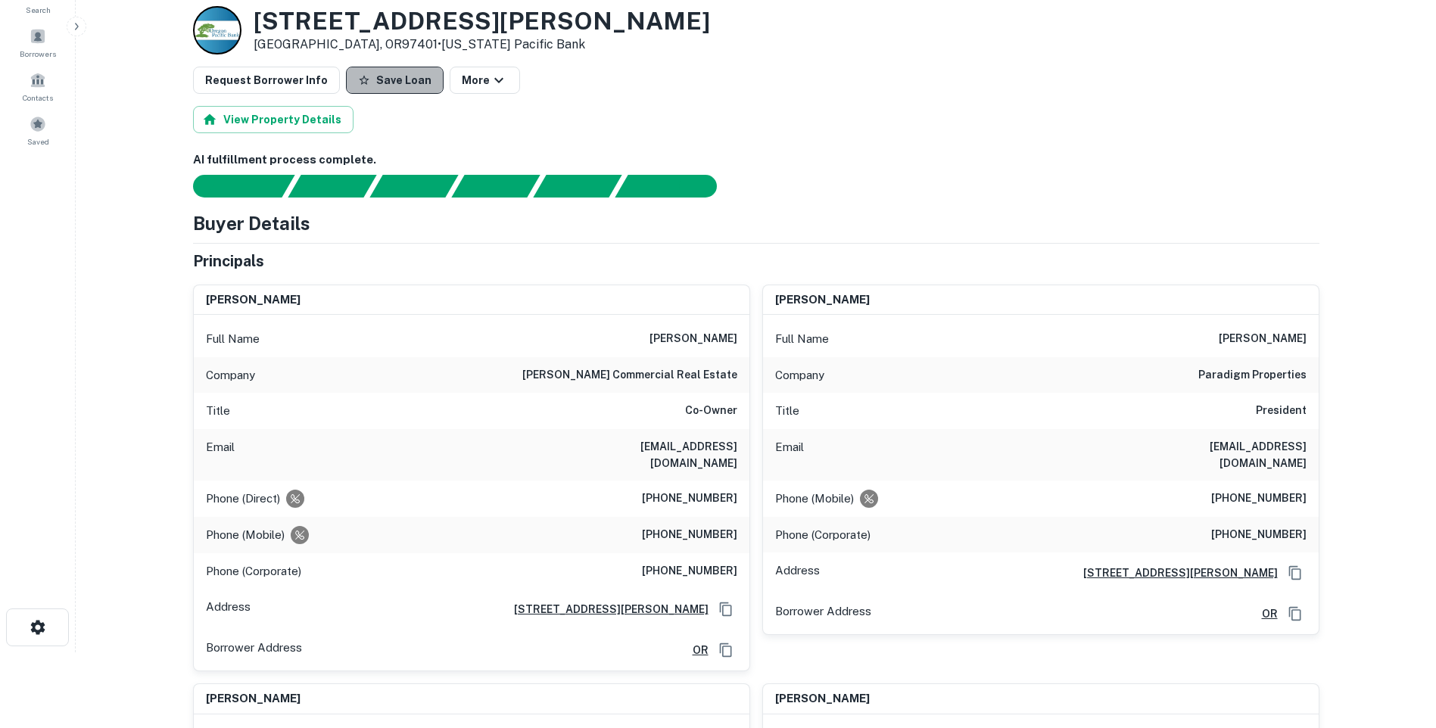
click at [388, 85] on button "Save Loan" at bounding box center [395, 80] width 98 height 27
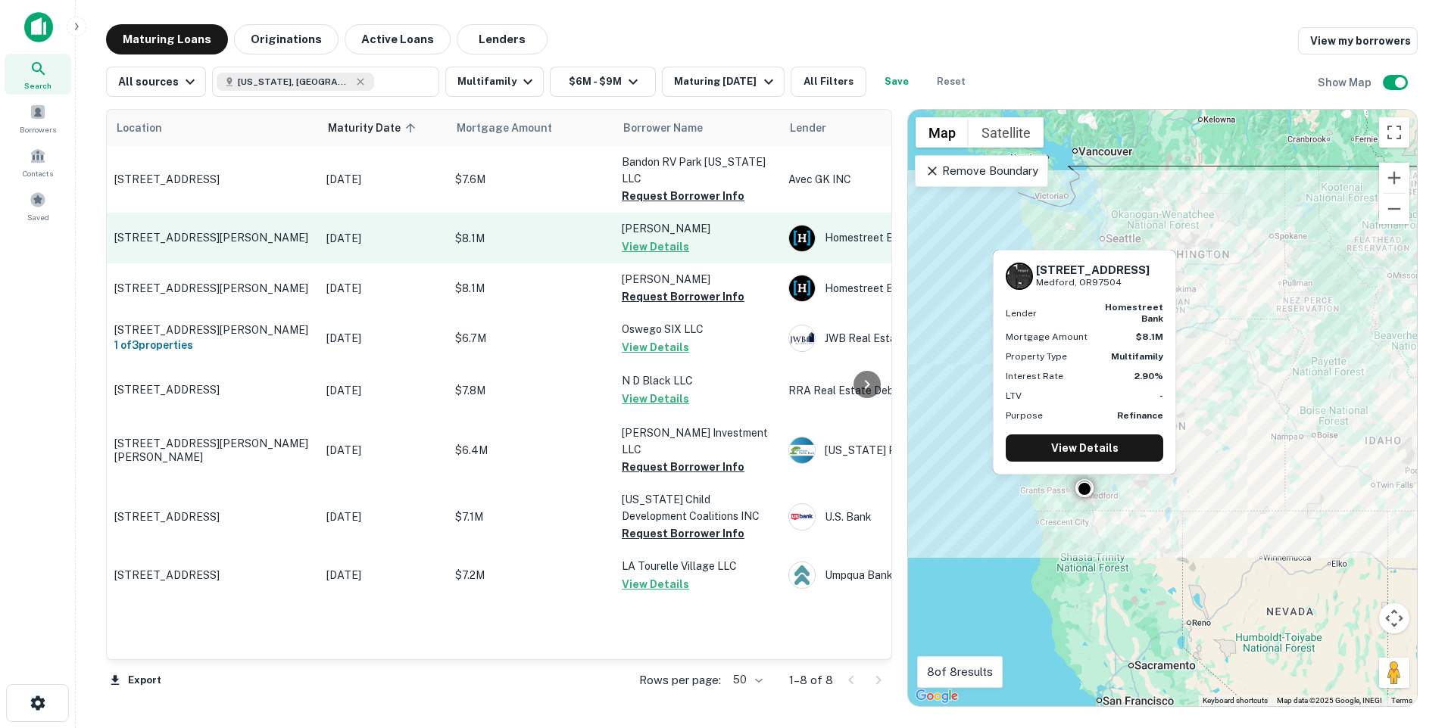
click at [199, 231] on p "[STREET_ADDRESS][PERSON_NAME]" at bounding box center [212, 238] width 197 height 14
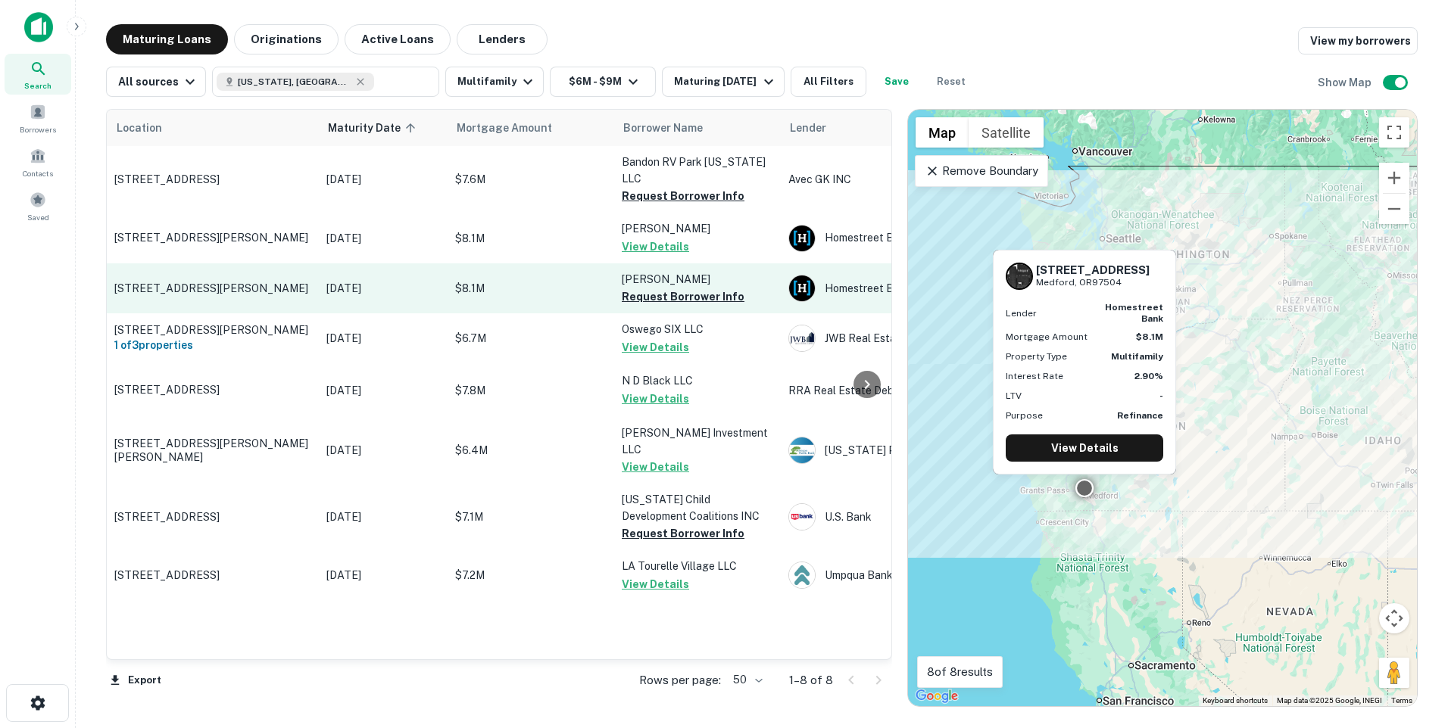
click at [231, 282] on p "[STREET_ADDRESS][PERSON_NAME]" at bounding box center [212, 289] width 197 height 14
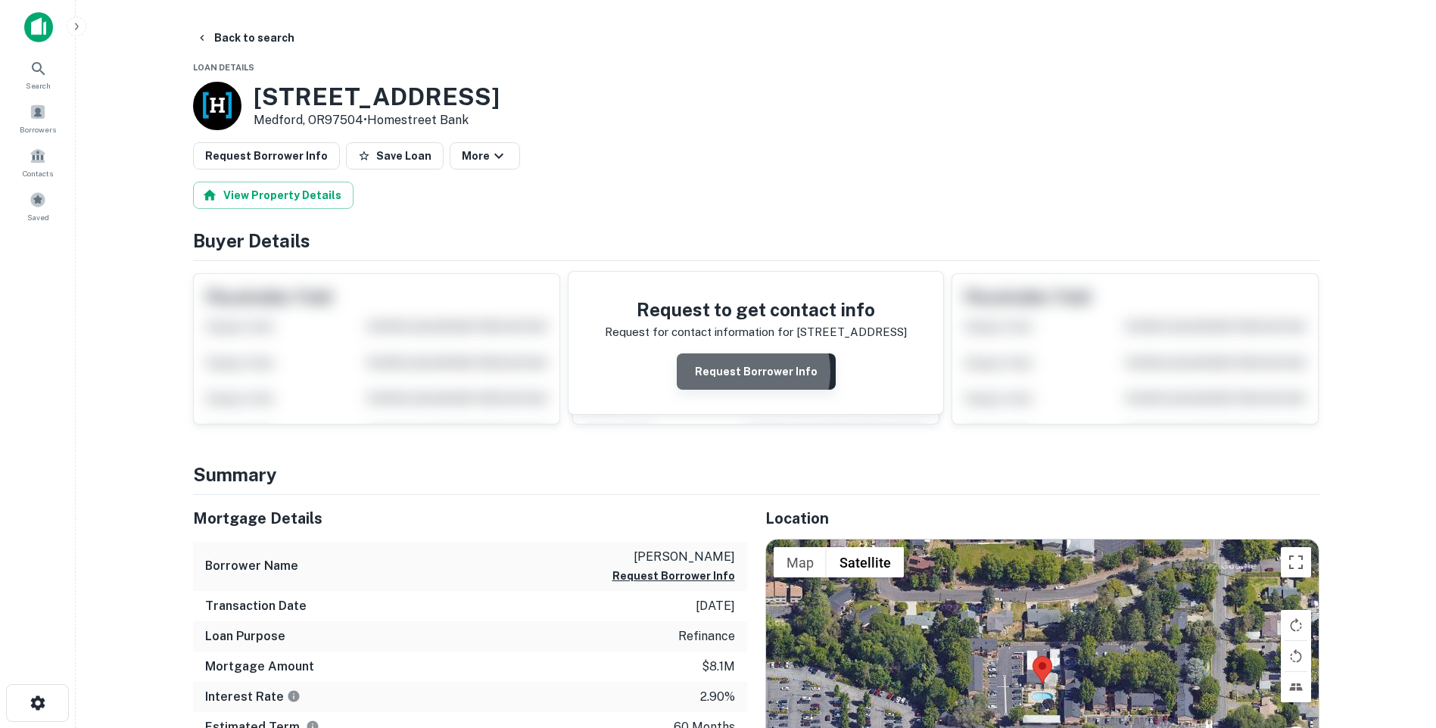
click at [751, 372] on button "Request Borrower Info" at bounding box center [756, 372] width 159 height 36
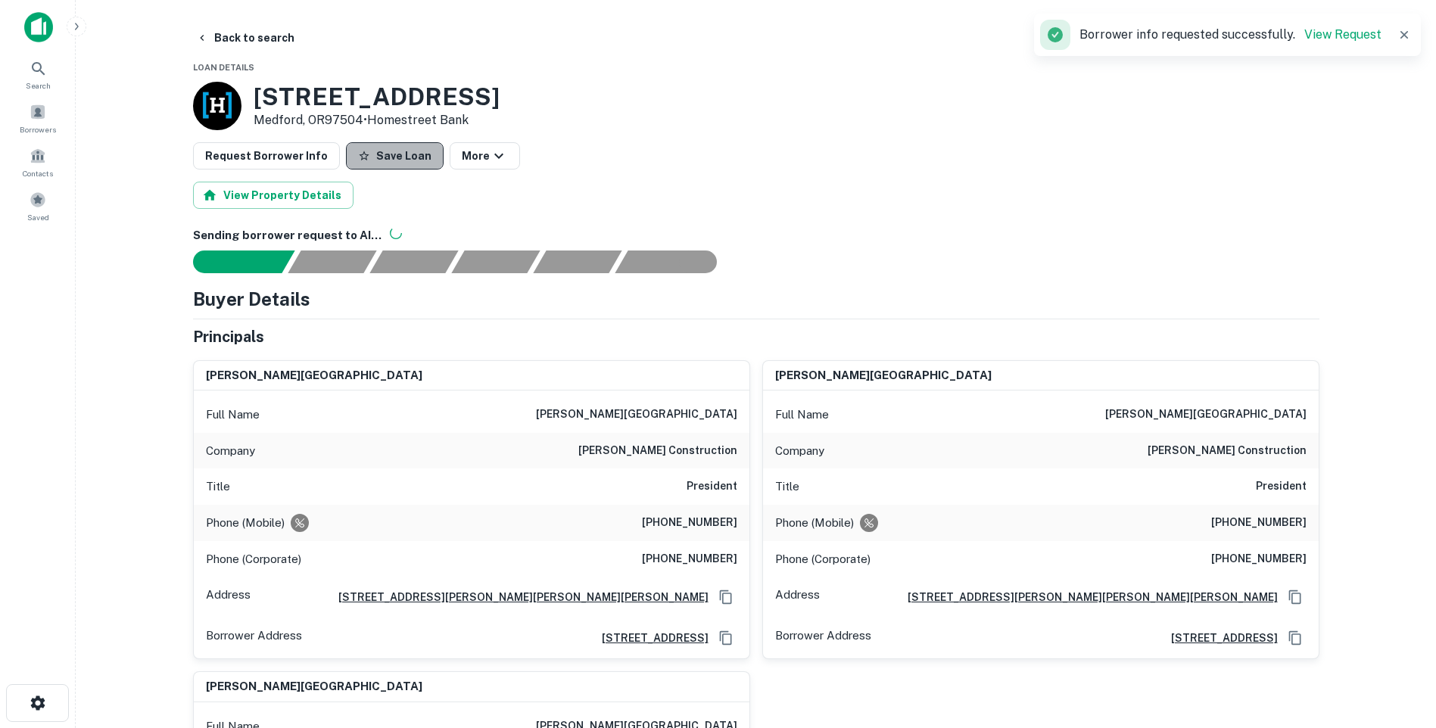
click at [389, 158] on button "Save Loan" at bounding box center [395, 155] width 98 height 27
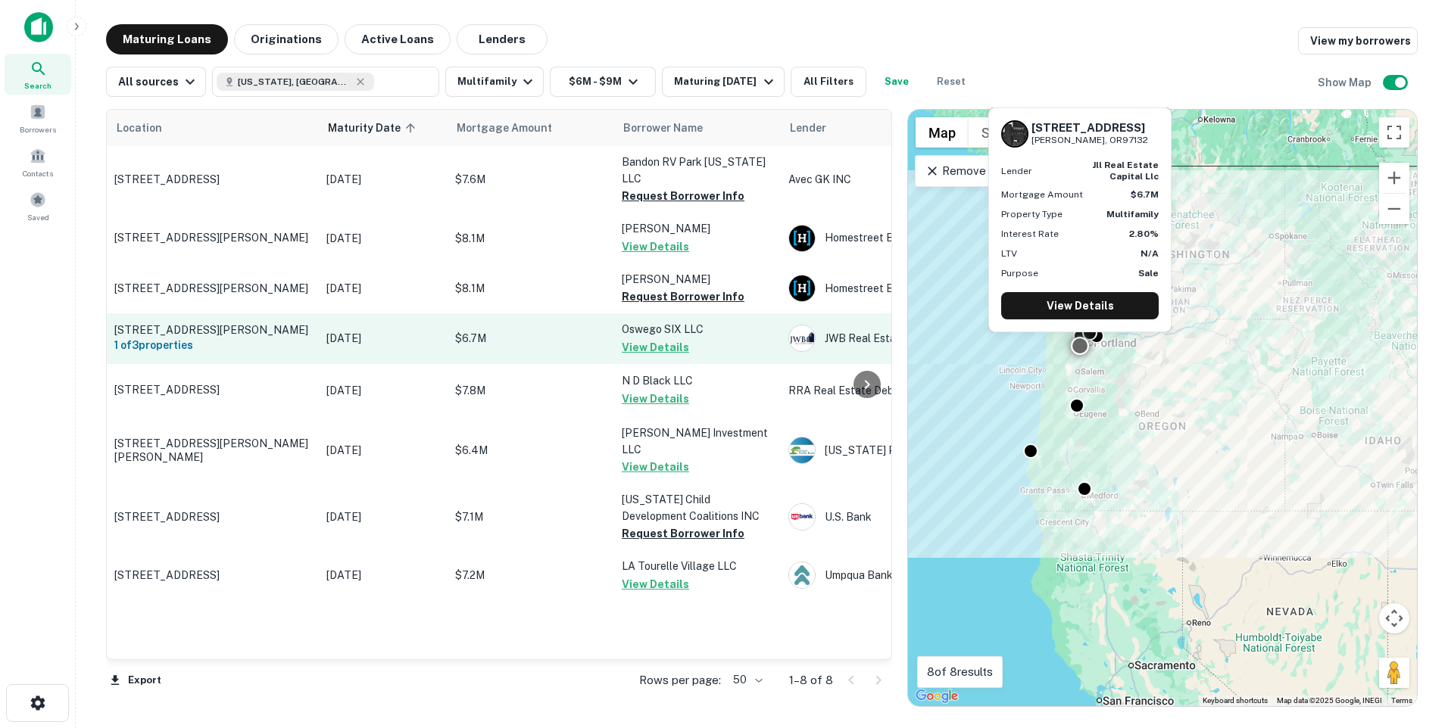
click at [432, 313] on td "[DATE]" at bounding box center [383, 338] width 129 height 50
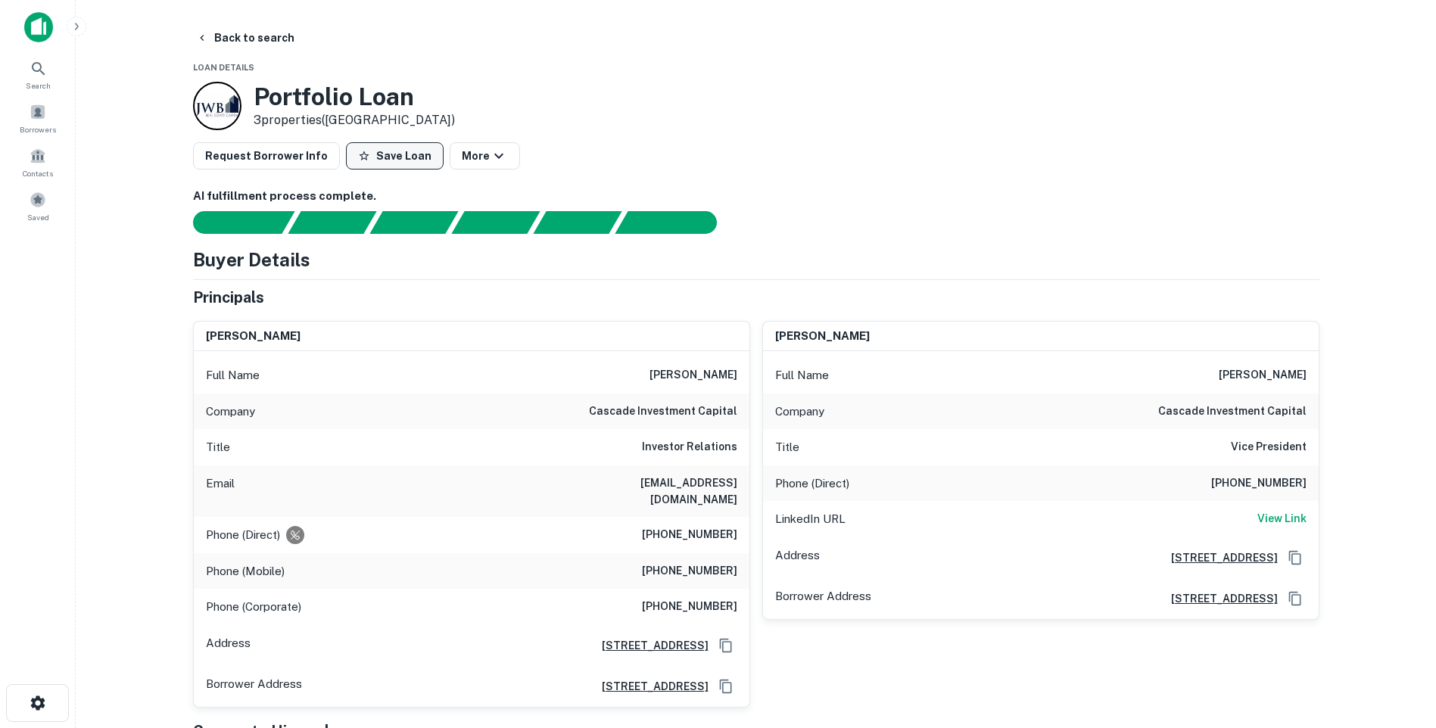
click at [400, 151] on button "Save Loan" at bounding box center [395, 155] width 98 height 27
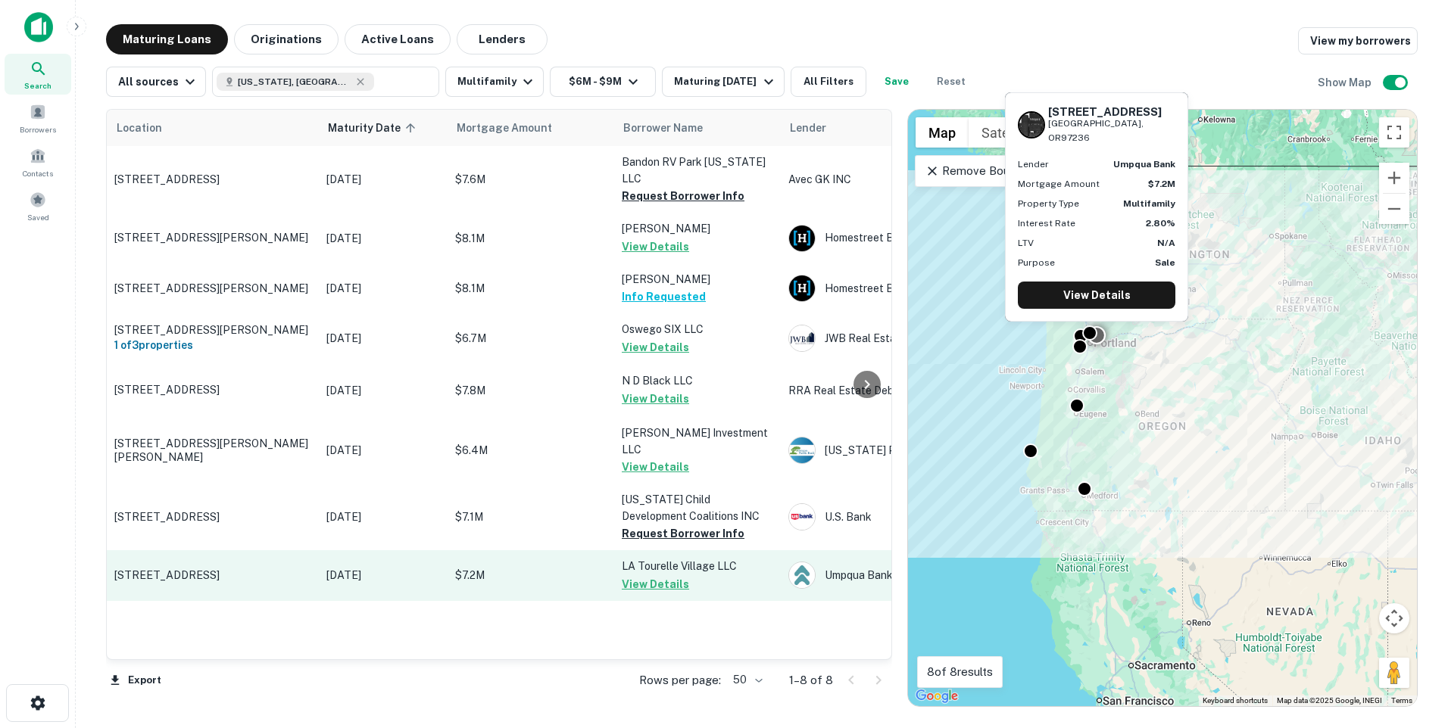
click at [248, 569] on p "[STREET_ADDRESS]" at bounding box center [212, 576] width 197 height 14
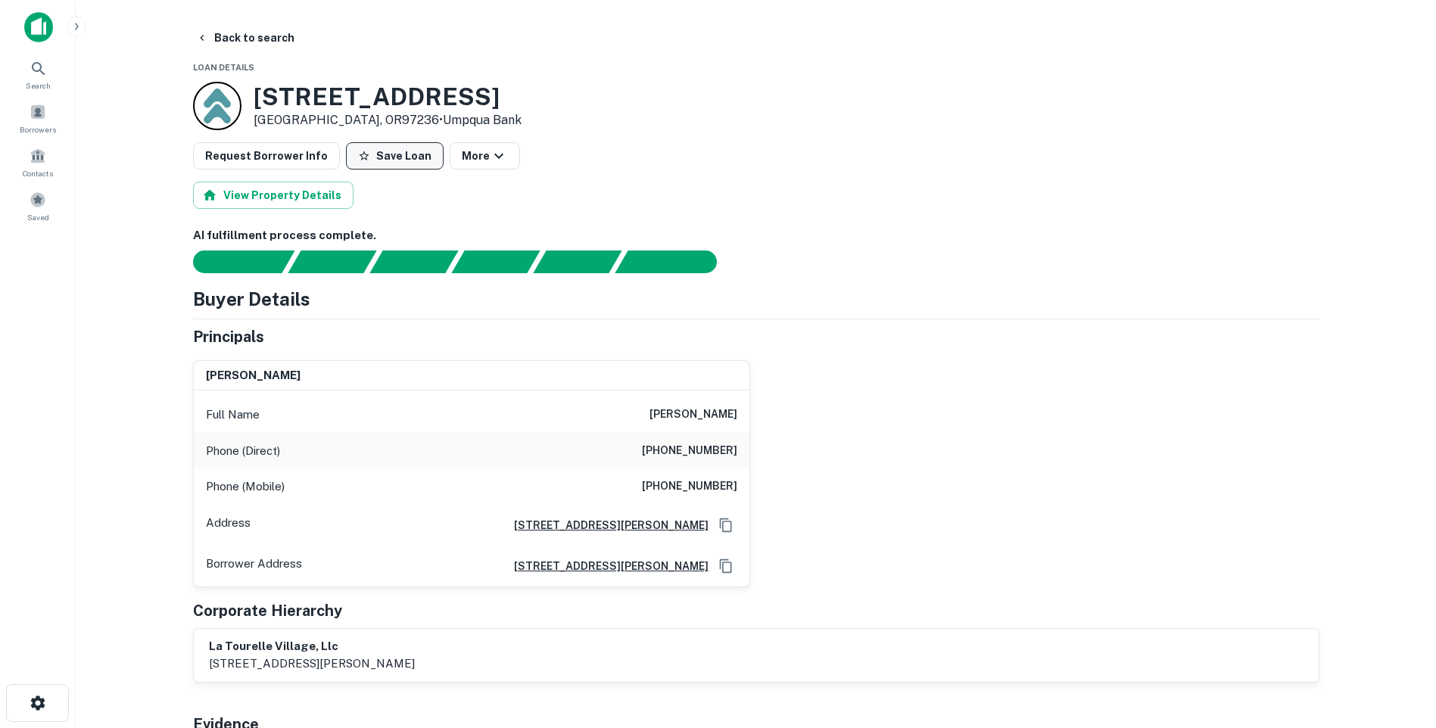
click at [404, 151] on button "Save Loan" at bounding box center [395, 155] width 98 height 27
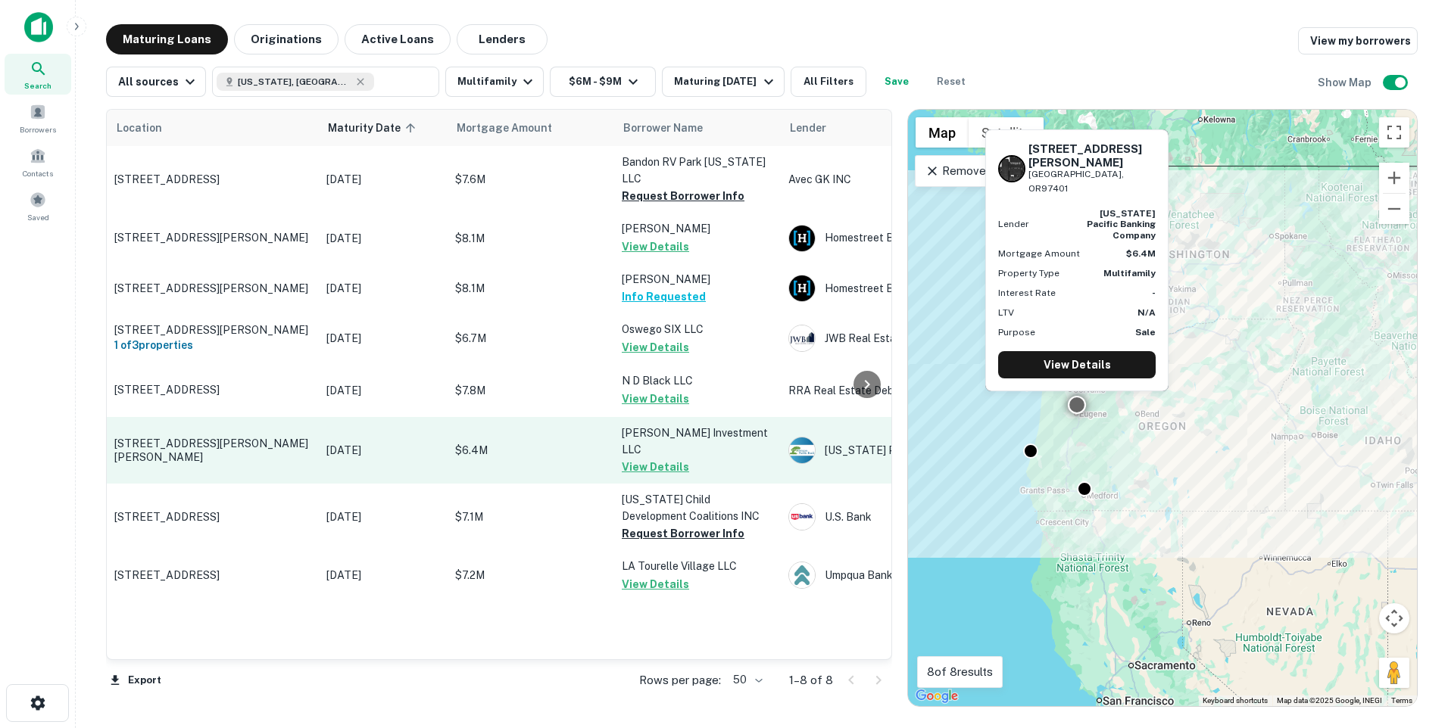
click at [404, 419] on td "[DATE]" at bounding box center [383, 450] width 129 height 67
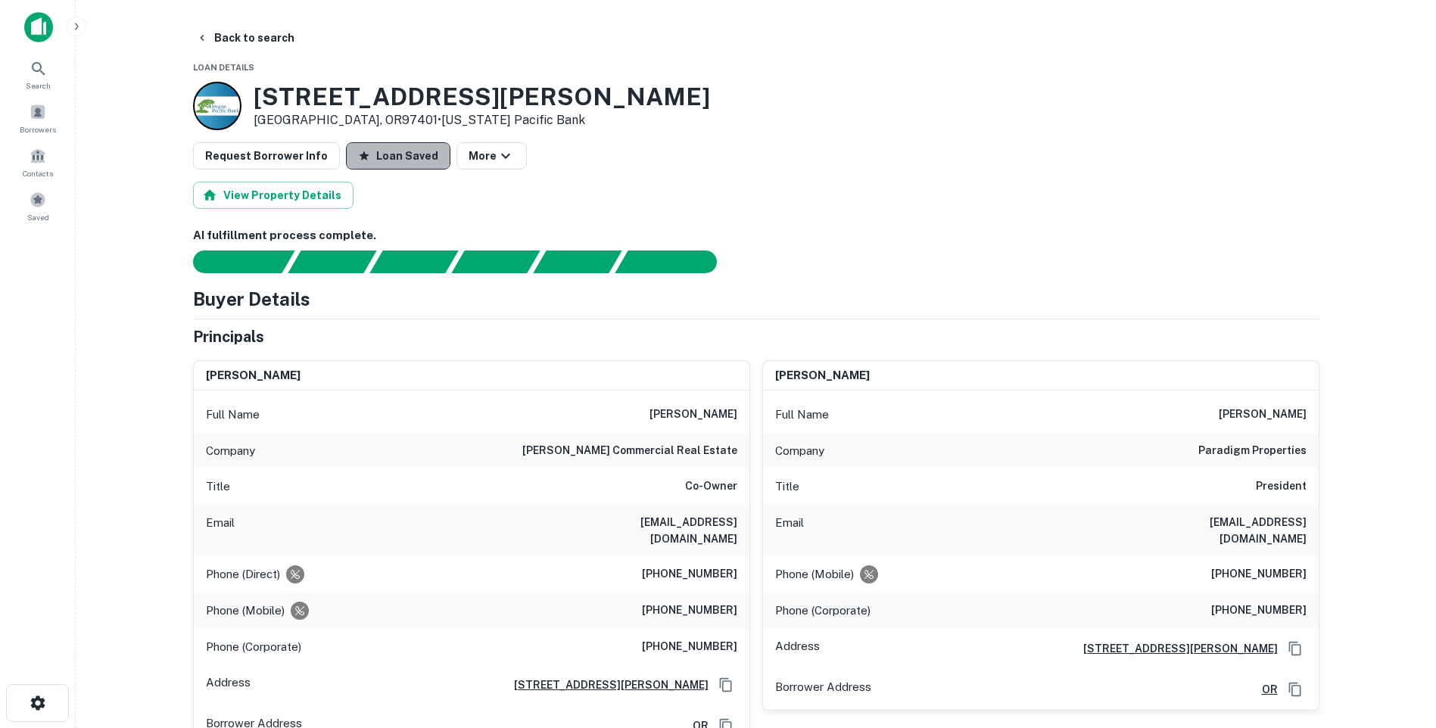
click at [403, 158] on button "Loan Saved" at bounding box center [398, 155] width 104 height 27
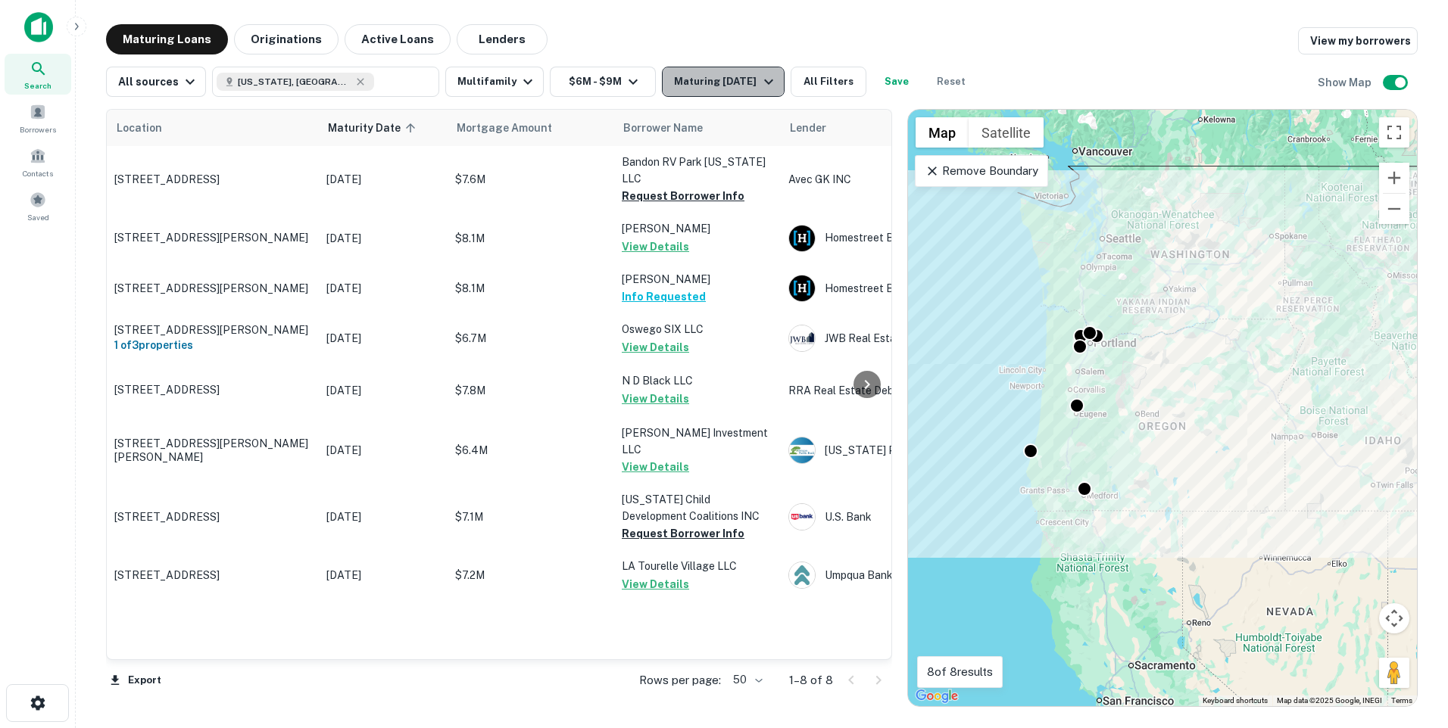
click at [778, 82] on icon "button" at bounding box center [769, 82] width 18 height 18
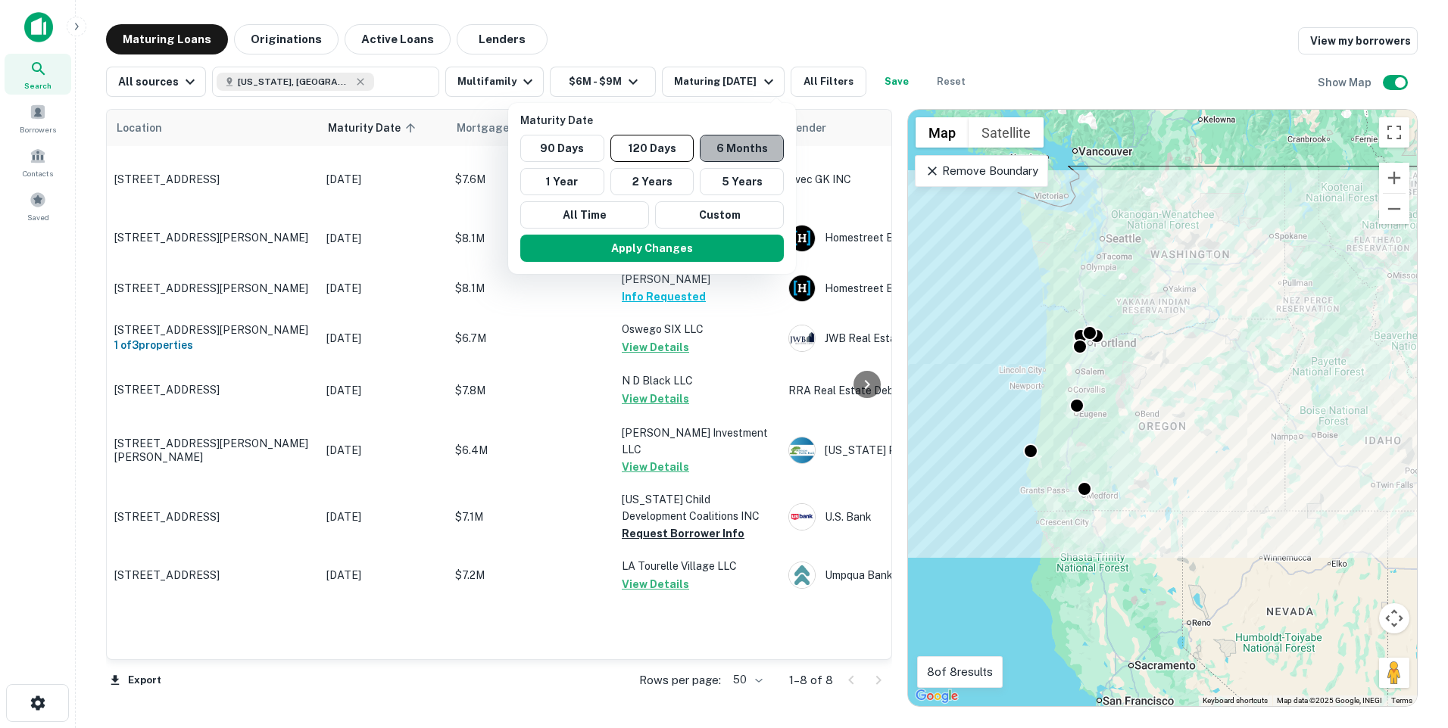
click at [738, 152] on button "6 Months" at bounding box center [742, 148] width 84 height 27
click at [660, 250] on button "Apply Changes" at bounding box center [654, 248] width 264 height 27
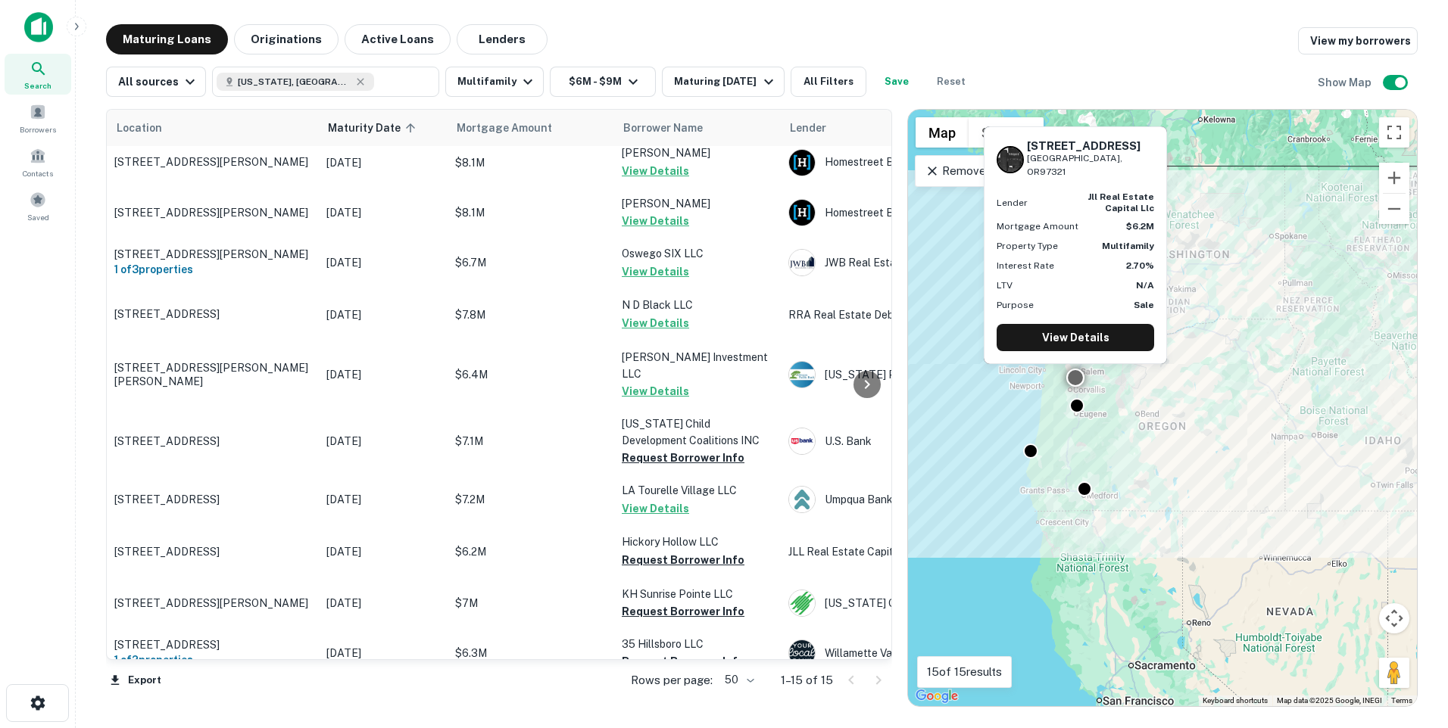
scroll to position [310, 0]
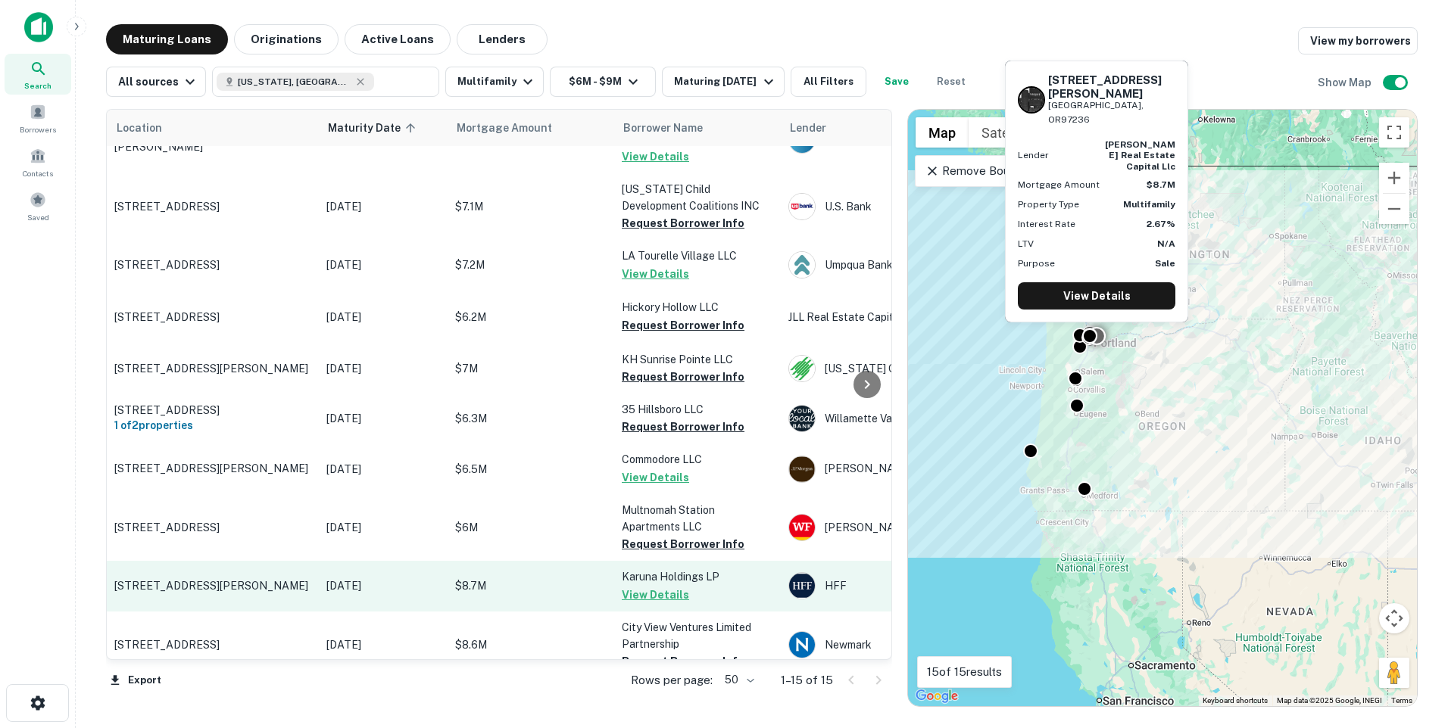
click at [400, 566] on td "[DATE]" at bounding box center [383, 586] width 129 height 50
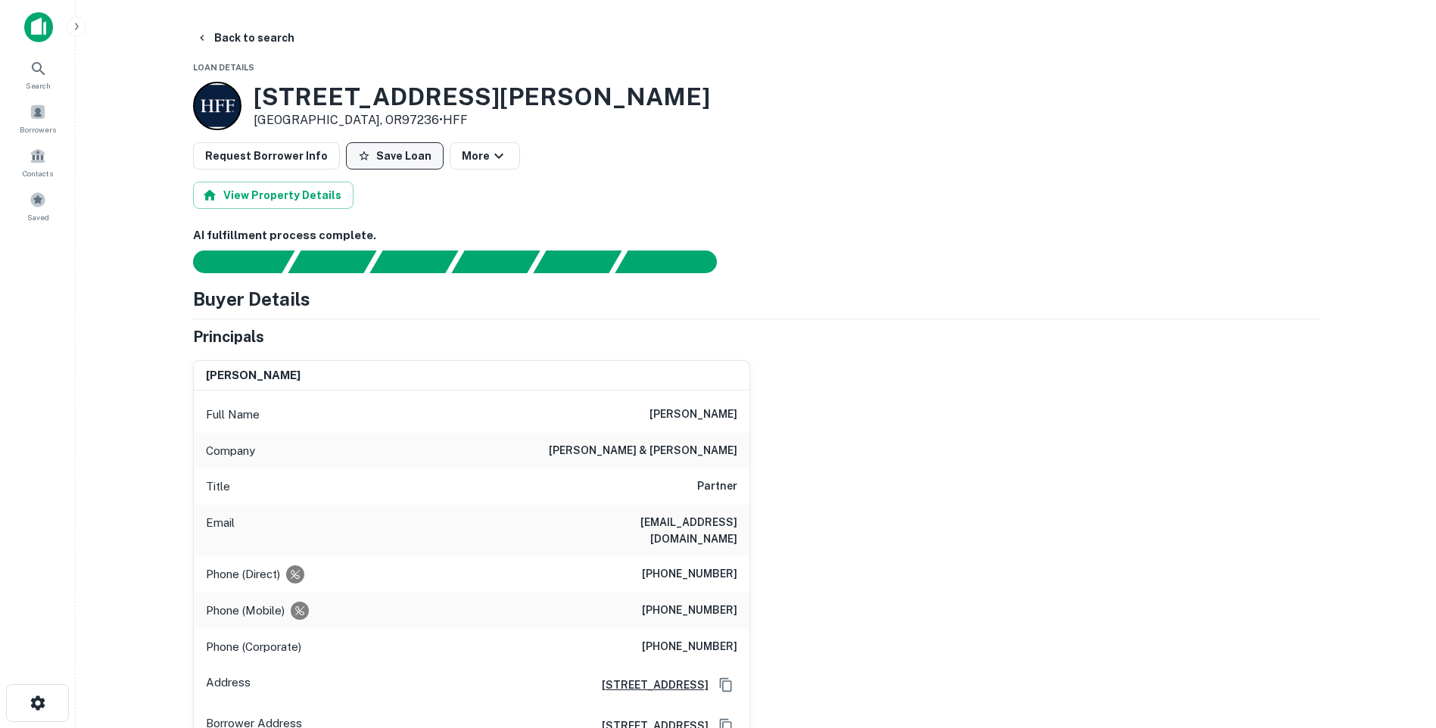
click at [396, 148] on button "Save Loan" at bounding box center [395, 155] width 98 height 27
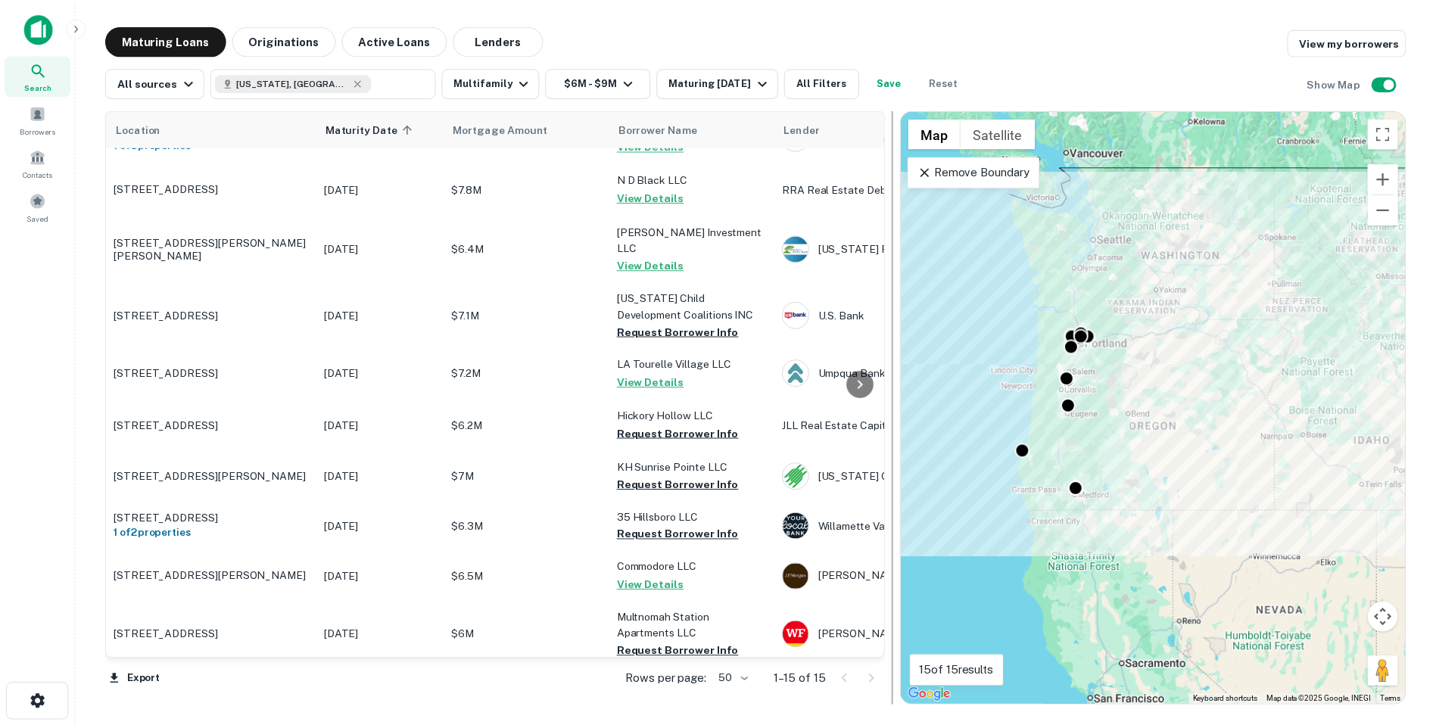
scroll to position [201, 0]
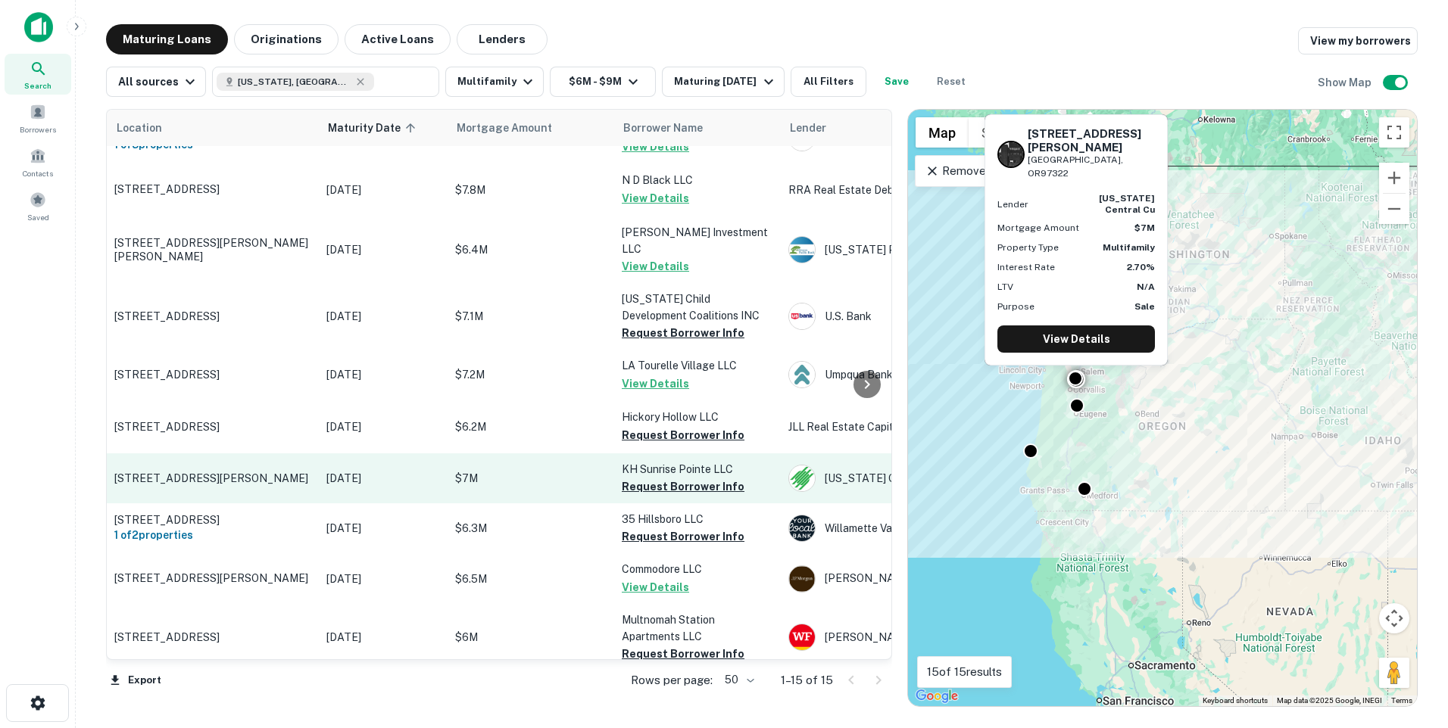
click at [355, 470] on p "[DATE]" at bounding box center [383, 478] width 114 height 17
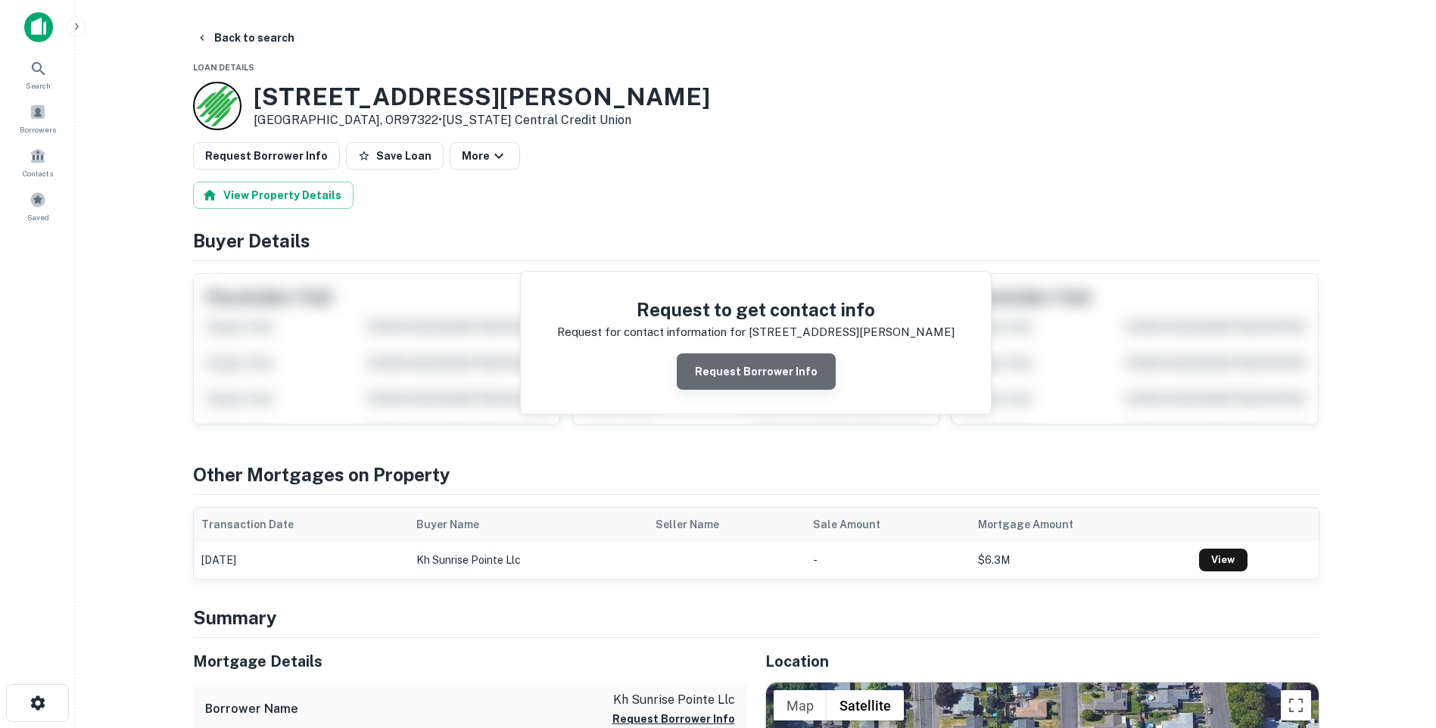
click at [764, 373] on button "Request Borrower Info" at bounding box center [756, 372] width 159 height 36
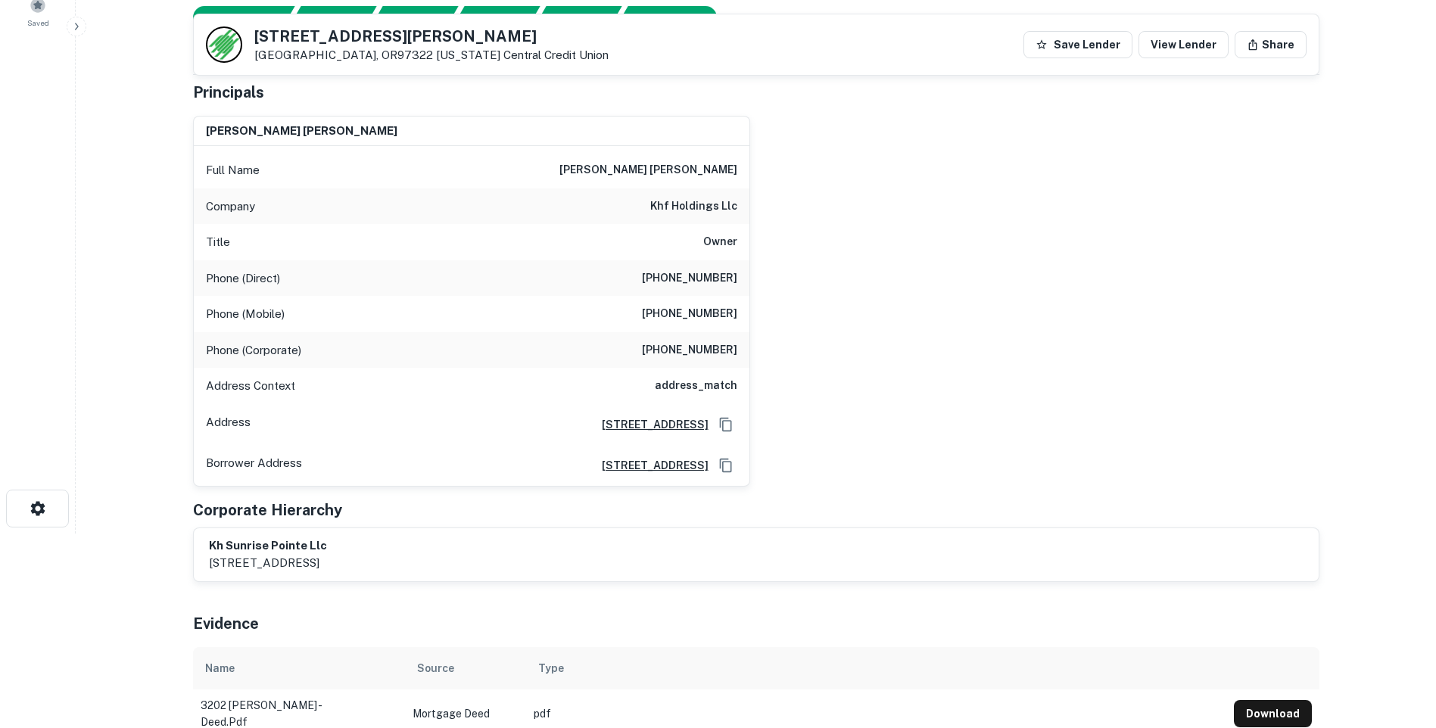
scroll to position [43, 0]
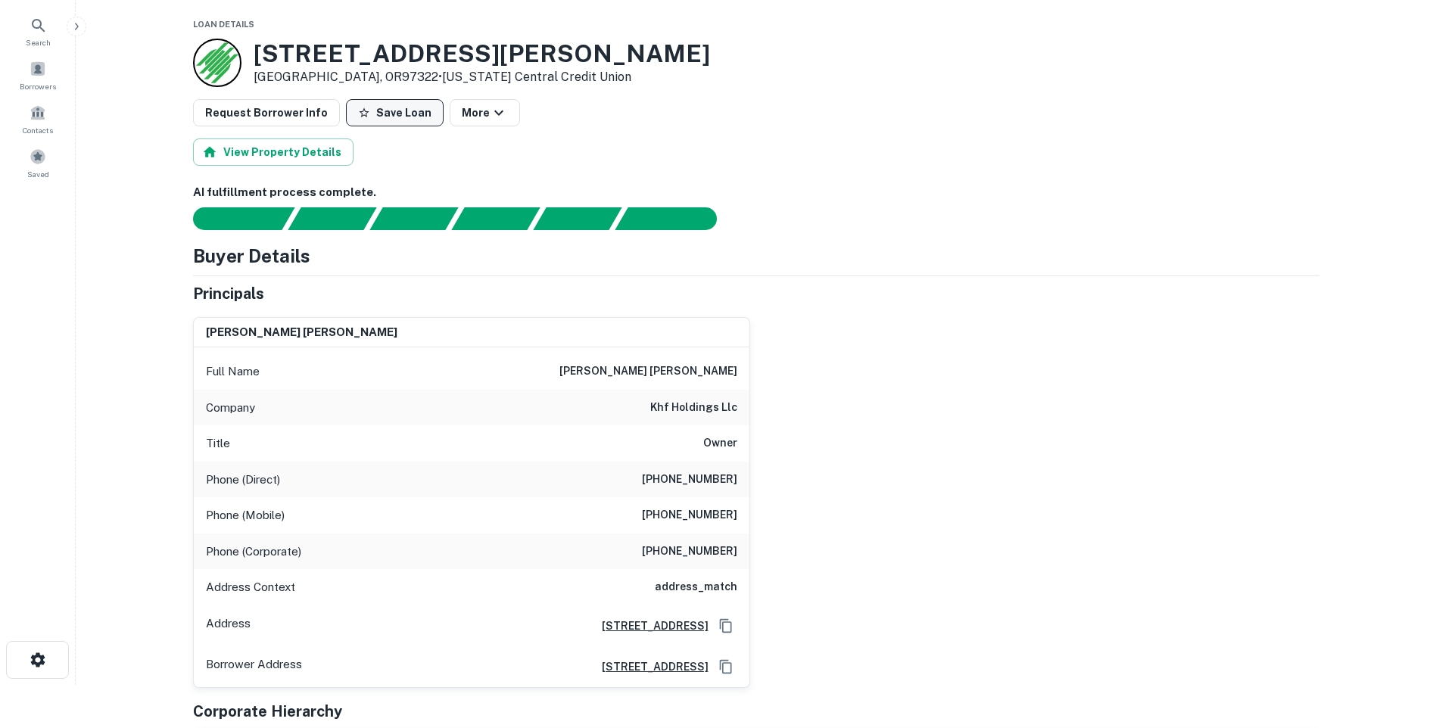
click at [385, 115] on button "Save Loan" at bounding box center [395, 112] width 98 height 27
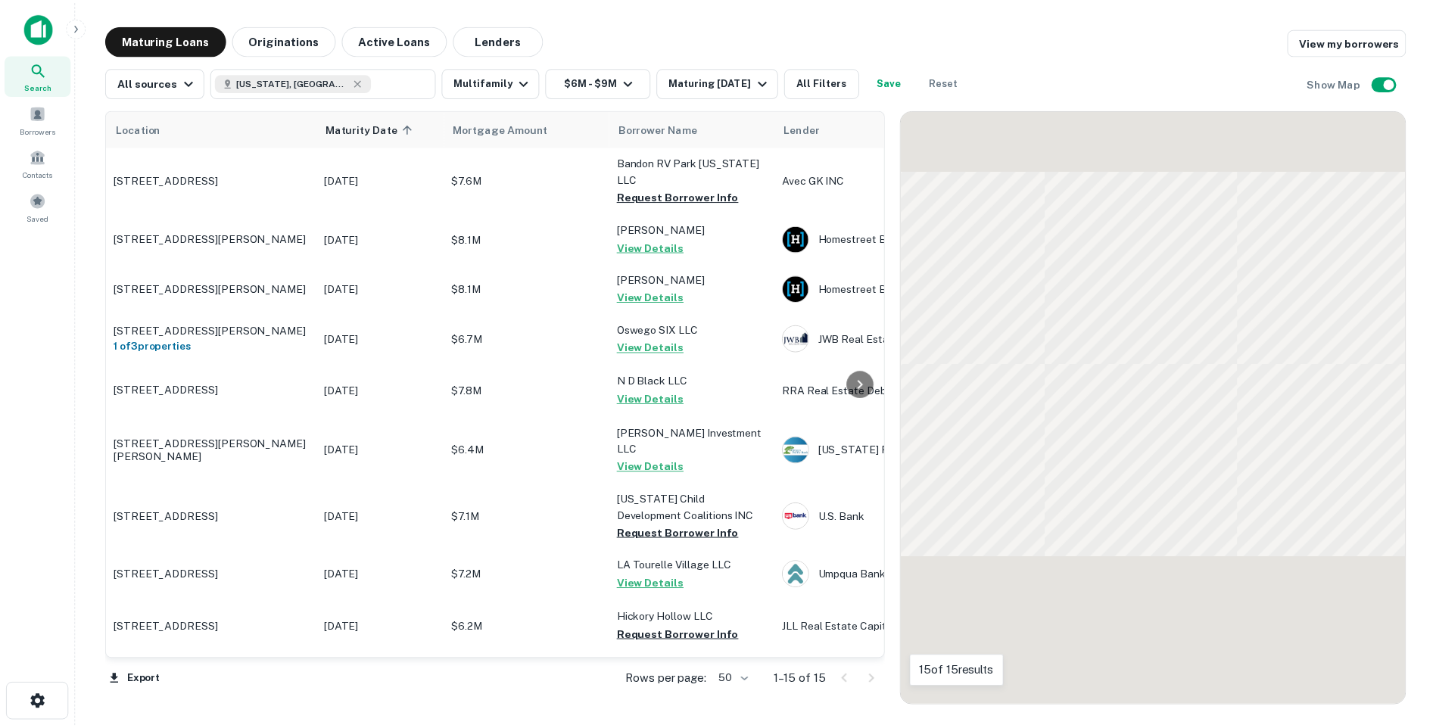
scroll to position [201, 0]
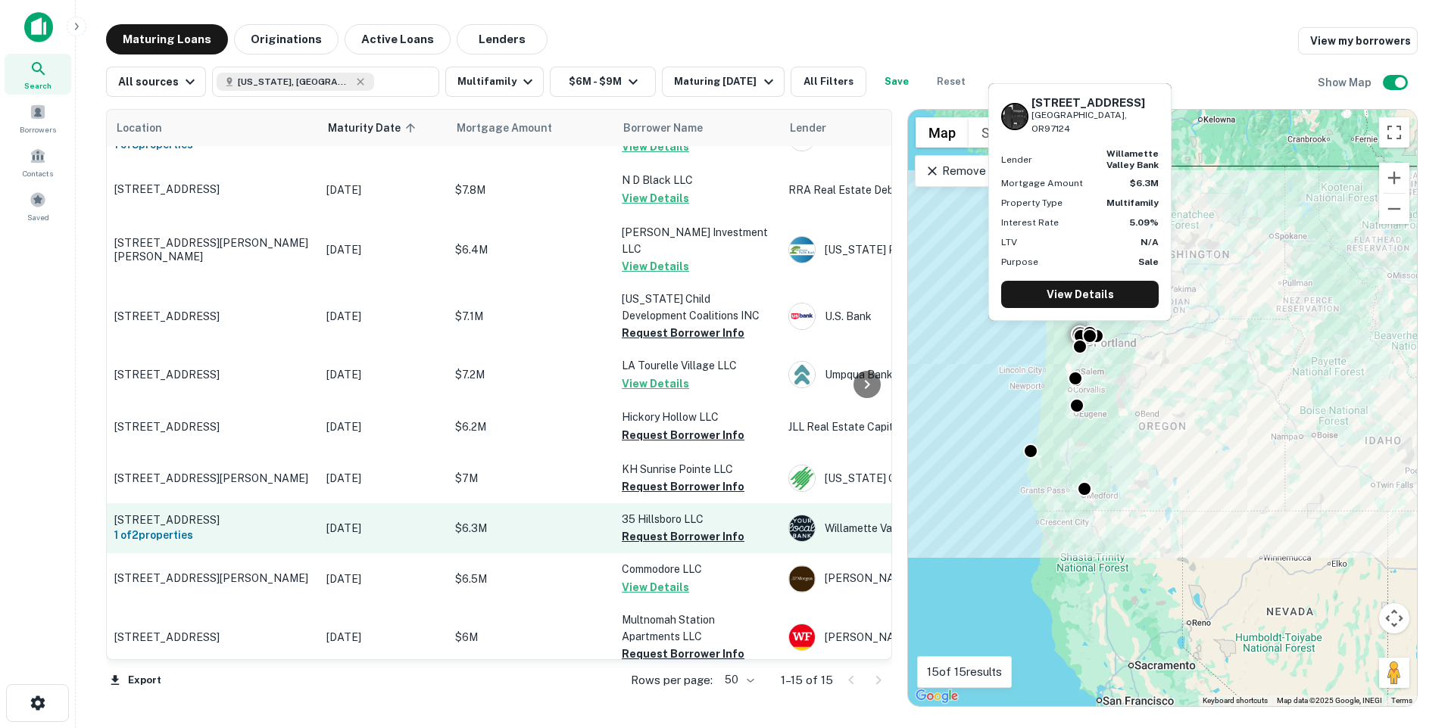
click at [437, 520] on p "[DATE]" at bounding box center [383, 528] width 114 height 17
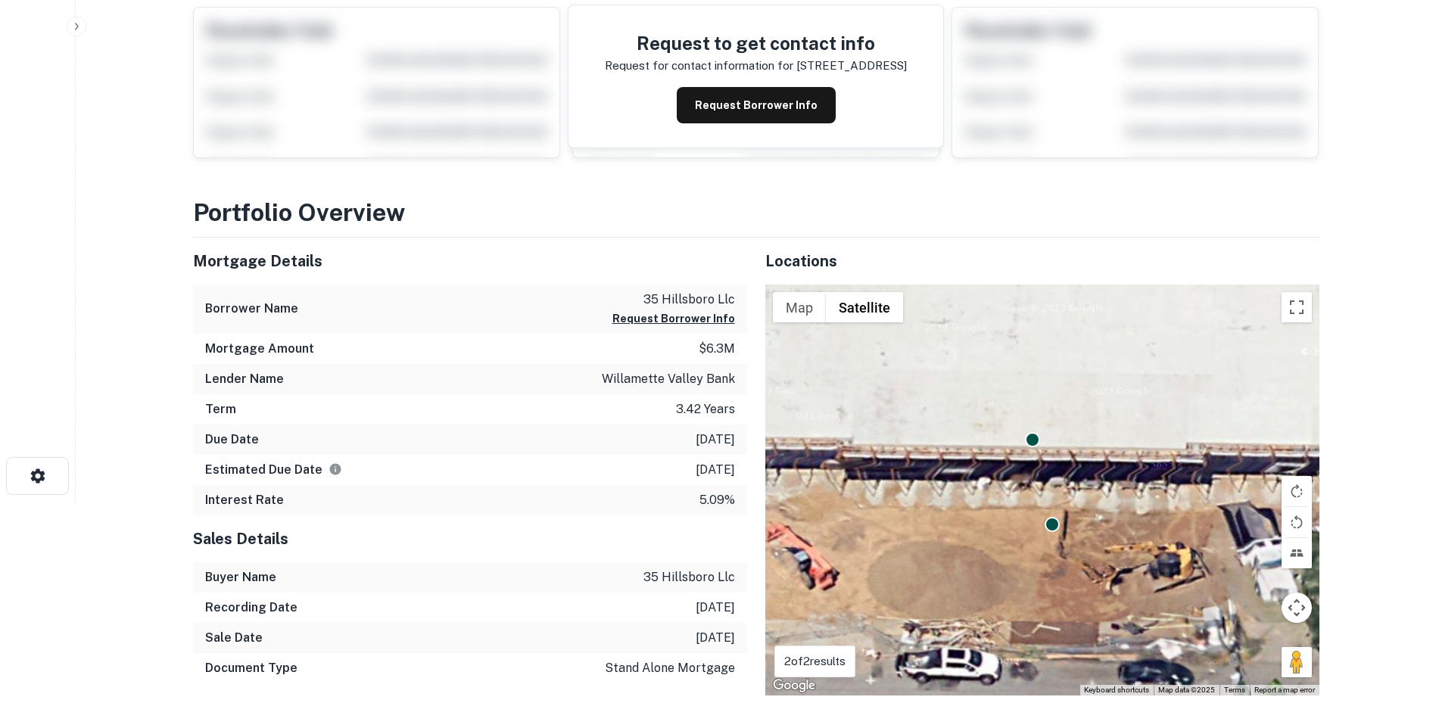
scroll to position [303, 0]
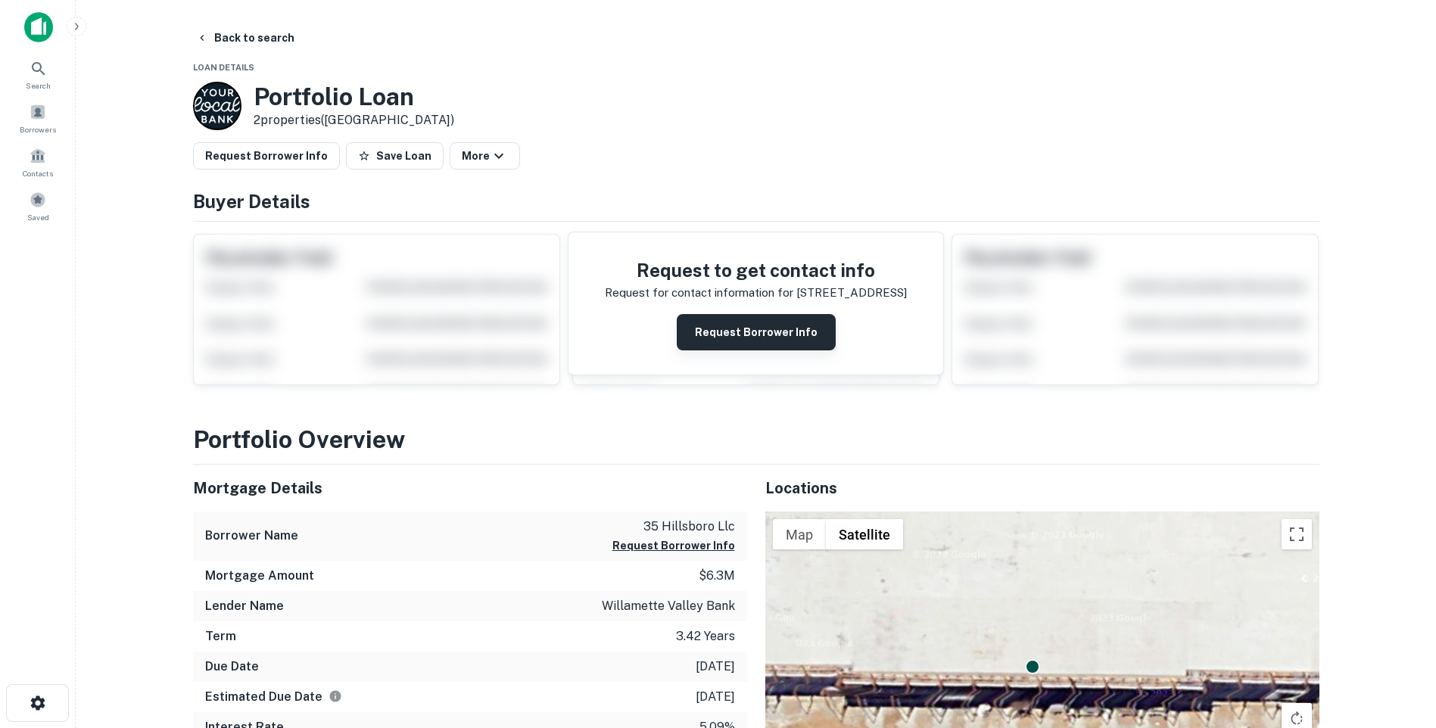
click at [750, 328] on button "Request Borrower Info" at bounding box center [756, 332] width 159 height 36
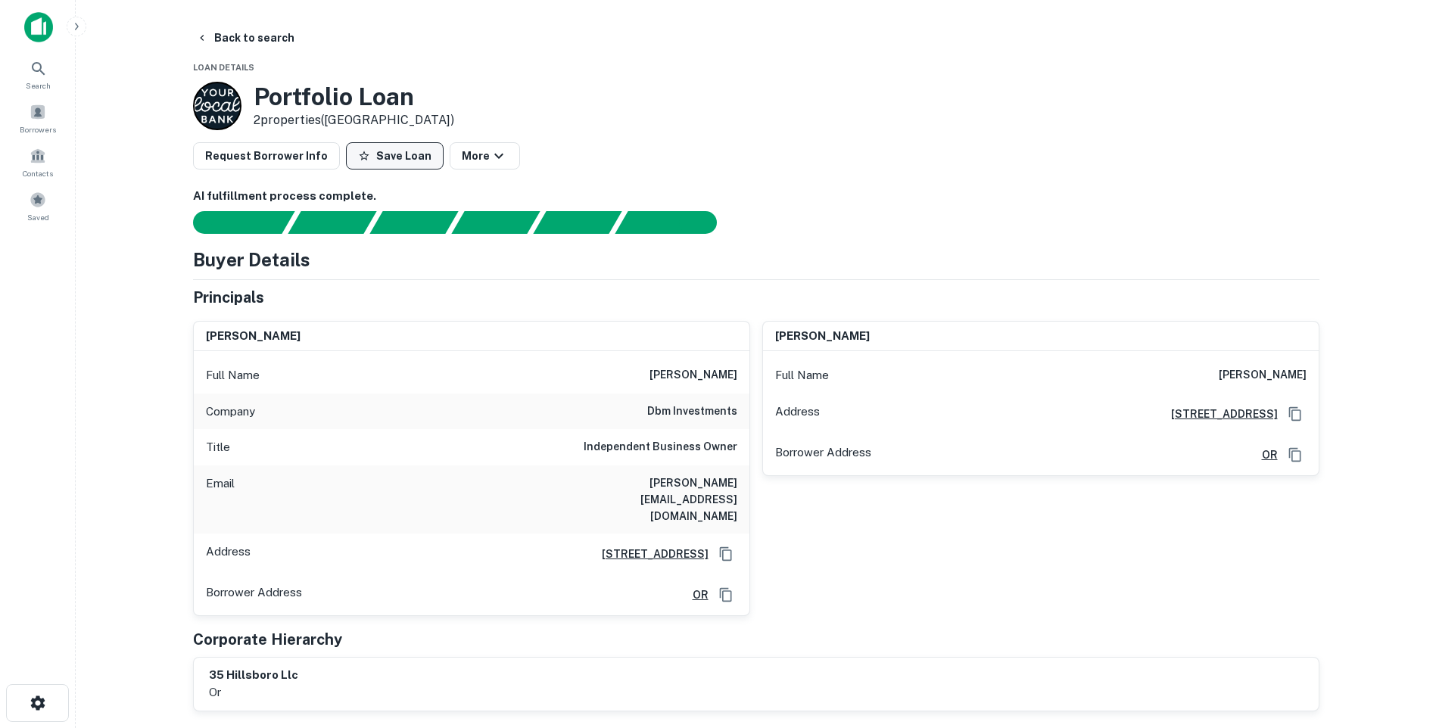
click at [380, 152] on button "Save Loan" at bounding box center [395, 155] width 98 height 27
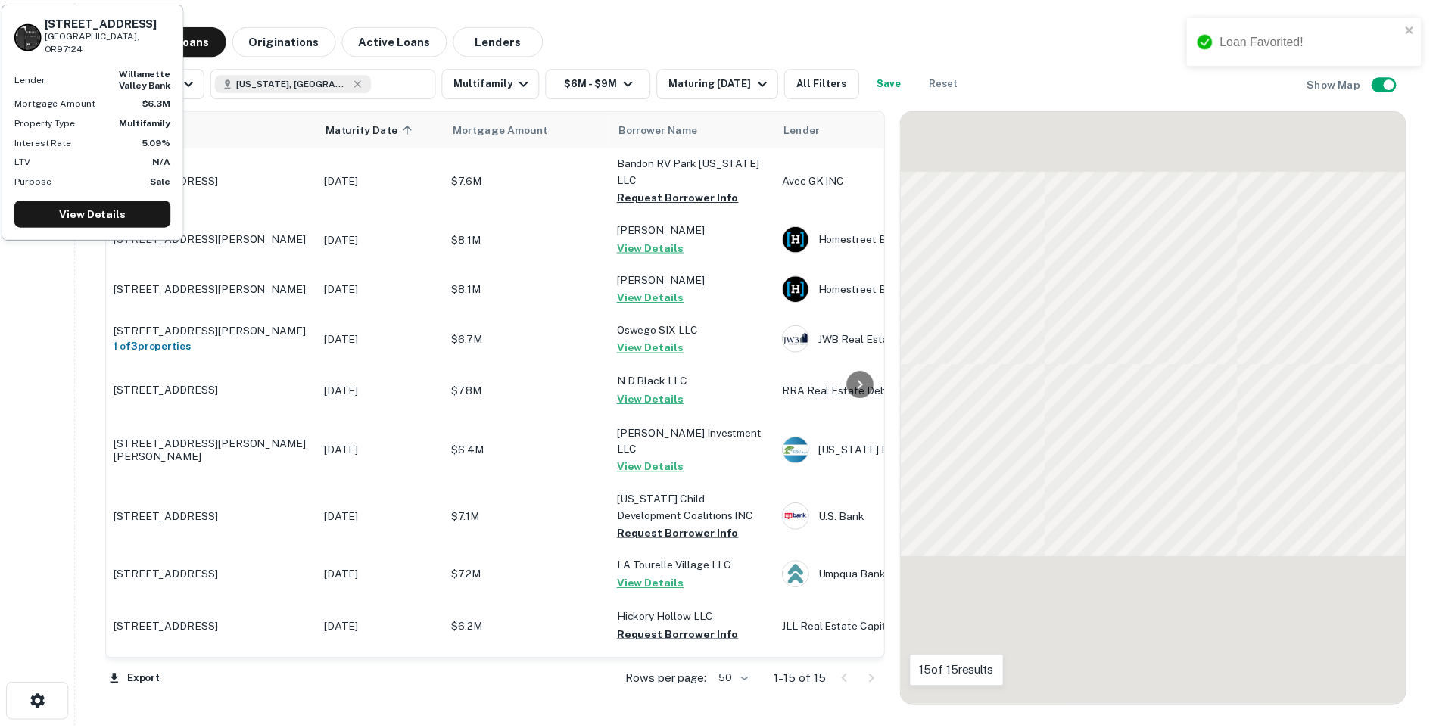
scroll to position [201, 0]
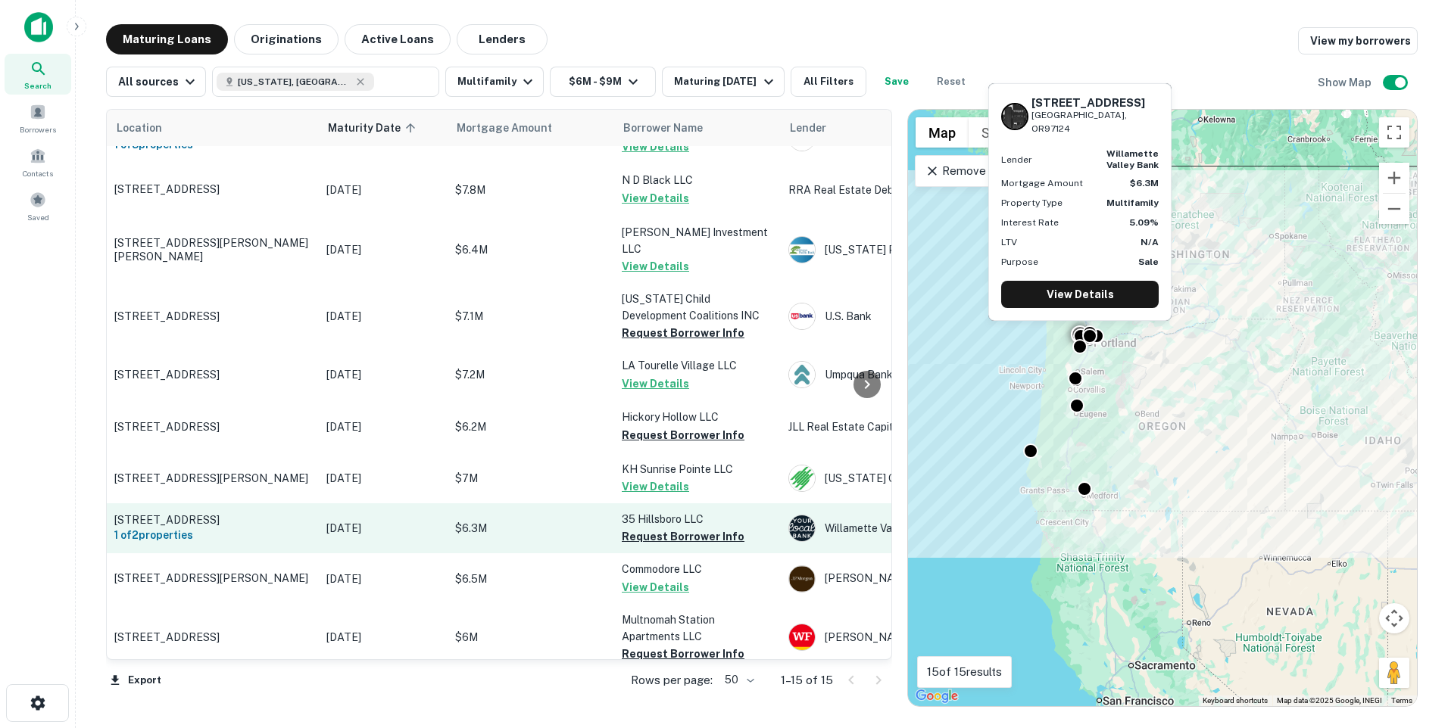
click at [328, 515] on td "[DATE]" at bounding box center [383, 529] width 129 height 50
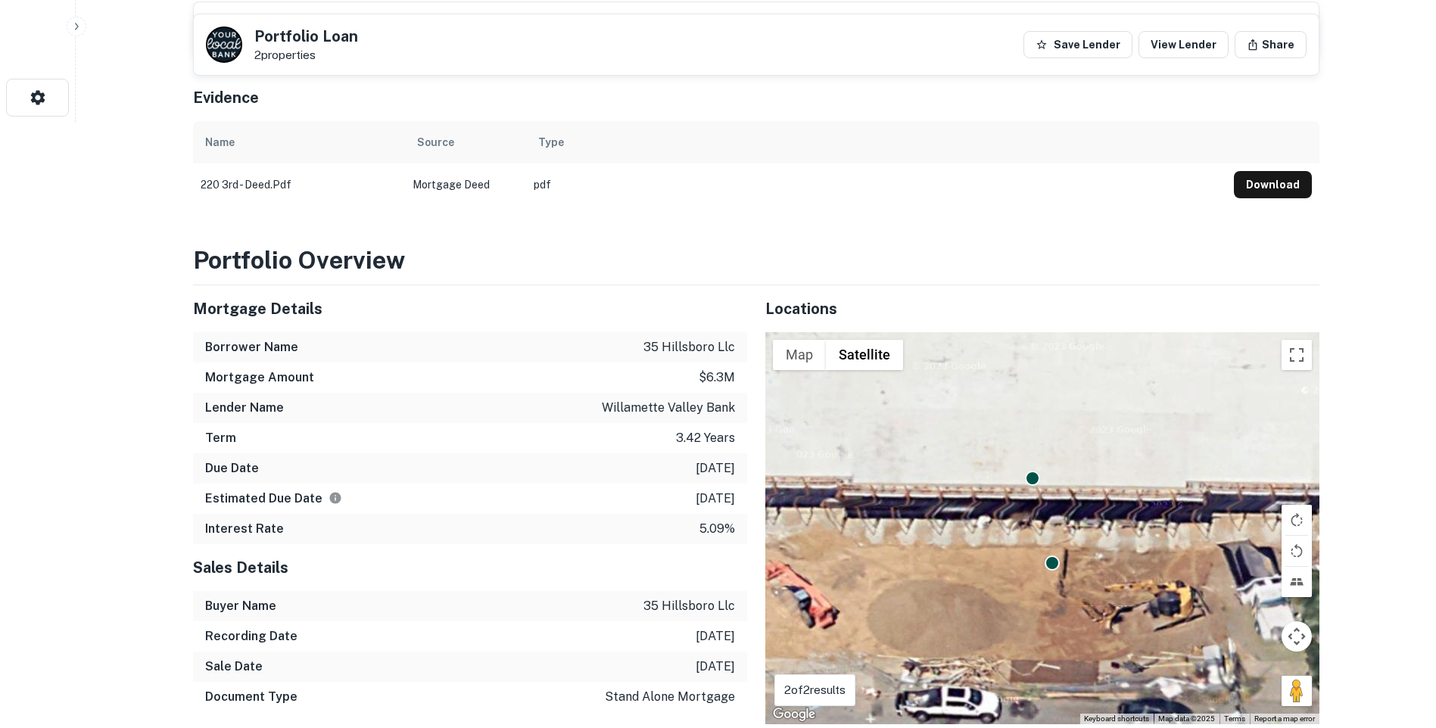
scroll to position [757, 0]
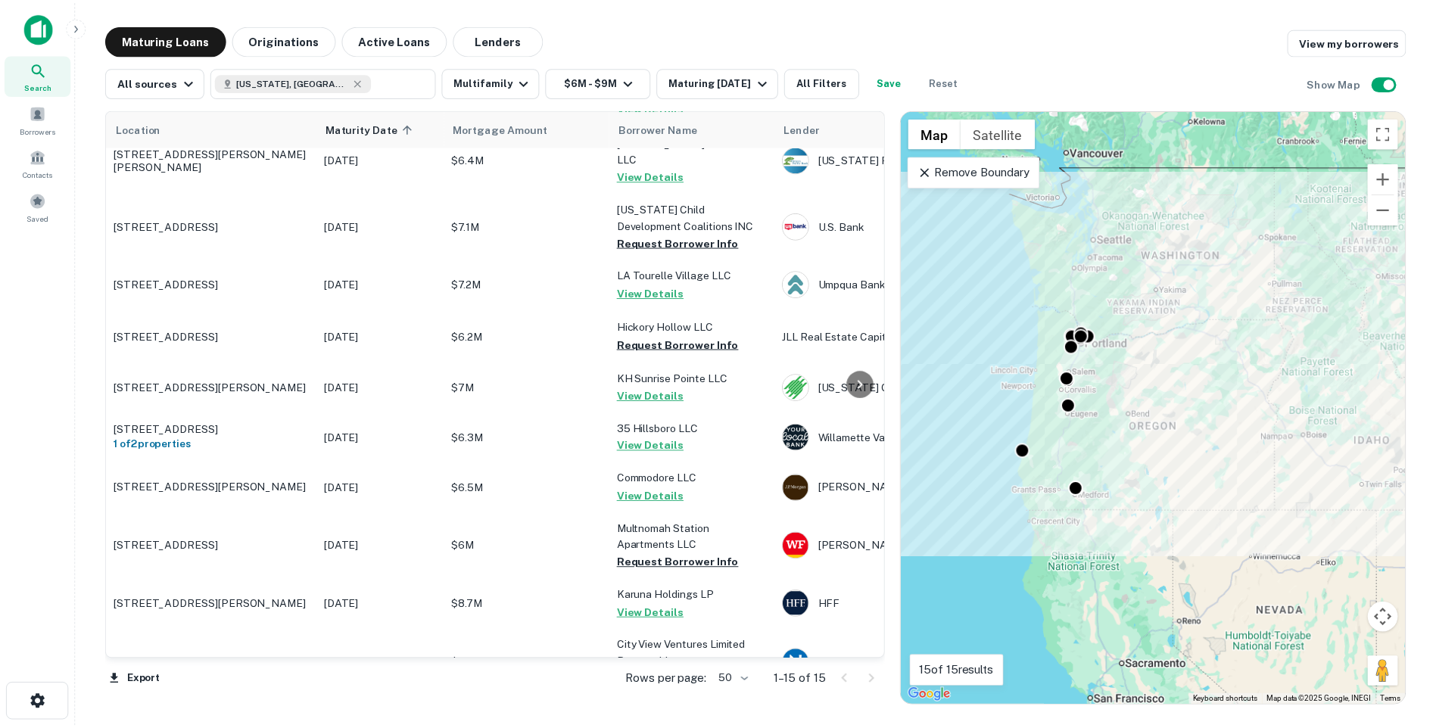
scroll to position [310, 0]
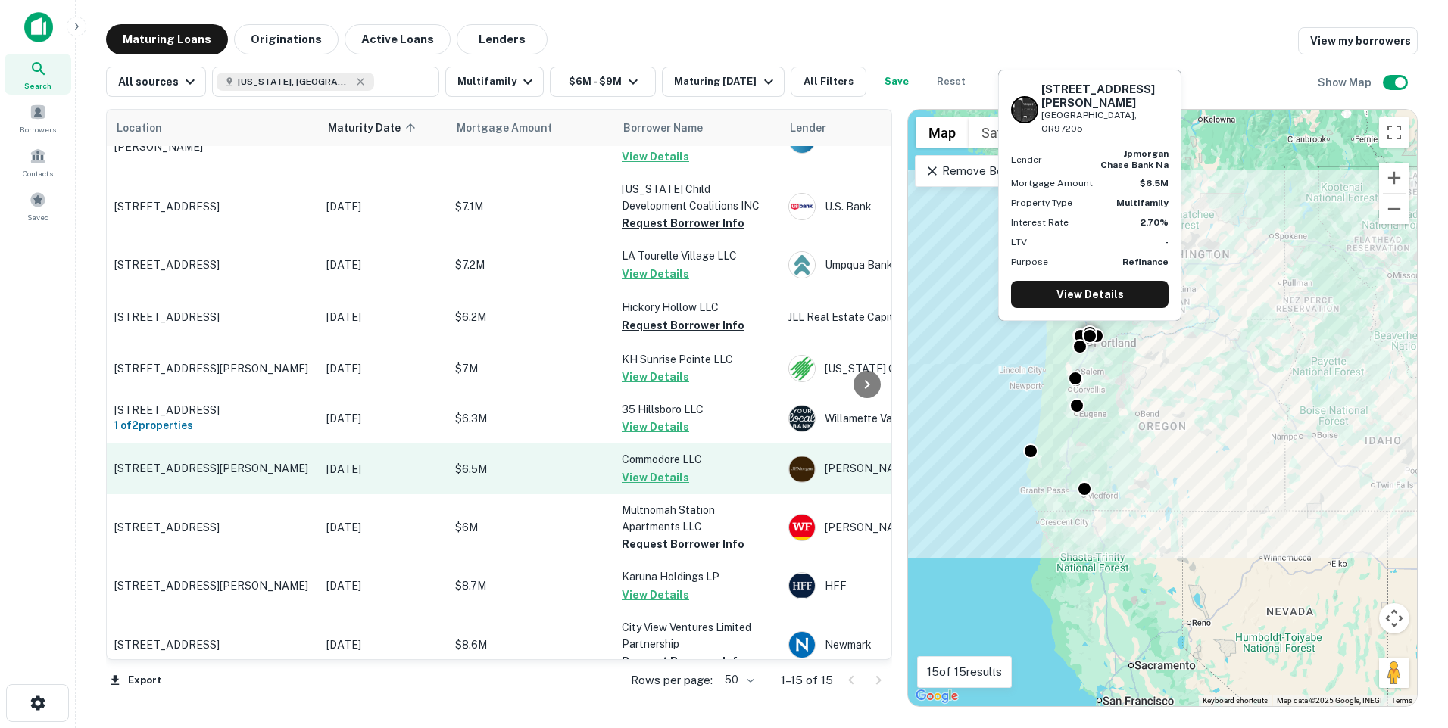
click at [373, 461] on p "[DATE]" at bounding box center [383, 469] width 114 height 17
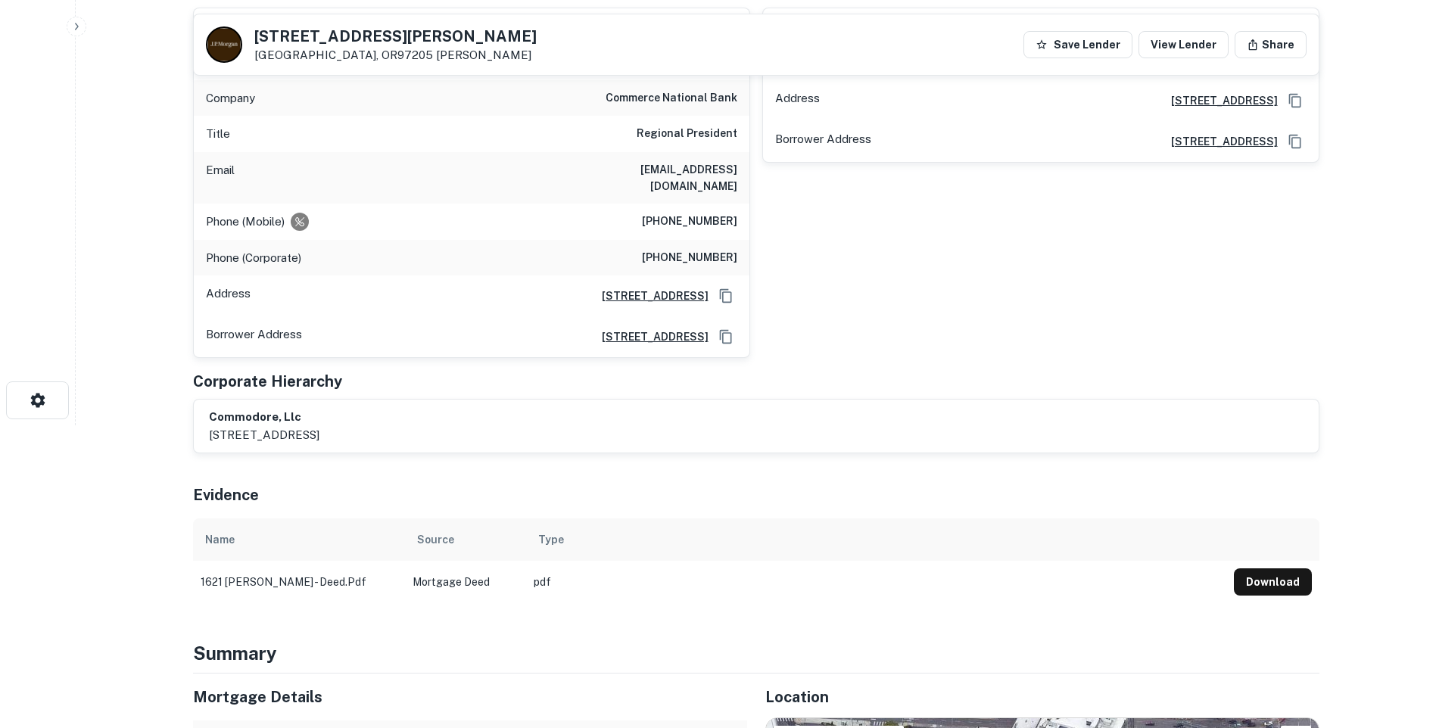
scroll to position [76, 0]
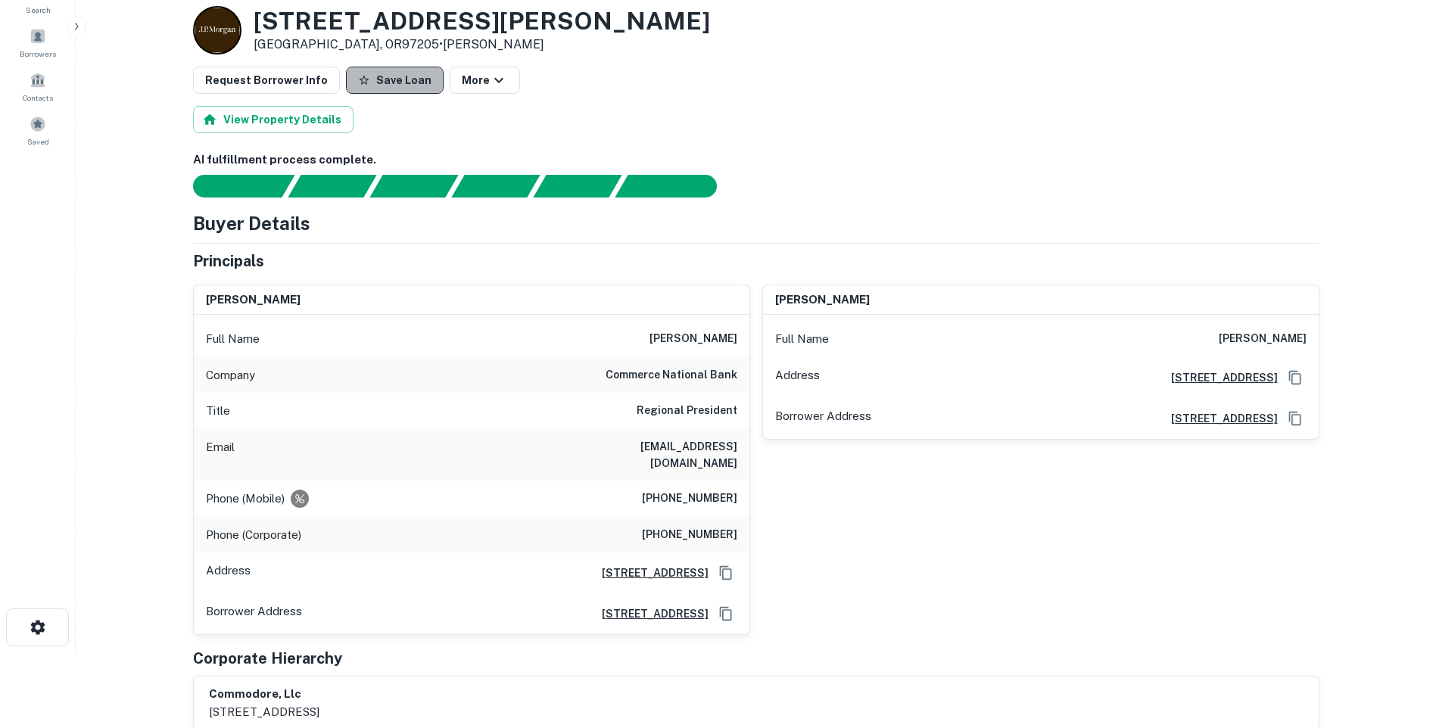
click at [399, 83] on button "Save Loan" at bounding box center [395, 80] width 98 height 27
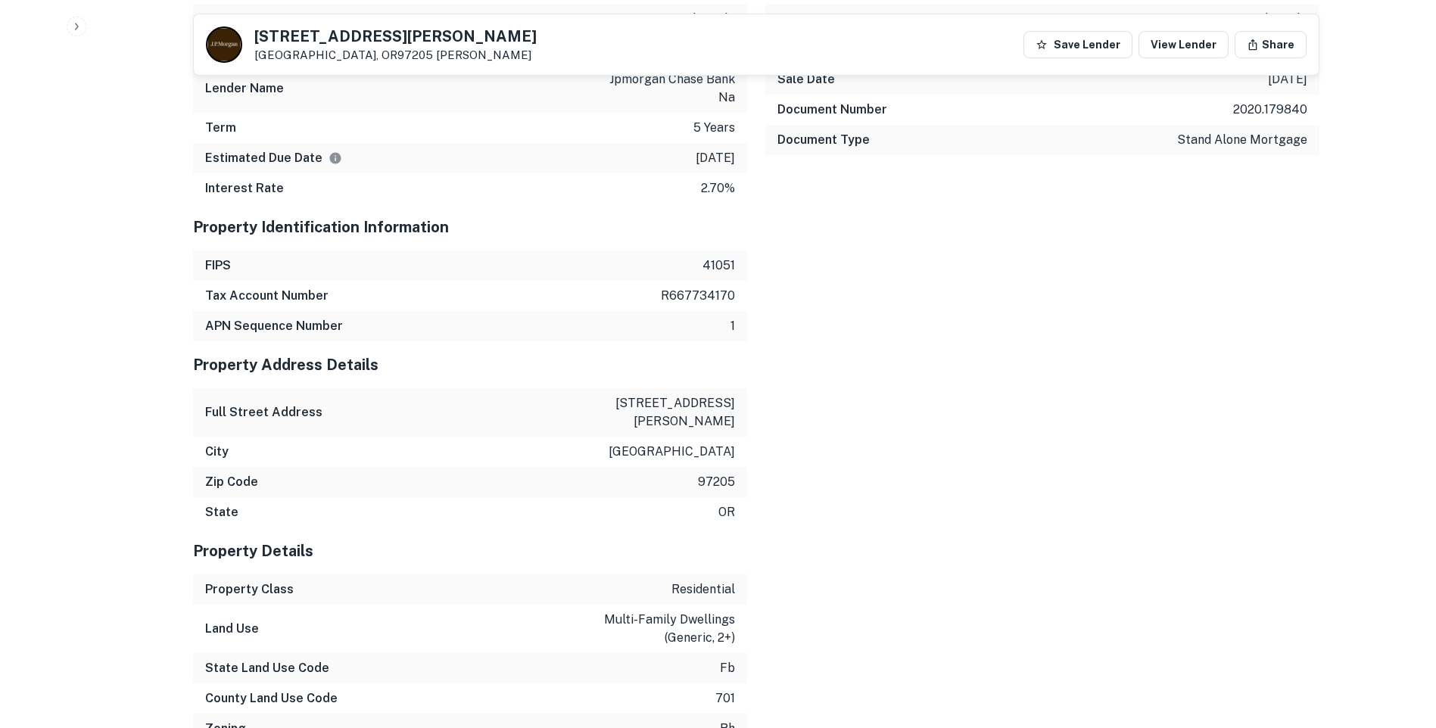
scroll to position [1212, 0]
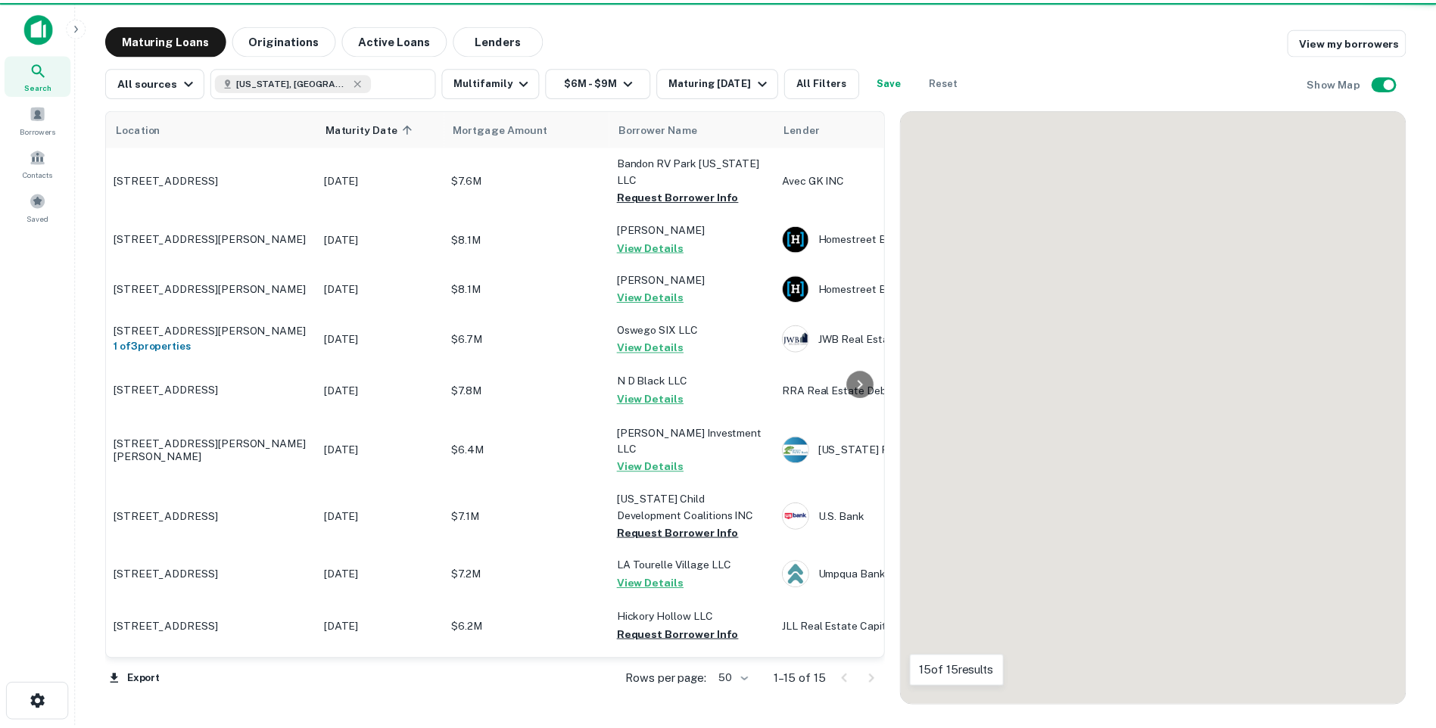
scroll to position [310, 0]
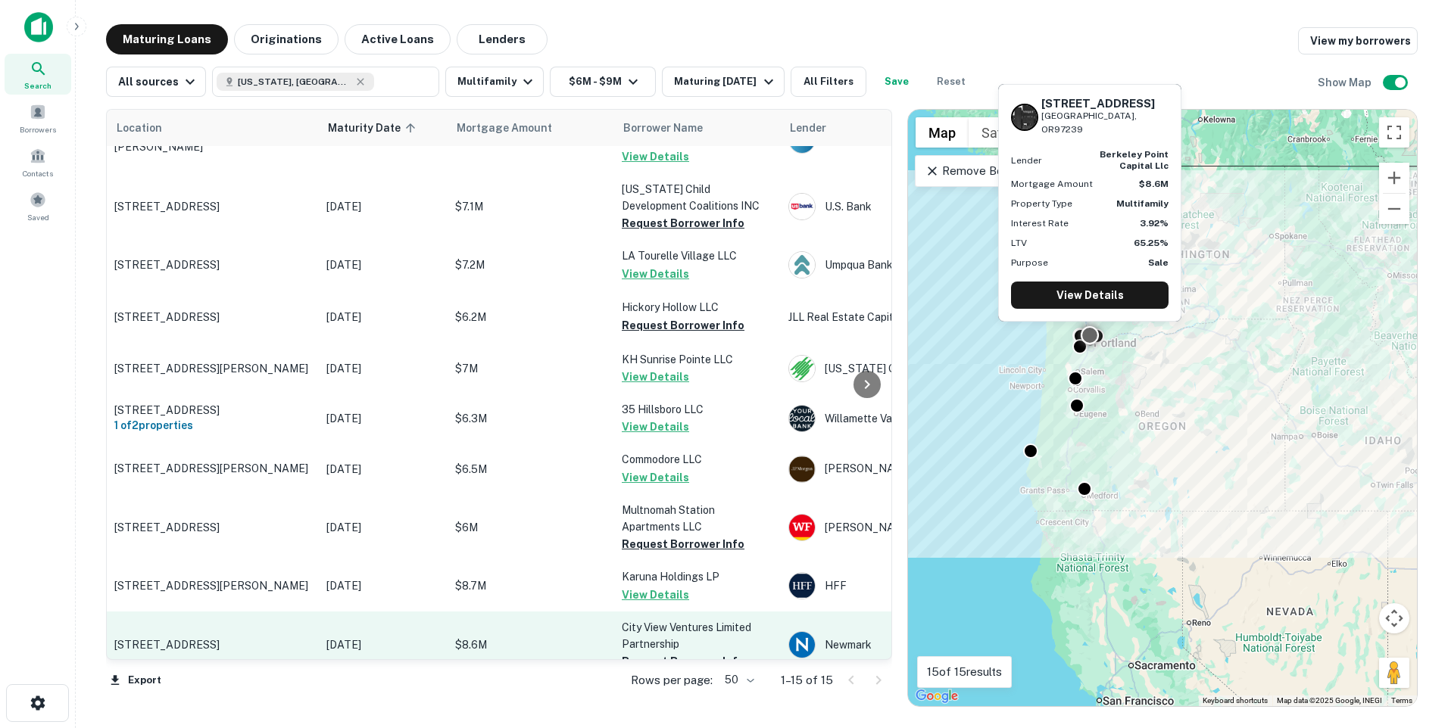
click at [419, 637] on p "[DATE]" at bounding box center [383, 645] width 114 height 17
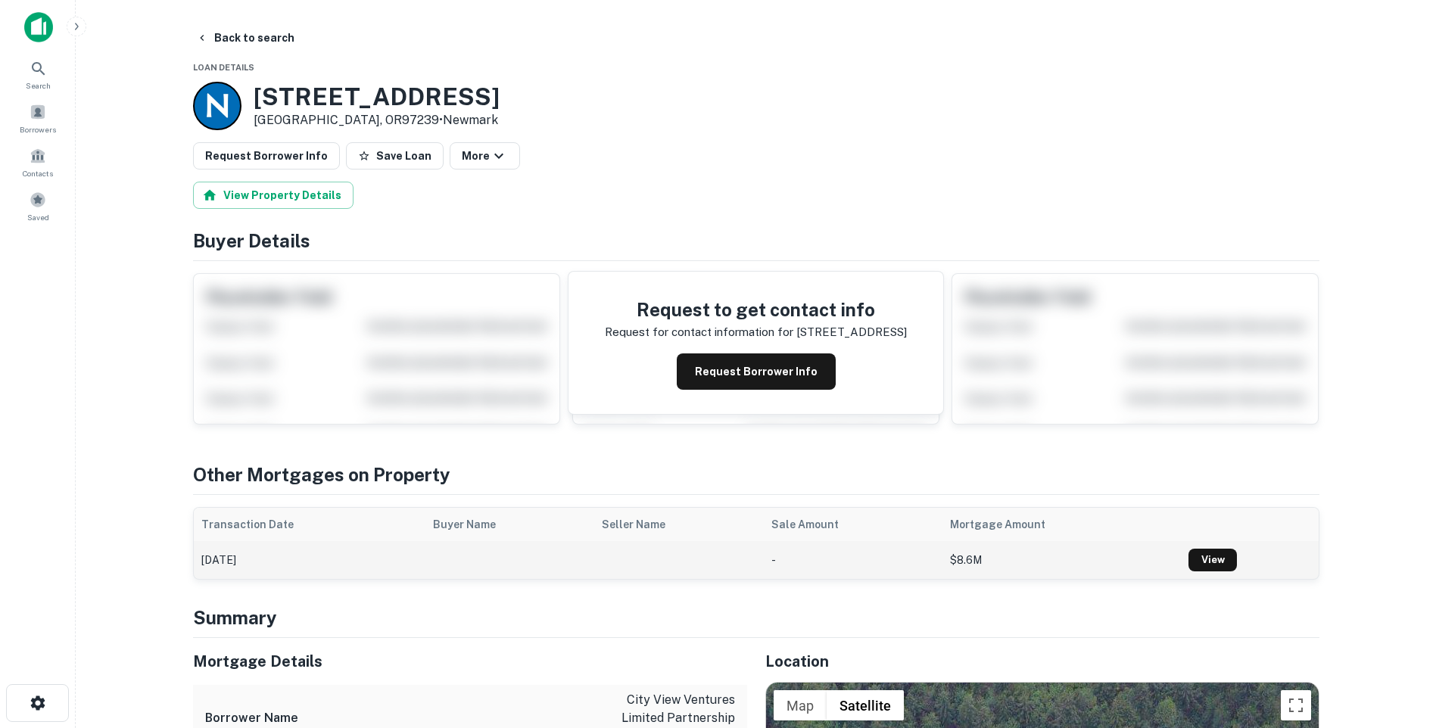
scroll to position [151, 0]
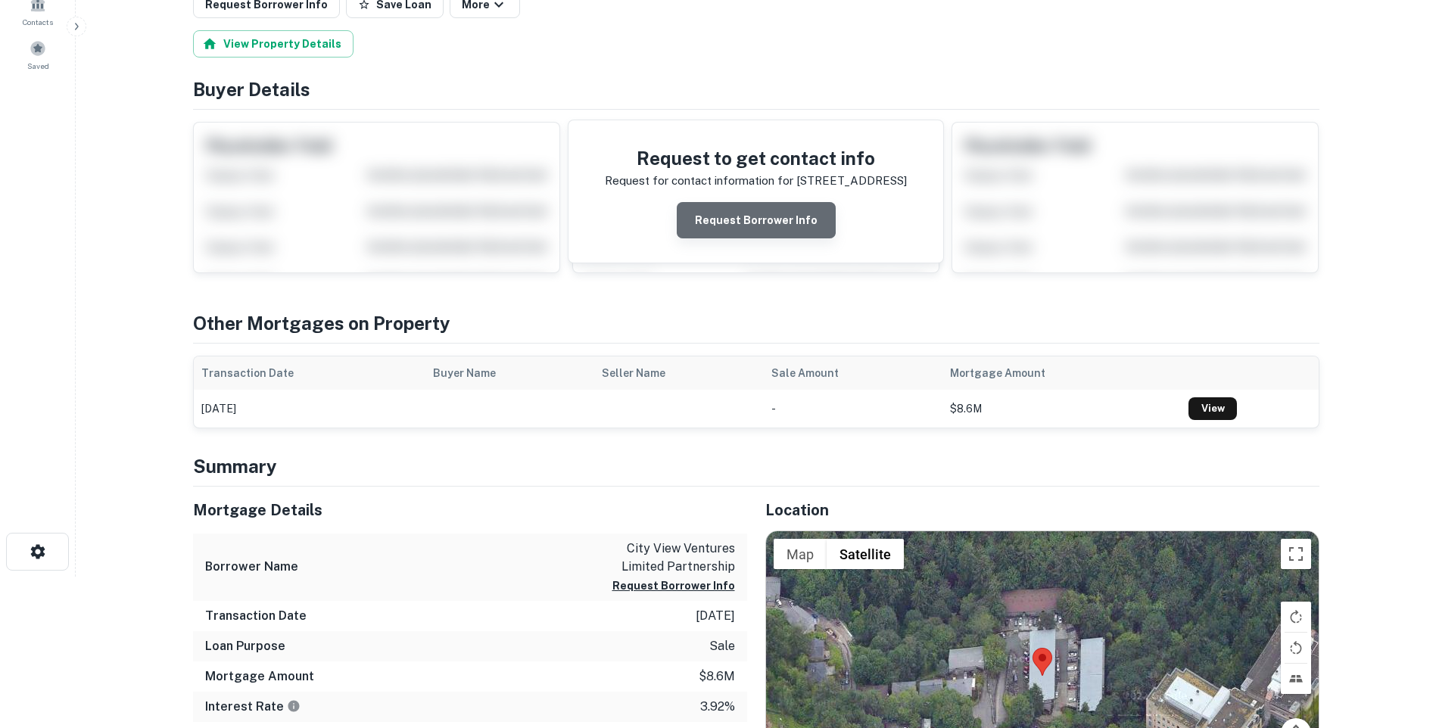
click at [764, 214] on button "Request Borrower Info" at bounding box center [756, 220] width 159 height 36
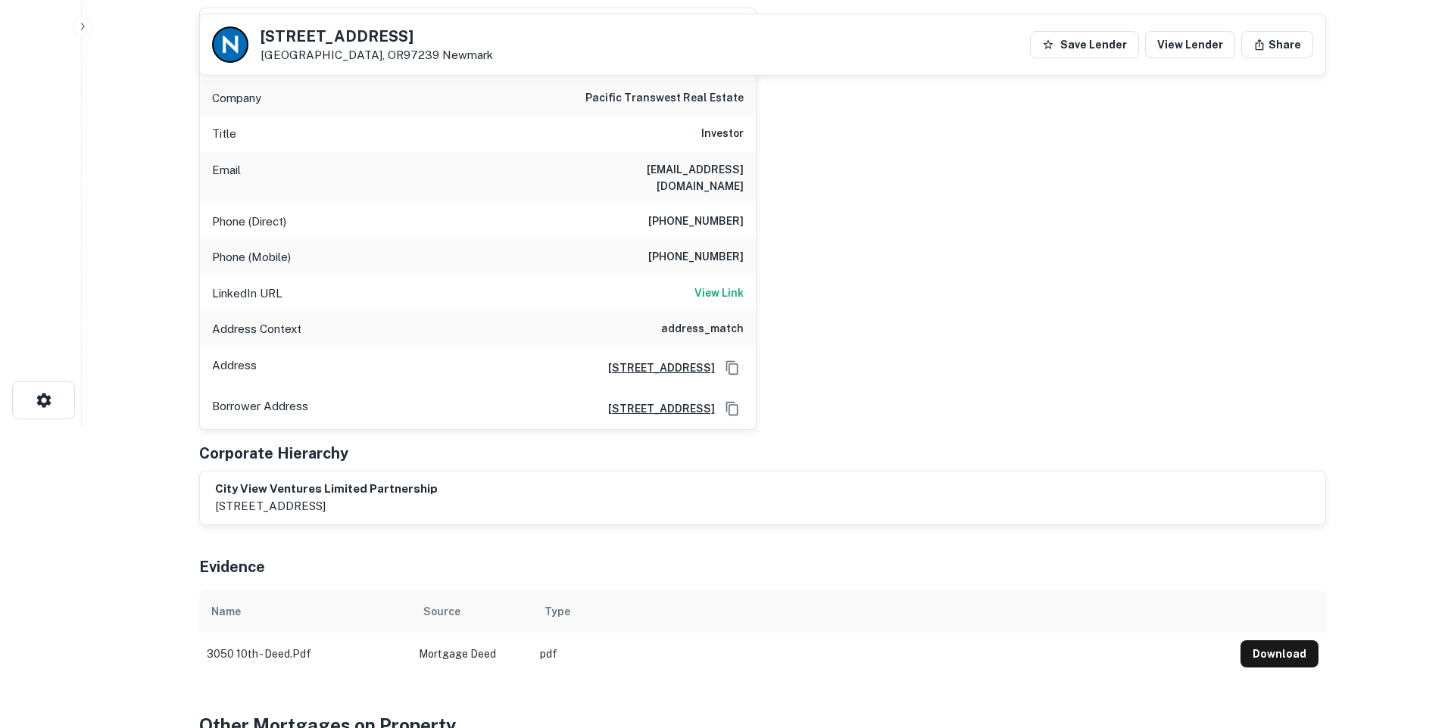
scroll to position [0, 0]
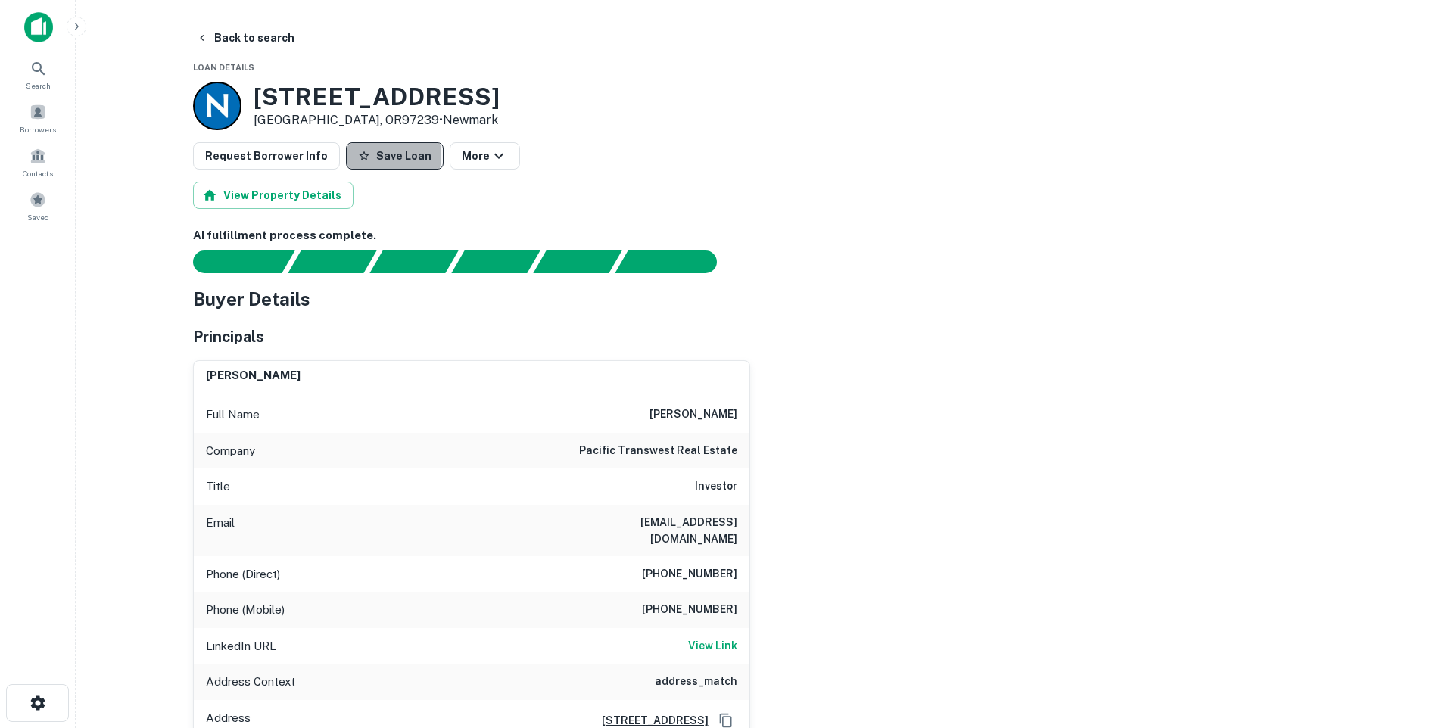
click at [377, 154] on button "Save Loan" at bounding box center [395, 155] width 98 height 27
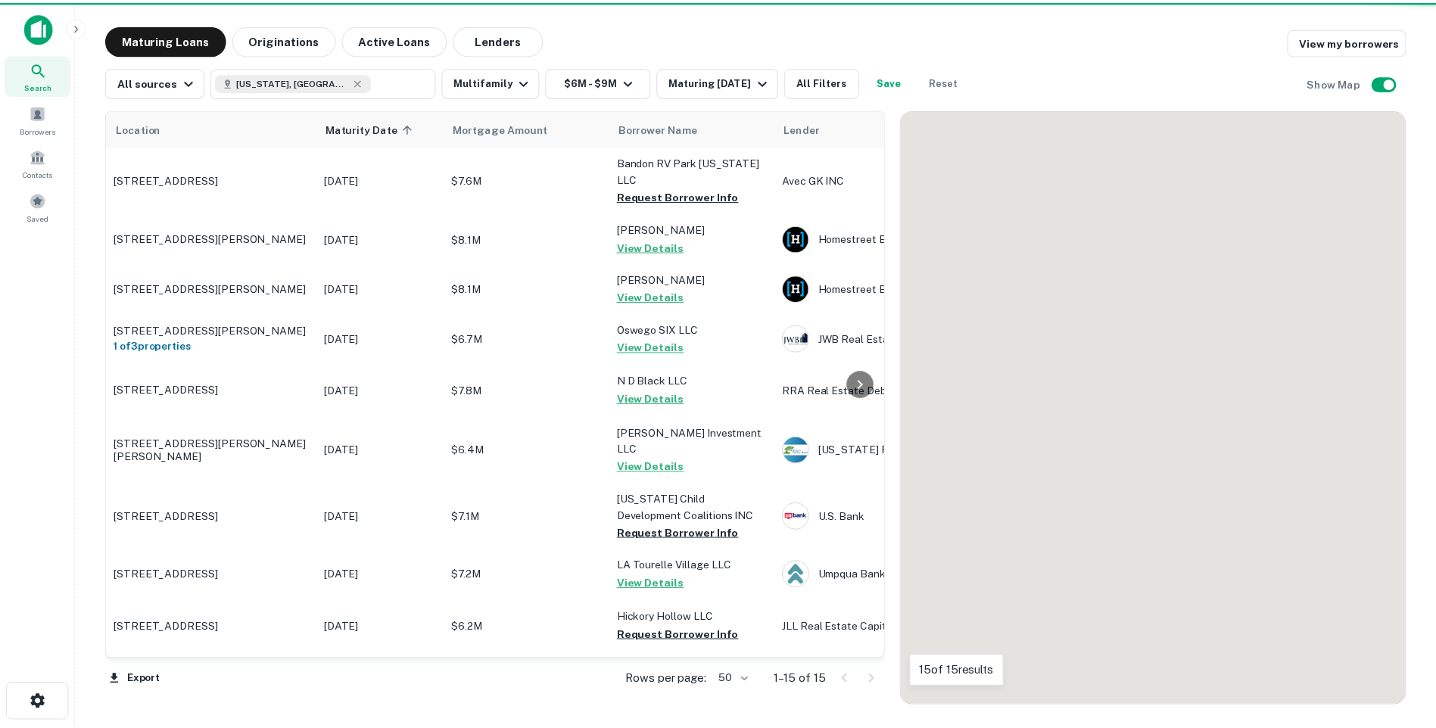
scroll to position [310, 0]
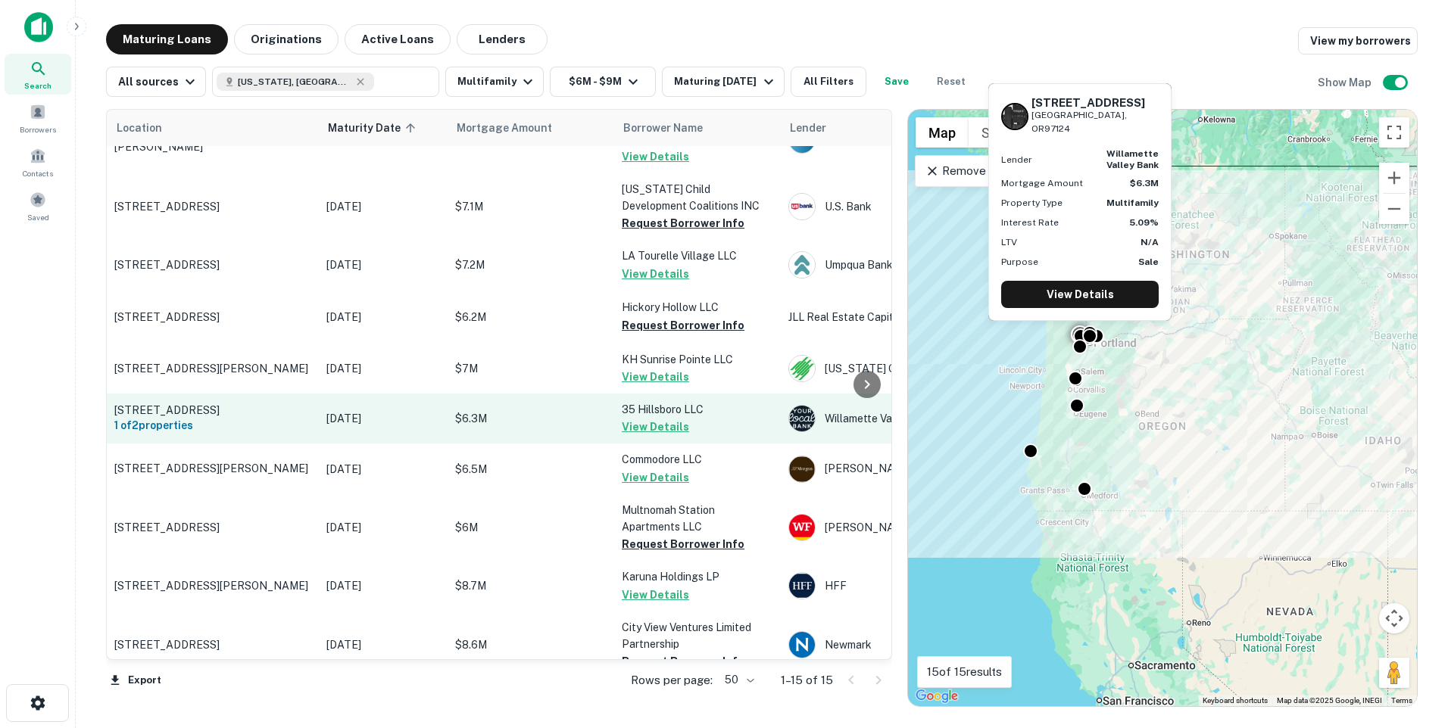
click at [361, 394] on td "[DATE]" at bounding box center [383, 419] width 129 height 50
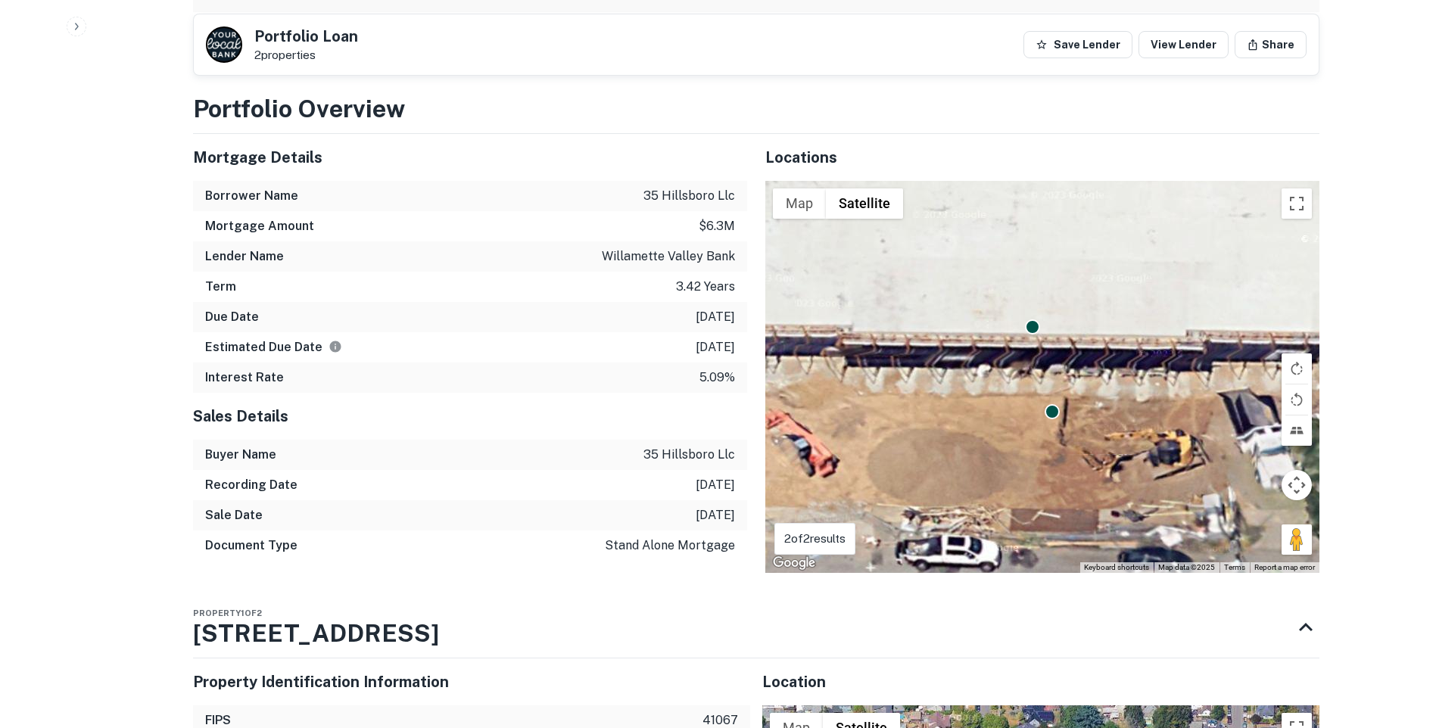
scroll to position [606, 0]
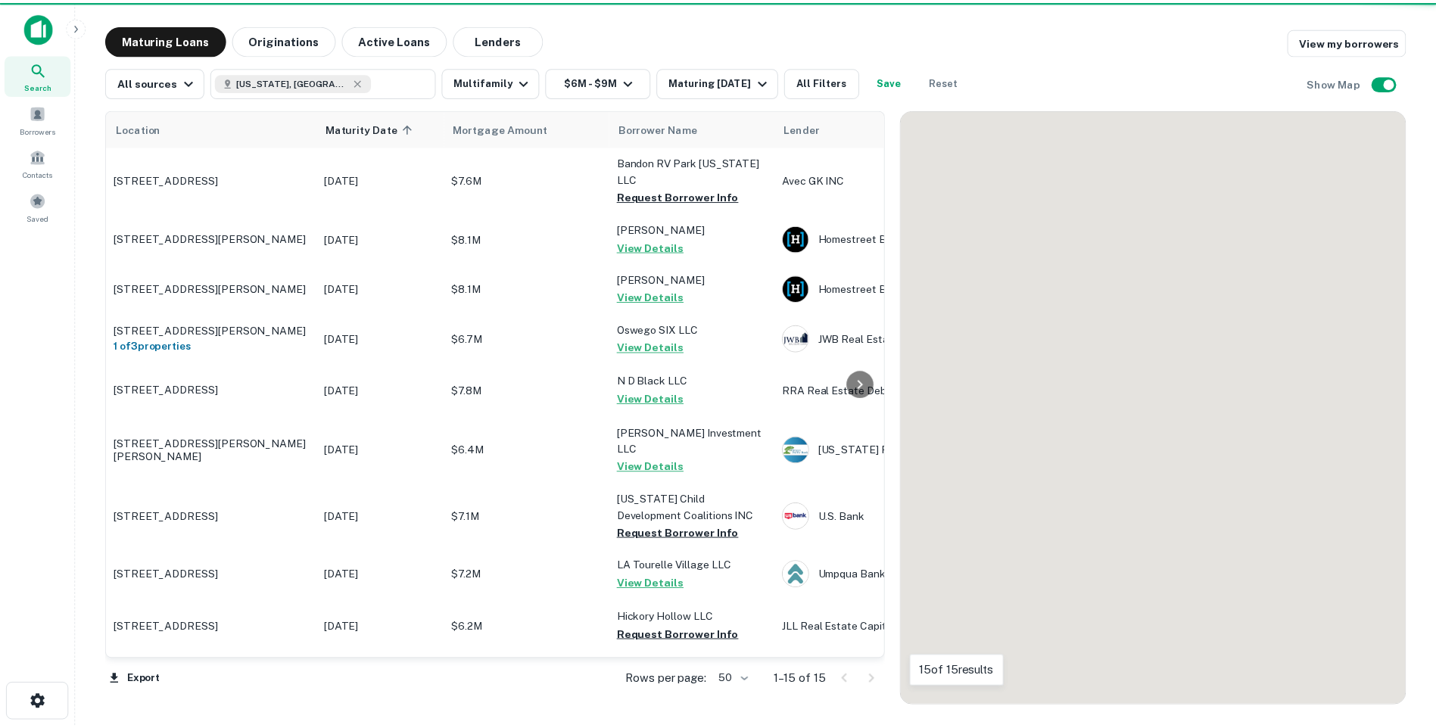
scroll to position [310, 0]
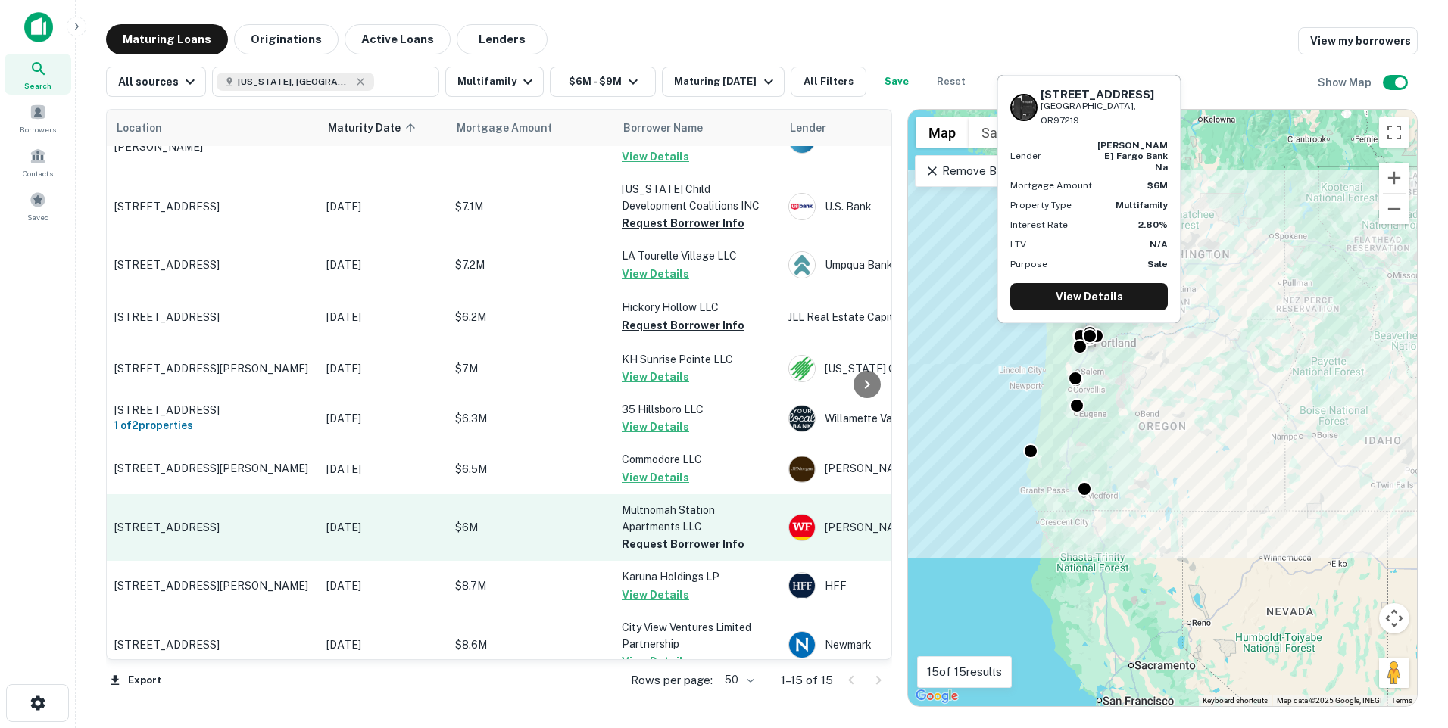
click at [622, 502] on p "Multnomah Station Apartments LLC" at bounding box center [697, 518] width 151 height 33
click at [179, 521] on p "[STREET_ADDRESS]" at bounding box center [212, 528] width 197 height 14
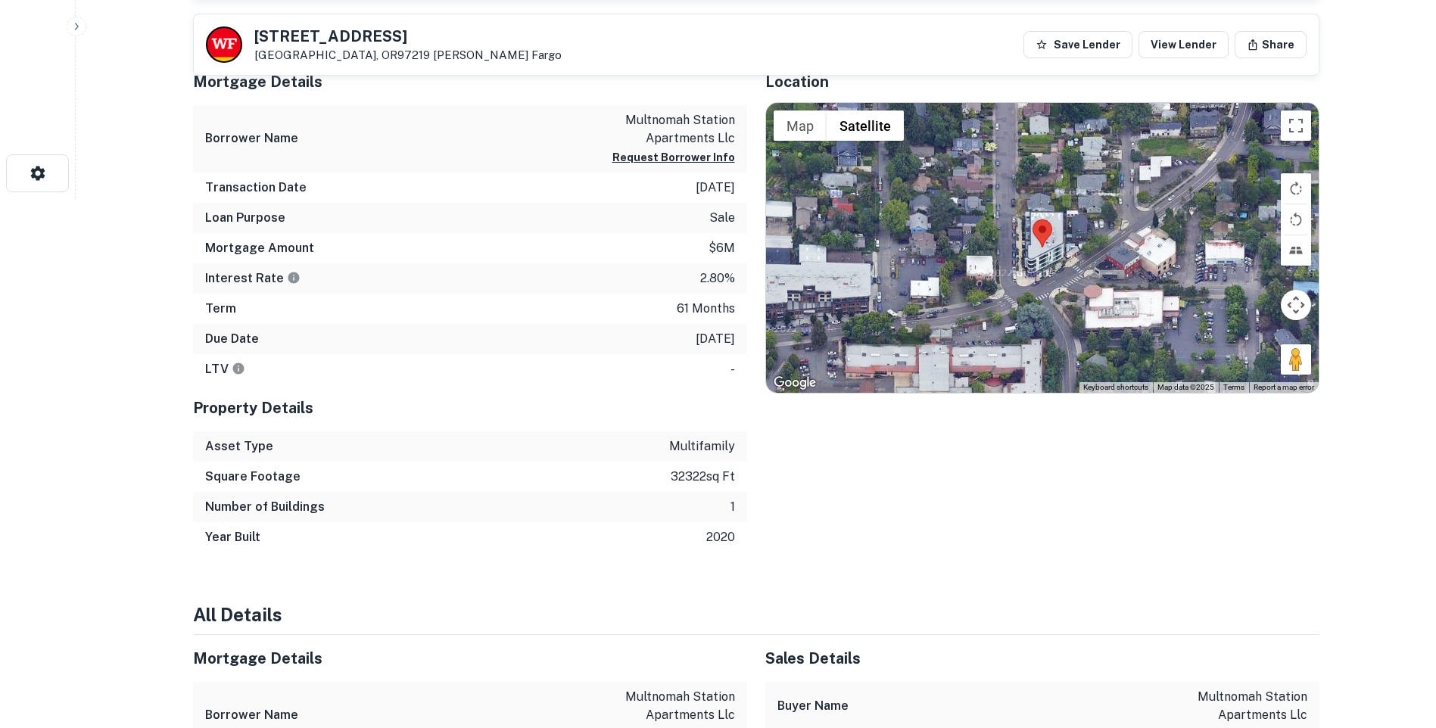
scroll to position [303, 0]
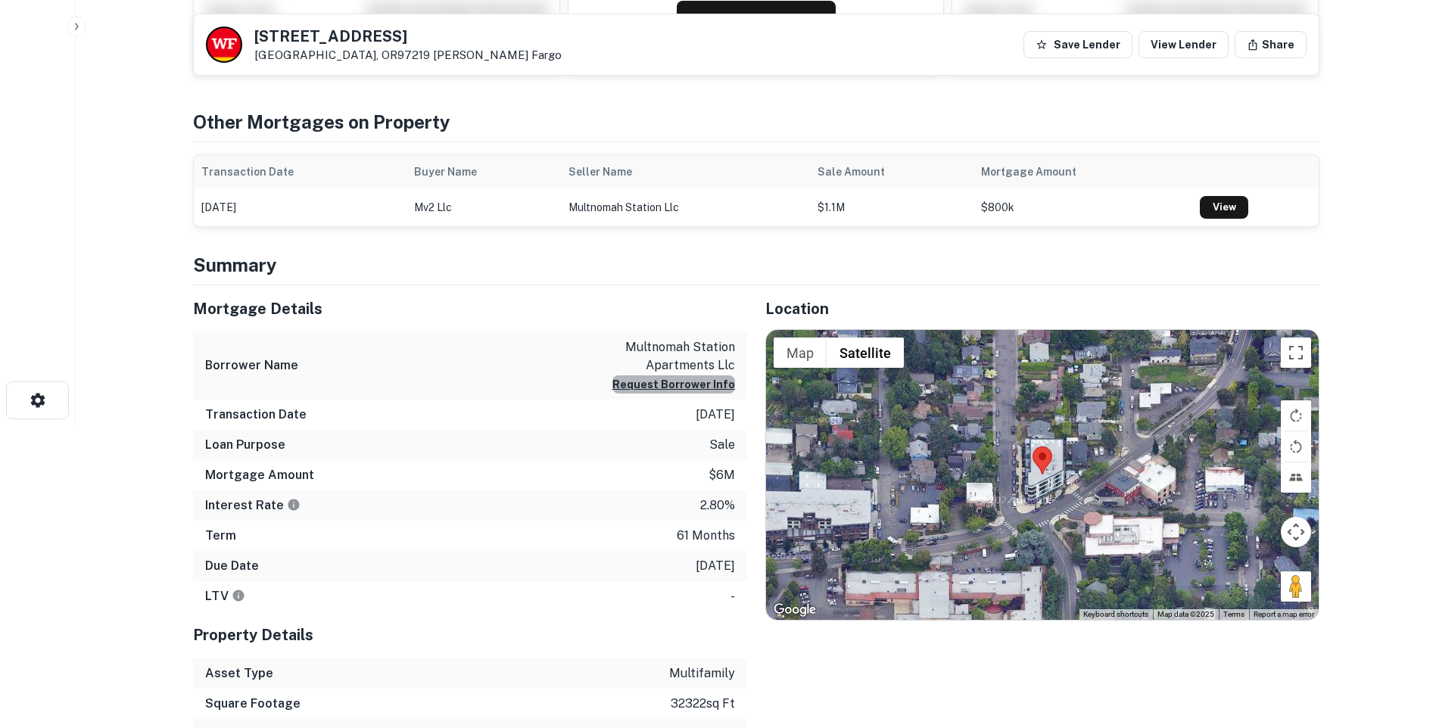
click at [686, 383] on button "Request Borrower Info" at bounding box center [674, 385] width 123 height 18
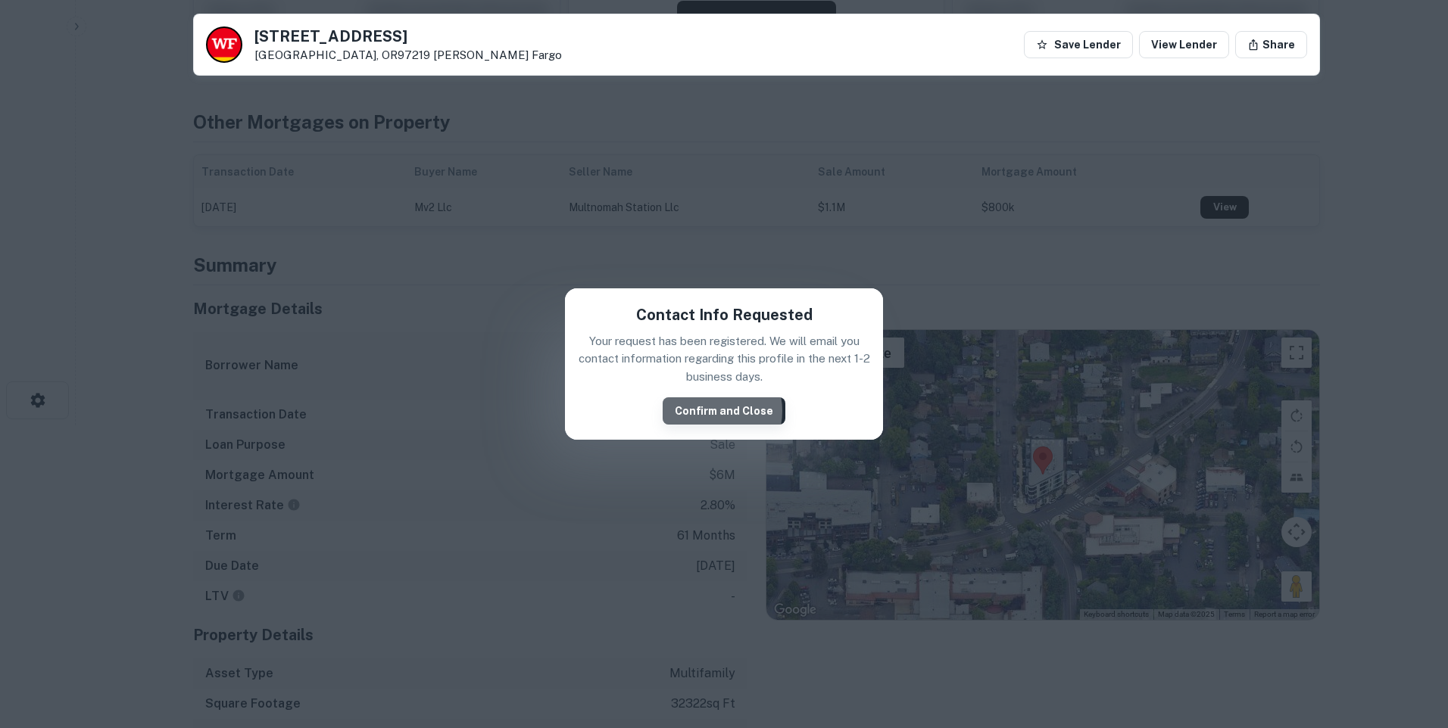
click at [713, 411] on button "Confirm and Close" at bounding box center [724, 411] width 123 height 27
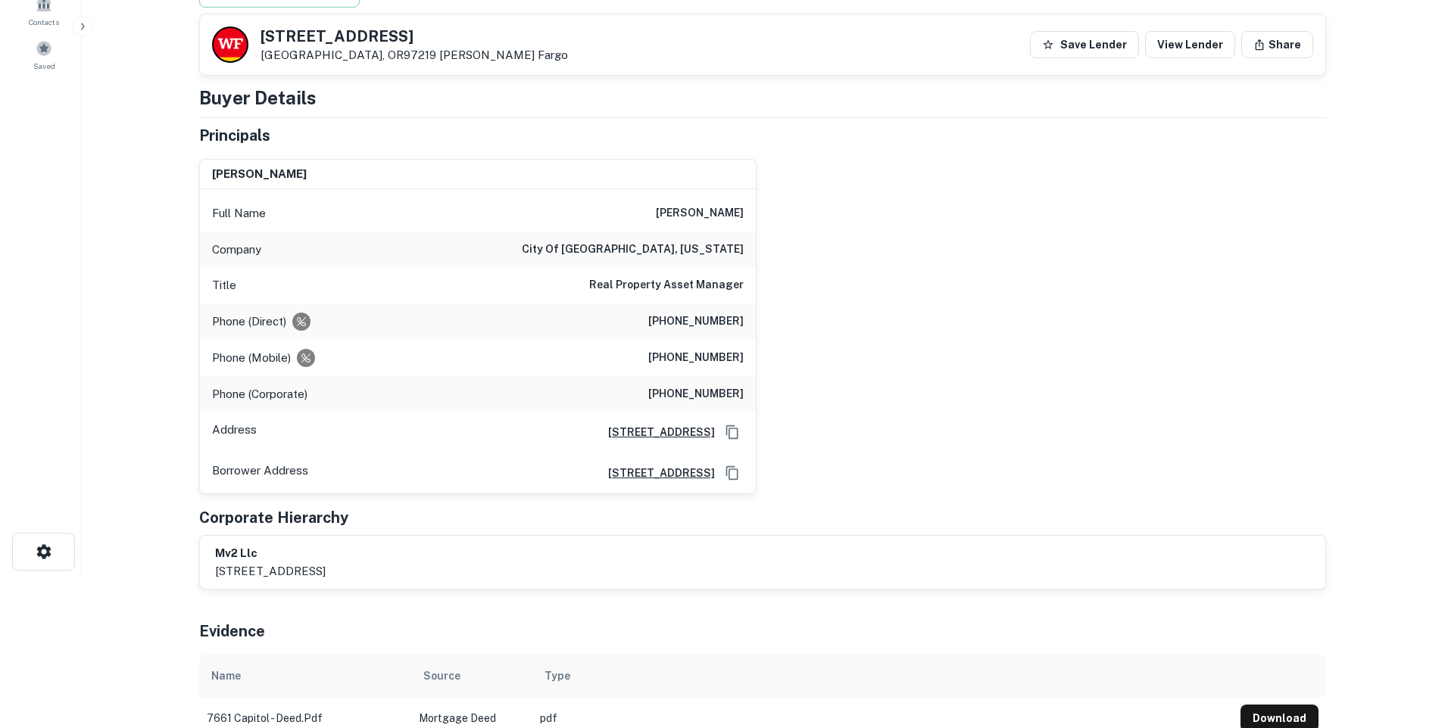
scroll to position [0, 0]
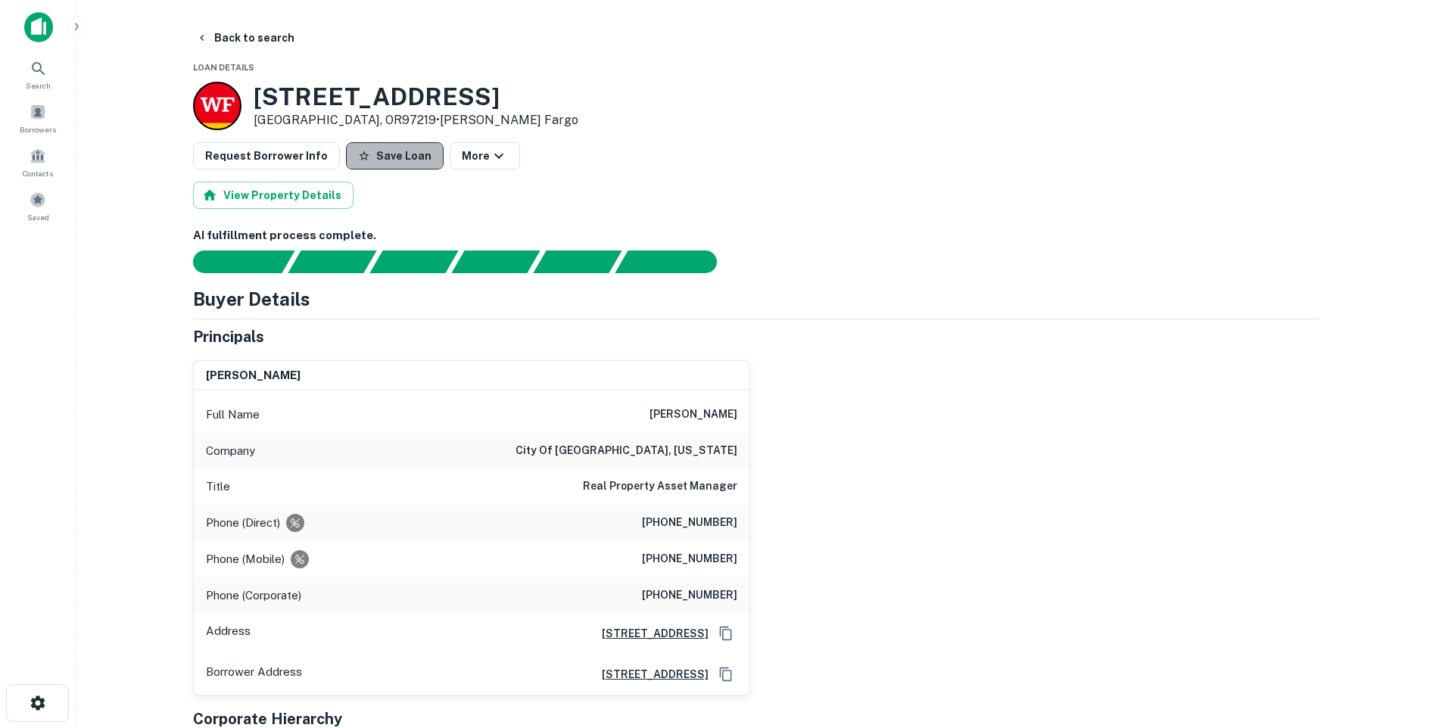
click at [386, 151] on button "Save Loan" at bounding box center [395, 155] width 98 height 27
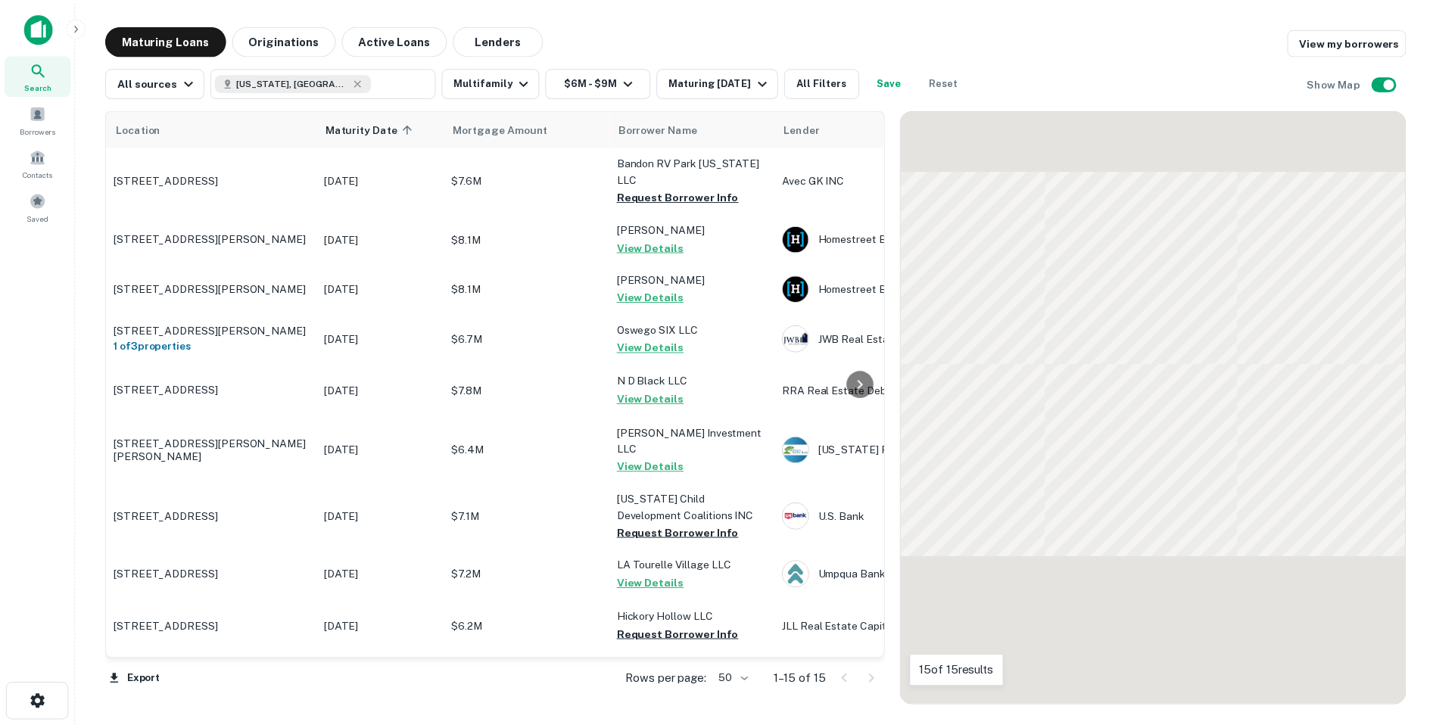
scroll to position [310, 0]
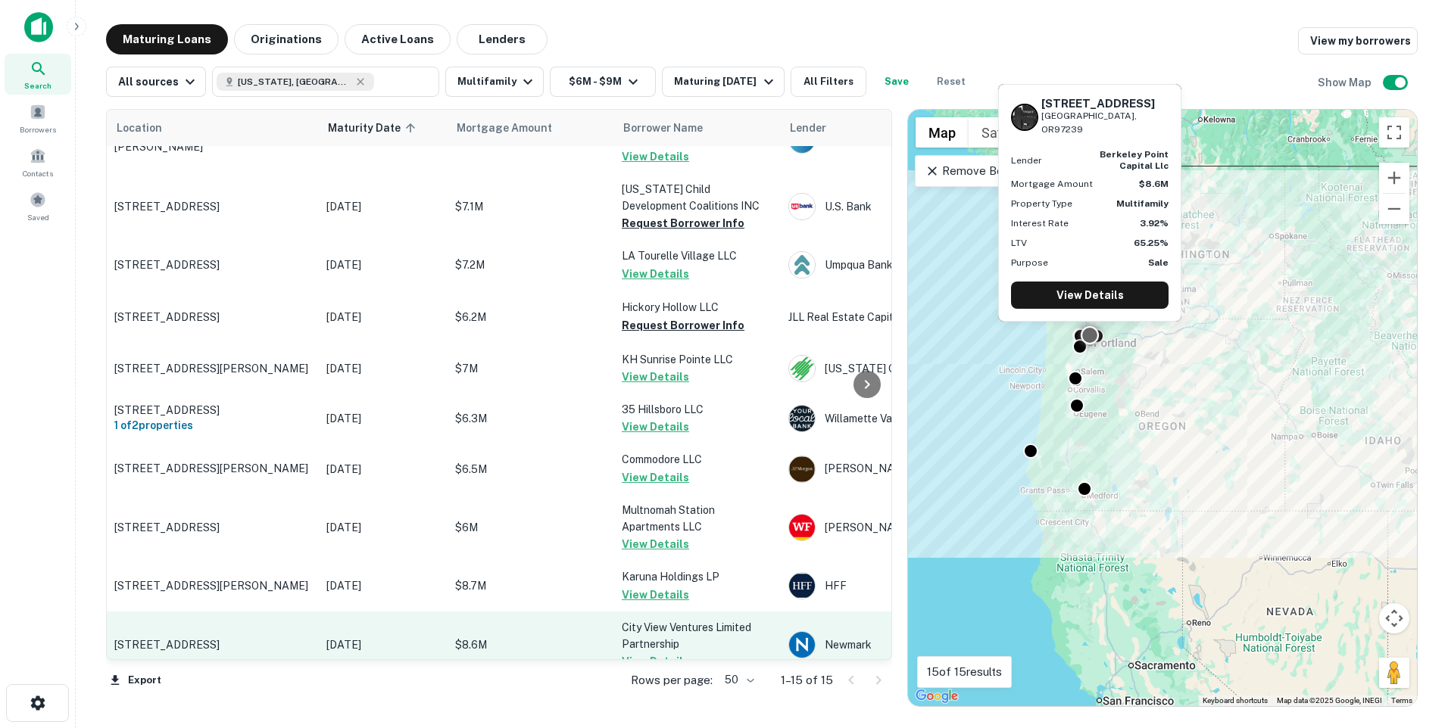
click at [331, 637] on p "[DATE]" at bounding box center [383, 645] width 114 height 17
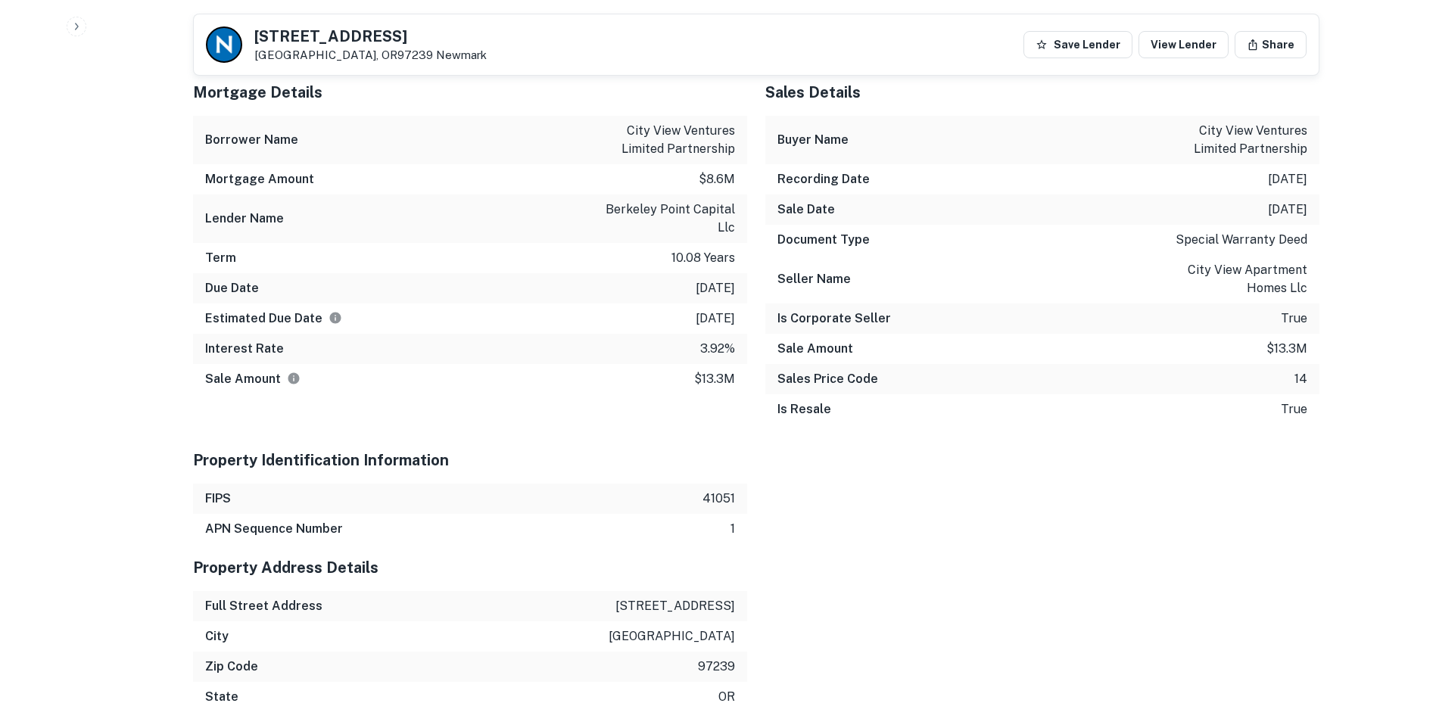
scroll to position [1666, 0]
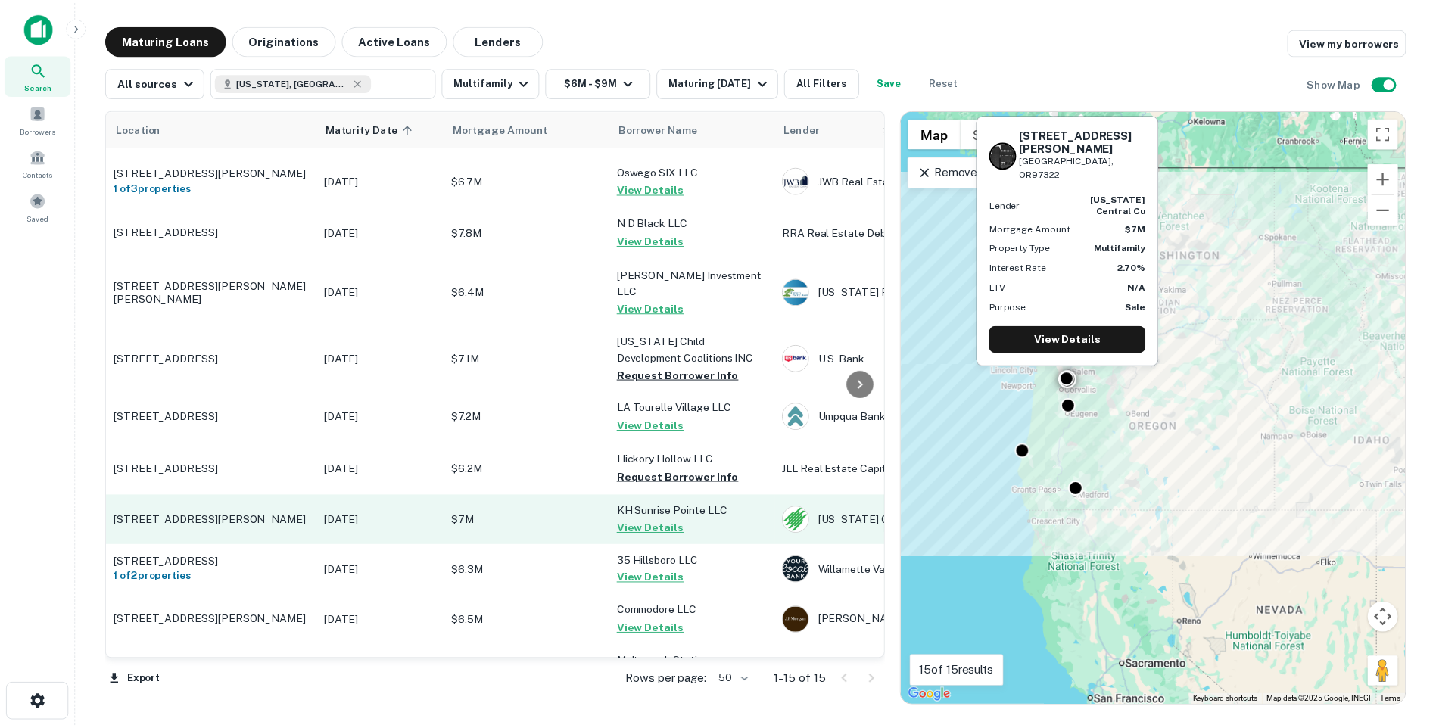
scroll to position [8, 0]
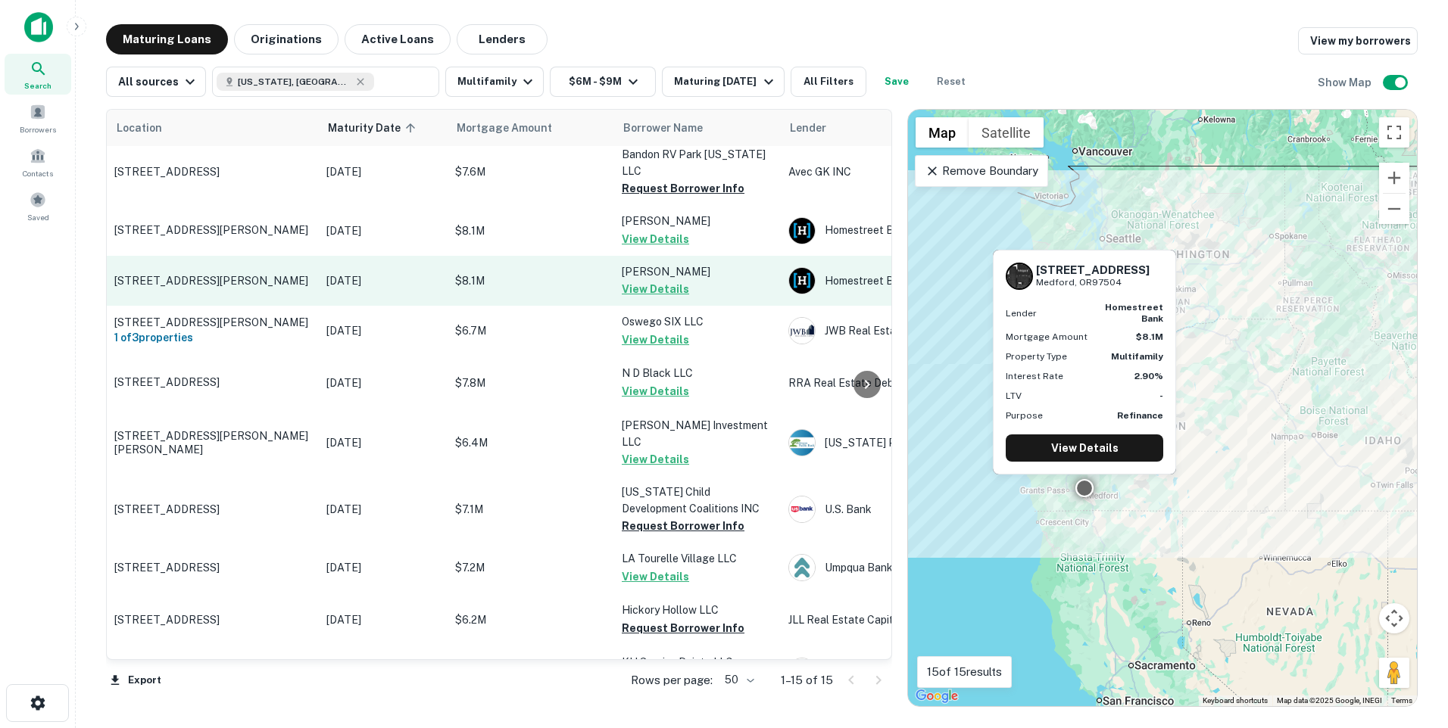
click at [335, 273] on p "[DATE]" at bounding box center [383, 281] width 114 height 17
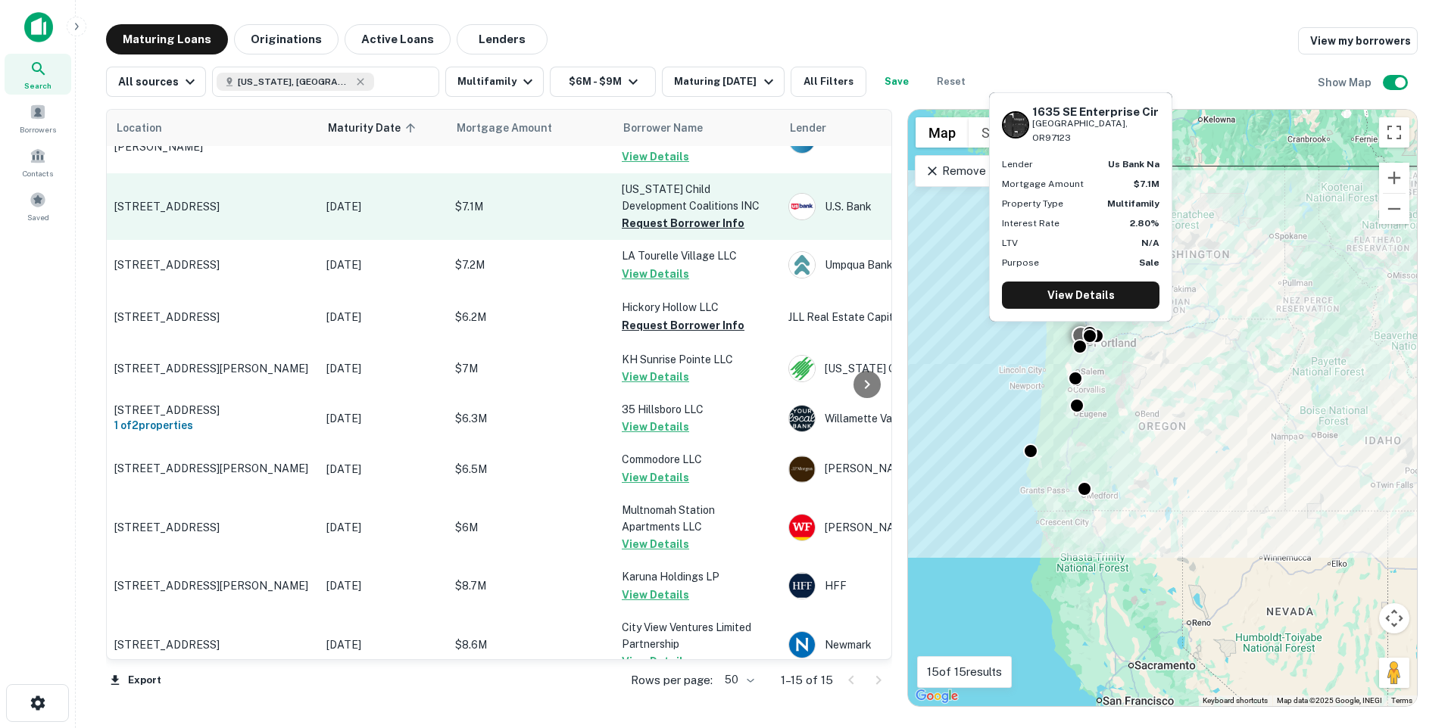
scroll to position [8, 0]
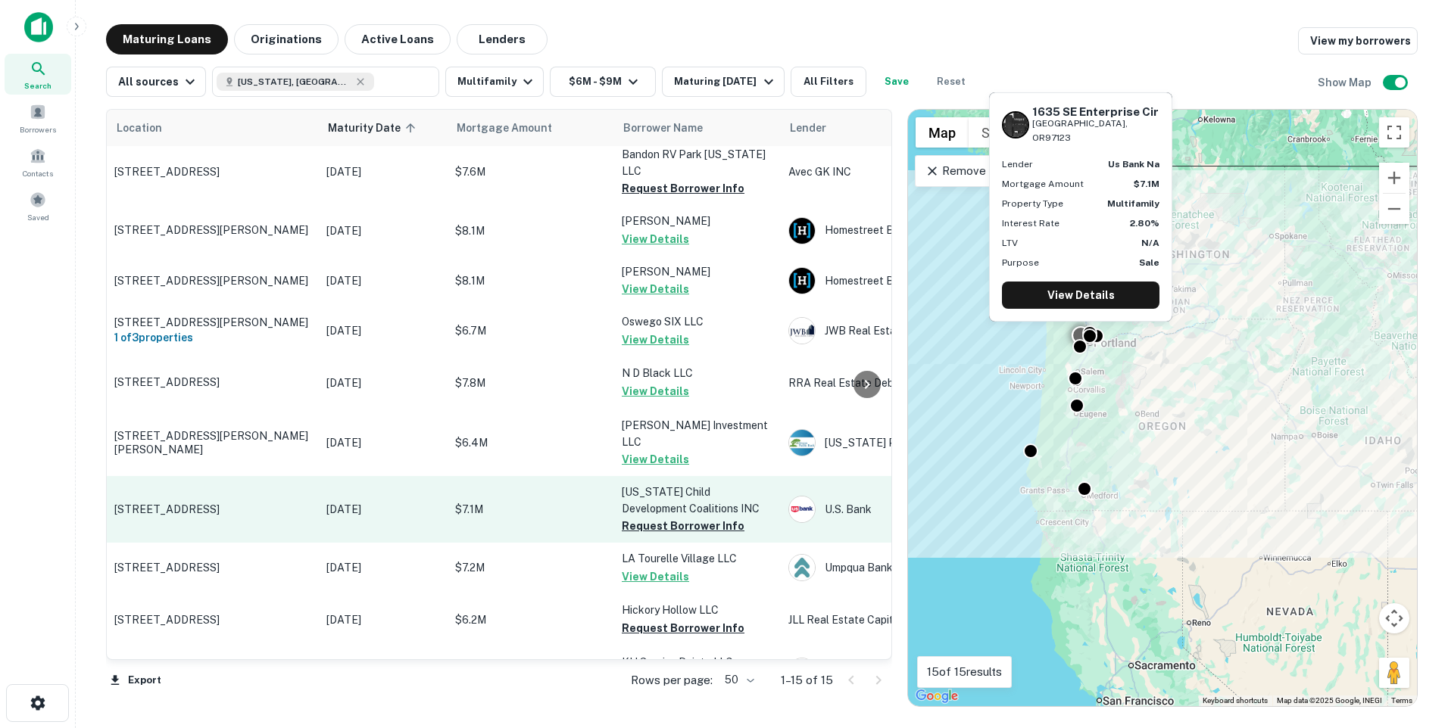
click at [642, 484] on p "[US_STATE] Child Development Coalitions INC" at bounding box center [697, 500] width 151 height 33
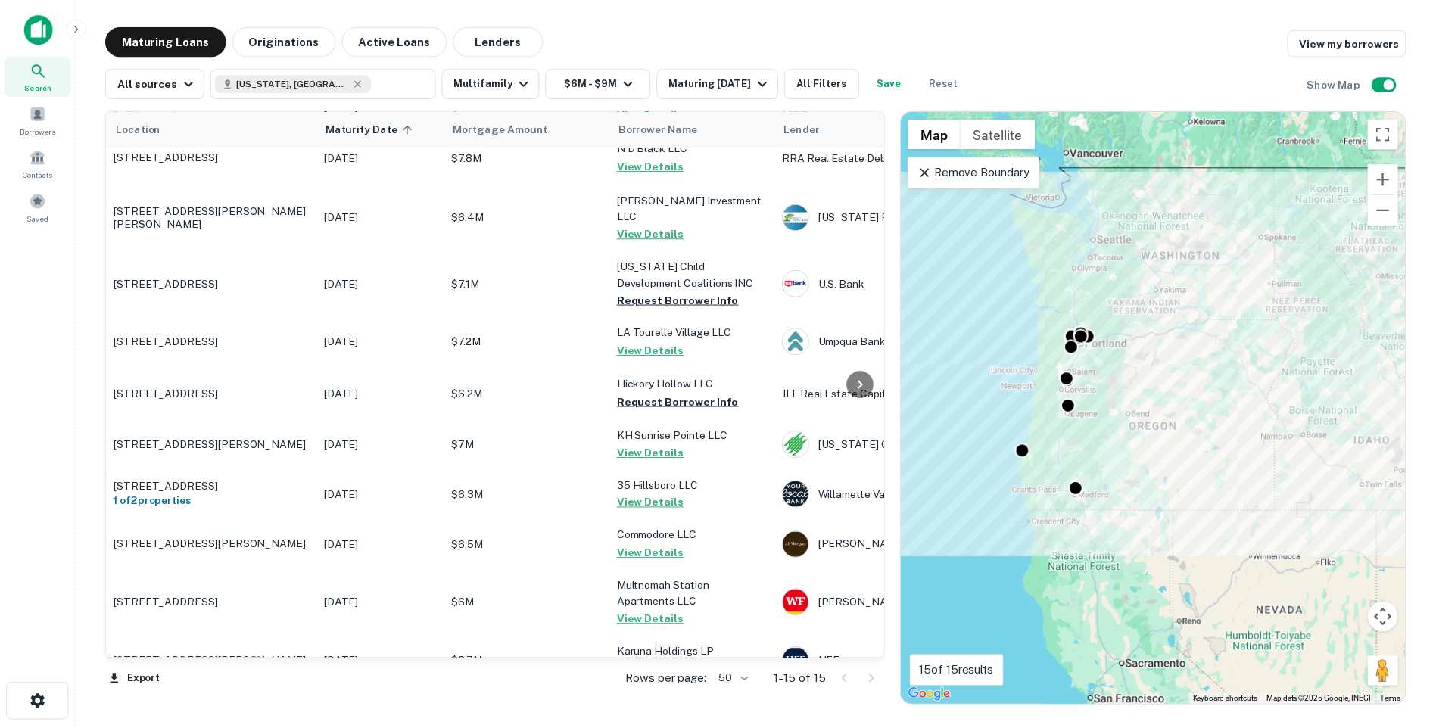
scroll to position [310, 0]
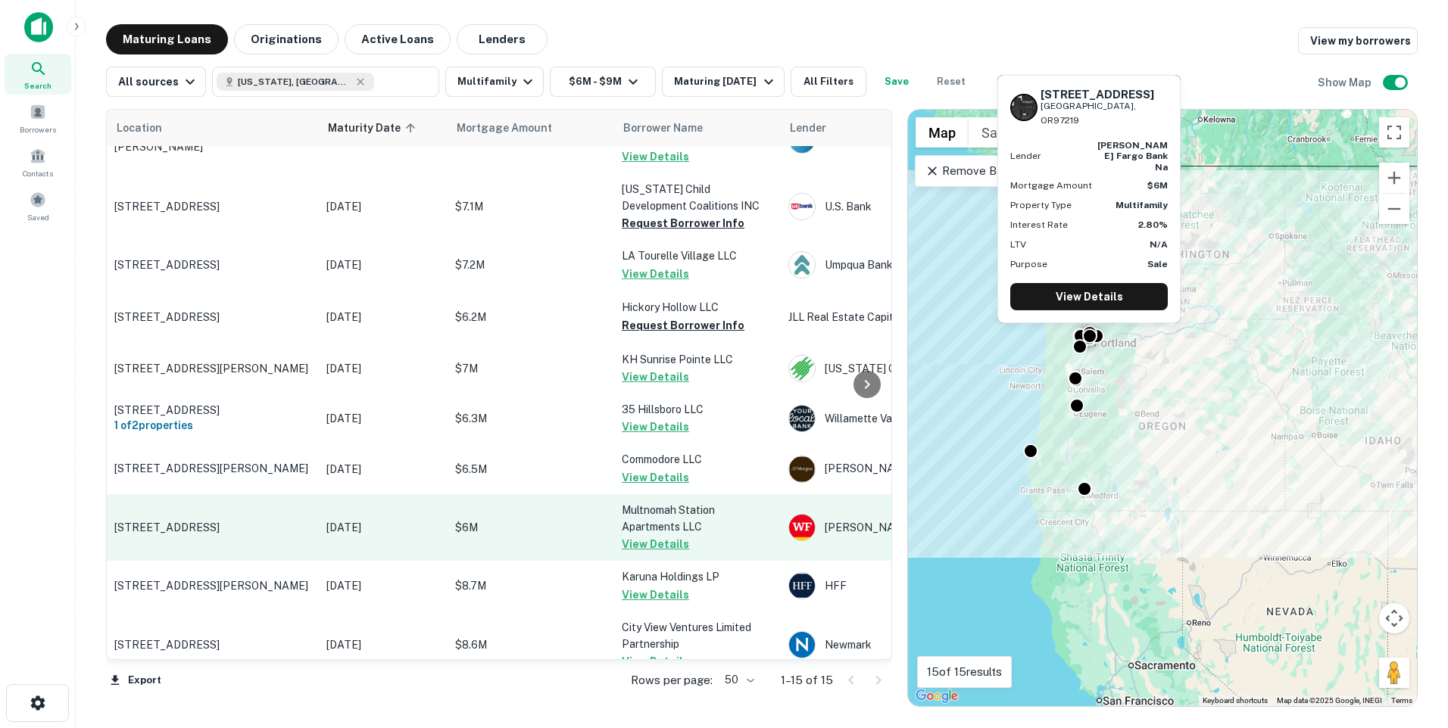
click at [297, 521] on p "[STREET_ADDRESS]" at bounding box center [212, 528] width 197 height 14
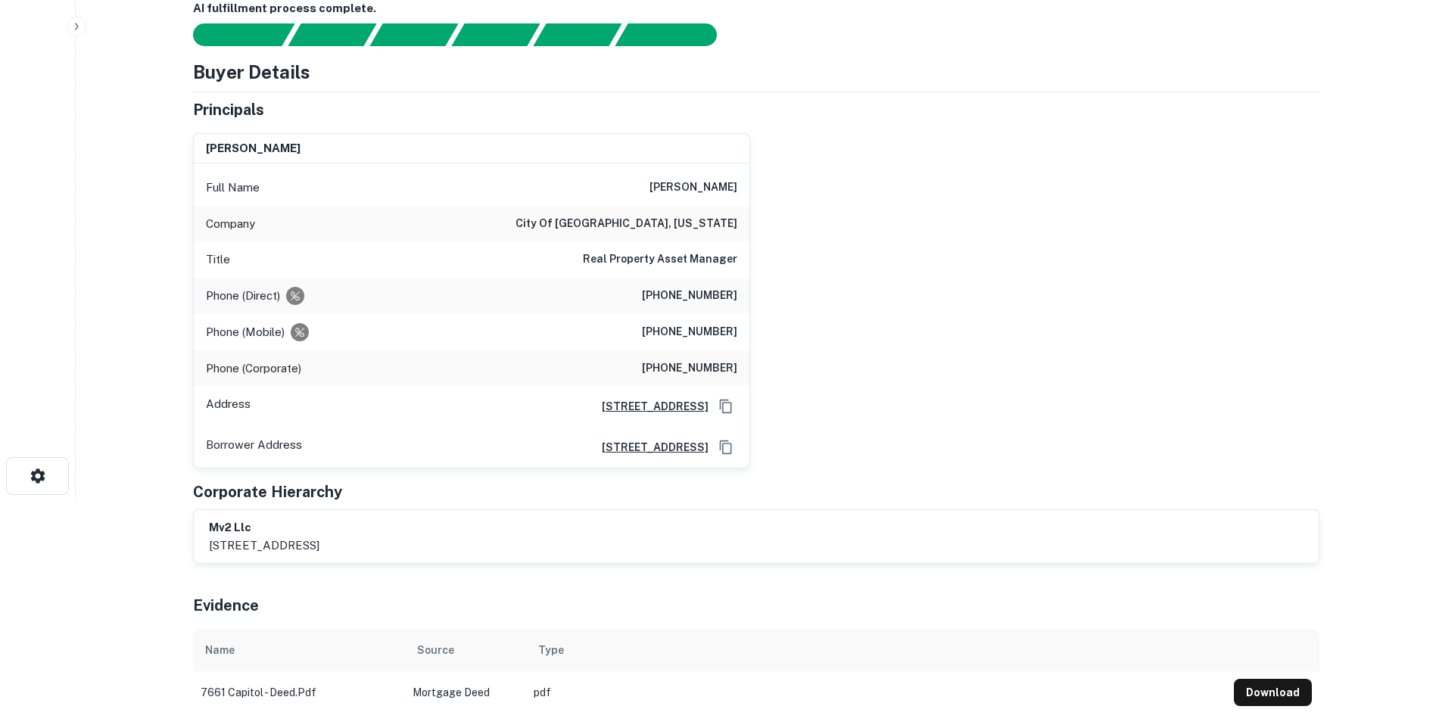
scroll to position [76, 0]
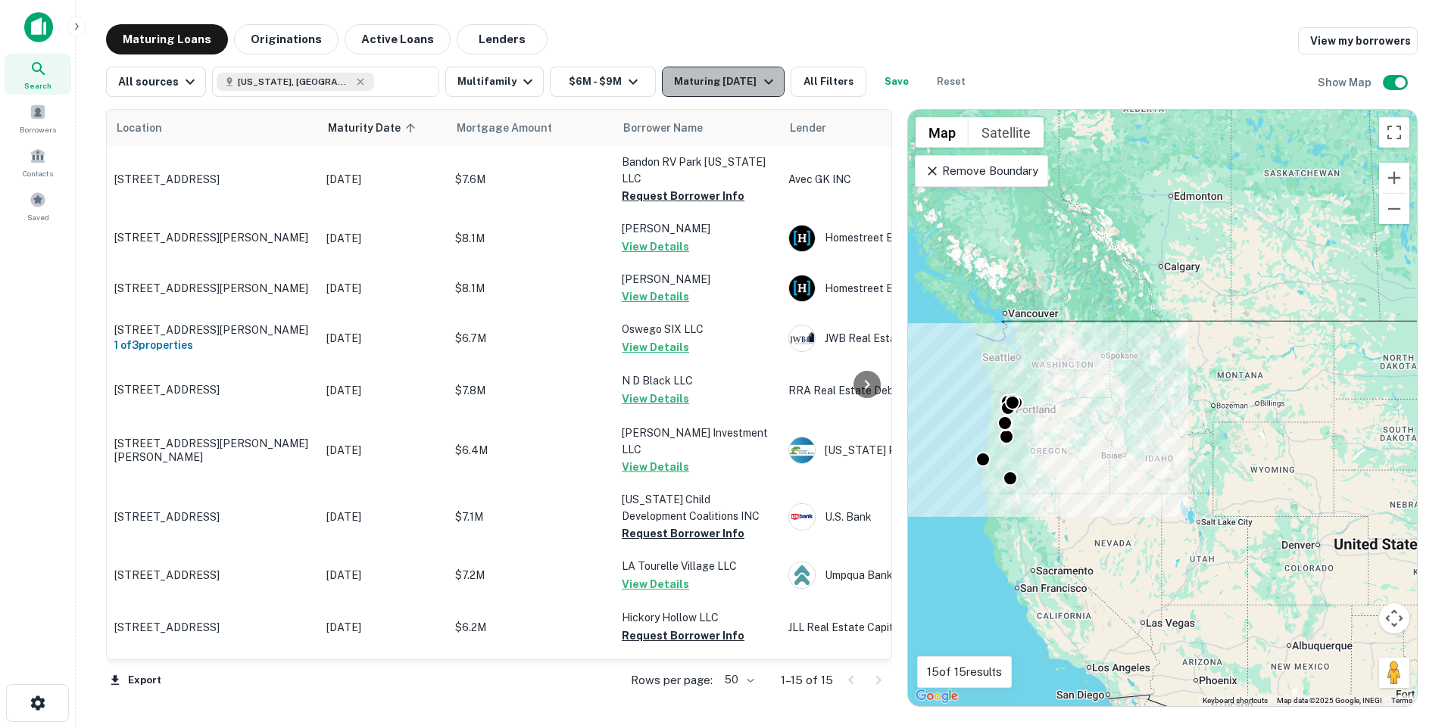
click at [773, 84] on icon "button" at bounding box center [768, 82] width 9 height 5
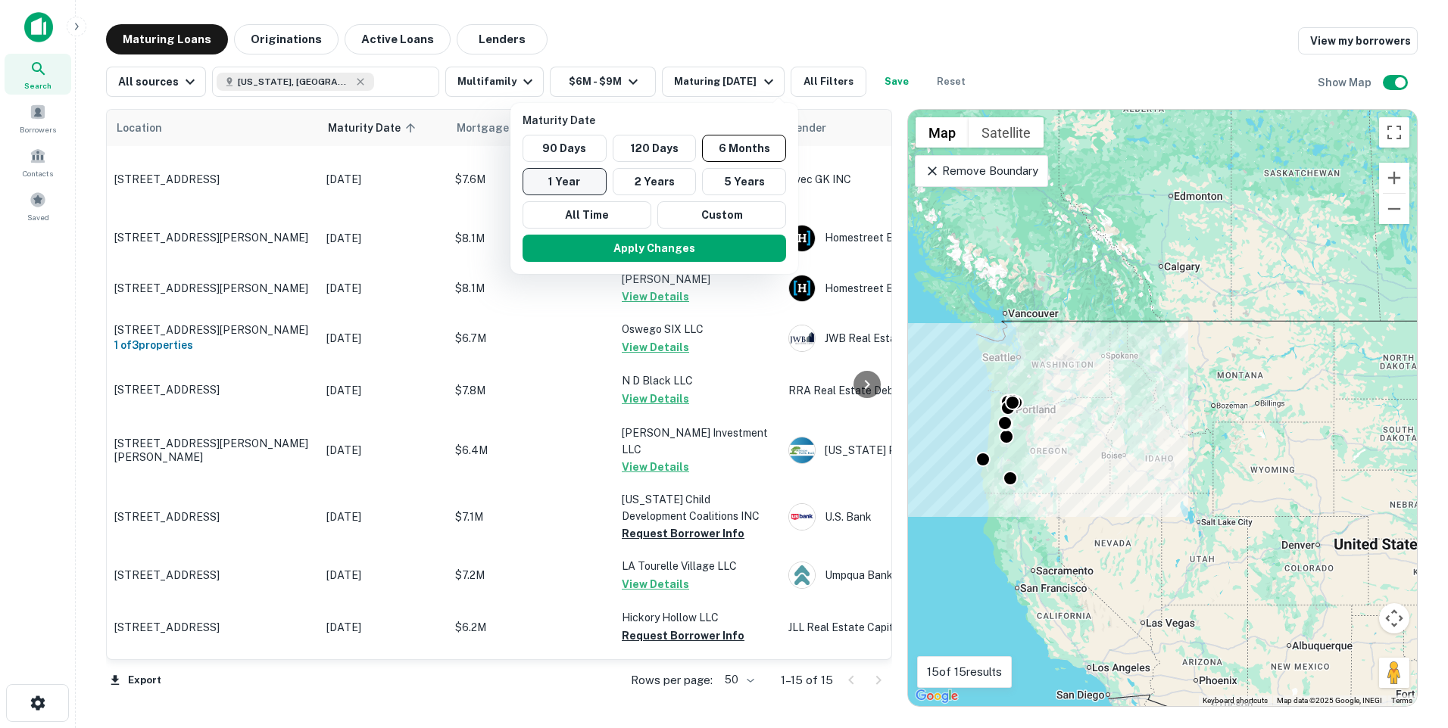
click at [556, 182] on button "1 Year" at bounding box center [564, 181] width 84 height 27
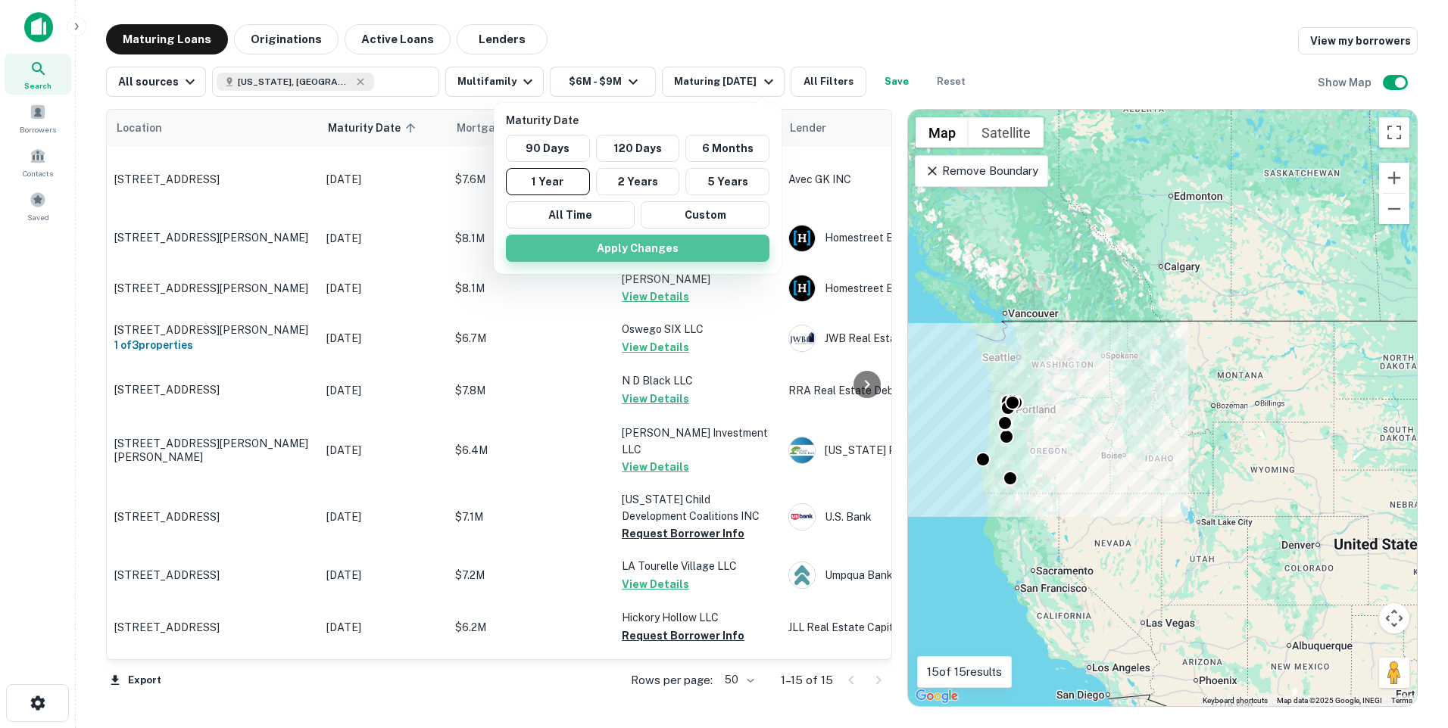
drag, startPoint x: 628, startPoint y: 255, endPoint x: 622, endPoint y: 249, distance: 8.0
click at [628, 254] on button "Apply Changes" at bounding box center [638, 248] width 264 height 27
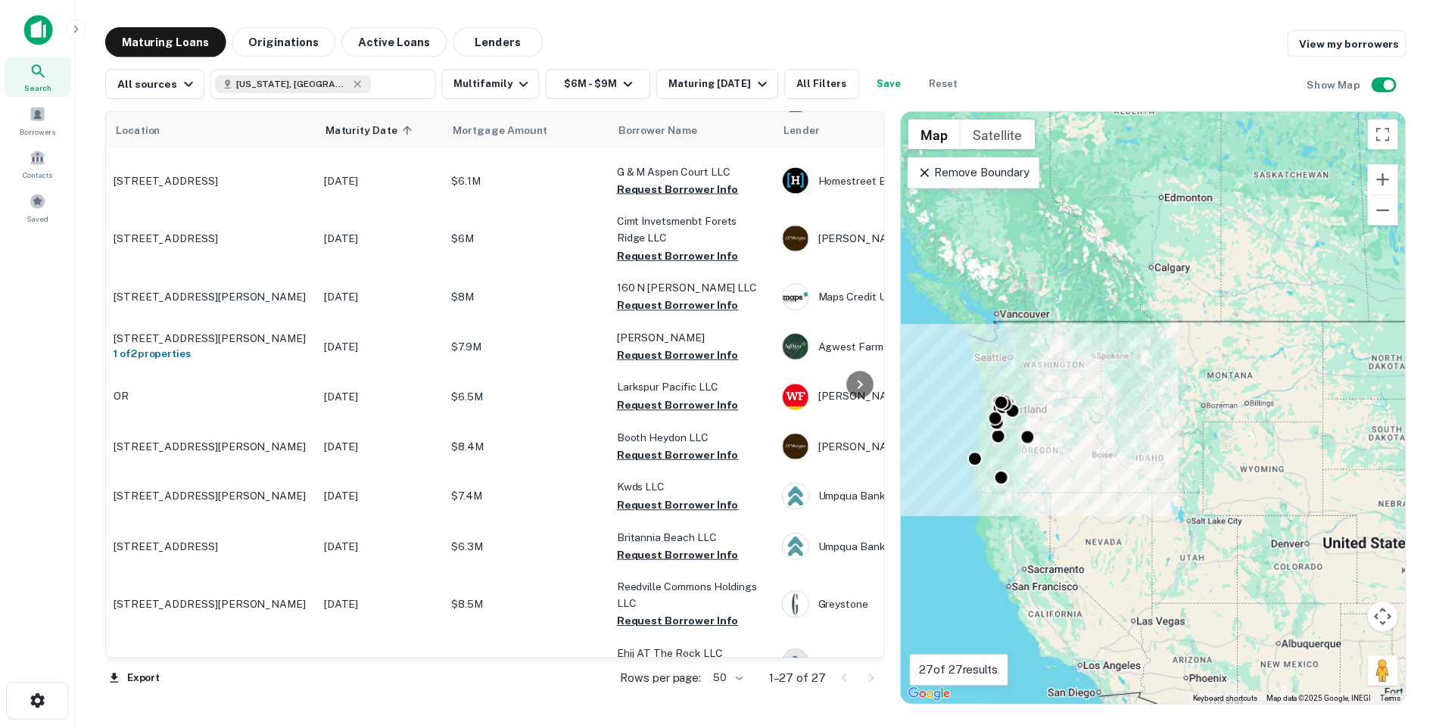
scroll to position [831, 0]
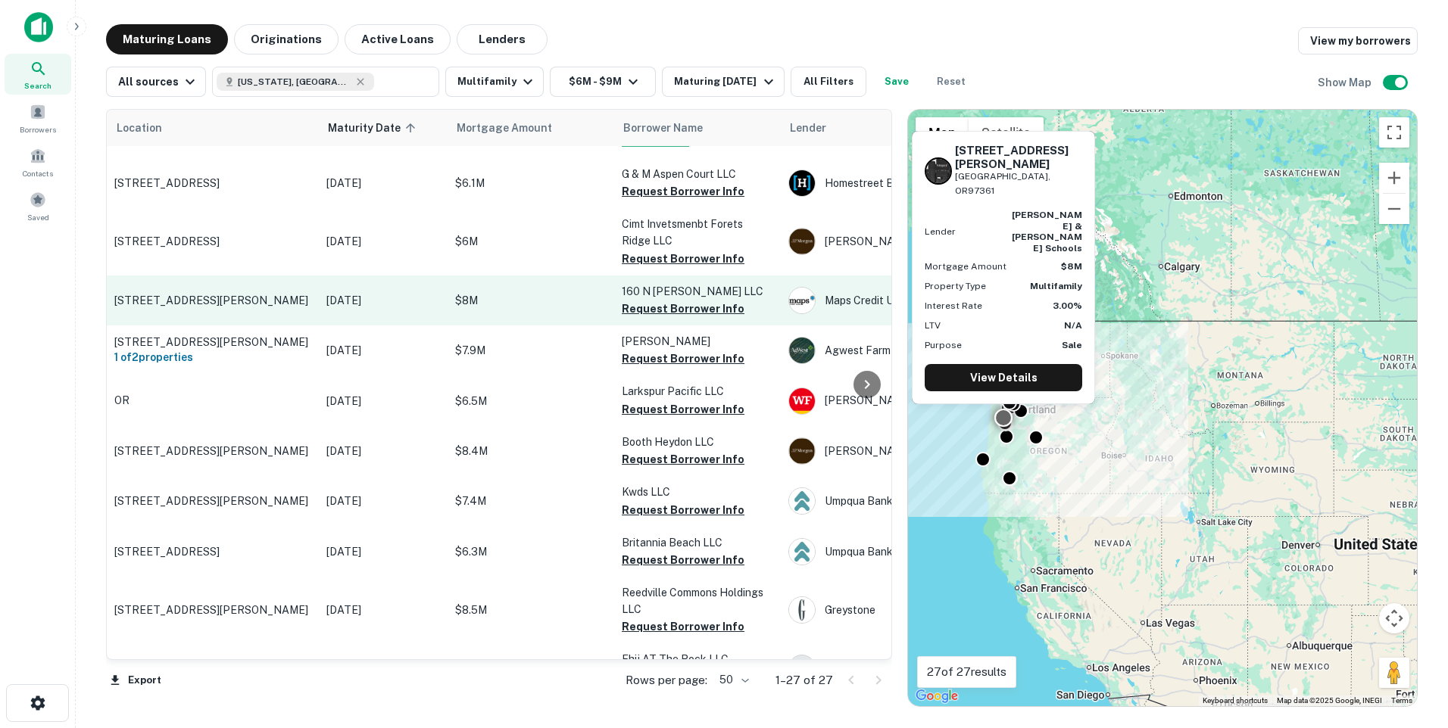
click at [243, 294] on p "[STREET_ADDRESS][PERSON_NAME]" at bounding box center [212, 301] width 197 height 14
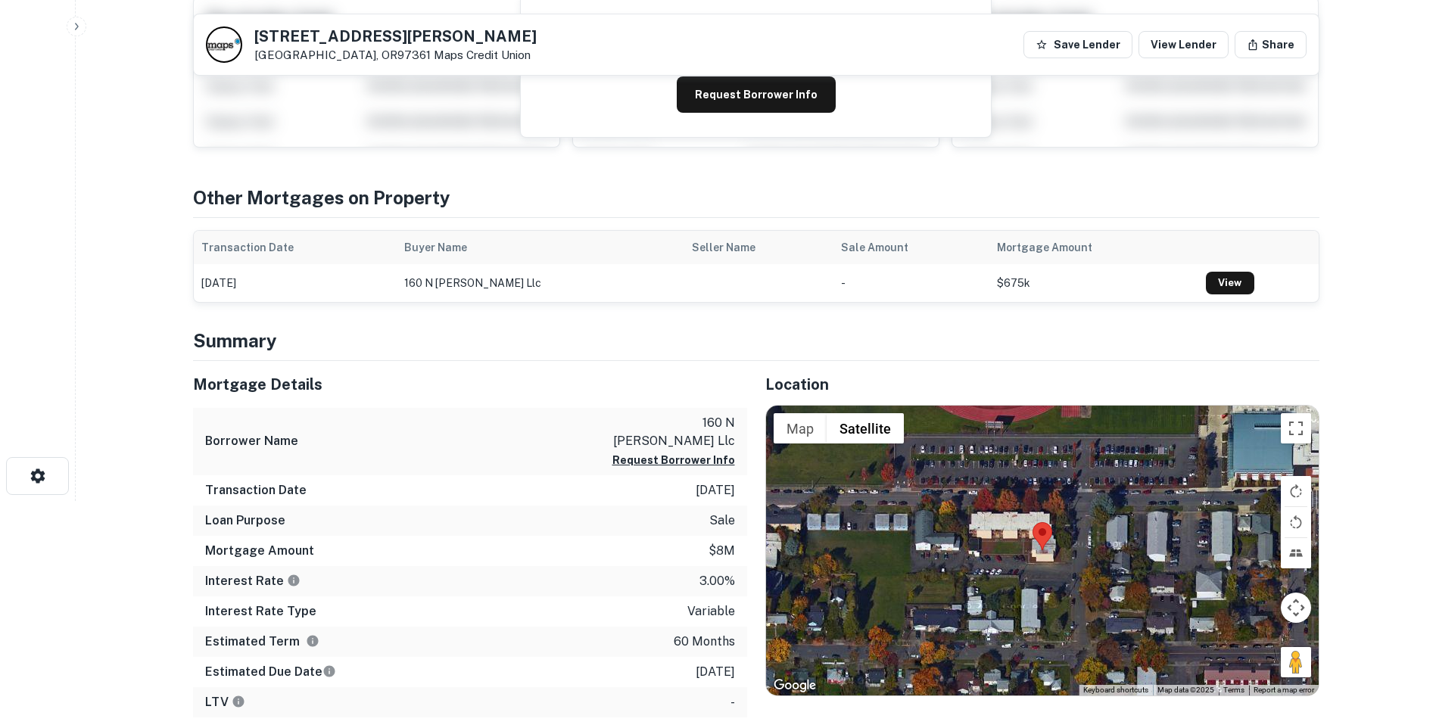
scroll to position [76, 0]
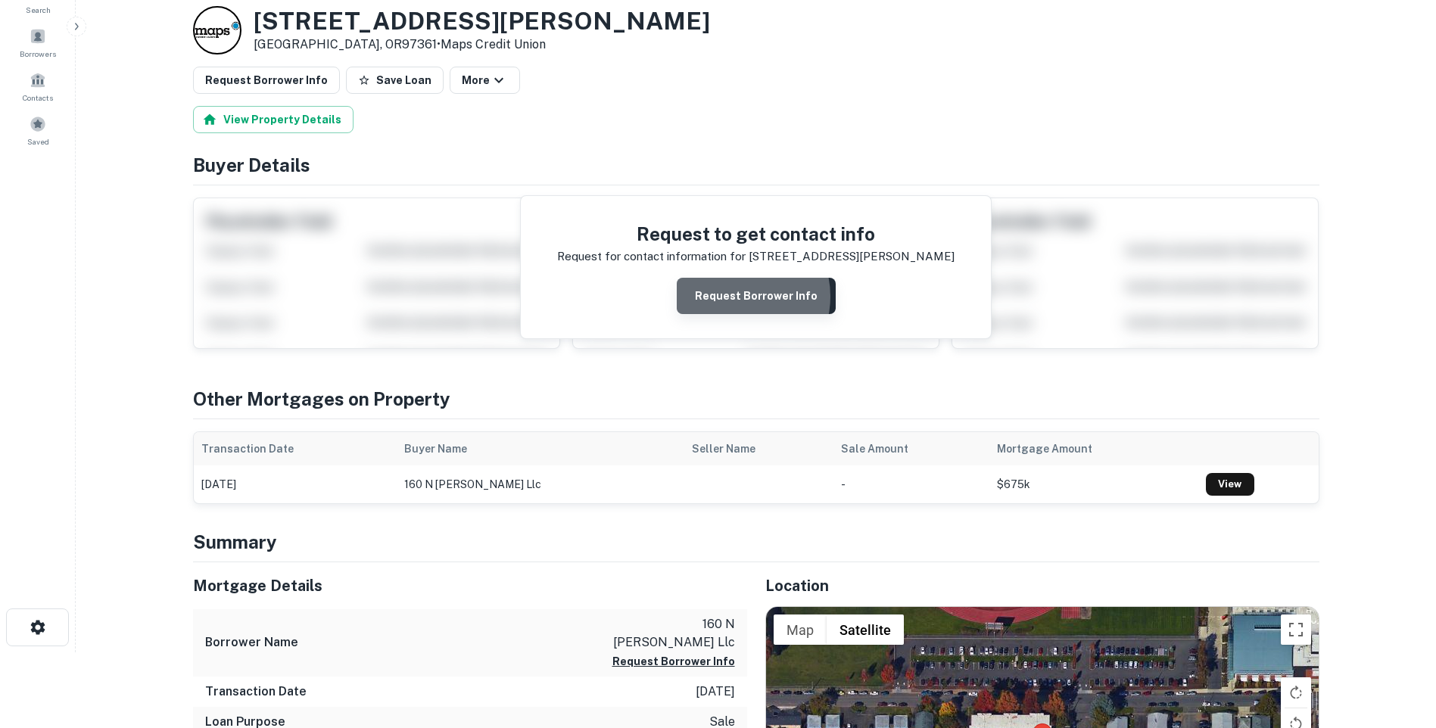
click at [738, 297] on button "Request Borrower Info" at bounding box center [756, 296] width 159 height 36
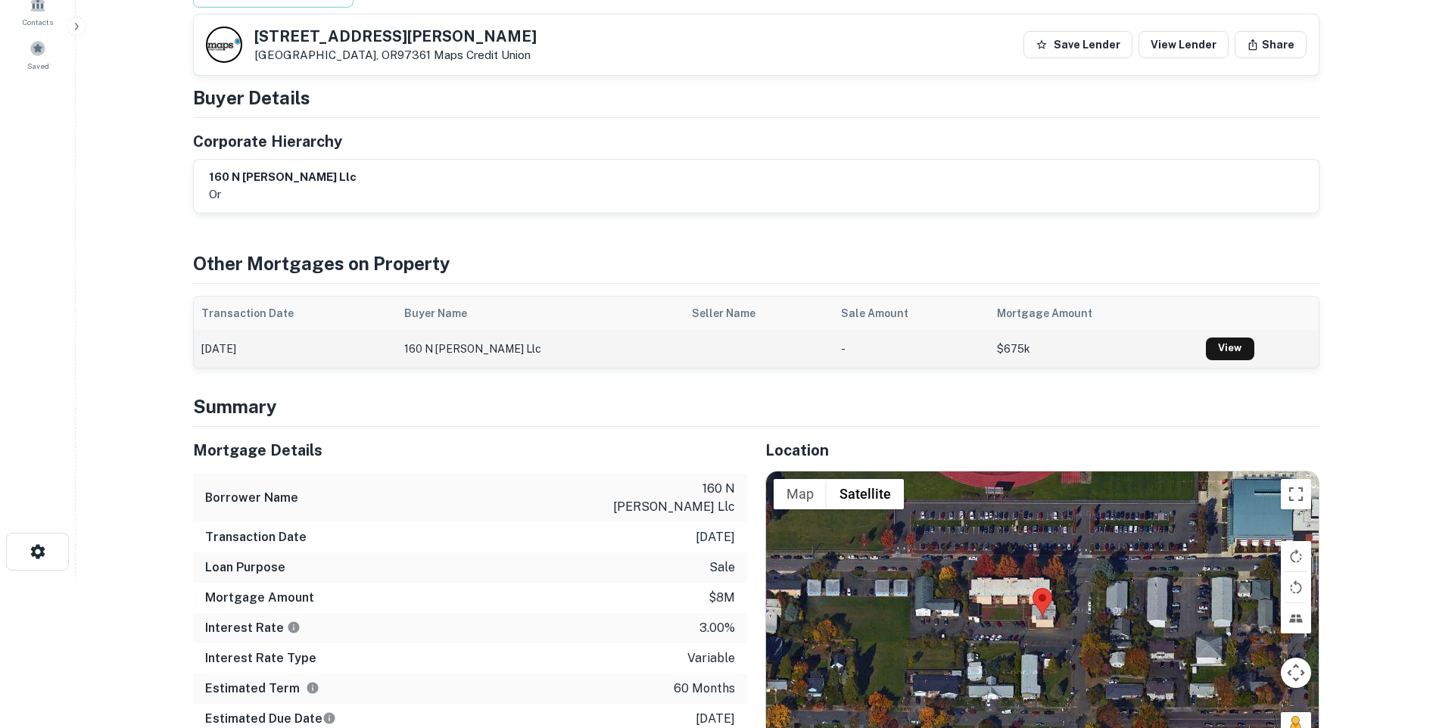
scroll to position [0, 0]
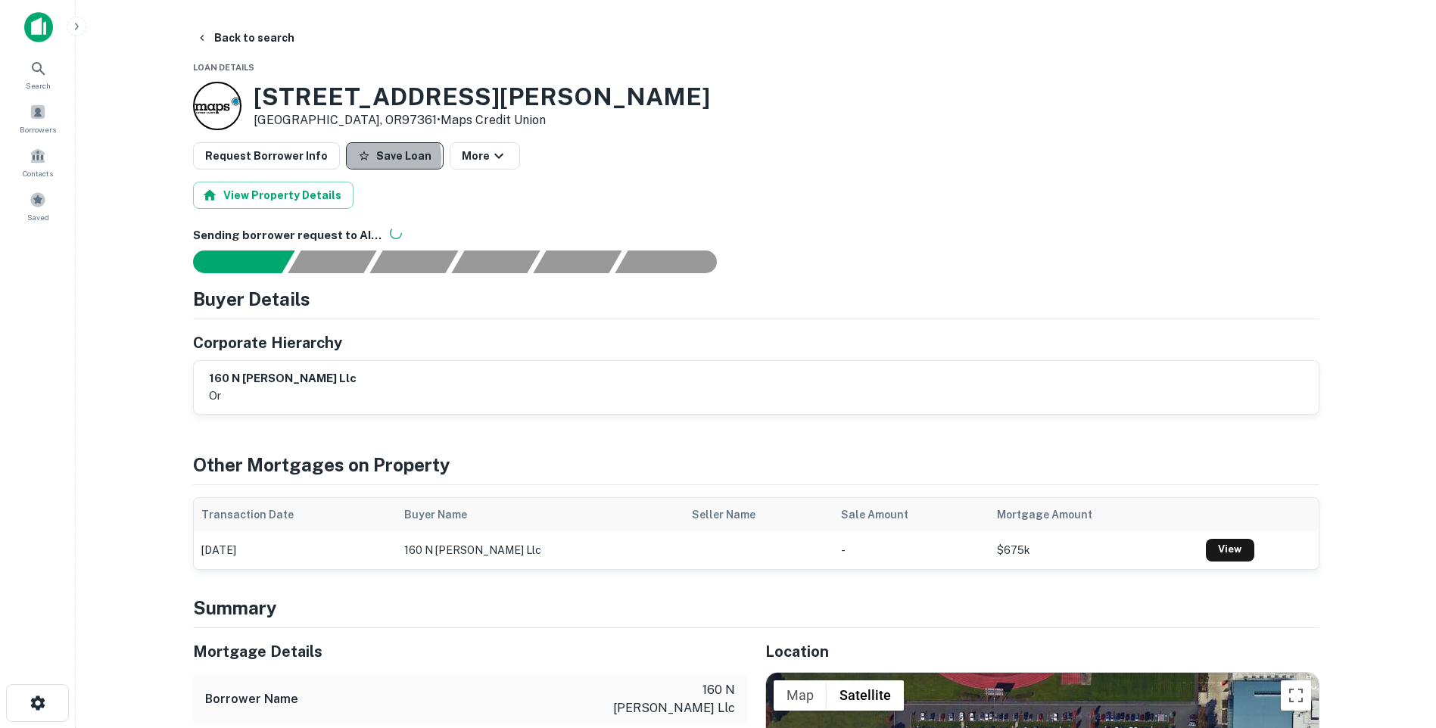
click at [374, 158] on button "Save Loan" at bounding box center [395, 155] width 98 height 27
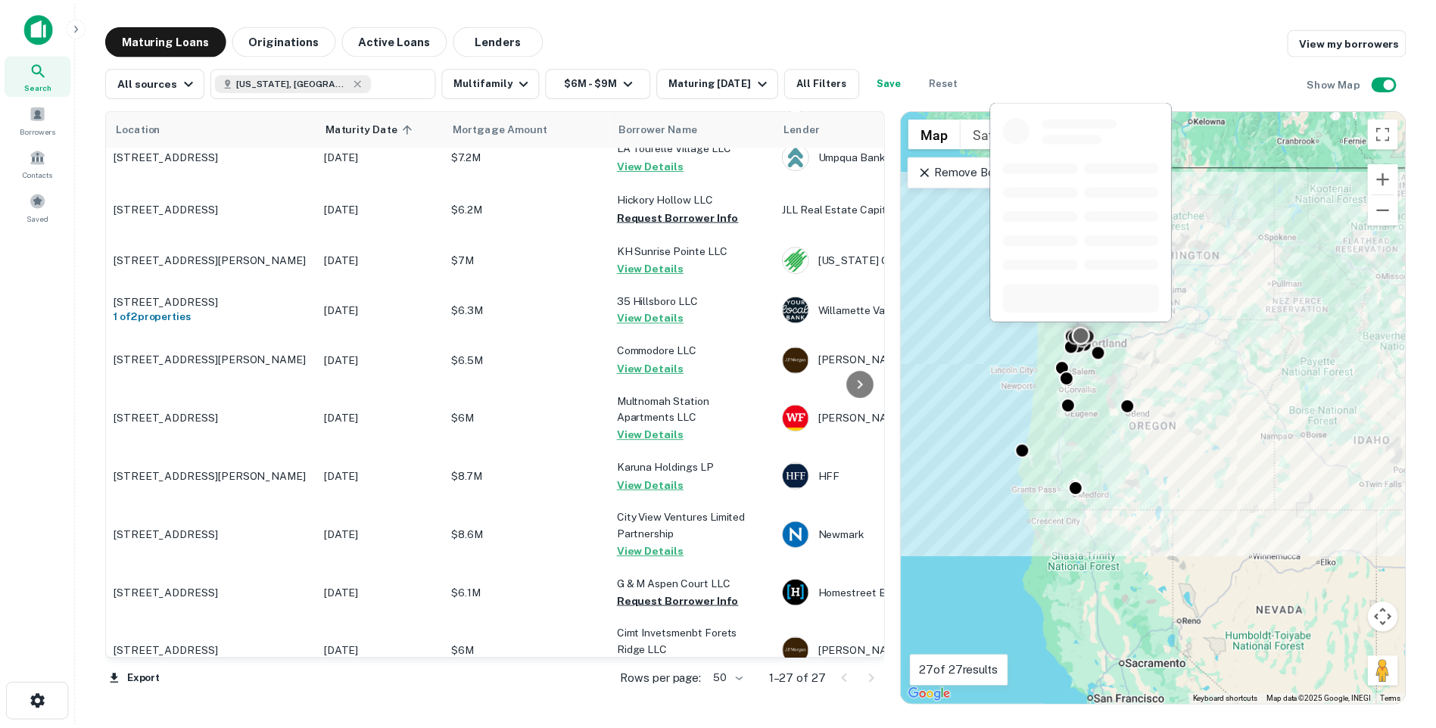
scroll to position [647, 0]
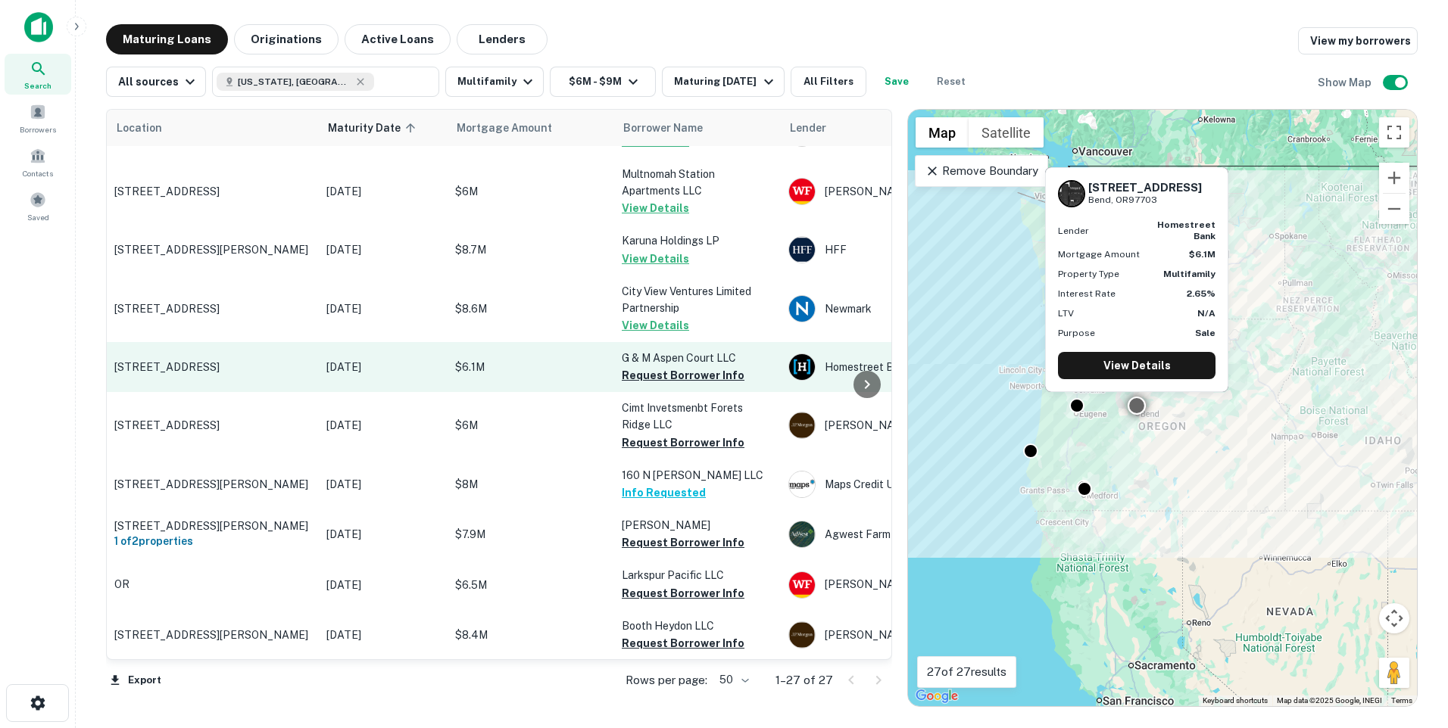
click at [341, 345] on td "[DATE]" at bounding box center [383, 367] width 129 height 50
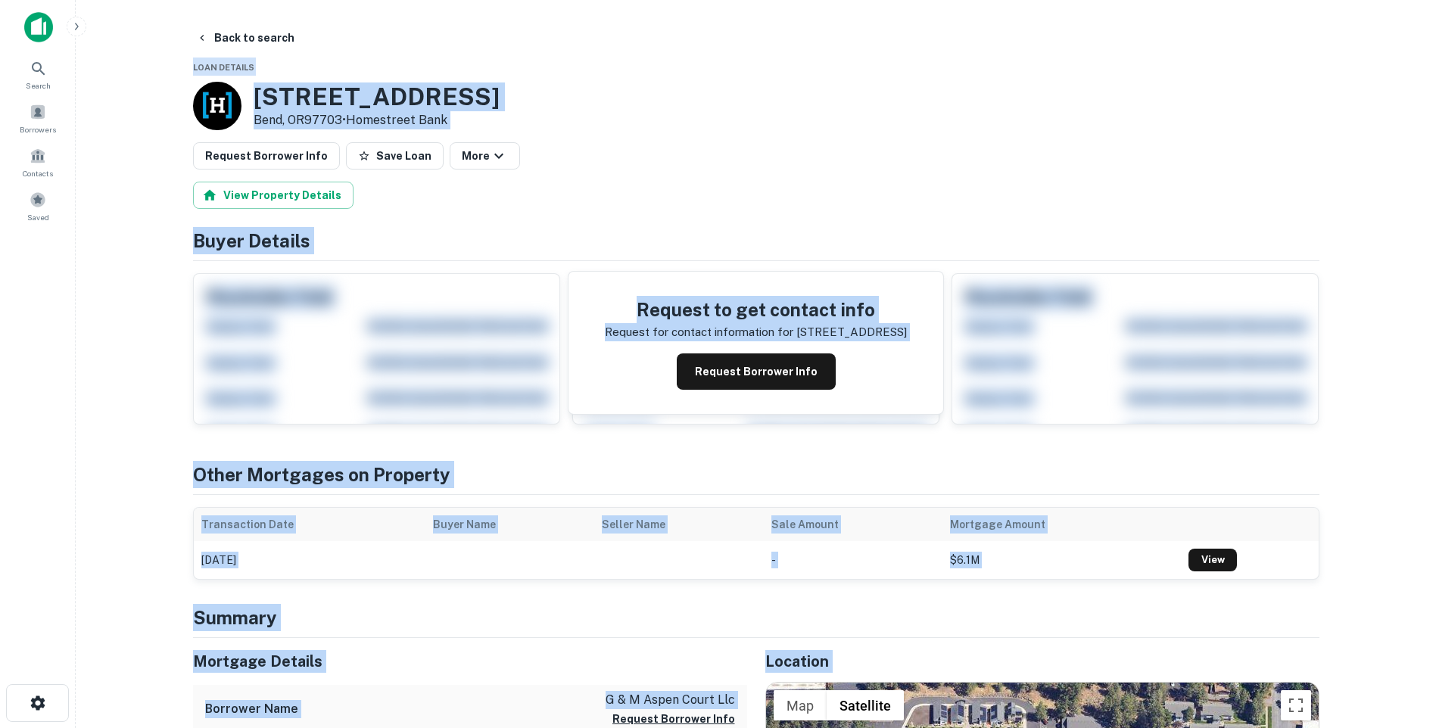
click at [697, 114] on div "1580 NW Newport Ave Bend, OR97703 • Homestreet Bank" at bounding box center [756, 106] width 1127 height 48
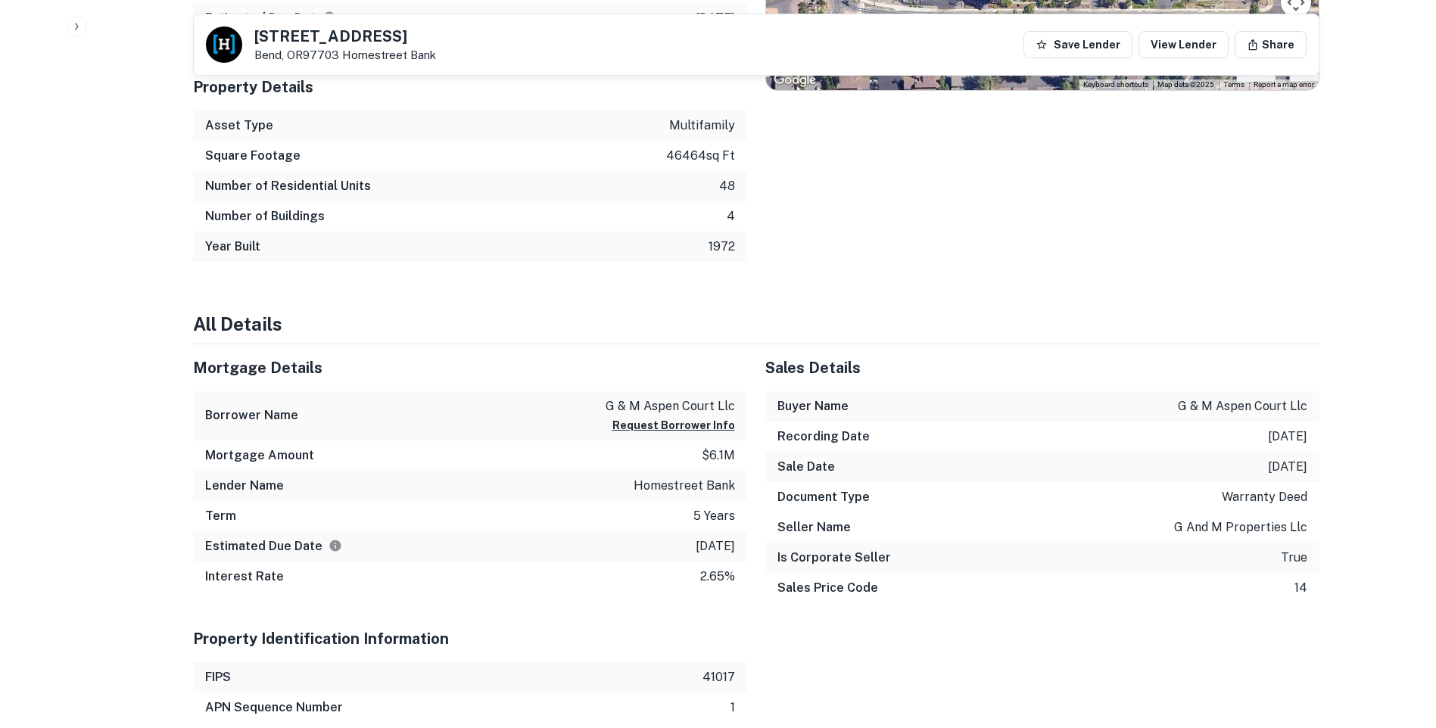
scroll to position [909, 0]
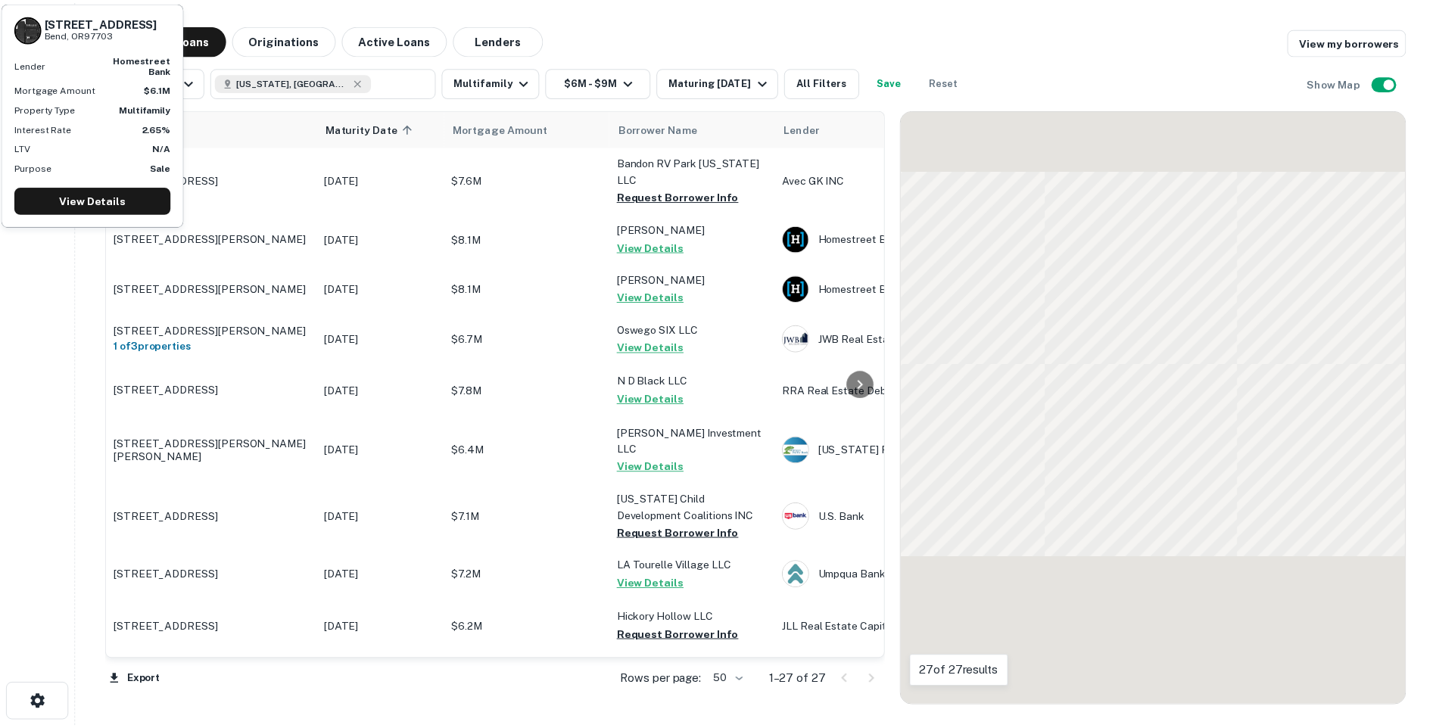
scroll to position [647, 0]
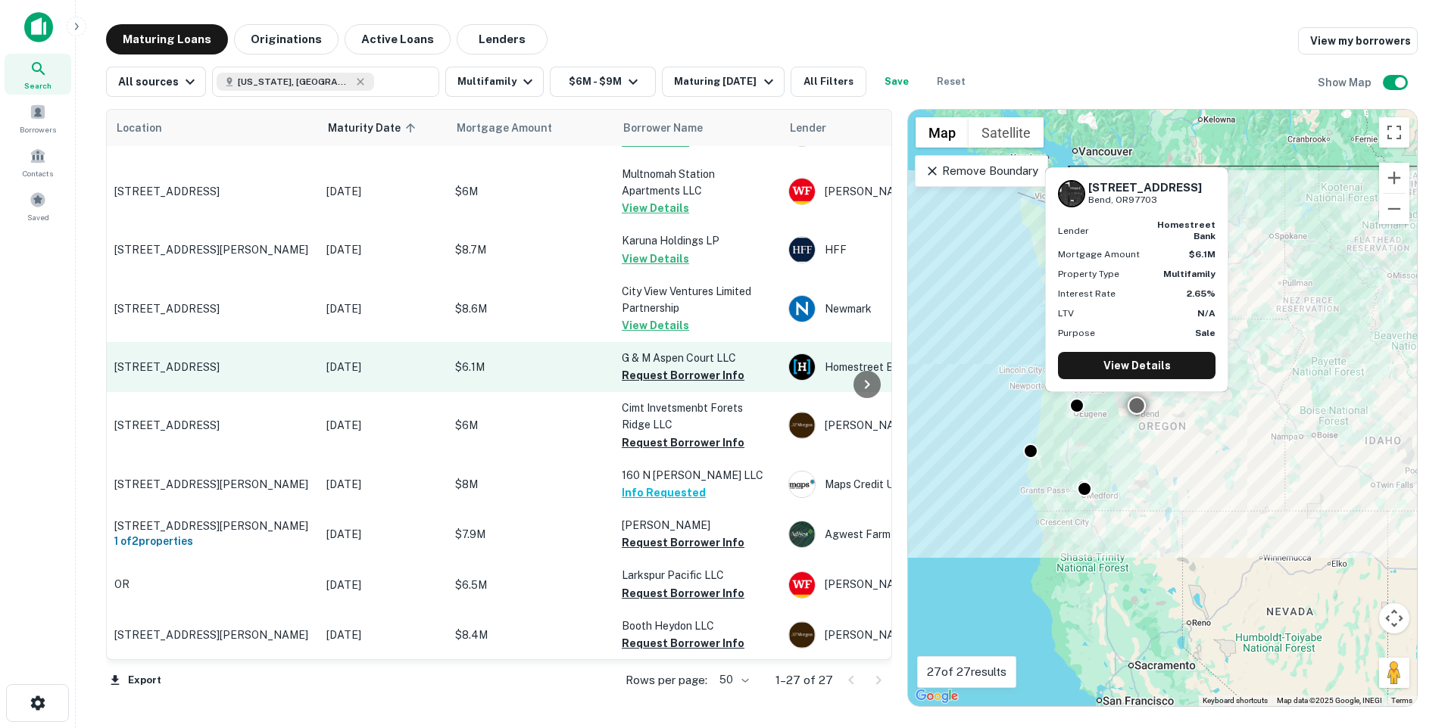
click at [280, 360] on p "[STREET_ADDRESS]" at bounding box center [212, 367] width 197 height 14
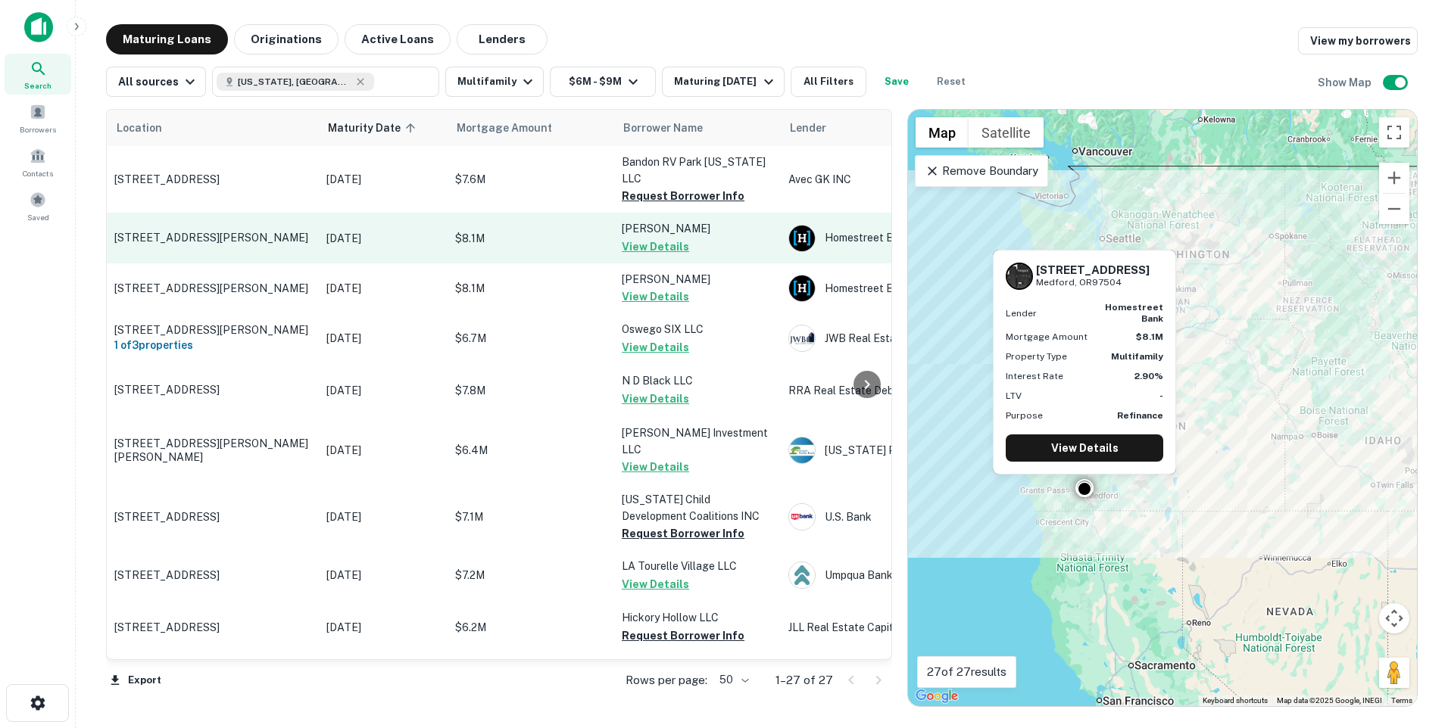
click at [332, 230] on p "[DATE]" at bounding box center [383, 238] width 114 height 17
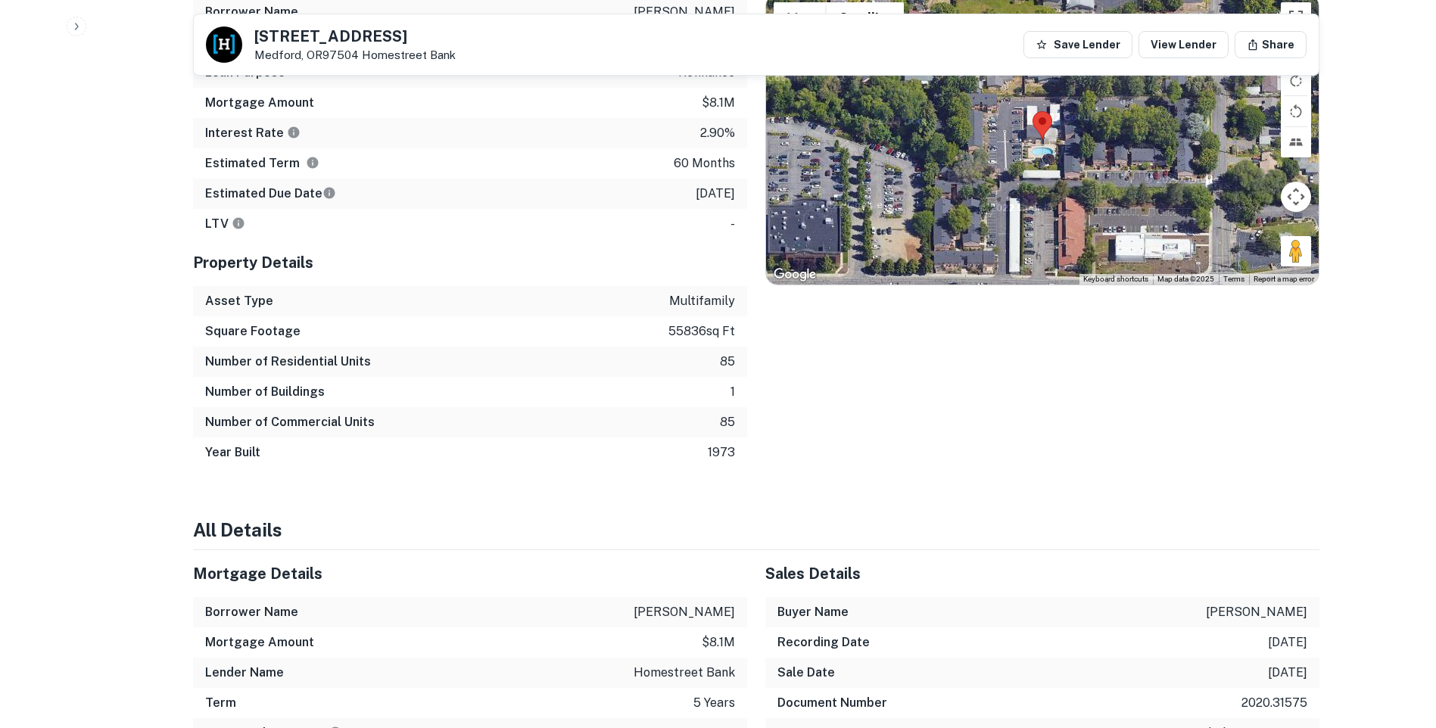
scroll to position [1514, 0]
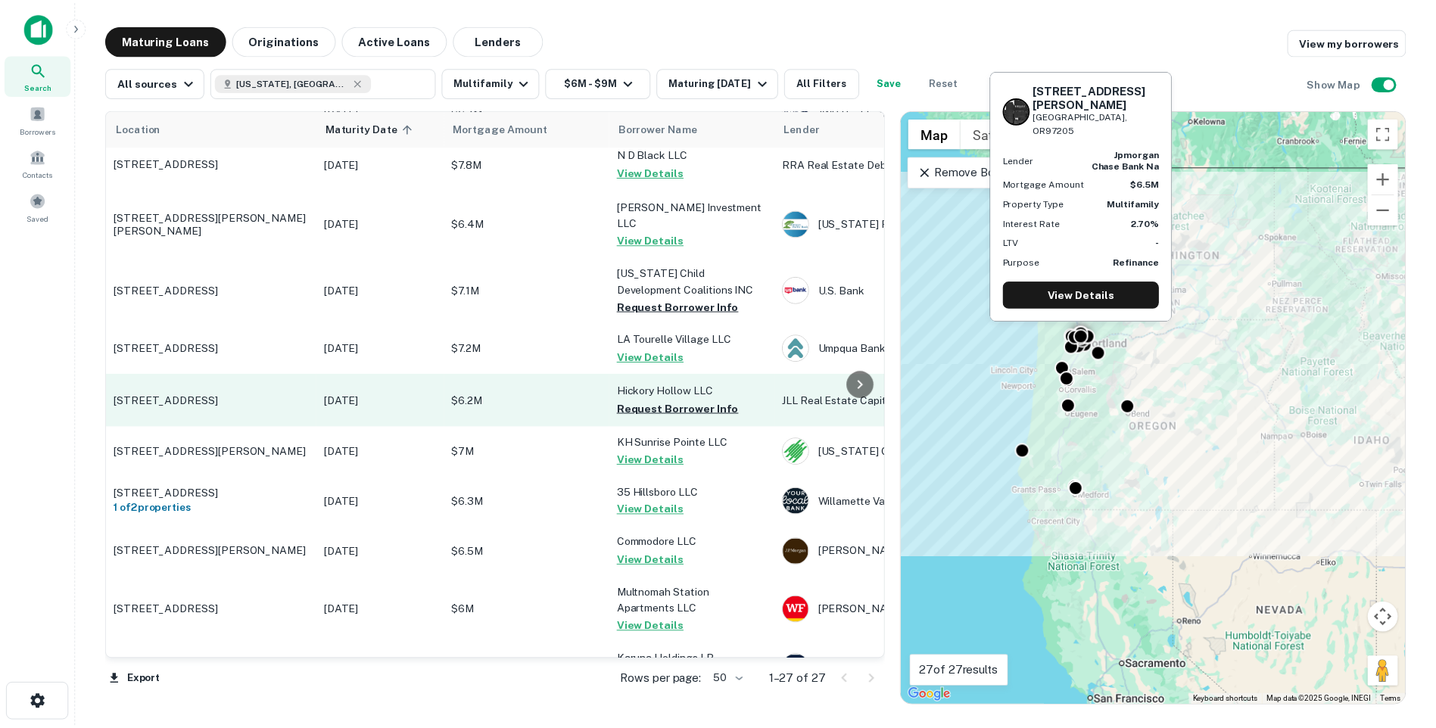
scroll to position [454, 0]
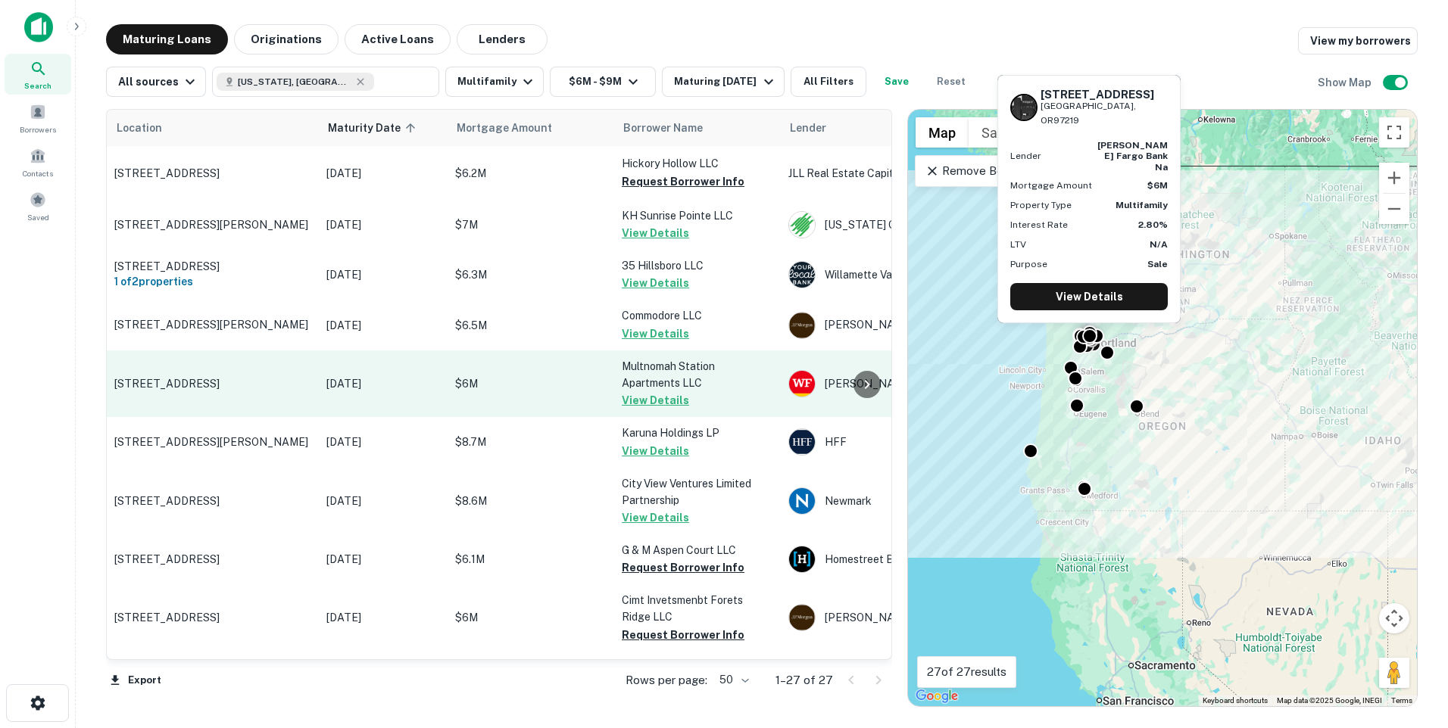
click at [271, 377] on p "[STREET_ADDRESS]" at bounding box center [212, 384] width 197 height 14
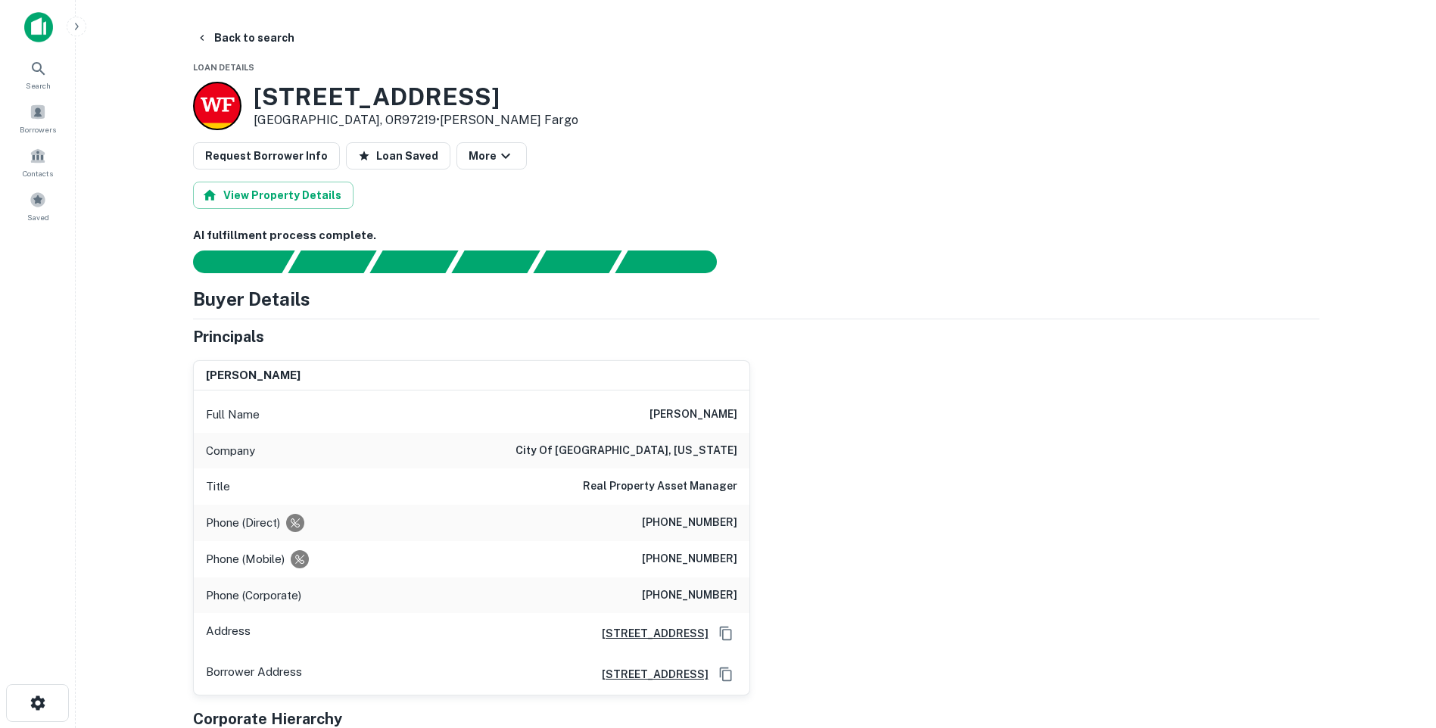
click at [874, 24] on div "Back to search" at bounding box center [756, 37] width 1127 height 27
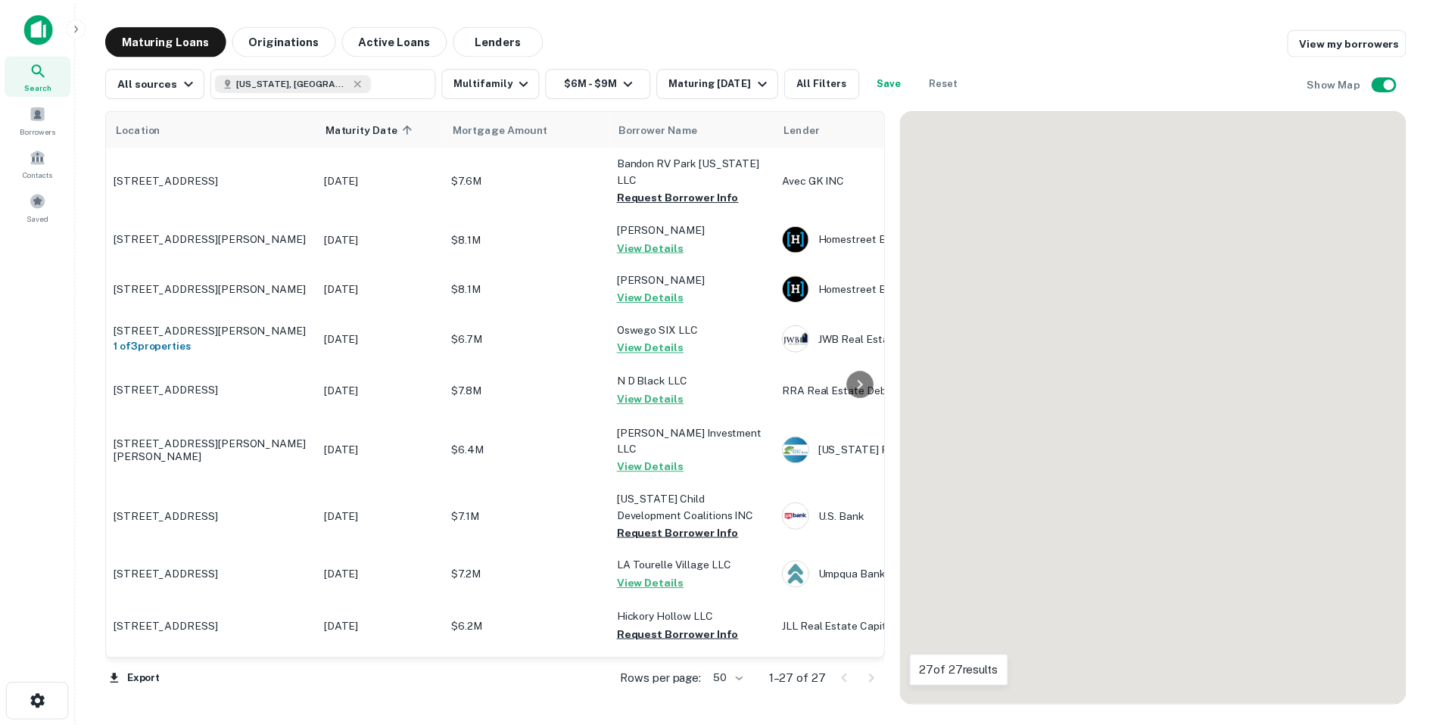
scroll to position [454, 0]
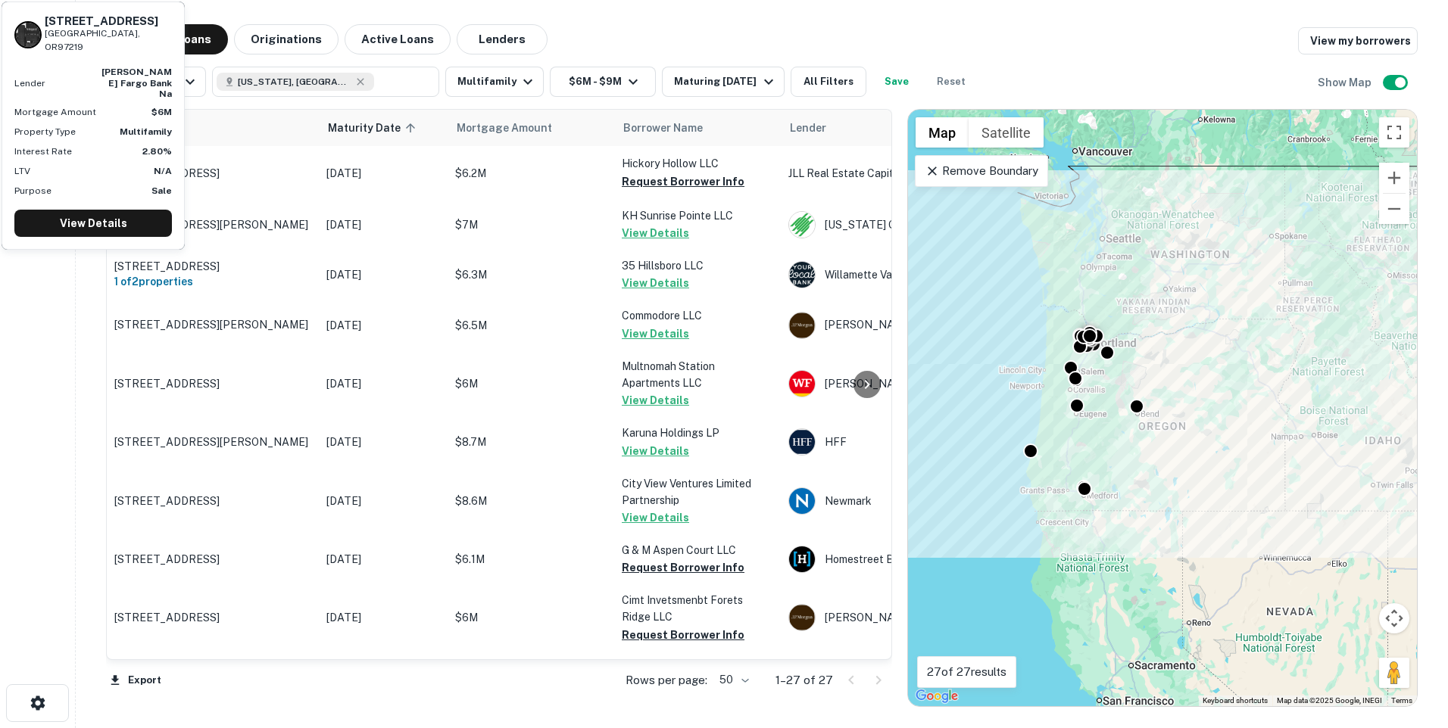
click at [52, 300] on div "Search Borrowers Contacts Saved" at bounding box center [37, 341] width 75 height 682
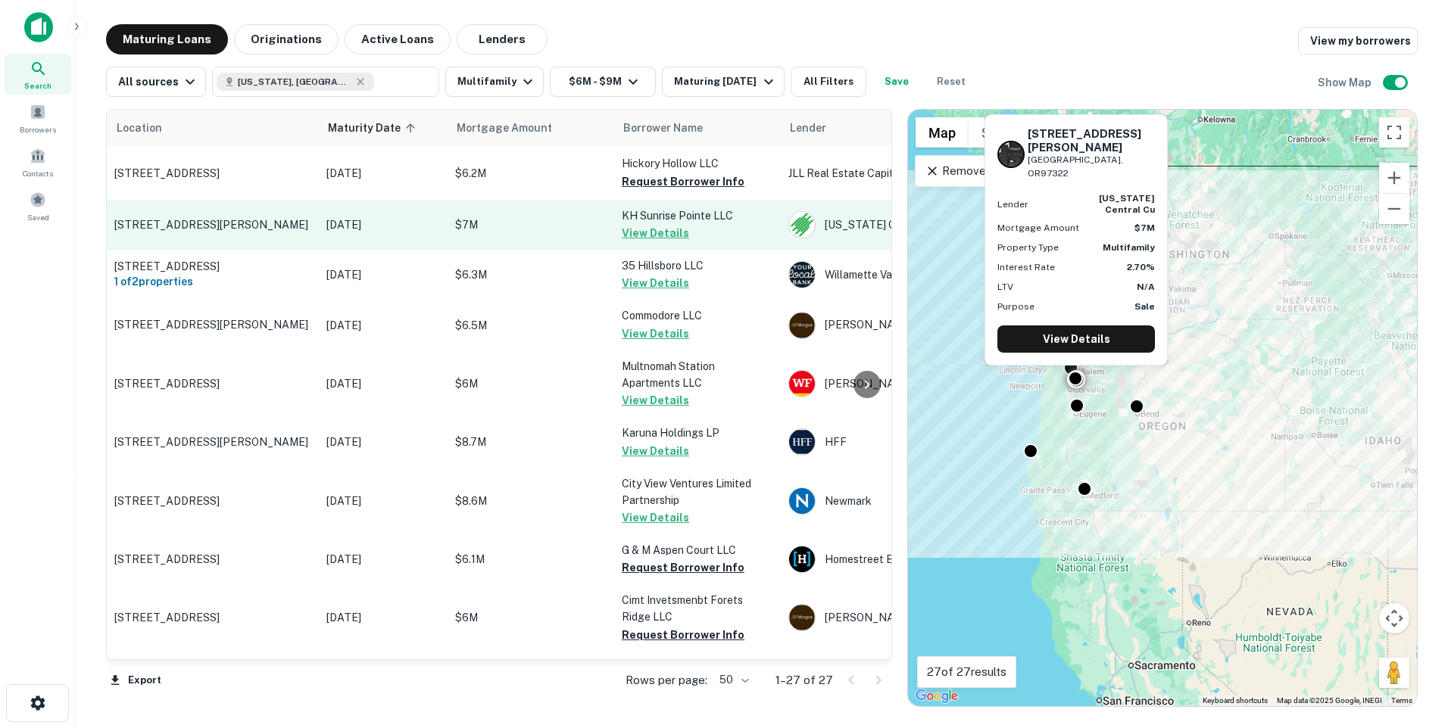
click at [476, 217] on p "$7M" at bounding box center [530, 225] width 151 height 17
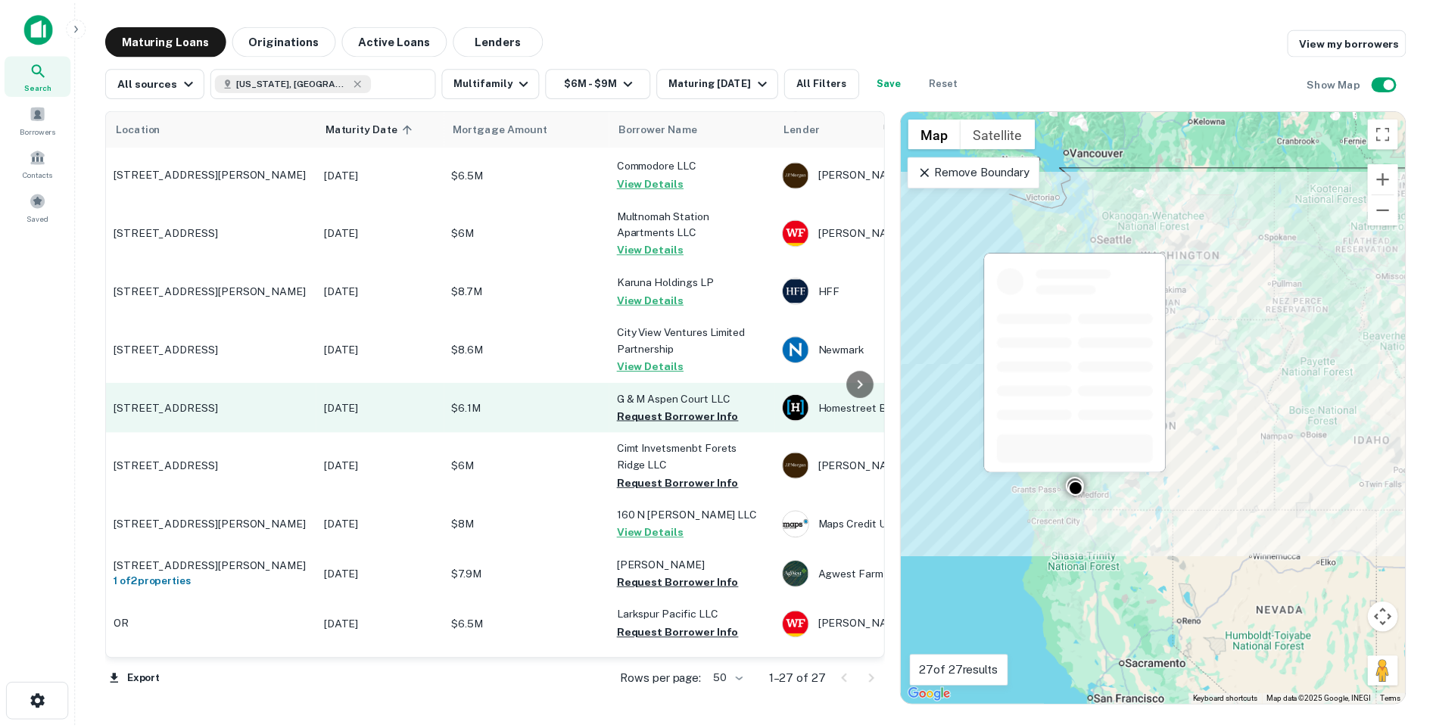
scroll to position [757, 0]
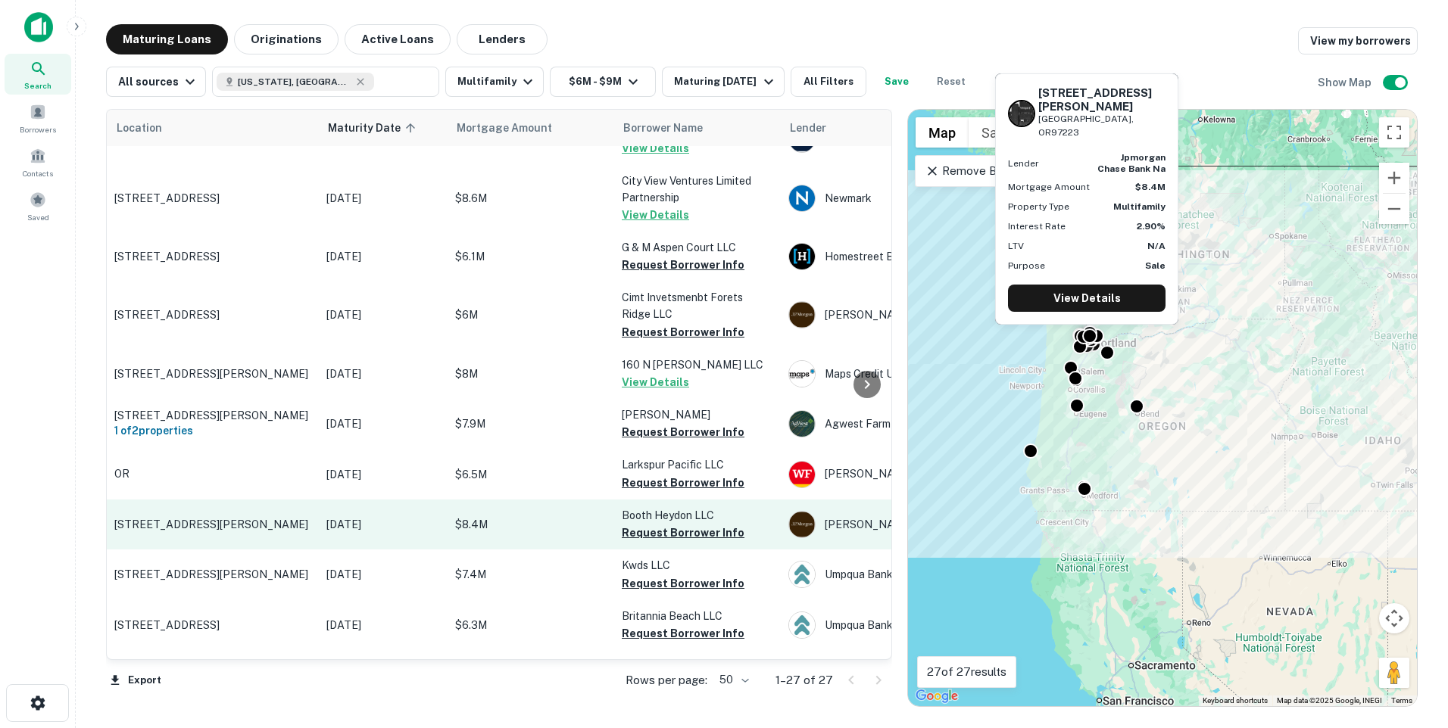
click at [343, 516] on p "[DATE]" at bounding box center [383, 524] width 114 height 17
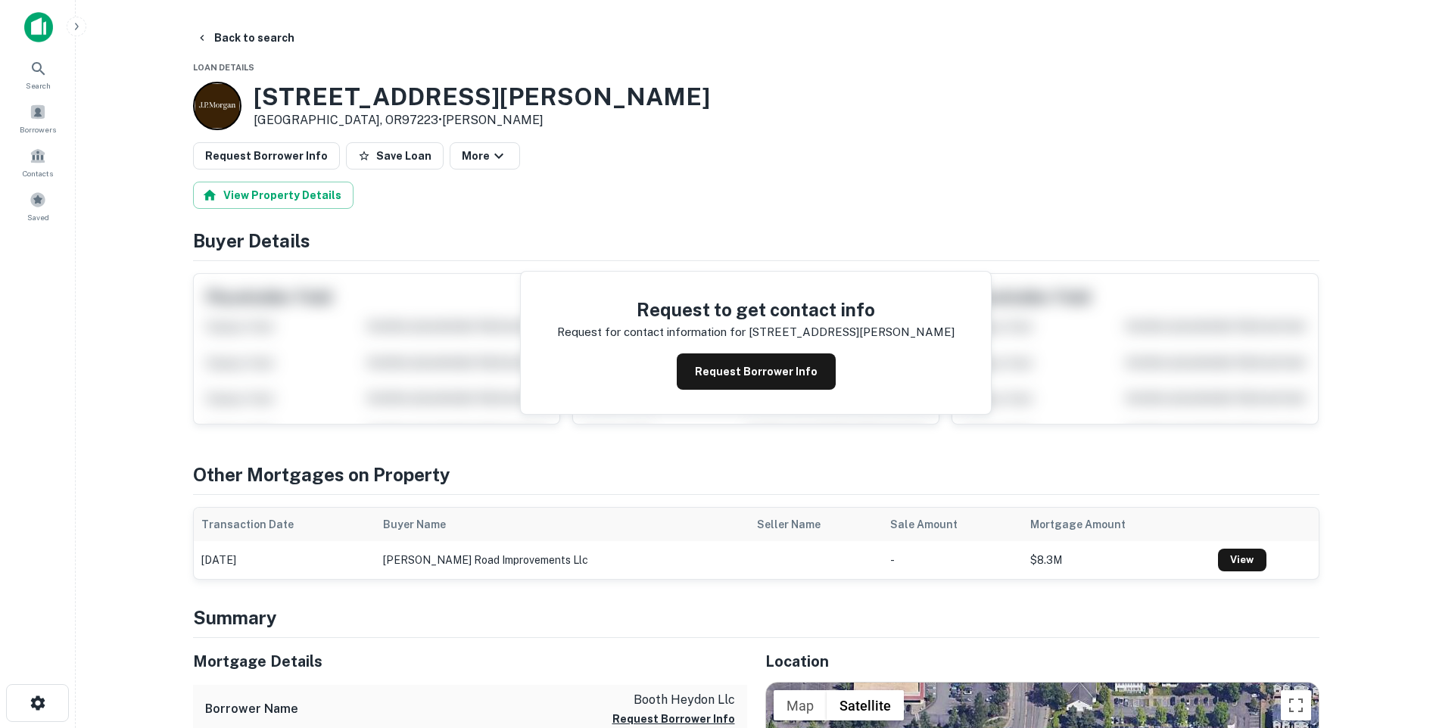
click at [763, 369] on button "Request Borrower Info" at bounding box center [756, 372] width 159 height 36
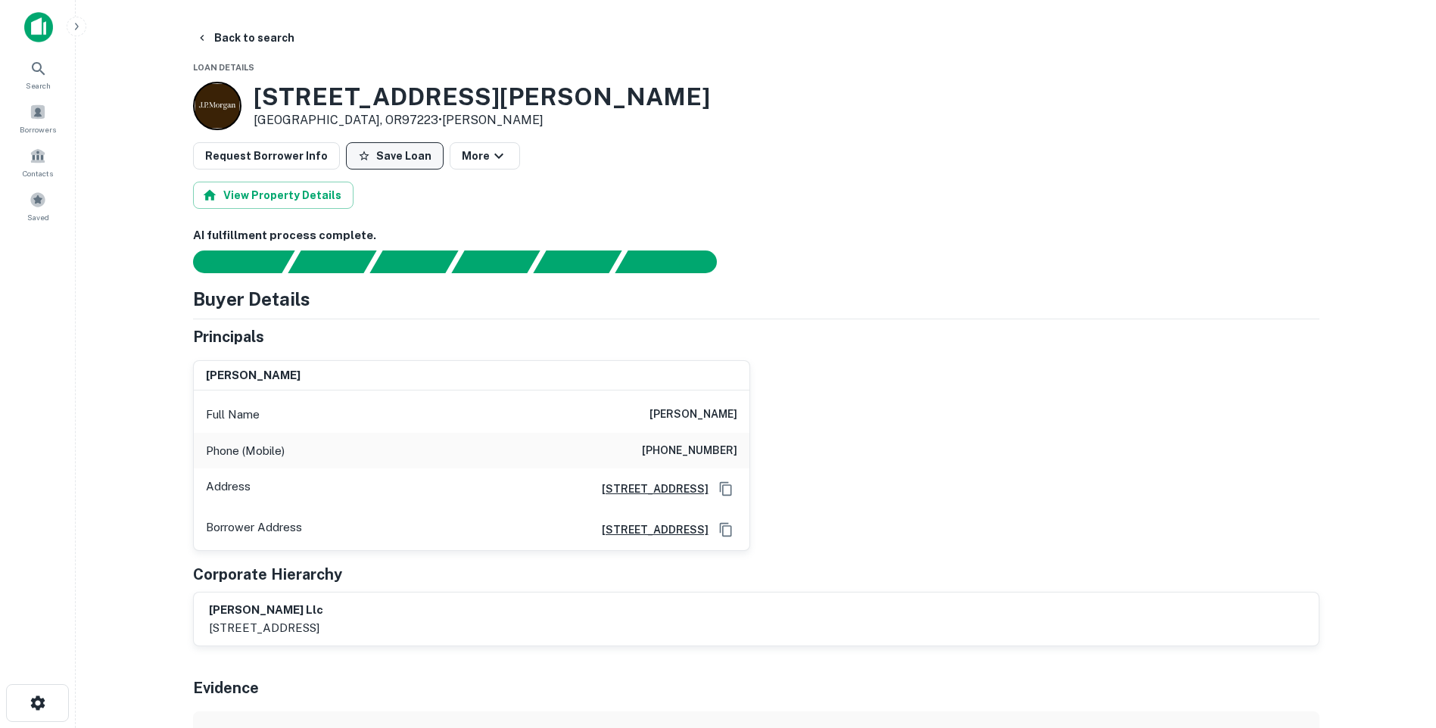
click at [387, 152] on button "Save Loan" at bounding box center [395, 155] width 98 height 27
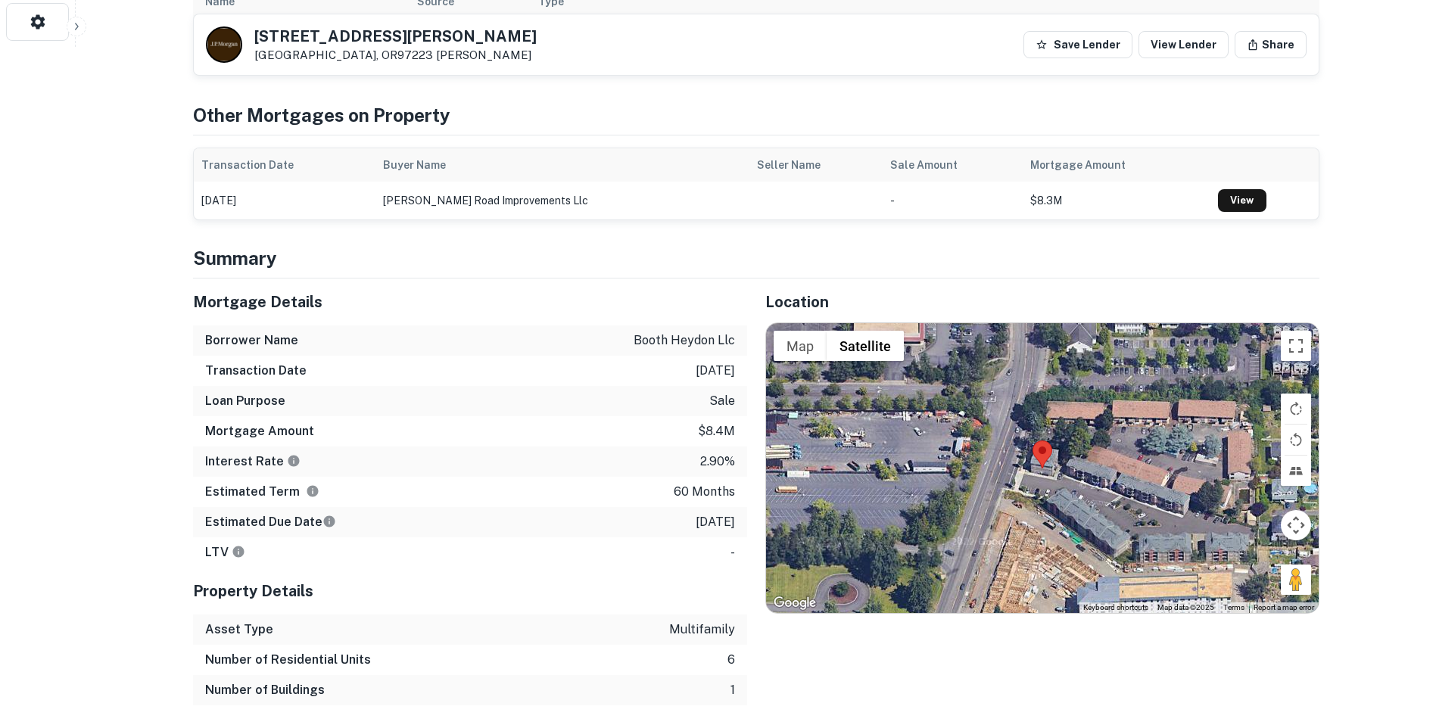
scroll to position [379, 0]
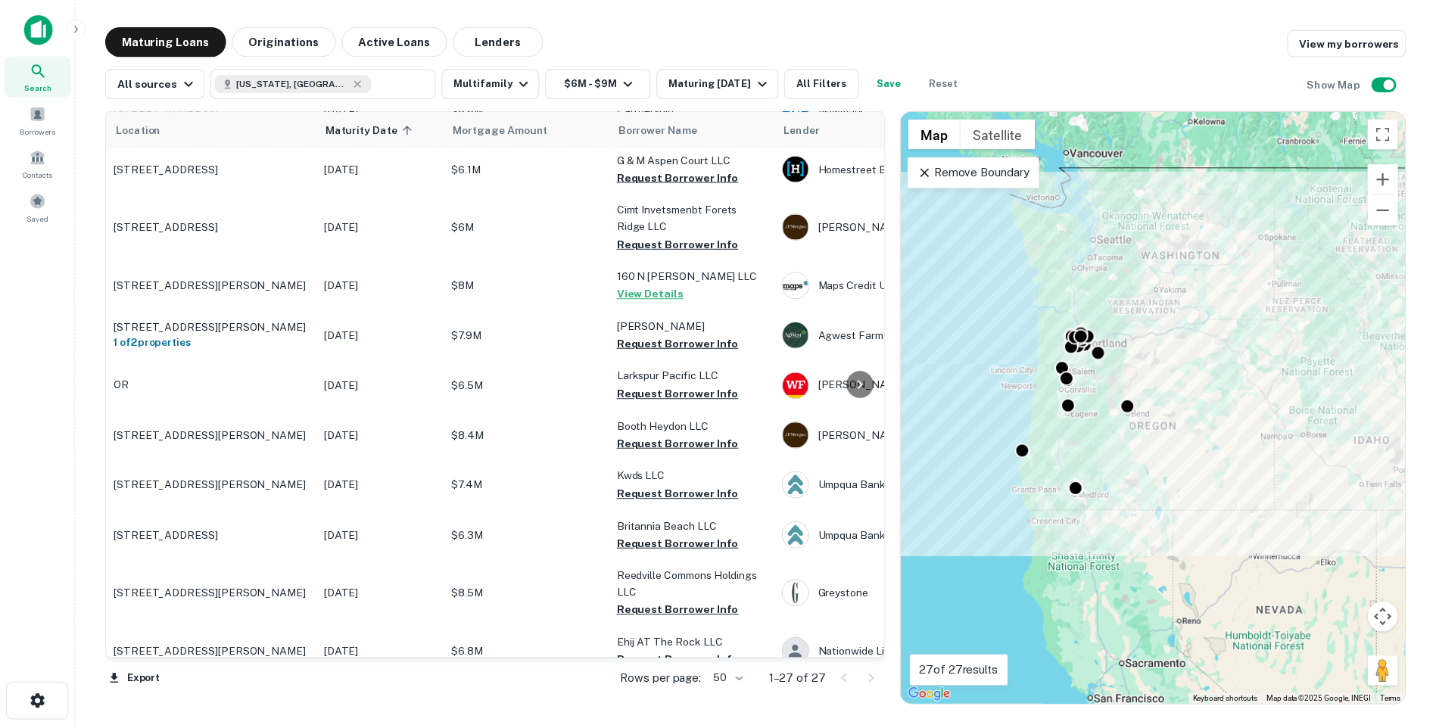
scroll to position [855, 0]
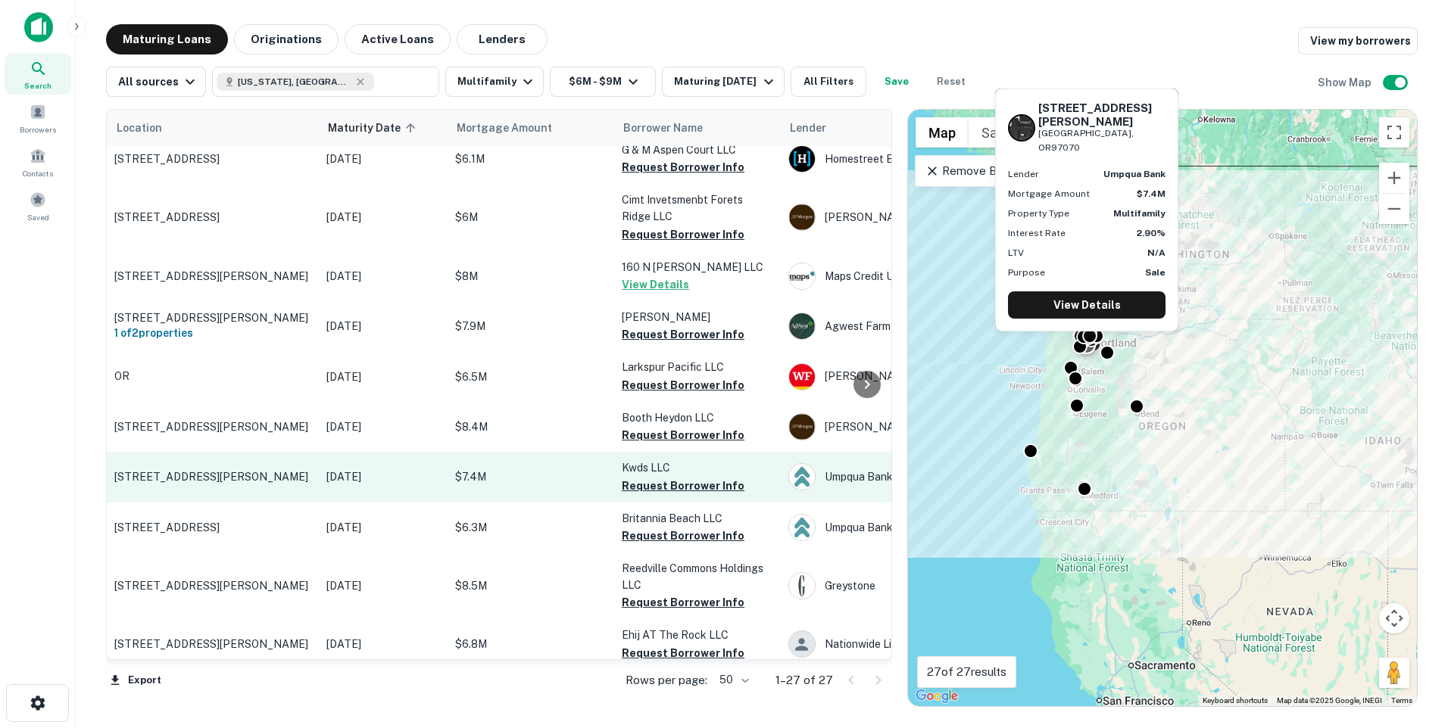
click at [250, 452] on td "[STREET_ADDRESS][PERSON_NAME]" at bounding box center [213, 477] width 212 height 50
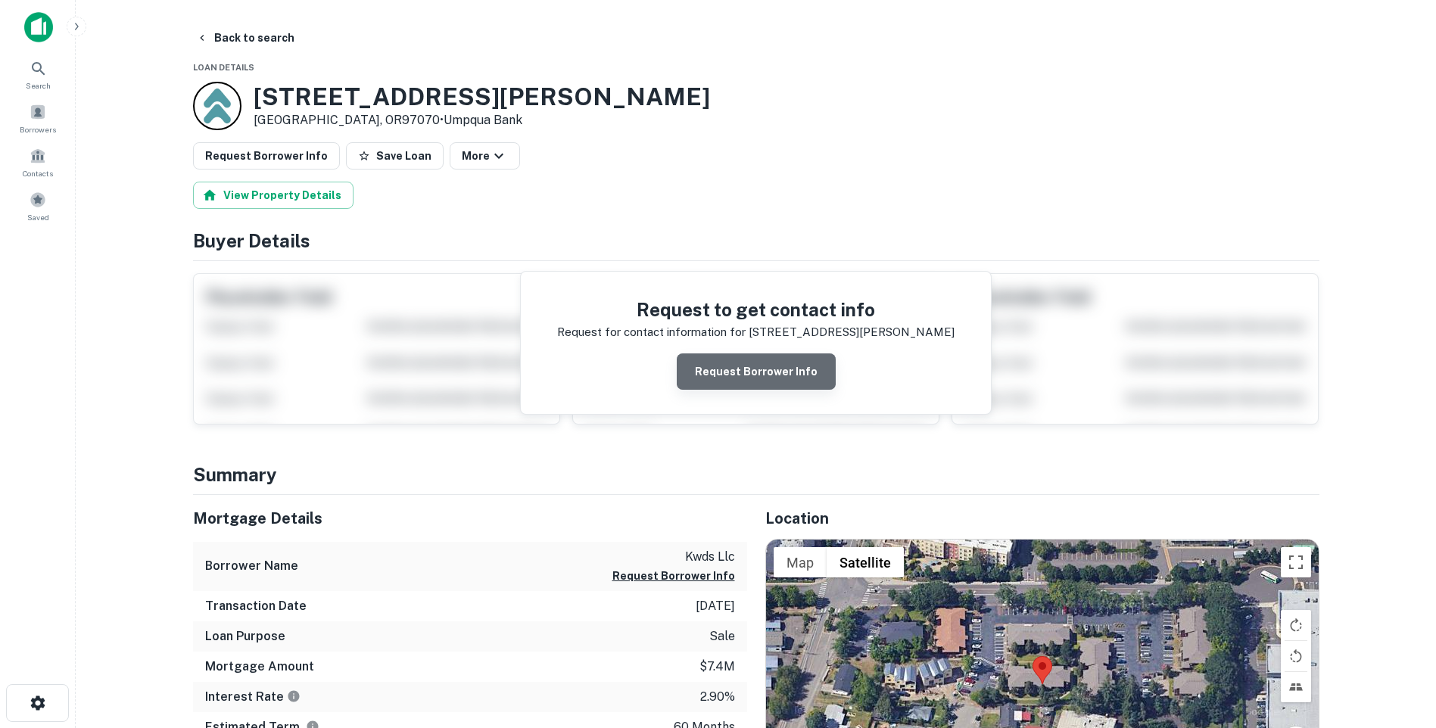
click at [760, 369] on button "Request Borrower Info" at bounding box center [756, 372] width 159 height 36
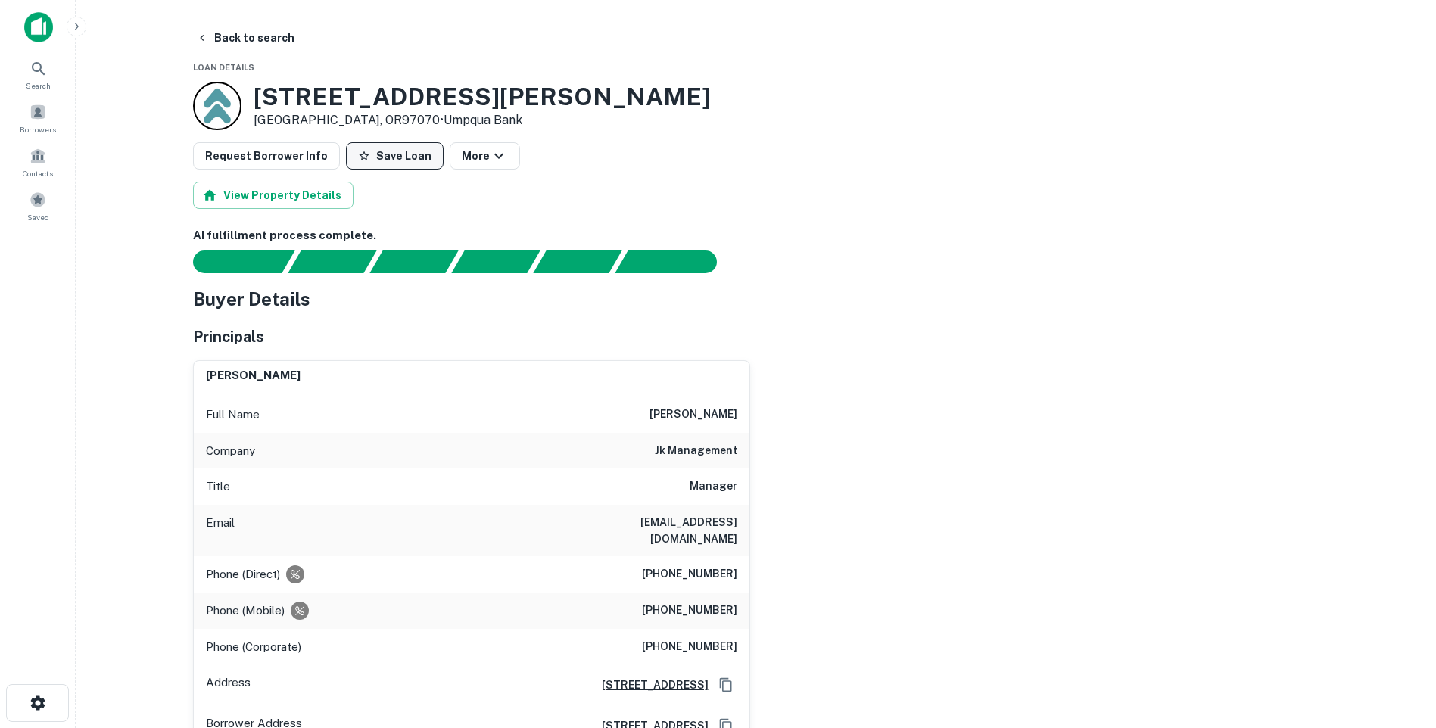
click at [392, 159] on button "Save Loan" at bounding box center [395, 155] width 98 height 27
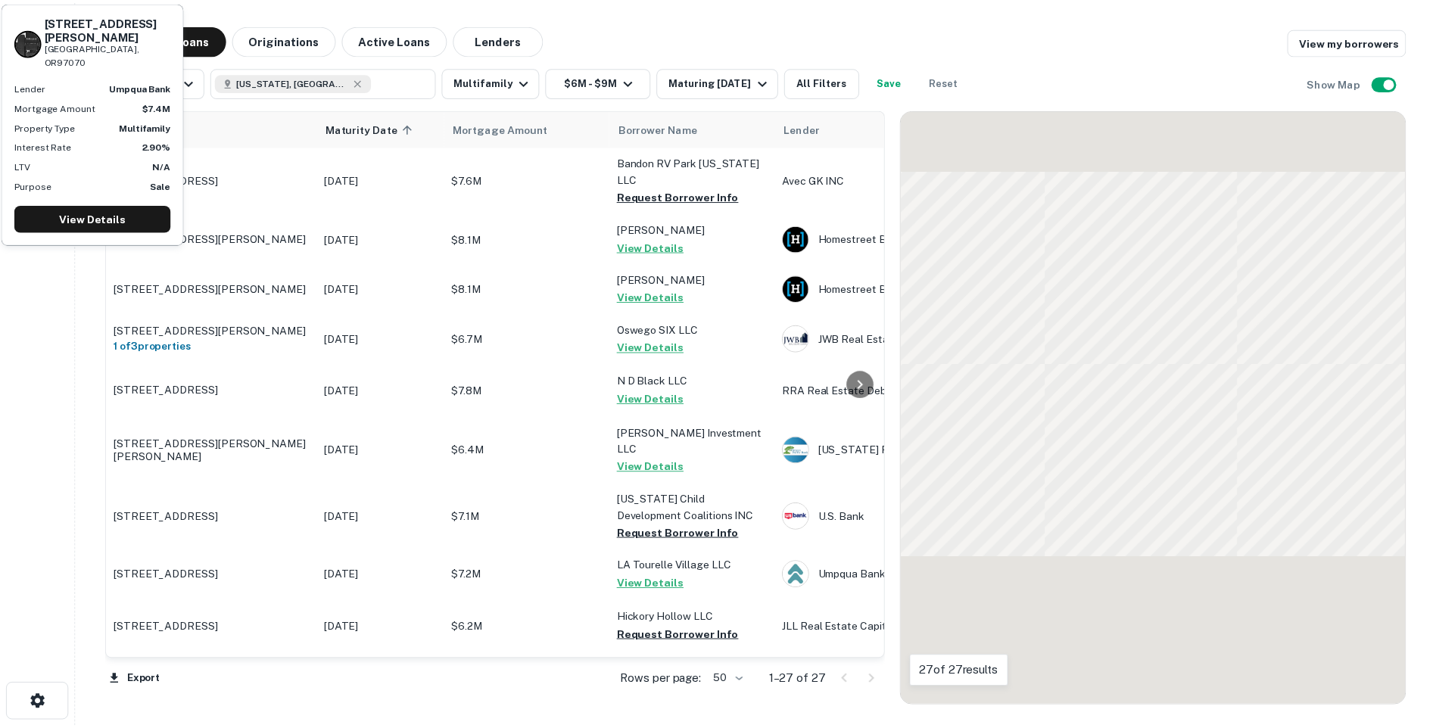
scroll to position [855, 0]
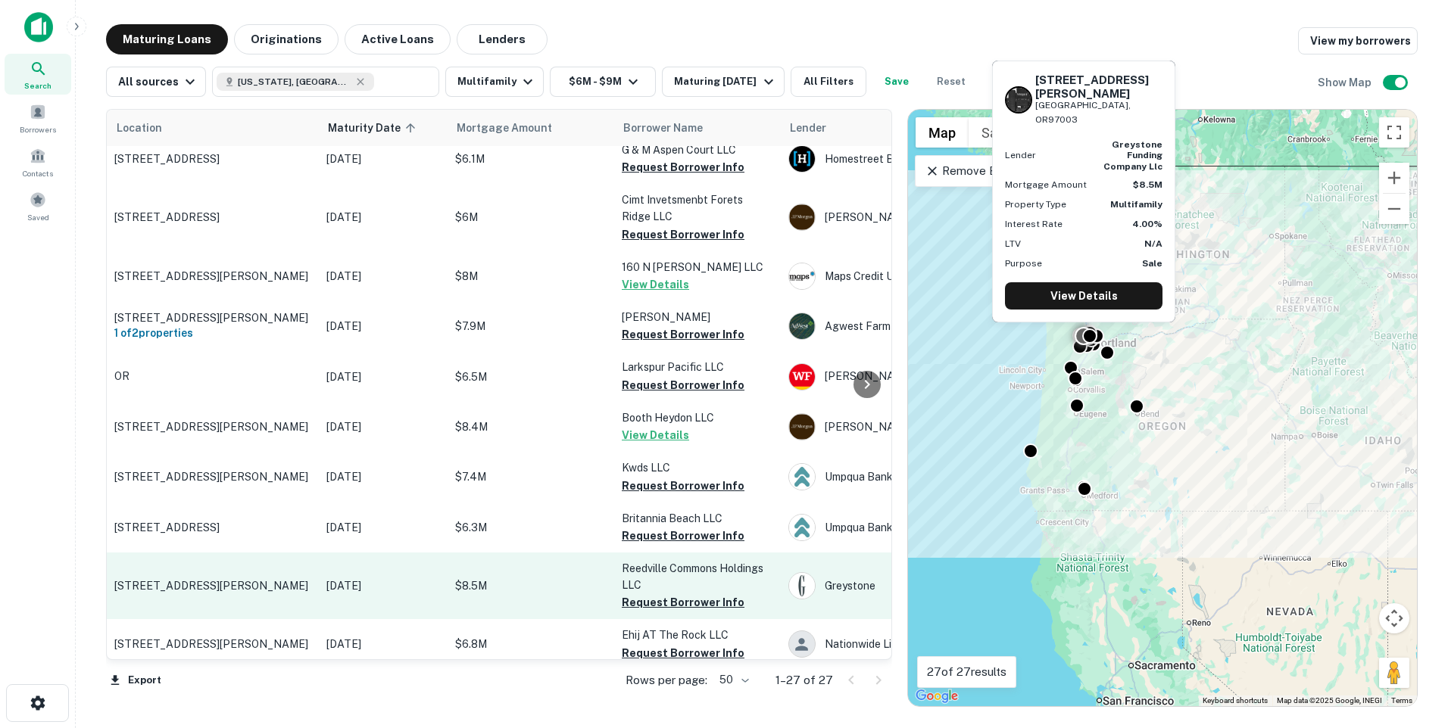
click at [531, 578] on p "$8.5M" at bounding box center [530, 586] width 151 height 17
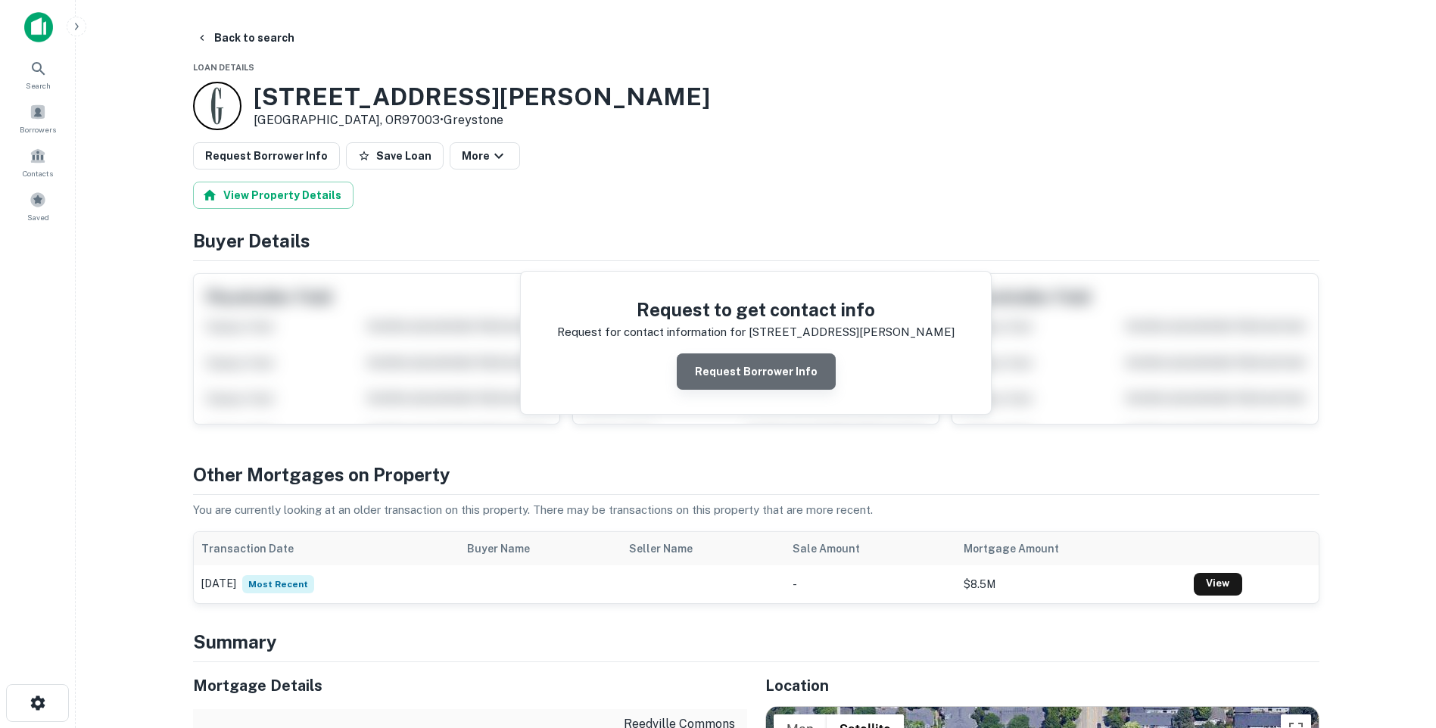
click at [764, 372] on button "Request Borrower Info" at bounding box center [756, 372] width 159 height 36
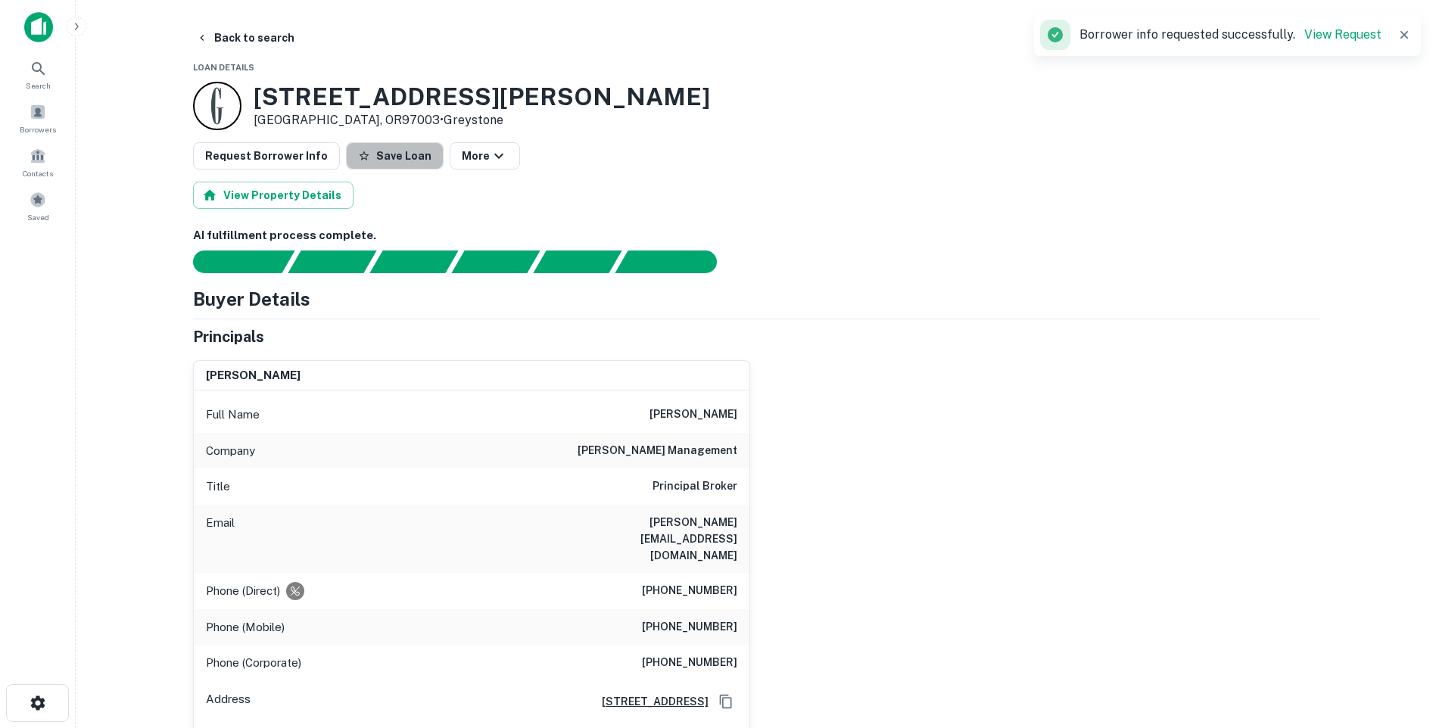
click at [395, 155] on button "Save Loan" at bounding box center [395, 155] width 98 height 27
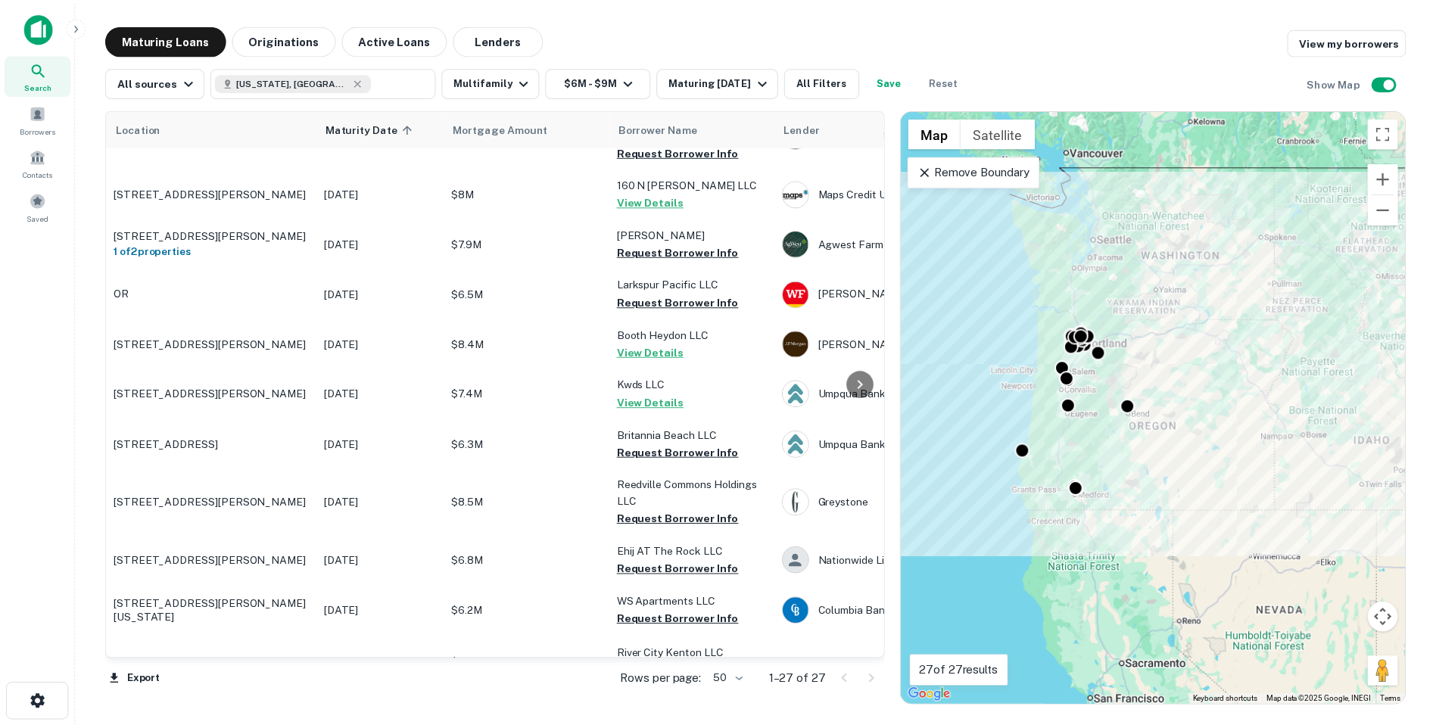
scroll to position [950, 0]
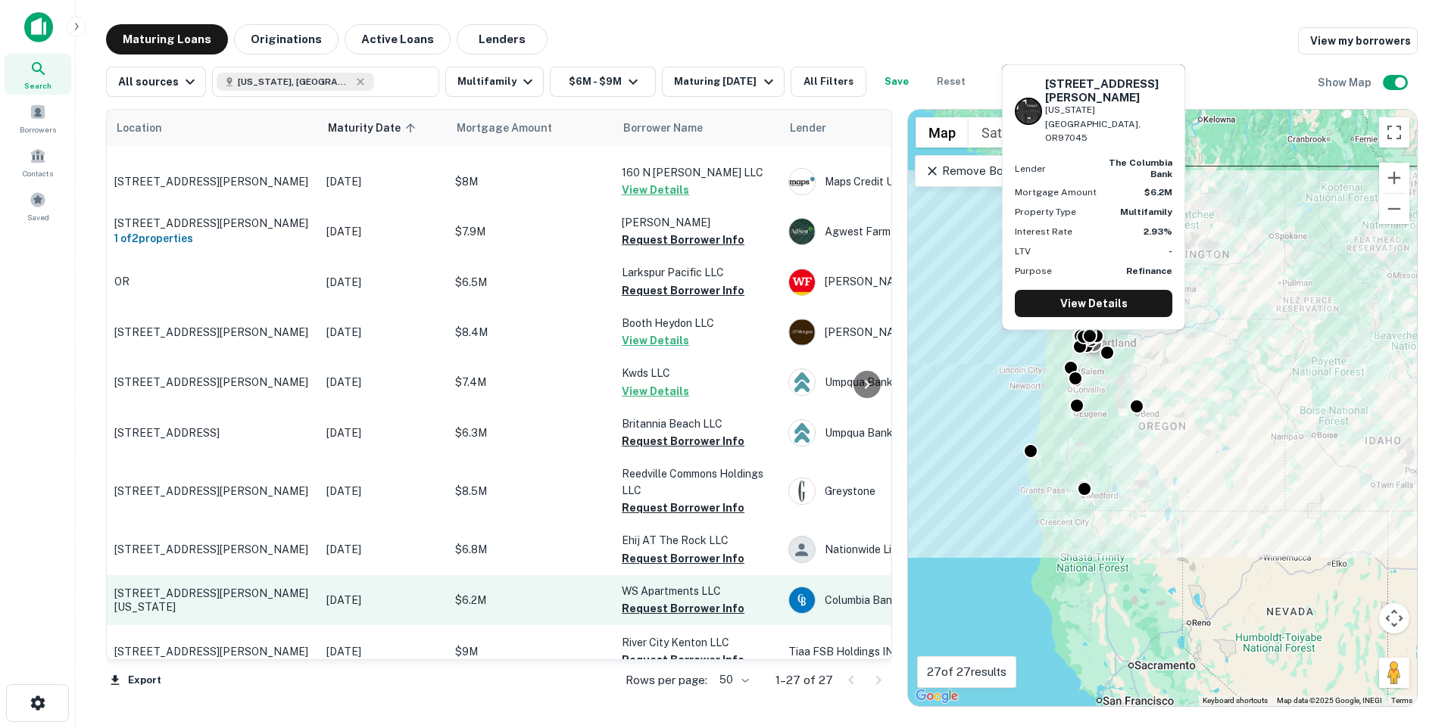
click at [270, 587] on p "[STREET_ADDRESS][PERSON_NAME][US_STATE]" at bounding box center [212, 600] width 197 height 27
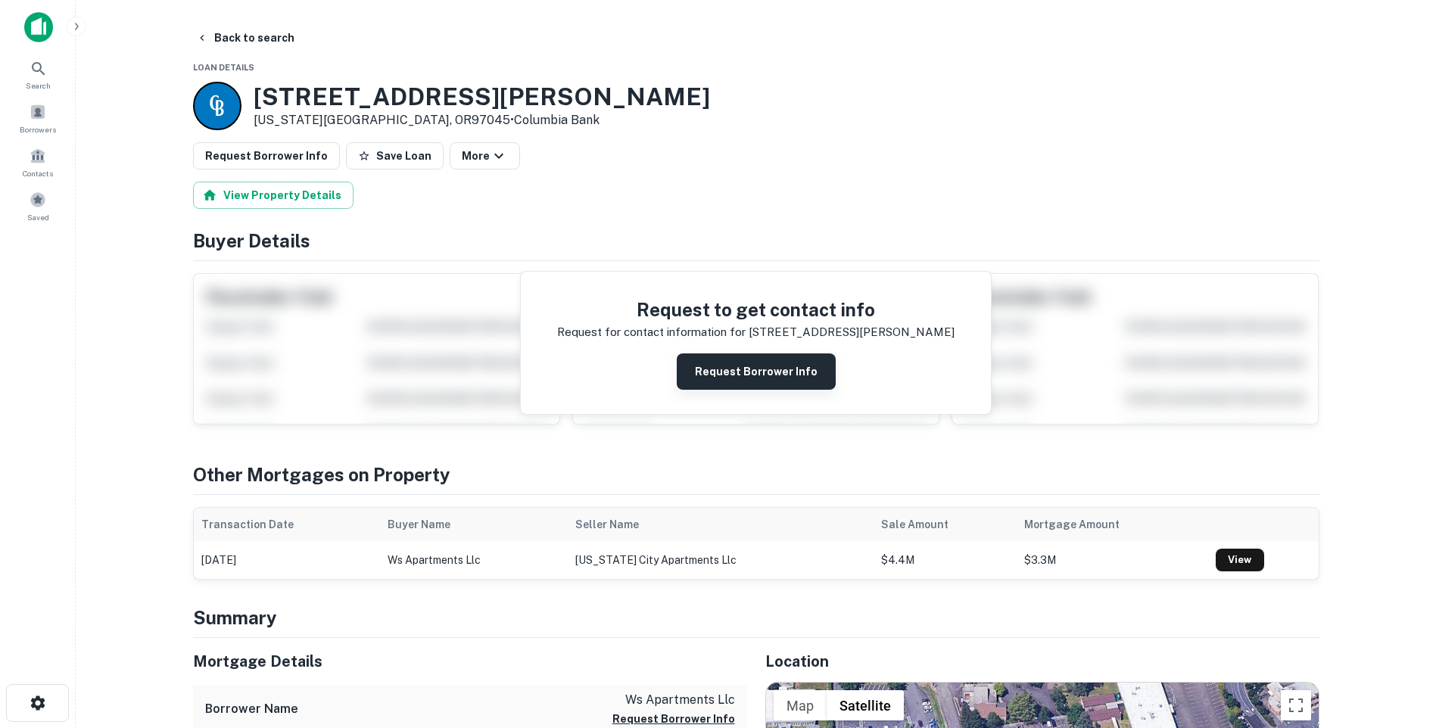
click at [778, 367] on button "Request Borrower Info" at bounding box center [756, 372] width 159 height 36
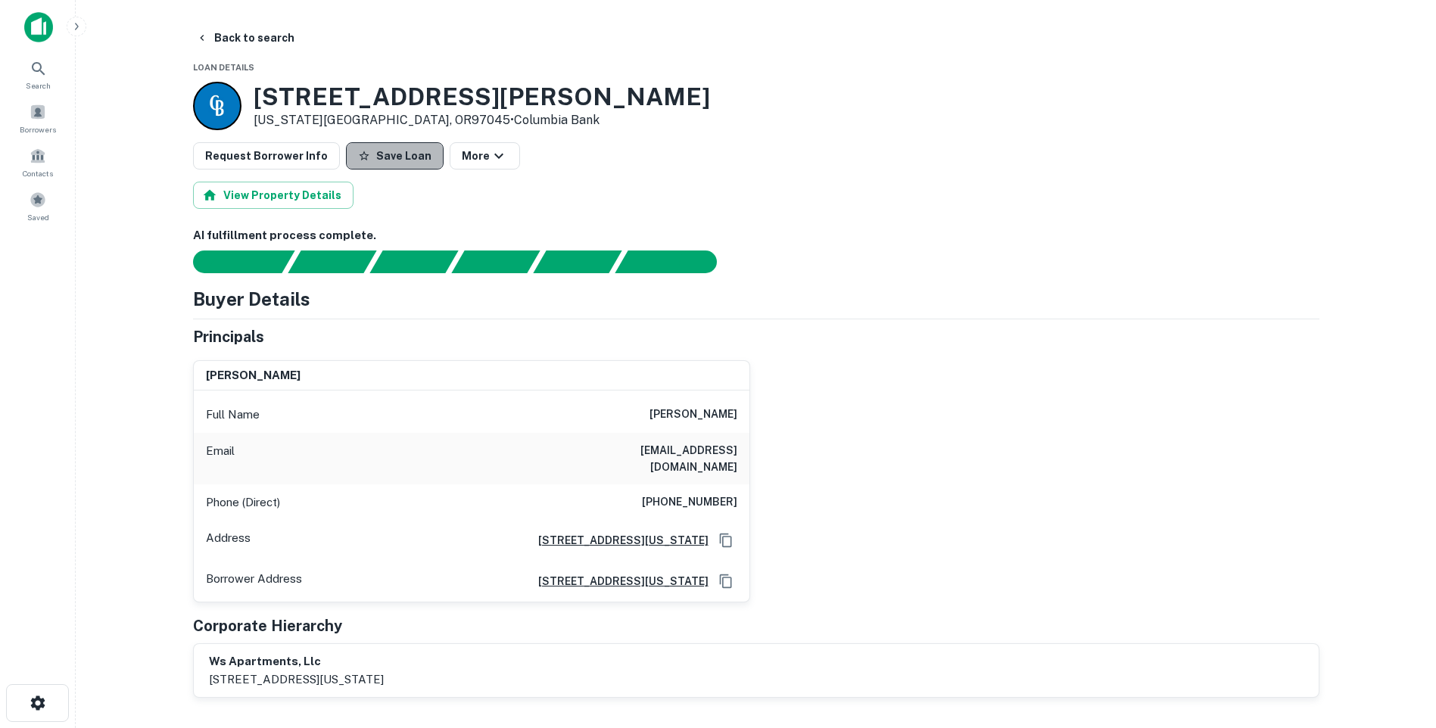
click at [395, 160] on button "Save Loan" at bounding box center [395, 155] width 98 height 27
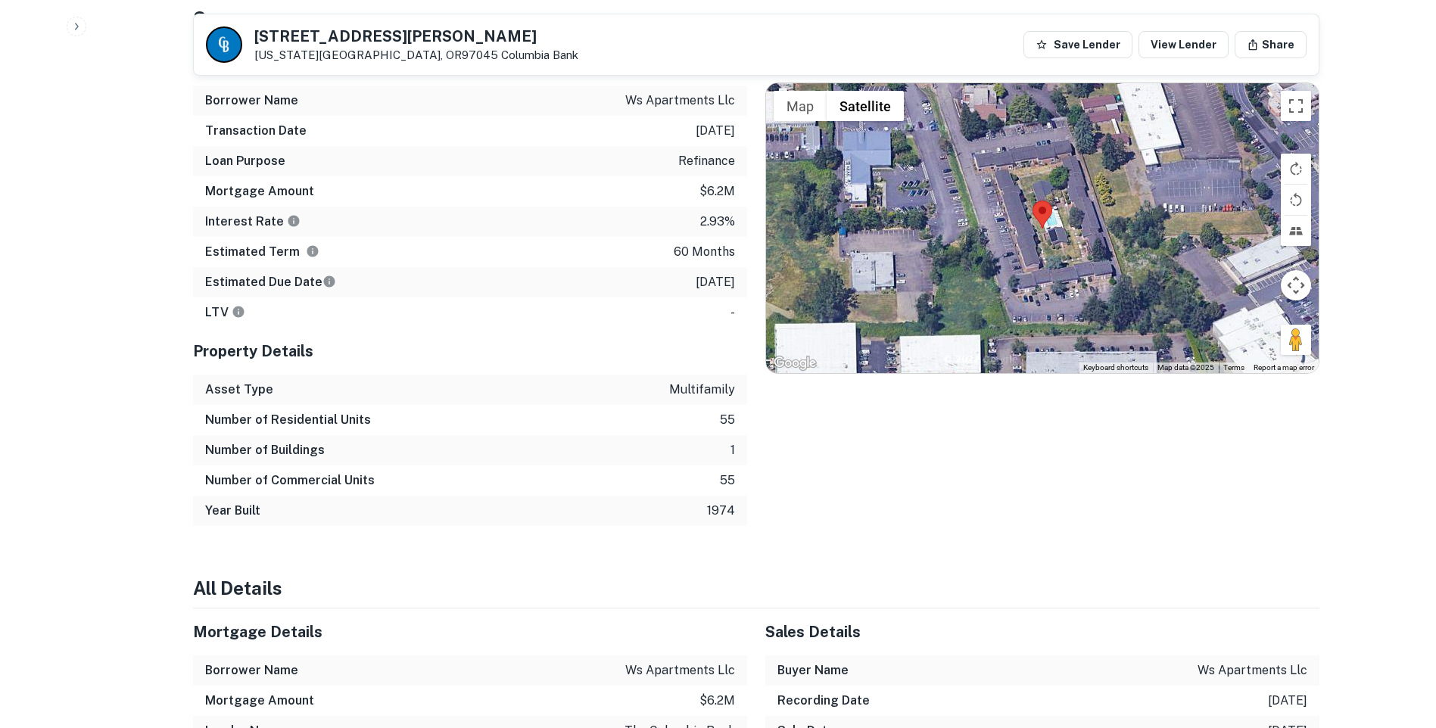
scroll to position [746, 0]
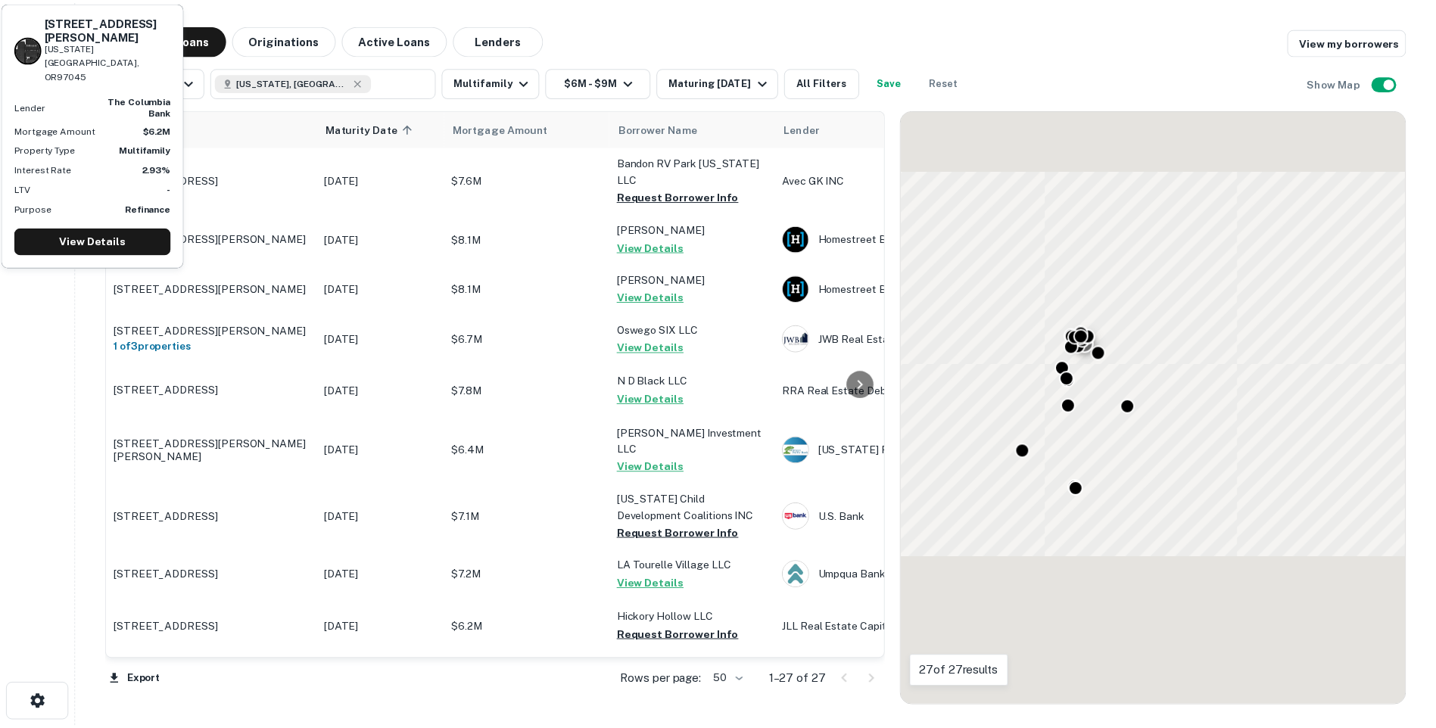
scroll to position [950, 0]
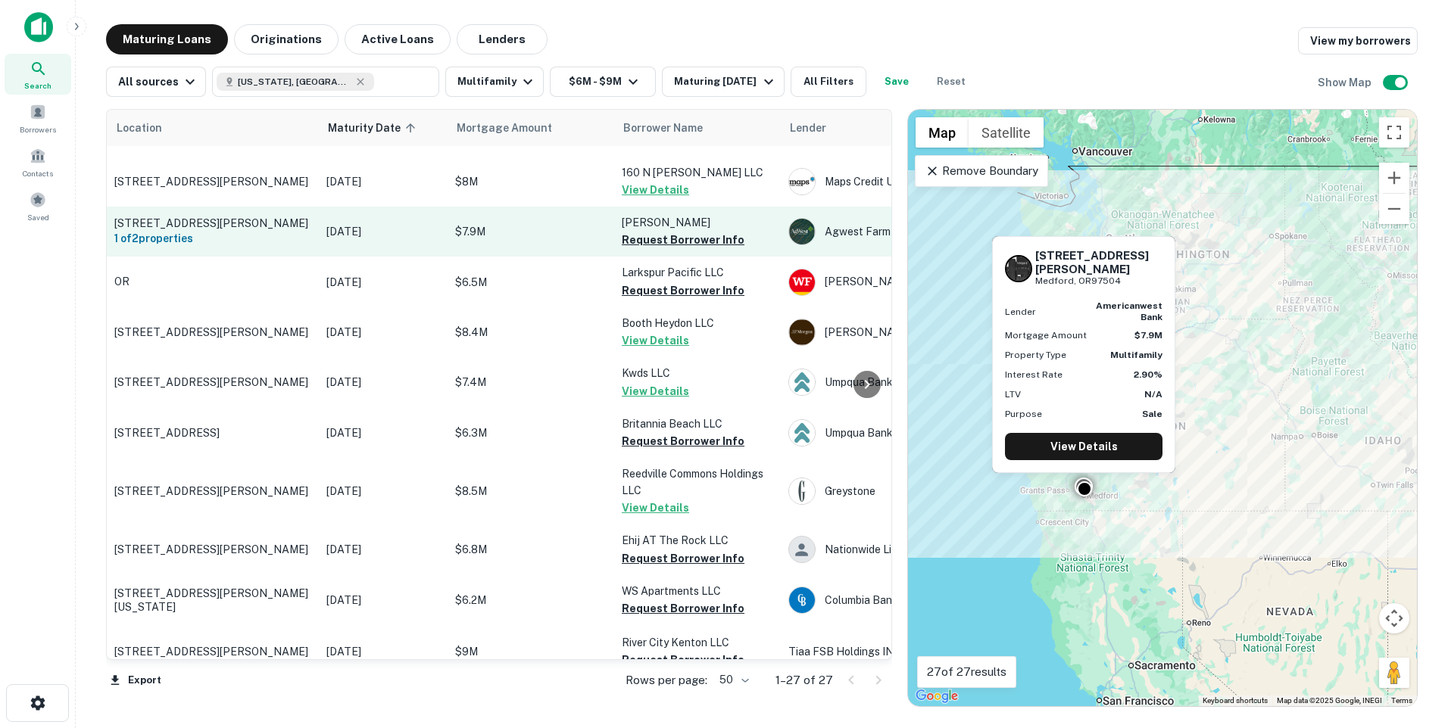
click at [444, 207] on td "[DATE]" at bounding box center [383, 232] width 129 height 50
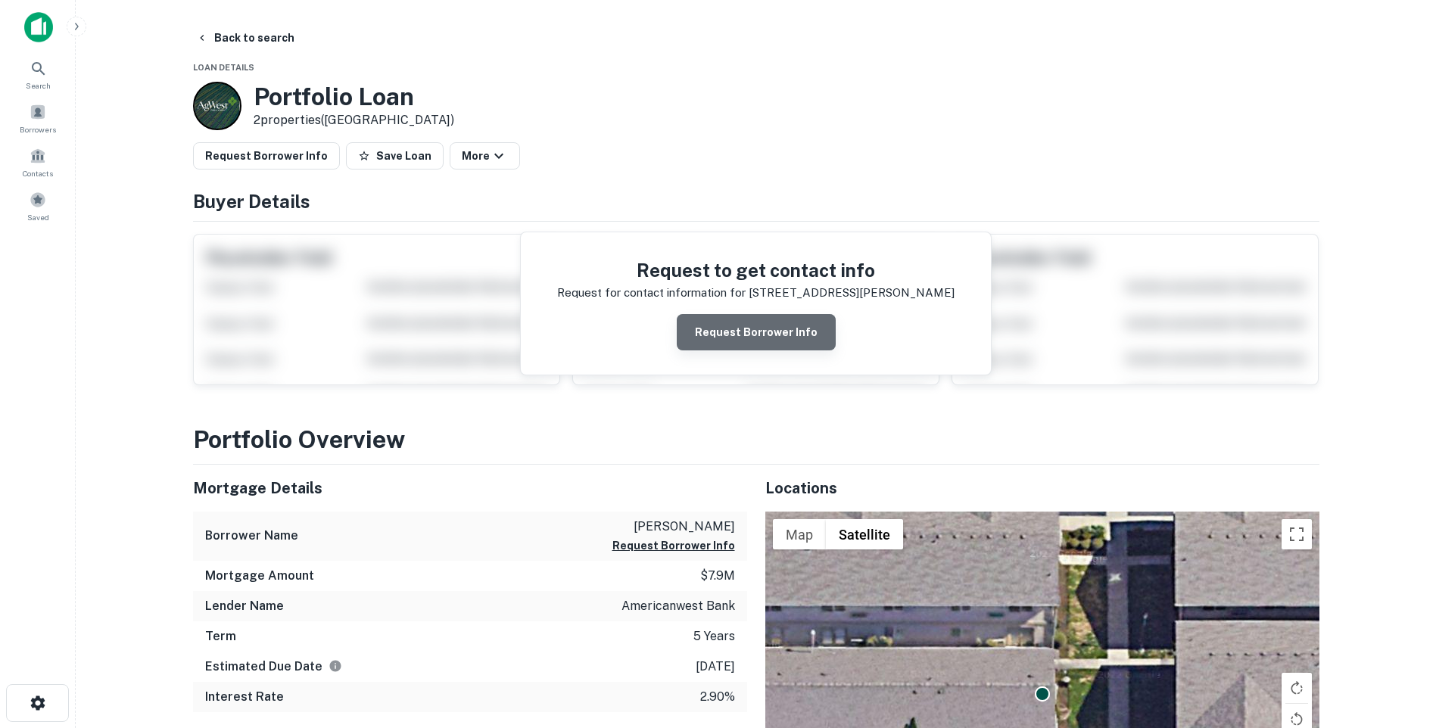
click at [759, 331] on button "Request Borrower Info" at bounding box center [756, 332] width 159 height 36
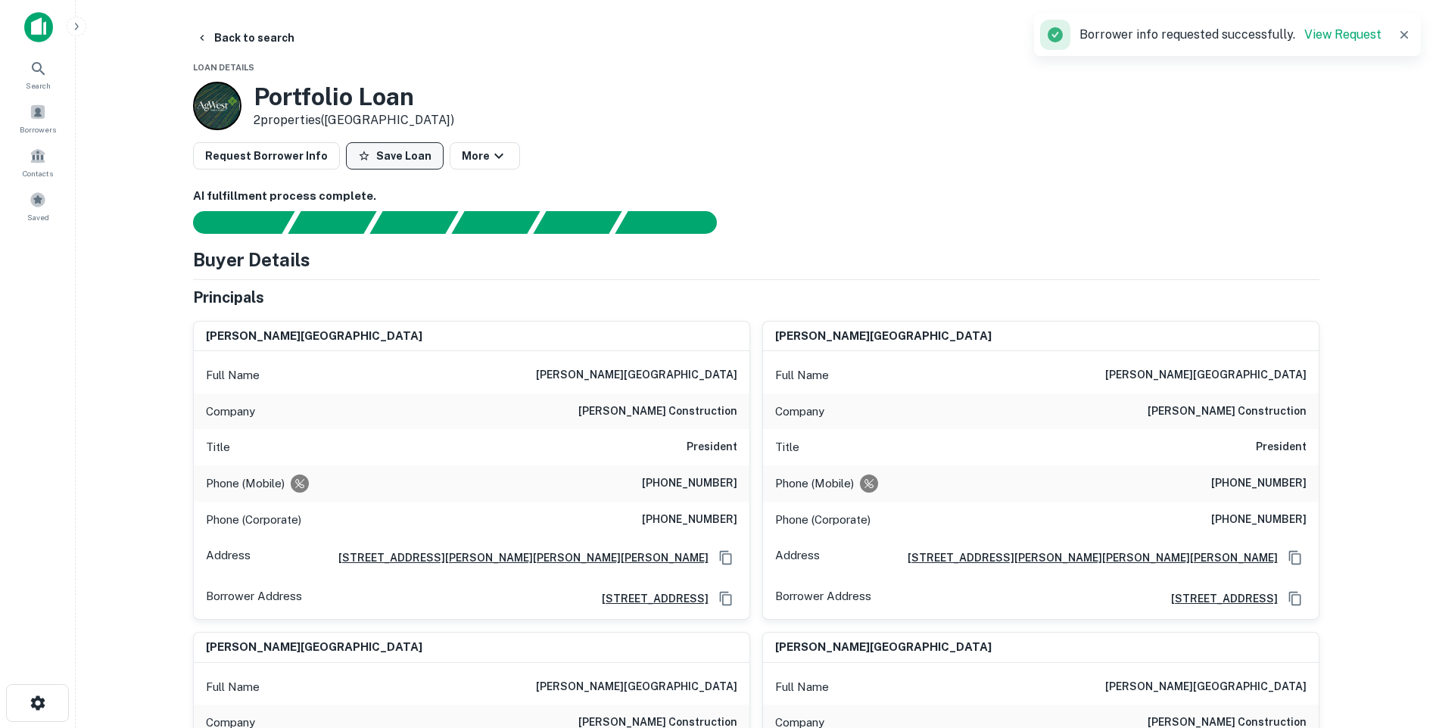
click at [365, 151] on button "Save Loan" at bounding box center [395, 155] width 98 height 27
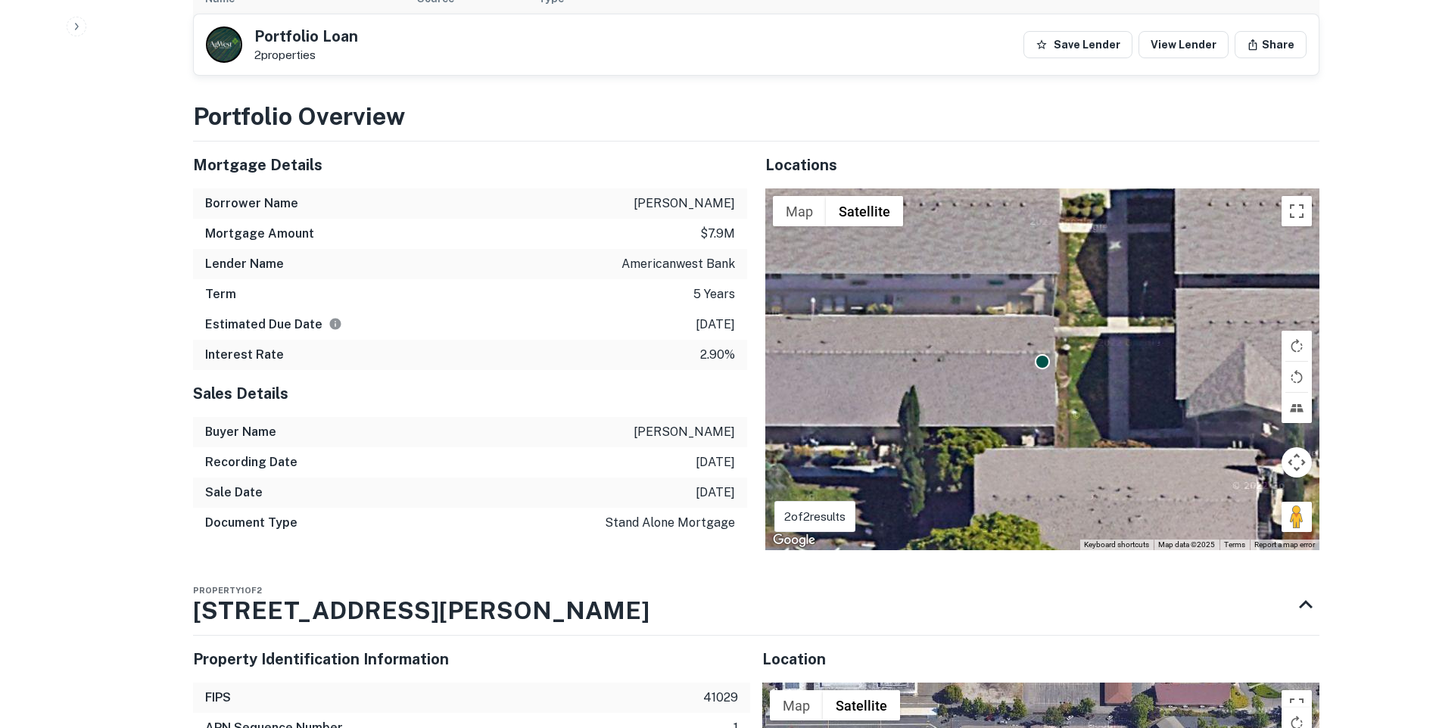
scroll to position [990, 0]
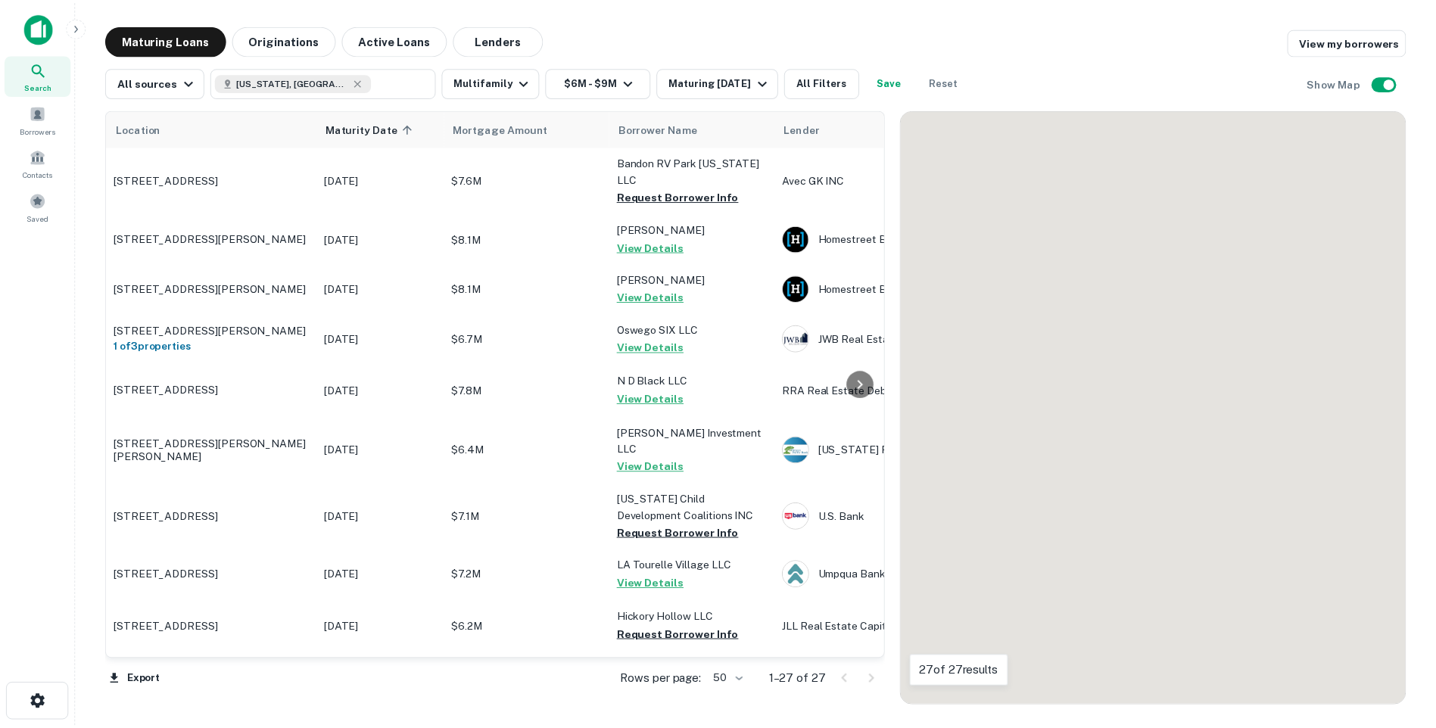
scroll to position [950, 0]
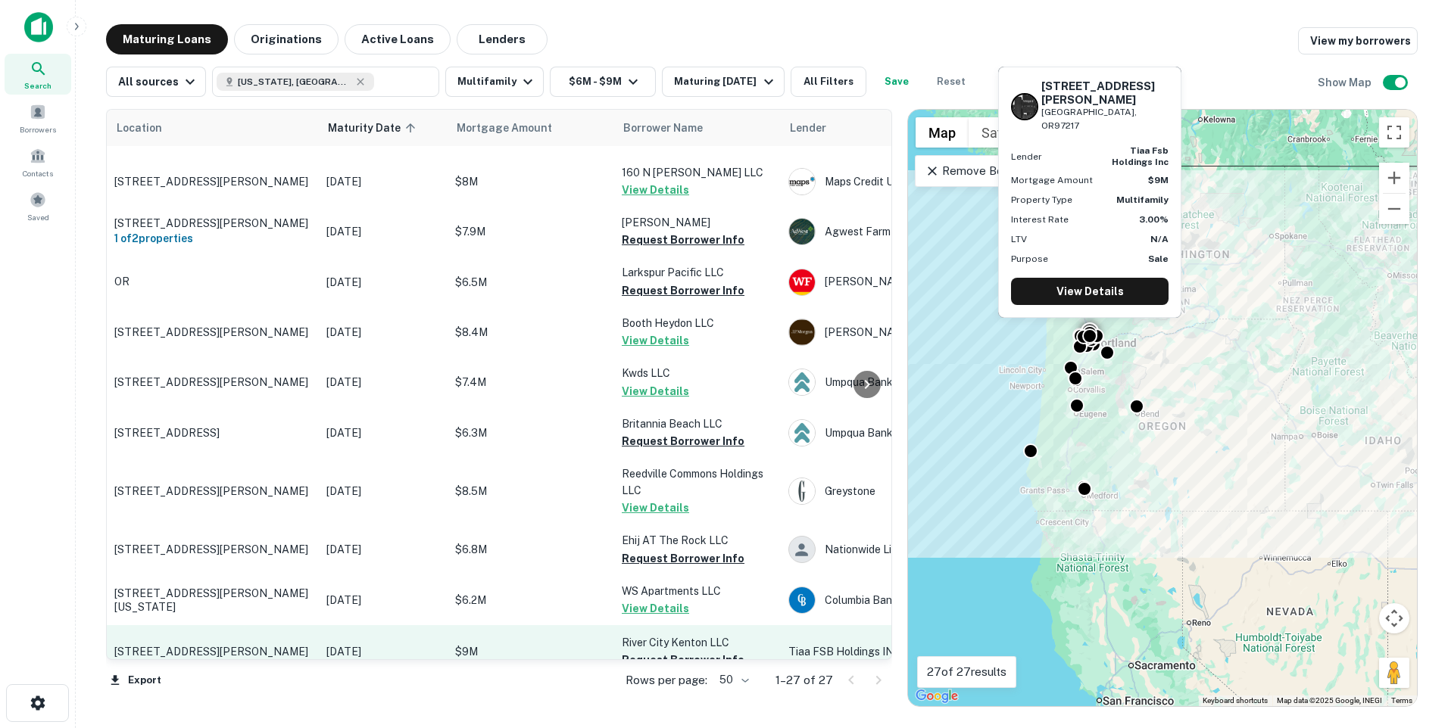
click at [429, 644] on p "[DATE]" at bounding box center [383, 652] width 114 height 17
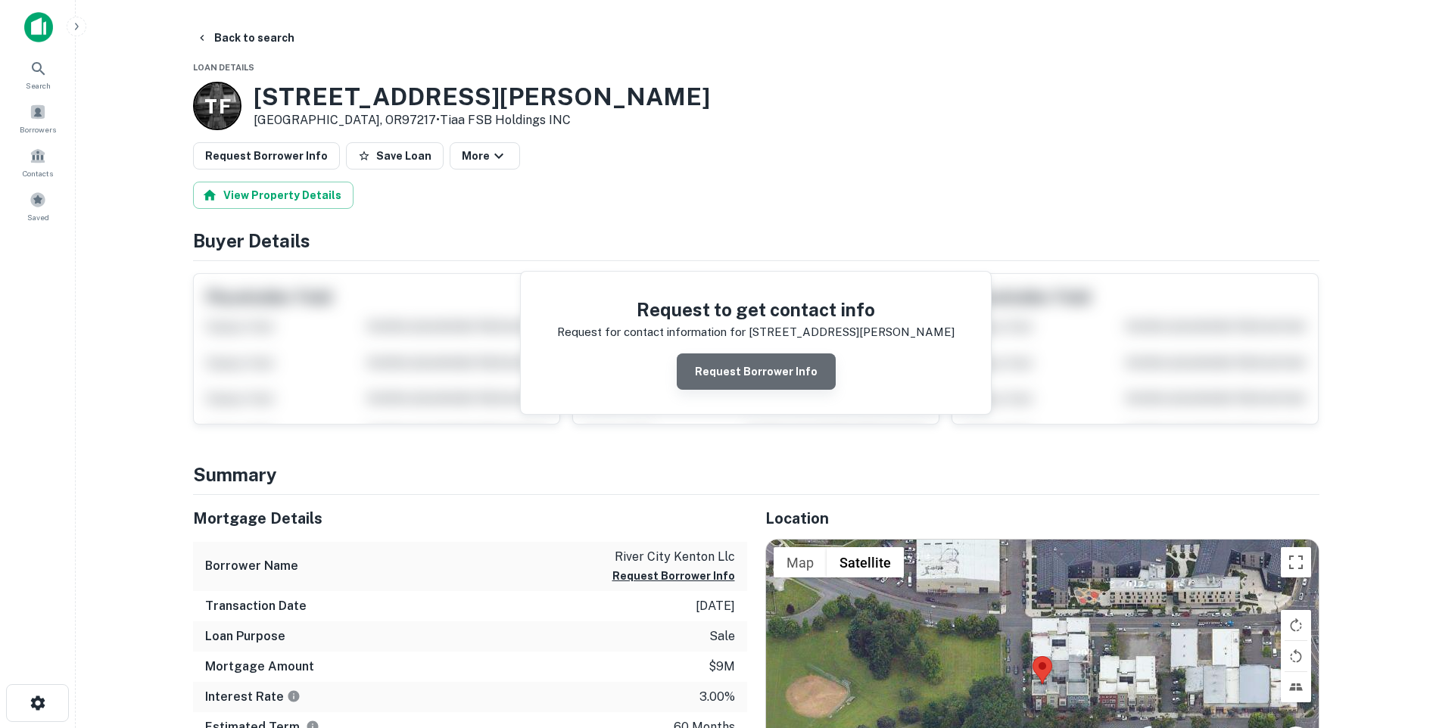
click at [760, 373] on button "Request Borrower Info" at bounding box center [756, 372] width 159 height 36
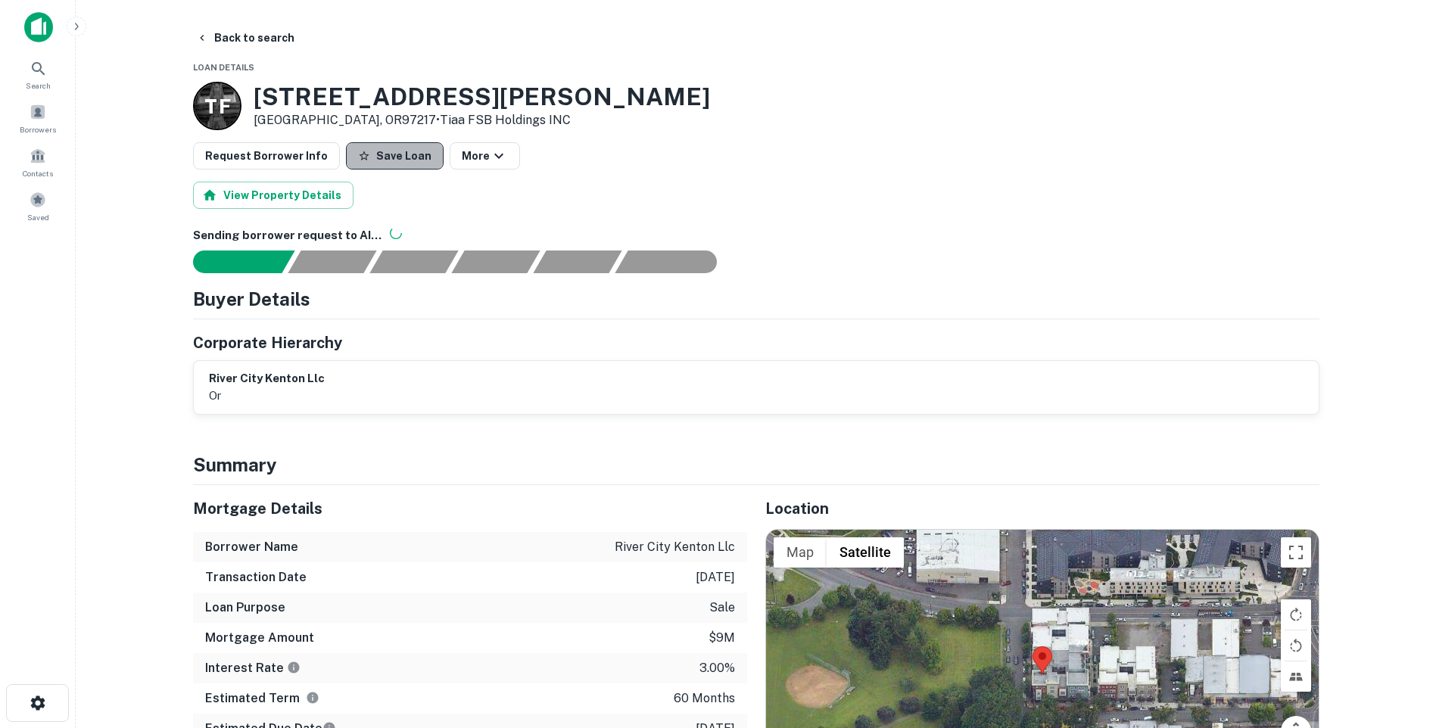
click at [387, 157] on button "Save Loan" at bounding box center [395, 155] width 98 height 27
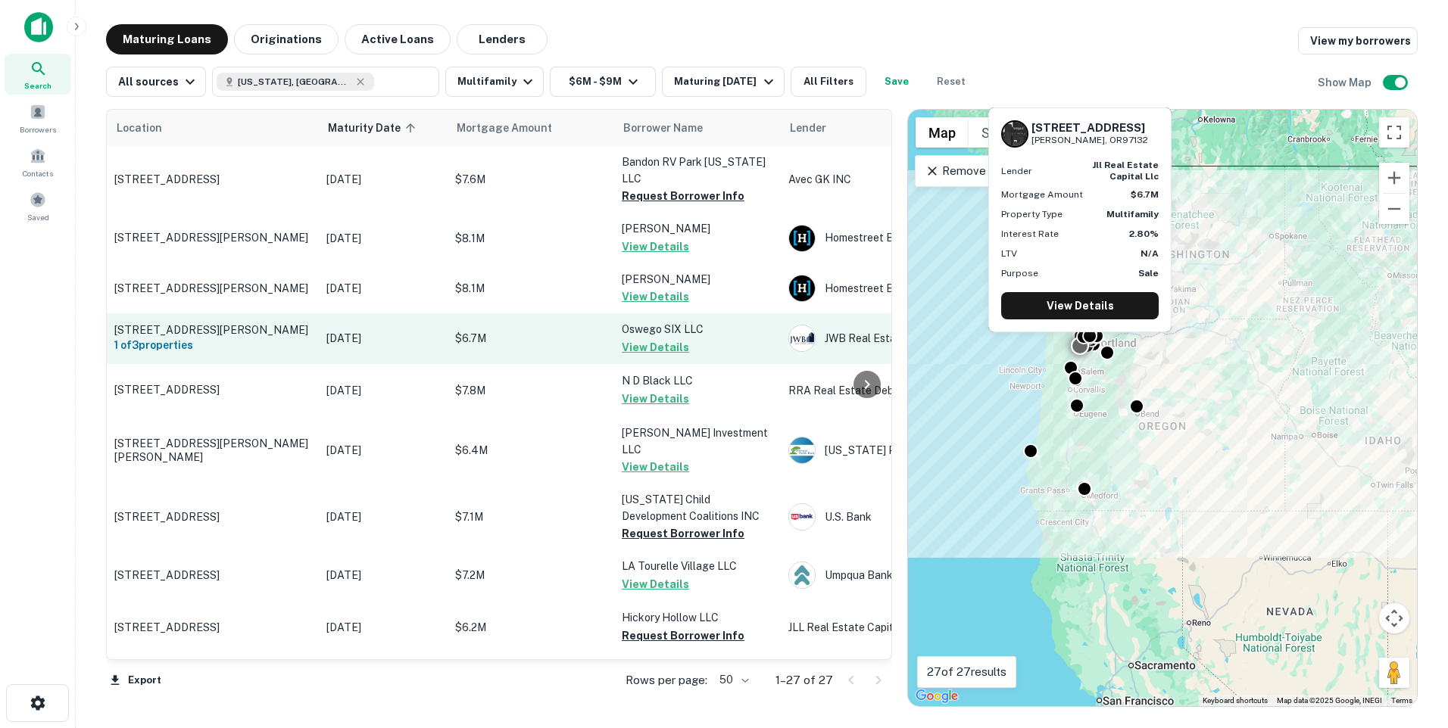
click at [486, 330] on p "$6.7M" at bounding box center [530, 338] width 151 height 17
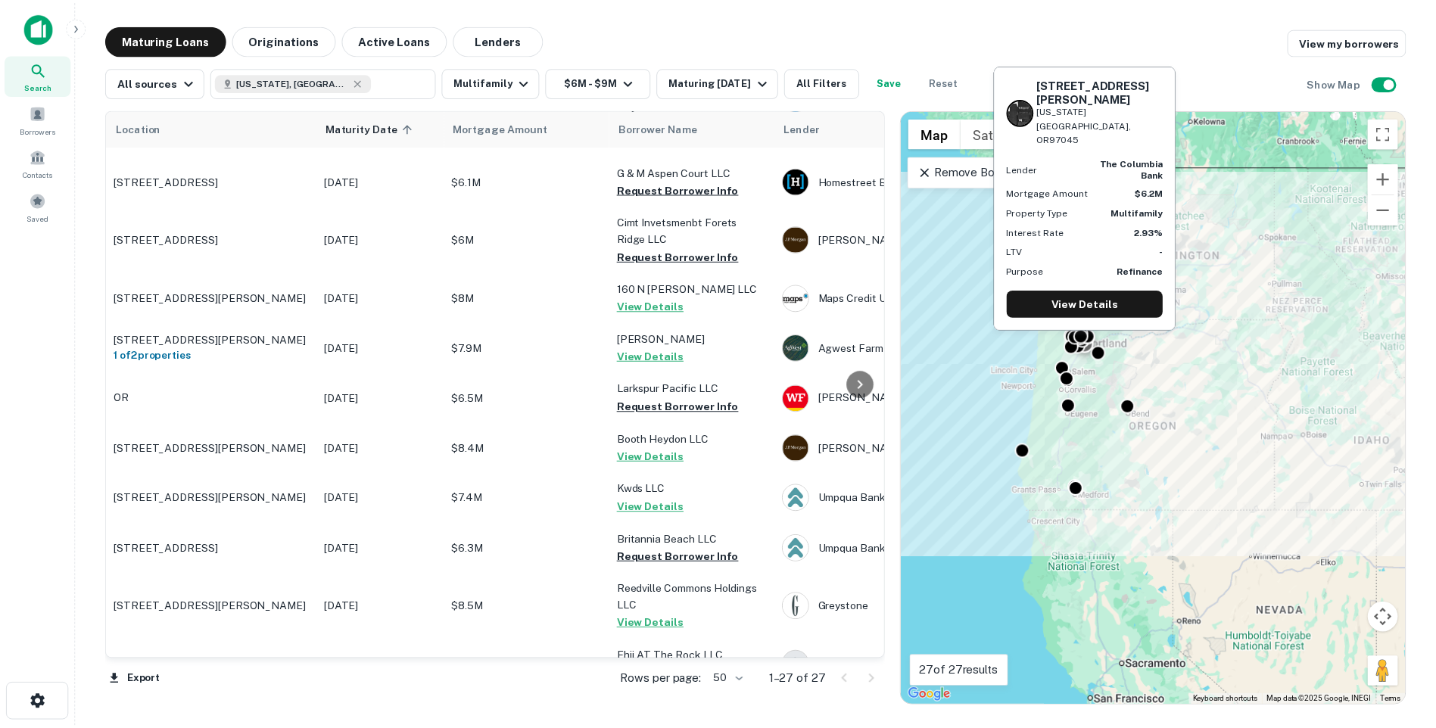
scroll to position [950, 0]
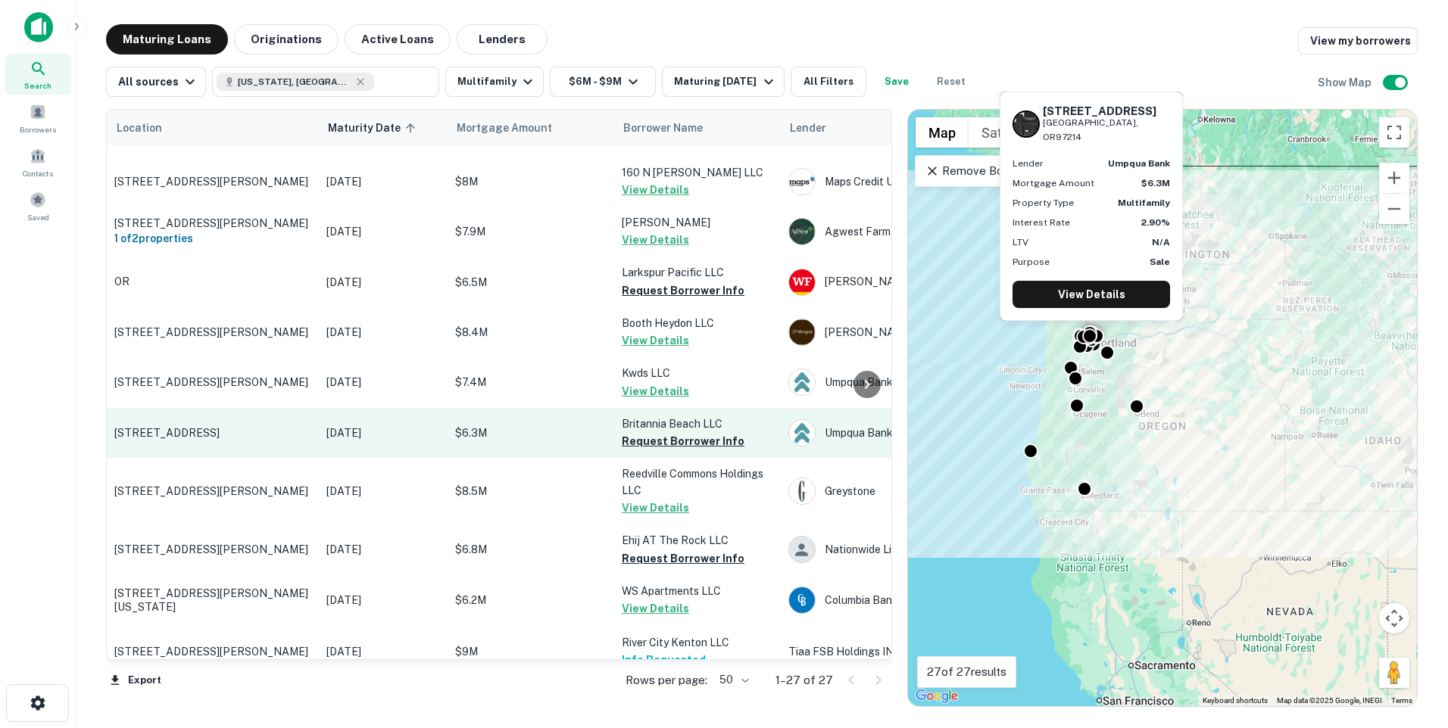
click at [380, 425] on p "[DATE]" at bounding box center [383, 433] width 114 height 17
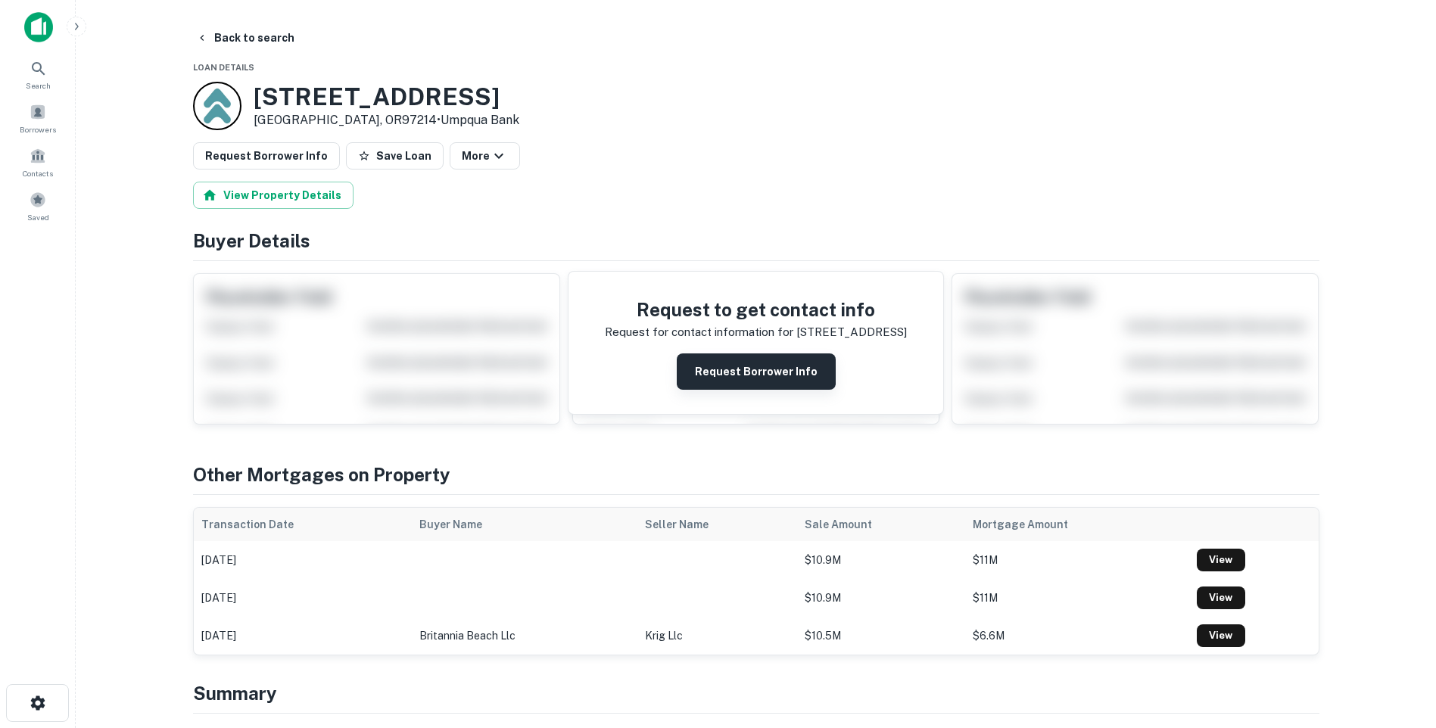
click at [753, 372] on button "Request Borrower Info" at bounding box center [756, 372] width 159 height 36
click at [398, 157] on button "Save Loan" at bounding box center [395, 155] width 98 height 27
click at [273, 194] on button "View Property Details" at bounding box center [273, 195] width 161 height 27
